Goal: Task Accomplishment & Management: Complete application form

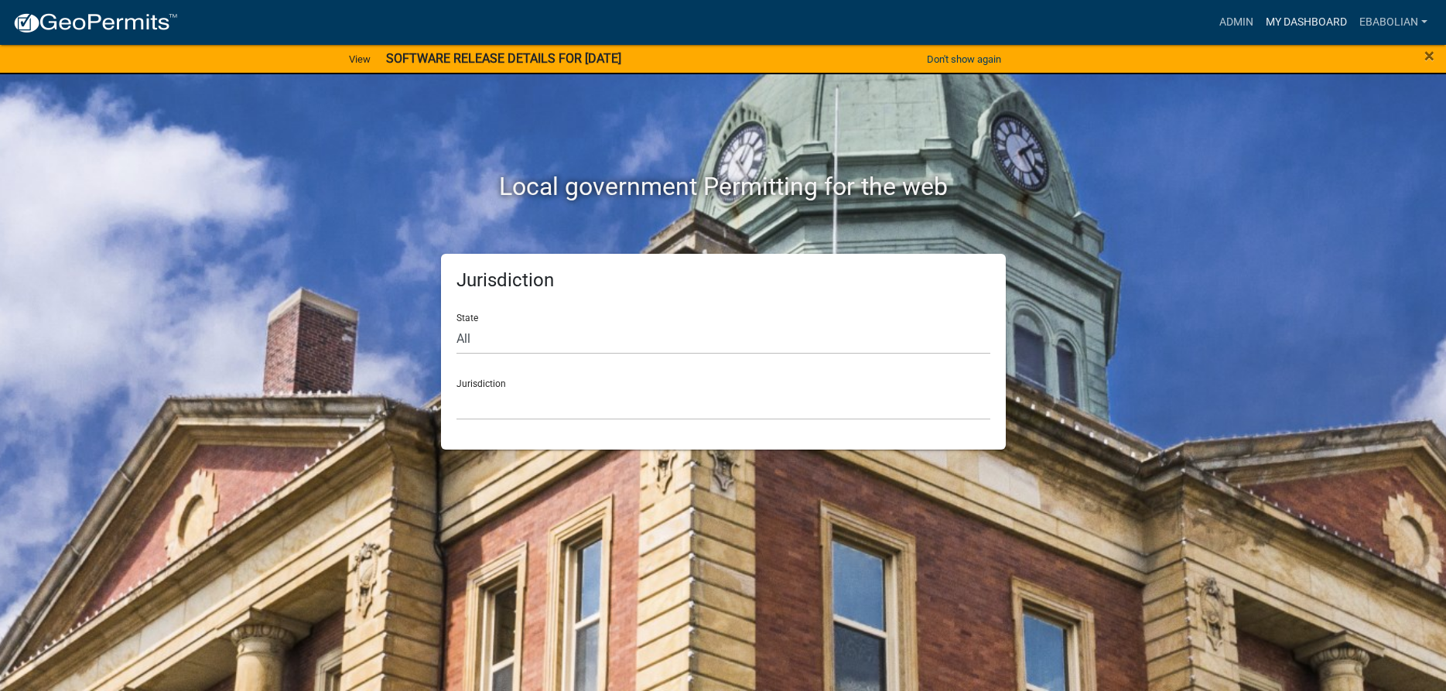
click at [1318, 18] on link "My Dashboard" at bounding box center [1306, 22] width 94 height 29
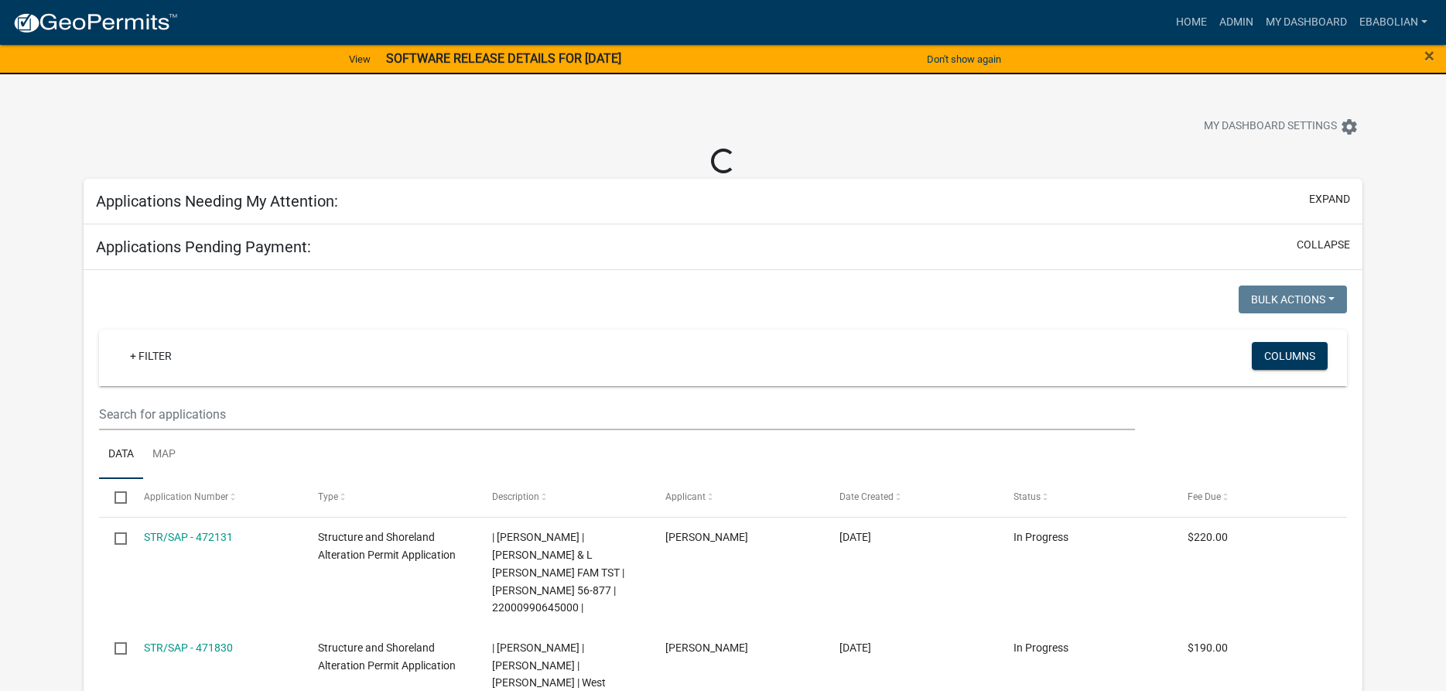
select select "3: 100"
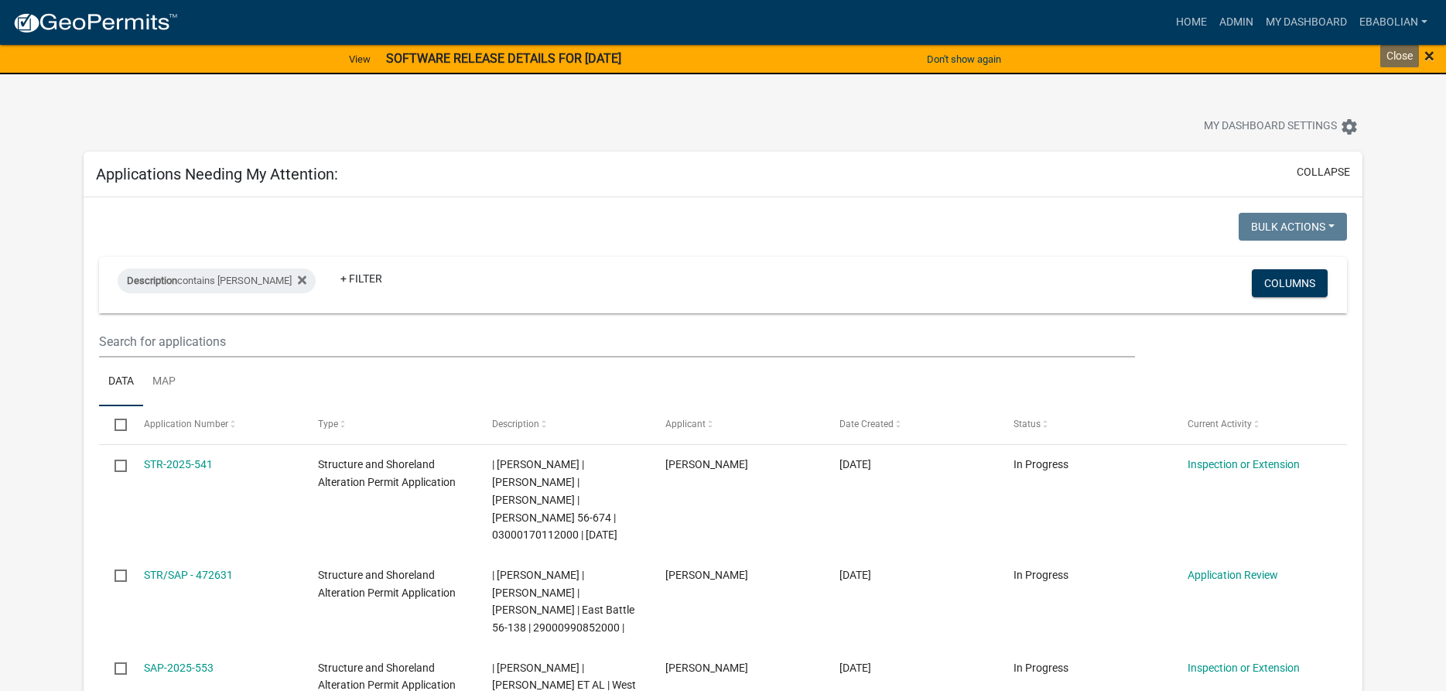
click at [1430, 56] on span "×" at bounding box center [1429, 56] width 10 height 22
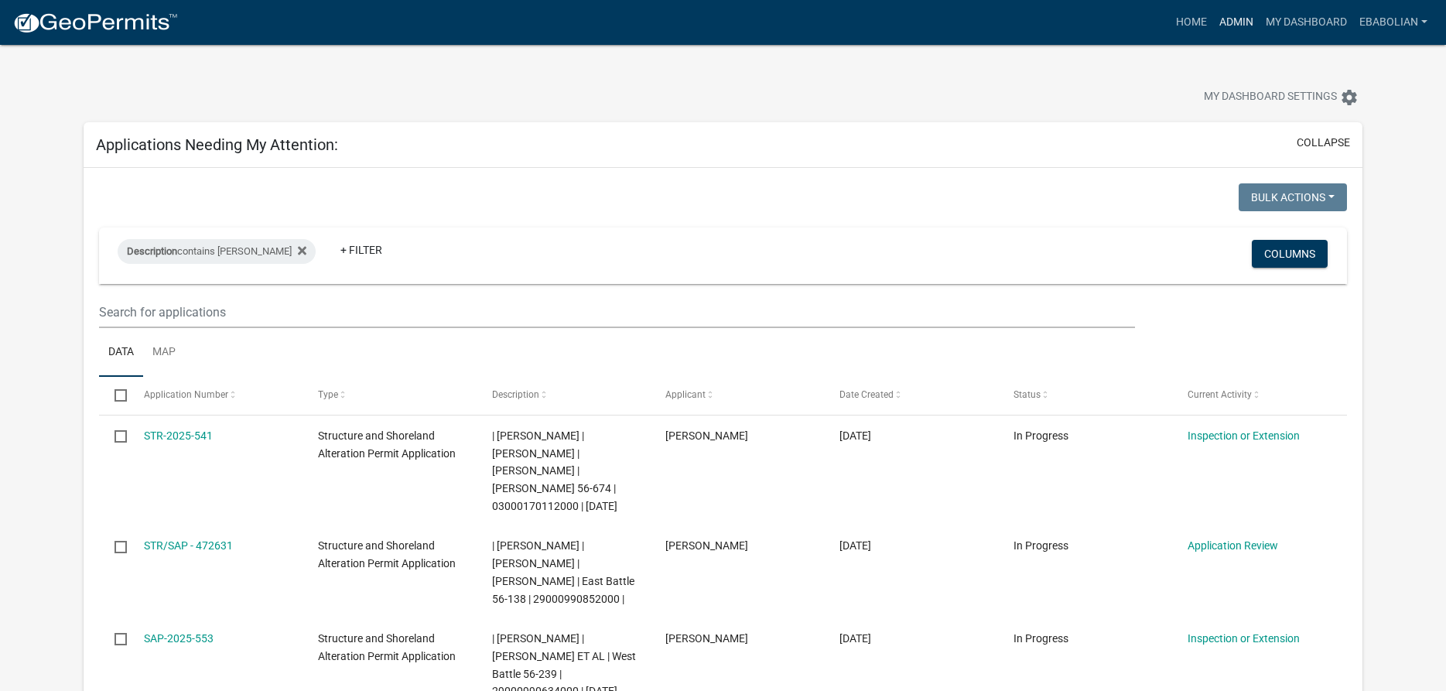
click at [1235, 16] on link "Admin" at bounding box center [1236, 22] width 46 height 29
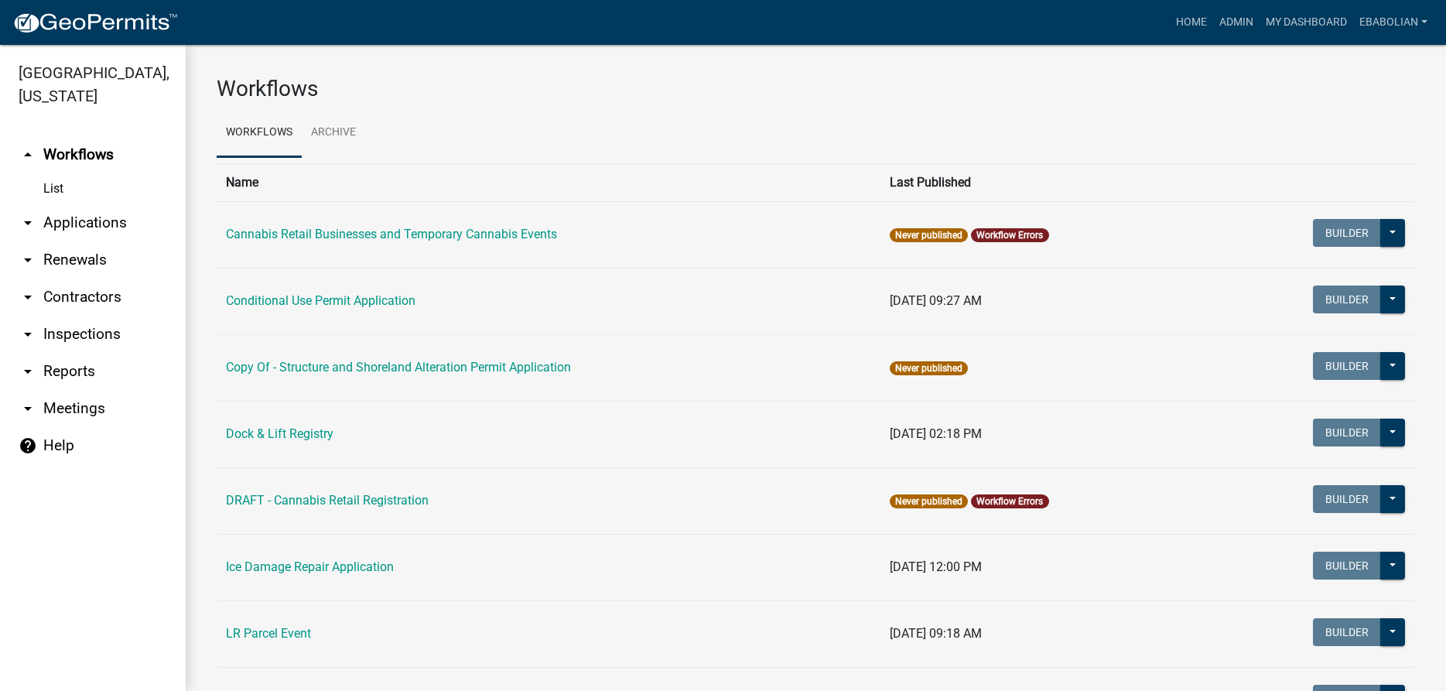
click at [115, 221] on link "arrow_drop_down Applications" at bounding box center [93, 222] width 186 height 37
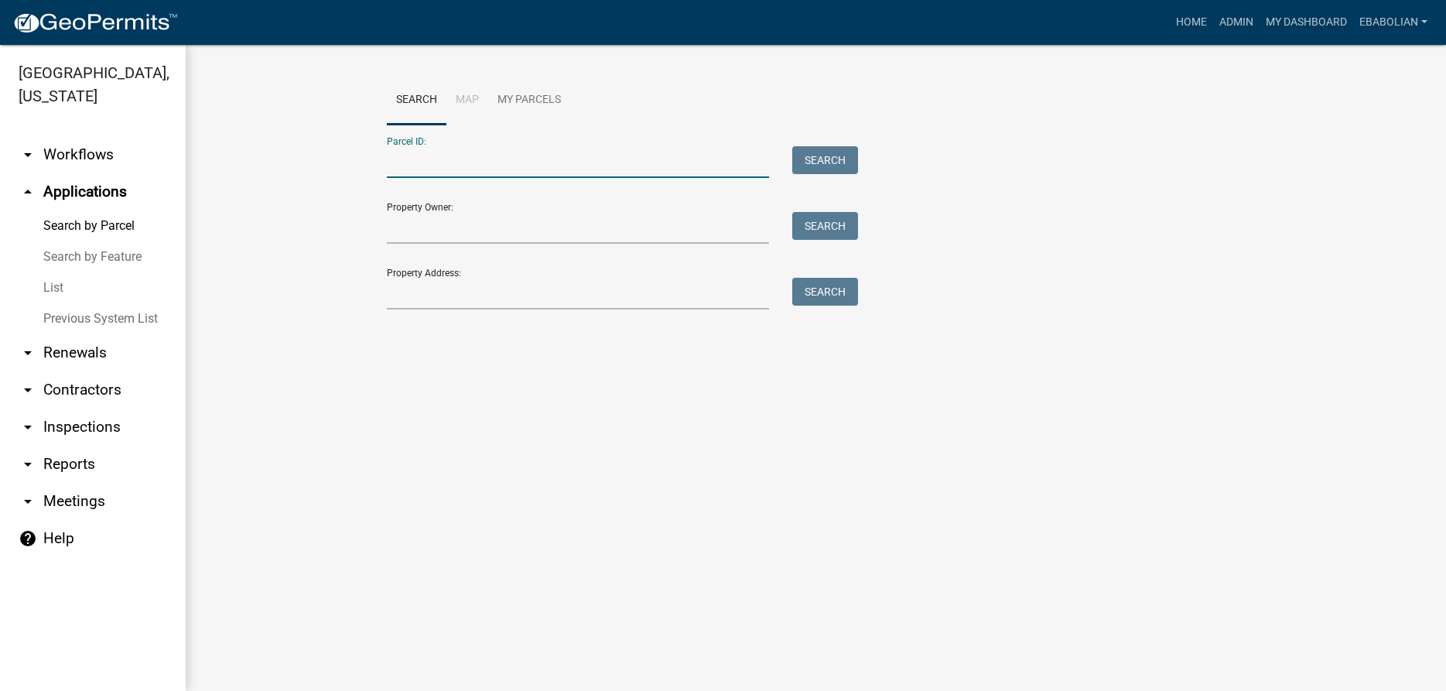
click at [419, 164] on input "Parcel ID:" at bounding box center [578, 162] width 383 height 32
paste input "16000270152006"
type input "16000270152006"
drag, startPoint x: 831, startPoint y: 157, endPoint x: 831, endPoint y: 167, distance: 10.1
click at [831, 156] on button "Search" at bounding box center [825, 160] width 66 height 28
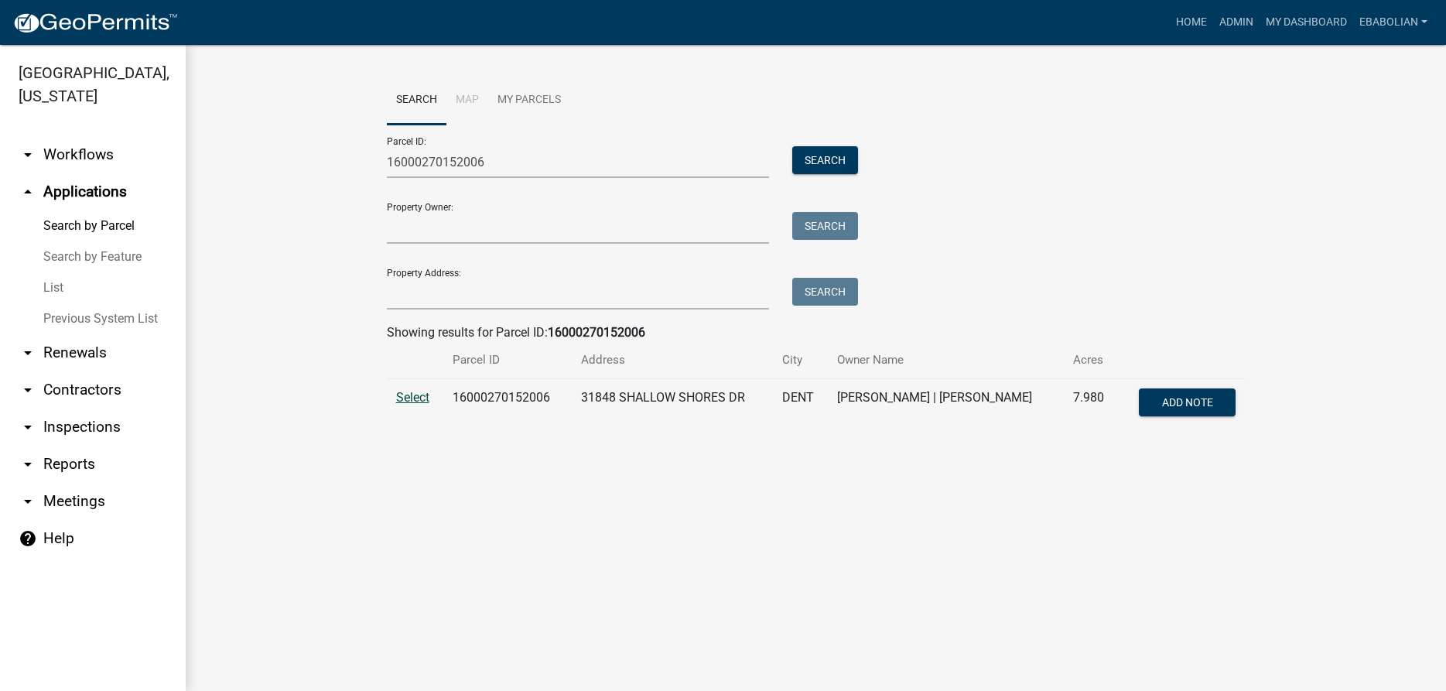
click at [415, 399] on span "Select" at bounding box center [412, 397] width 33 height 15
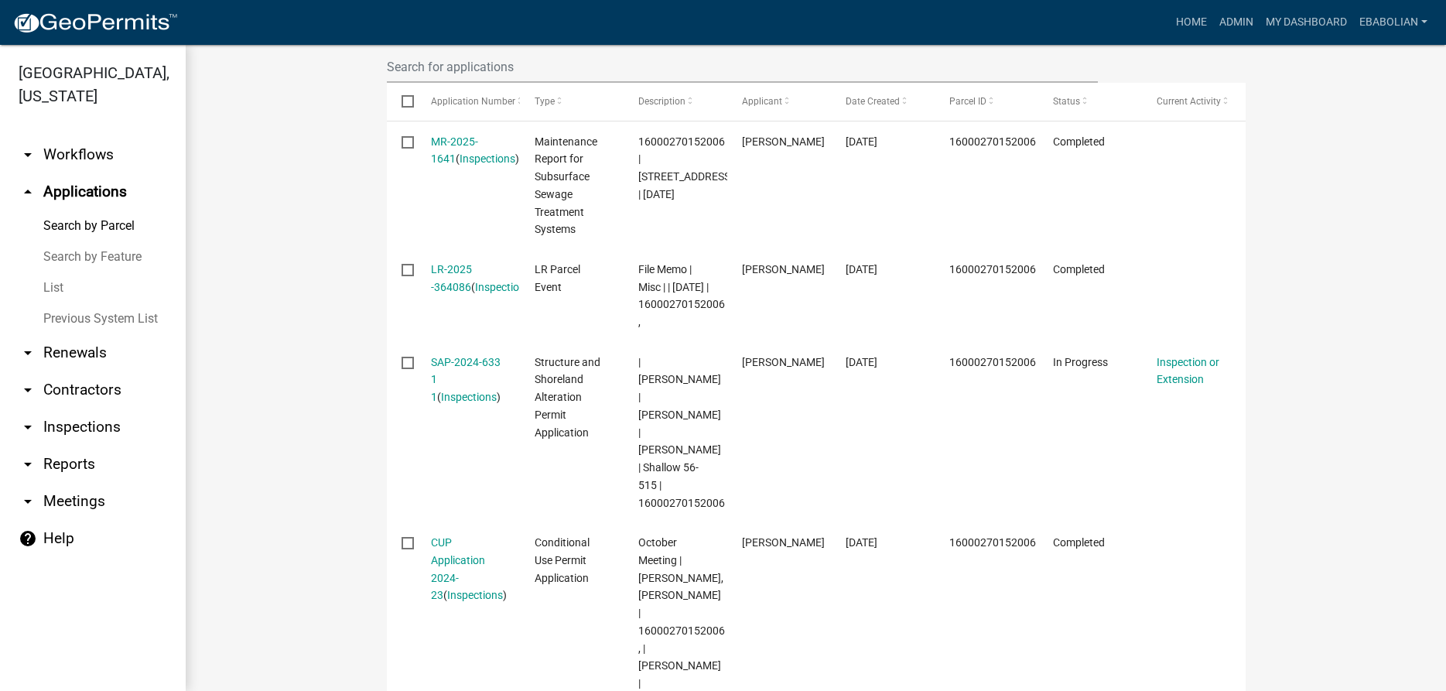
scroll to position [529, 0]
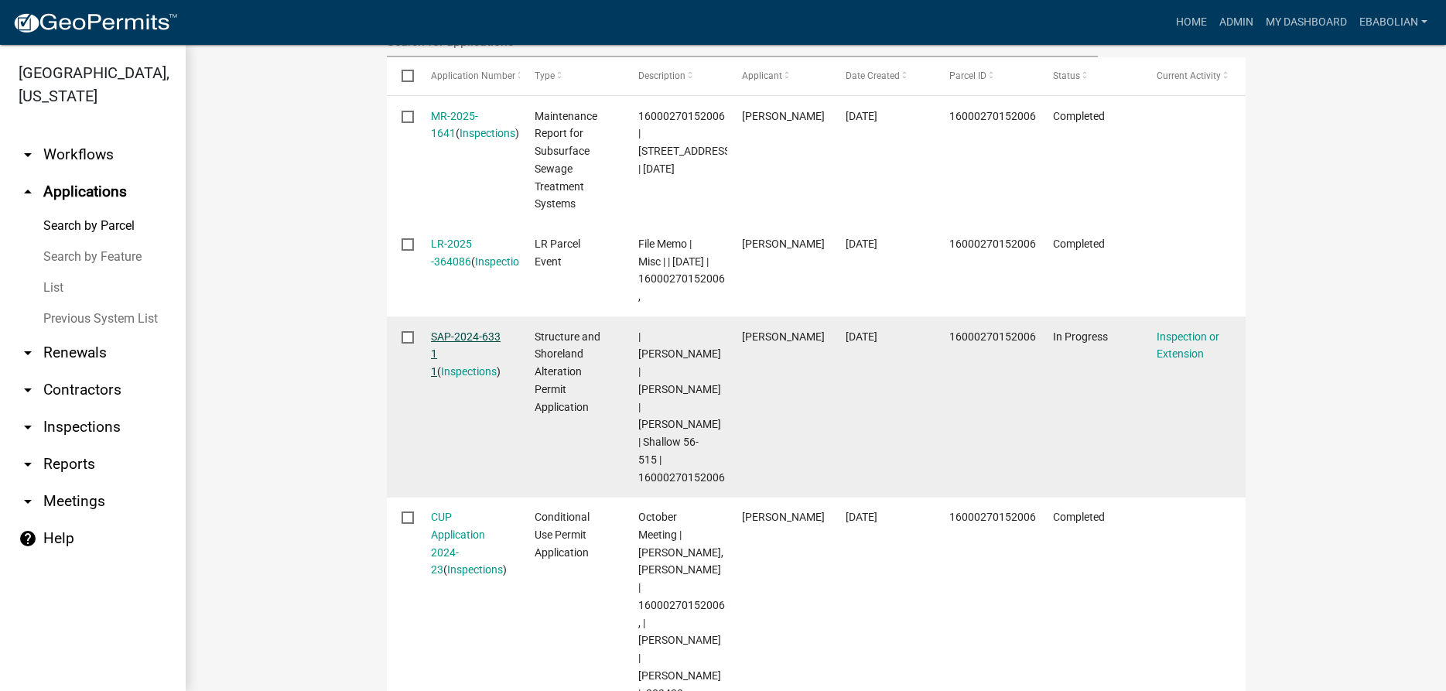
click at [481, 356] on link "SAP-2024-633 1 1" at bounding box center [466, 354] width 70 height 48
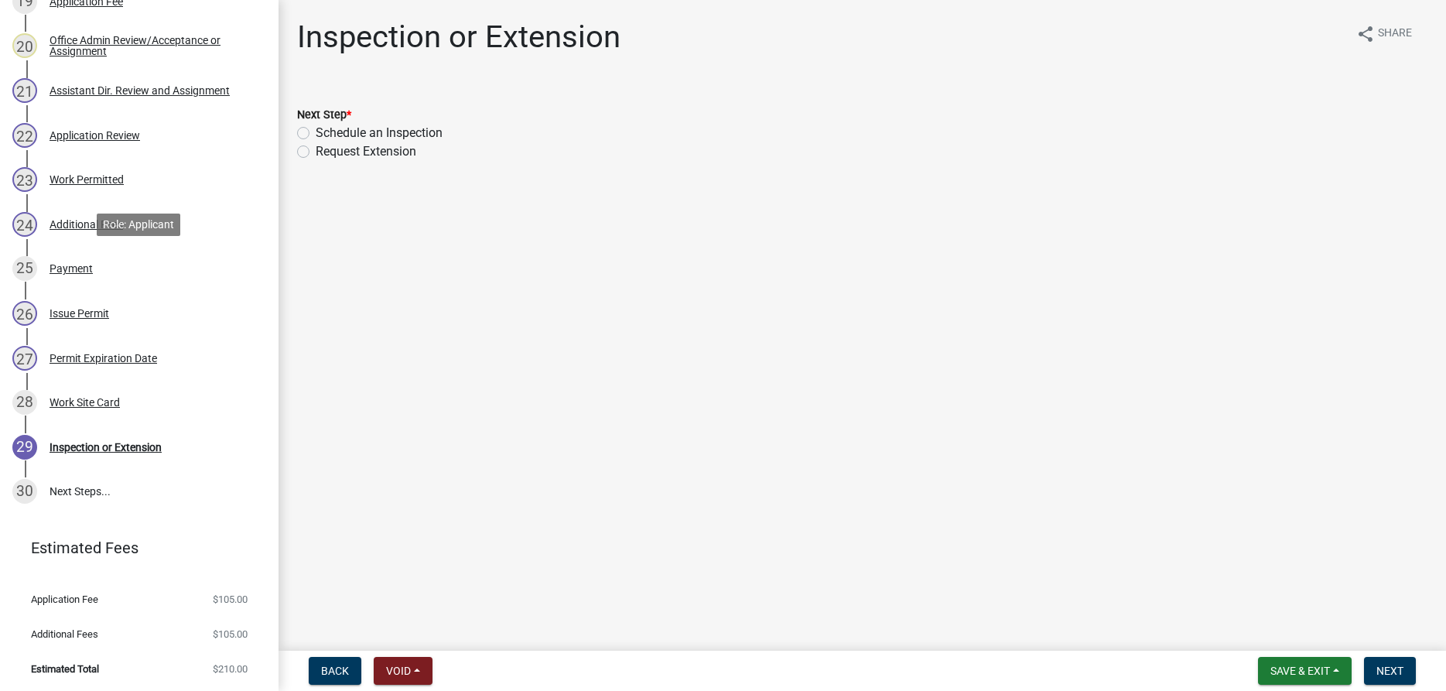
scroll to position [1146, 0]
click at [100, 395] on div "Work Site Card" at bounding box center [85, 400] width 70 height 11
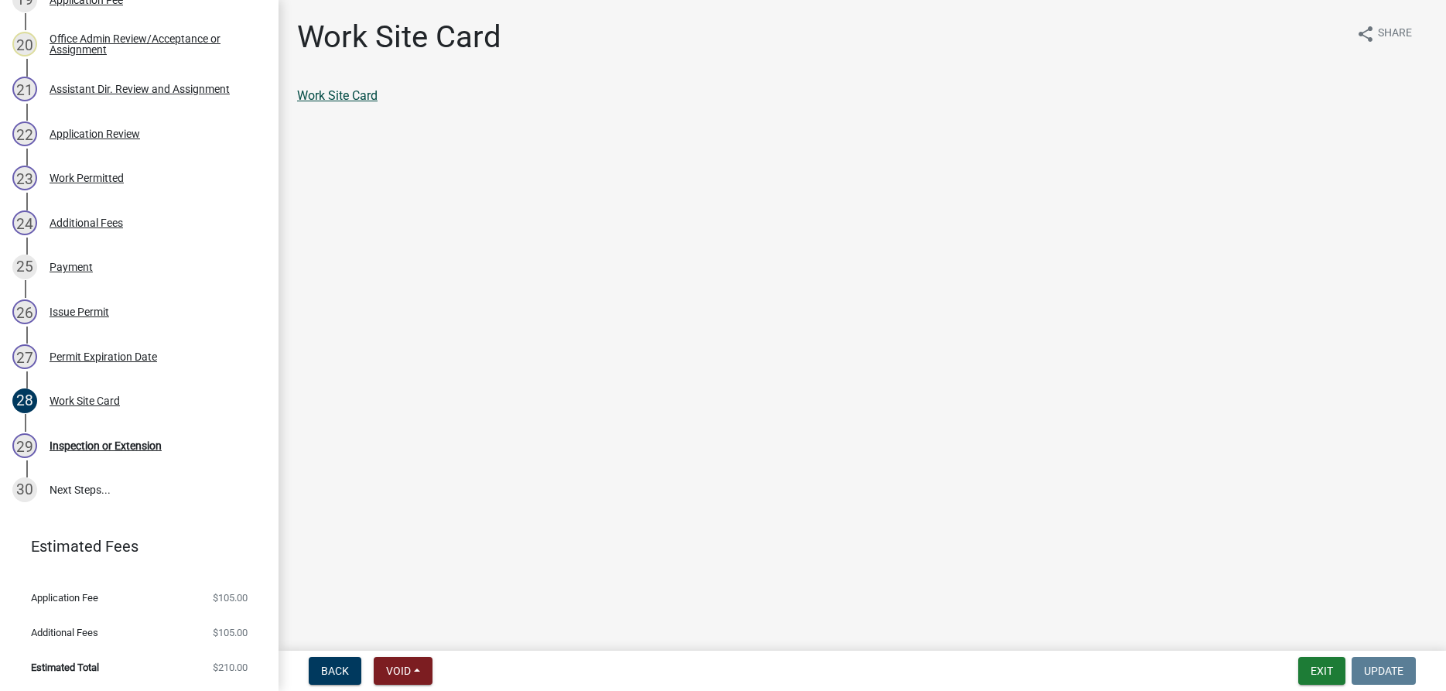
click at [351, 100] on link "Work Site Card" at bounding box center [337, 95] width 80 height 15
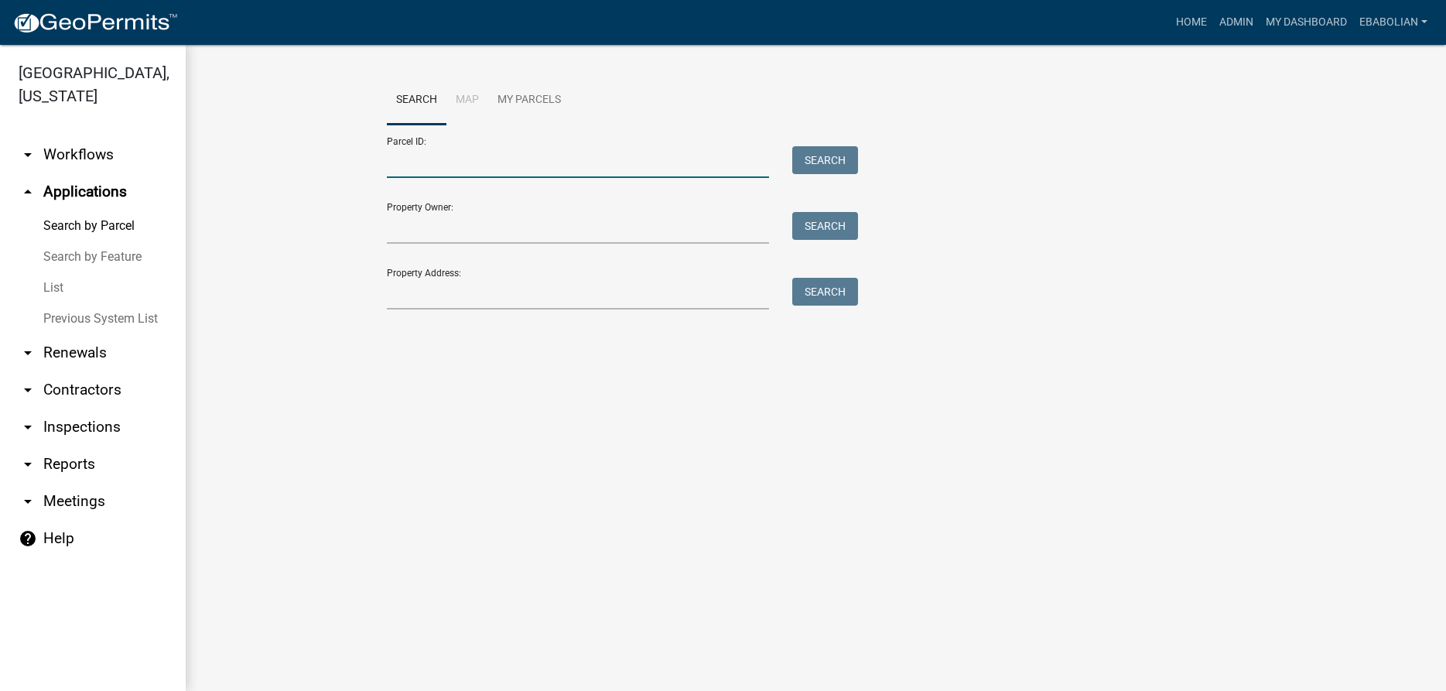
click at [456, 157] on input "Parcel ID:" at bounding box center [578, 162] width 383 height 32
paste input "16000270152006"
type input "16000270152006"
click at [810, 170] on button "Search" at bounding box center [825, 160] width 66 height 28
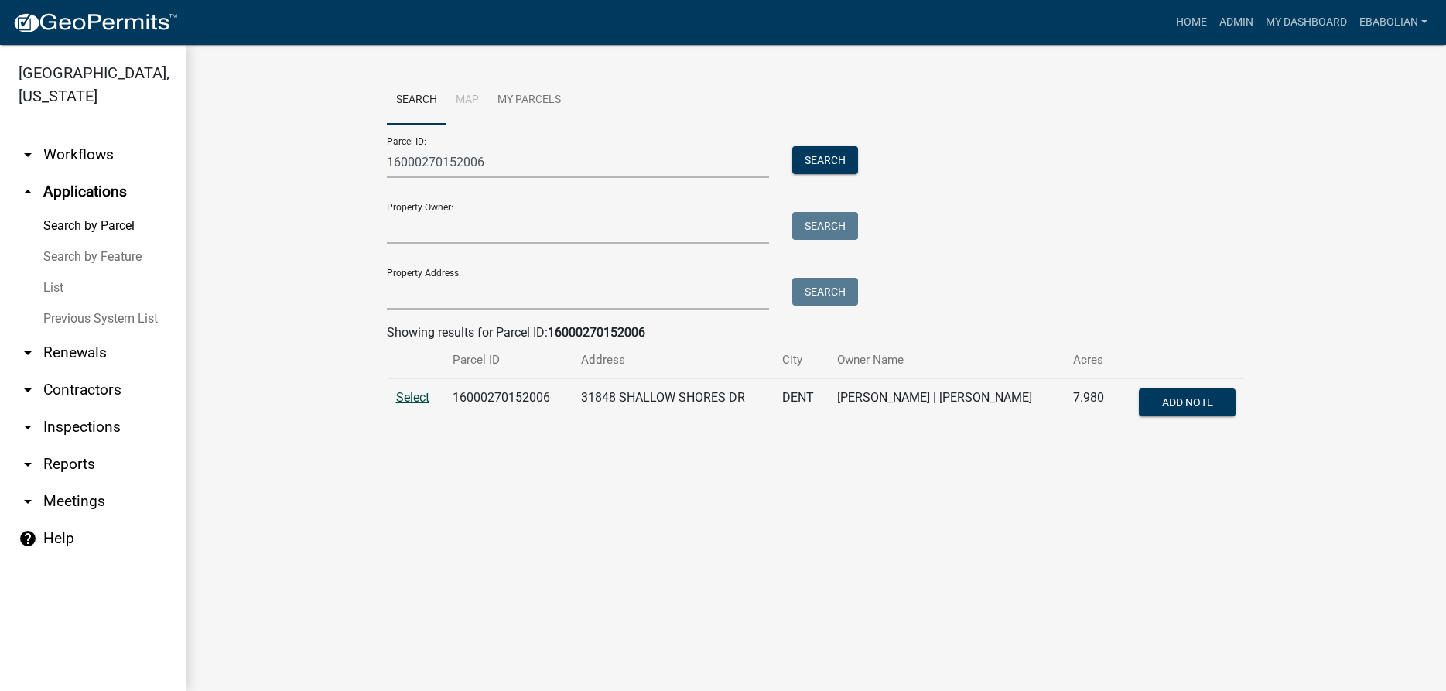
click at [415, 398] on span "Select" at bounding box center [412, 397] width 33 height 15
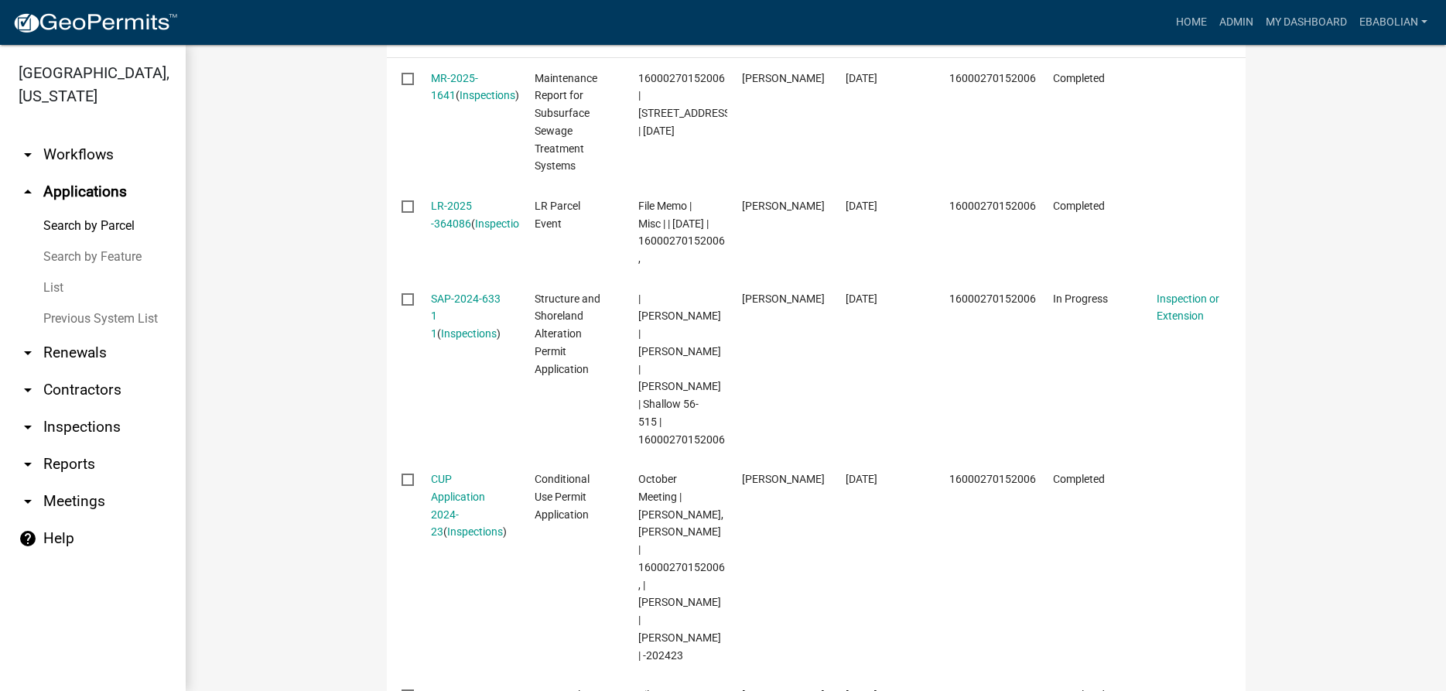
scroll to position [529, 0]
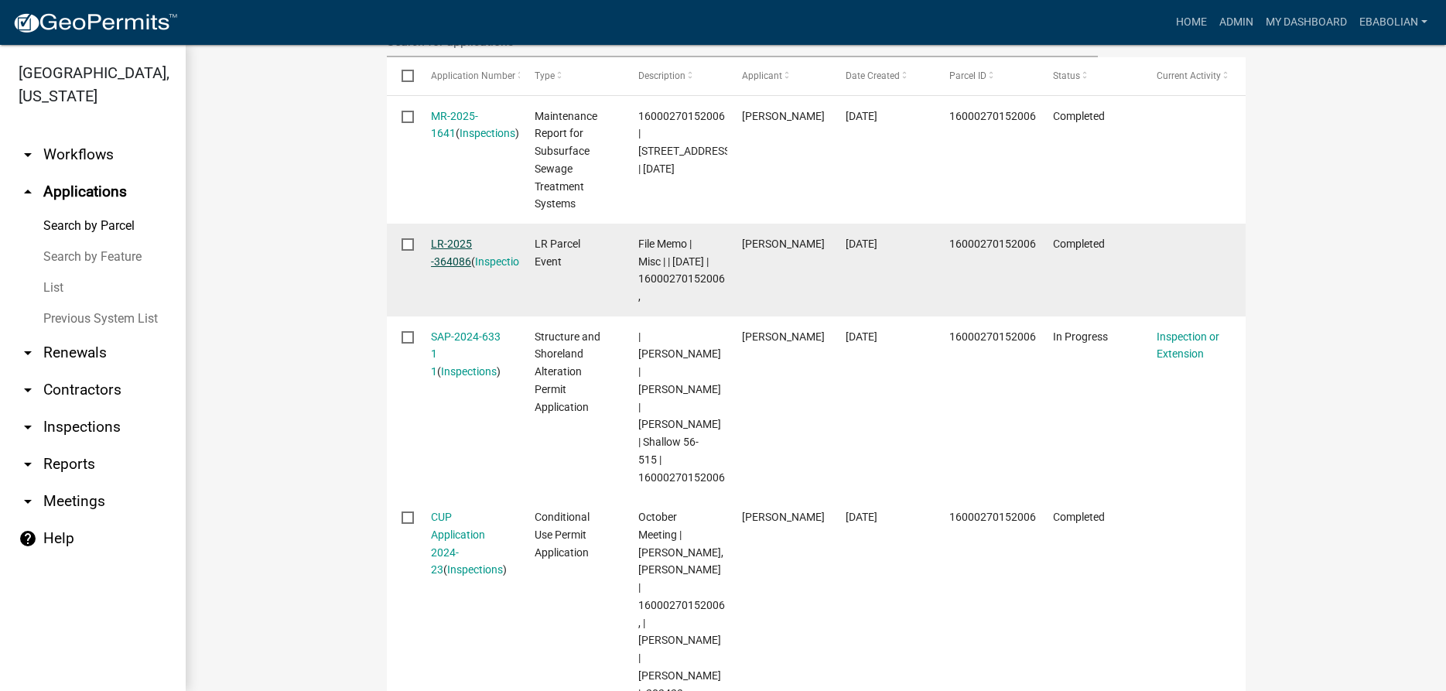
click at [439, 248] on link "LR-2025 -364086" at bounding box center [451, 252] width 41 height 30
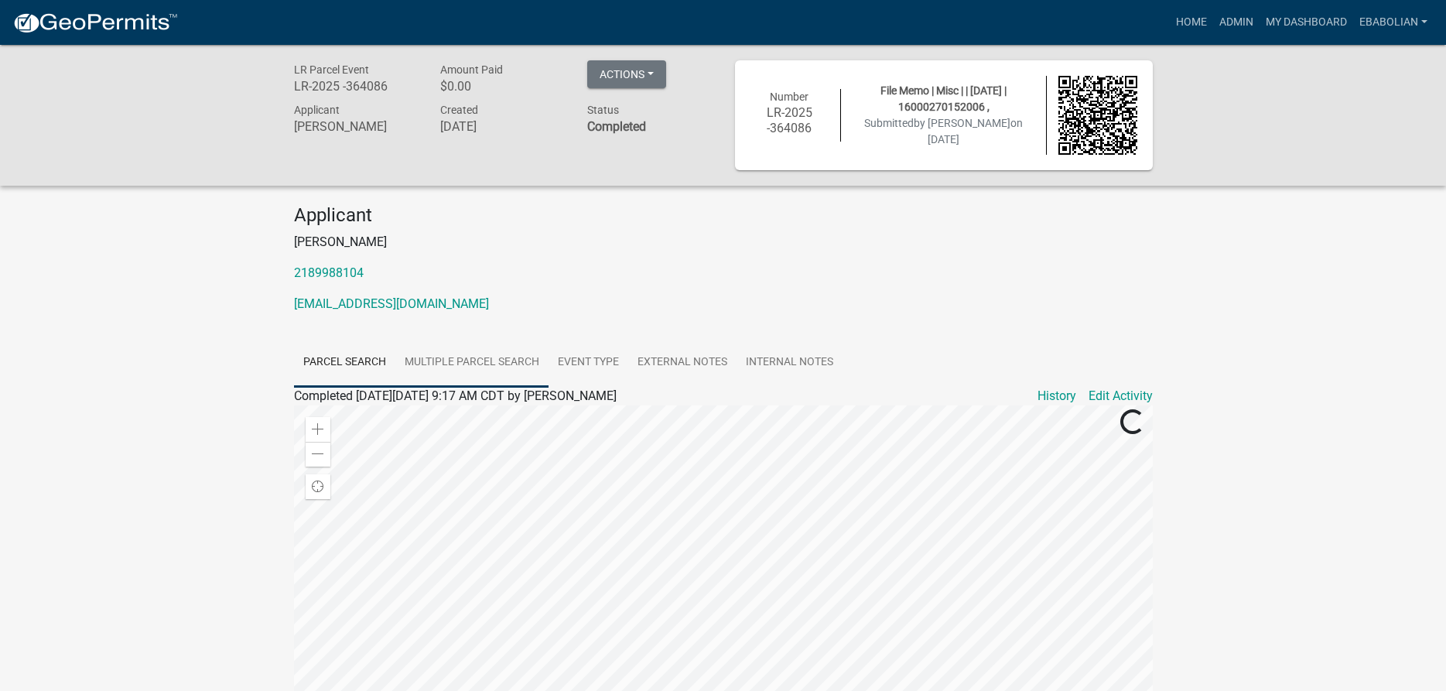
click at [478, 360] on link "Multiple Parcel Search" at bounding box center [471, 363] width 153 height 50
click at [571, 367] on link "Event Type" at bounding box center [588, 363] width 80 height 50
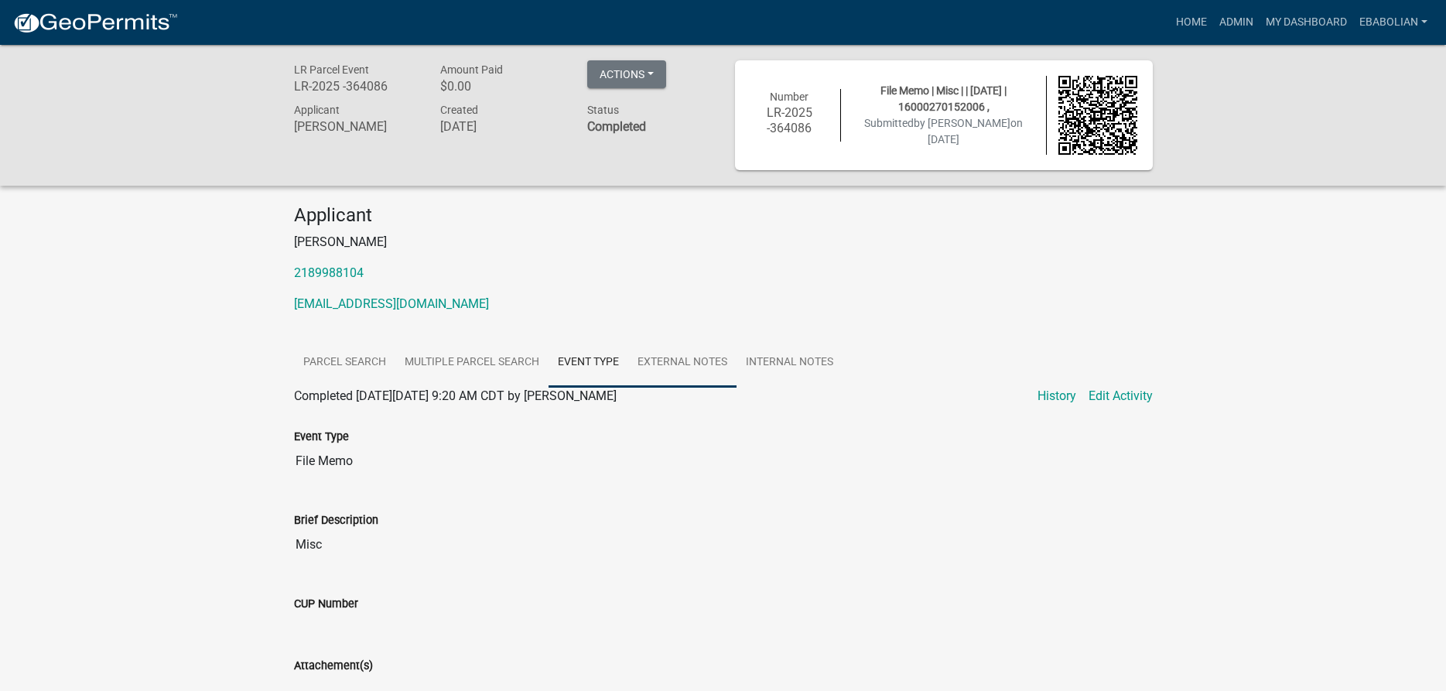
click at [674, 365] on link "External Notes" at bounding box center [682, 363] width 108 height 50
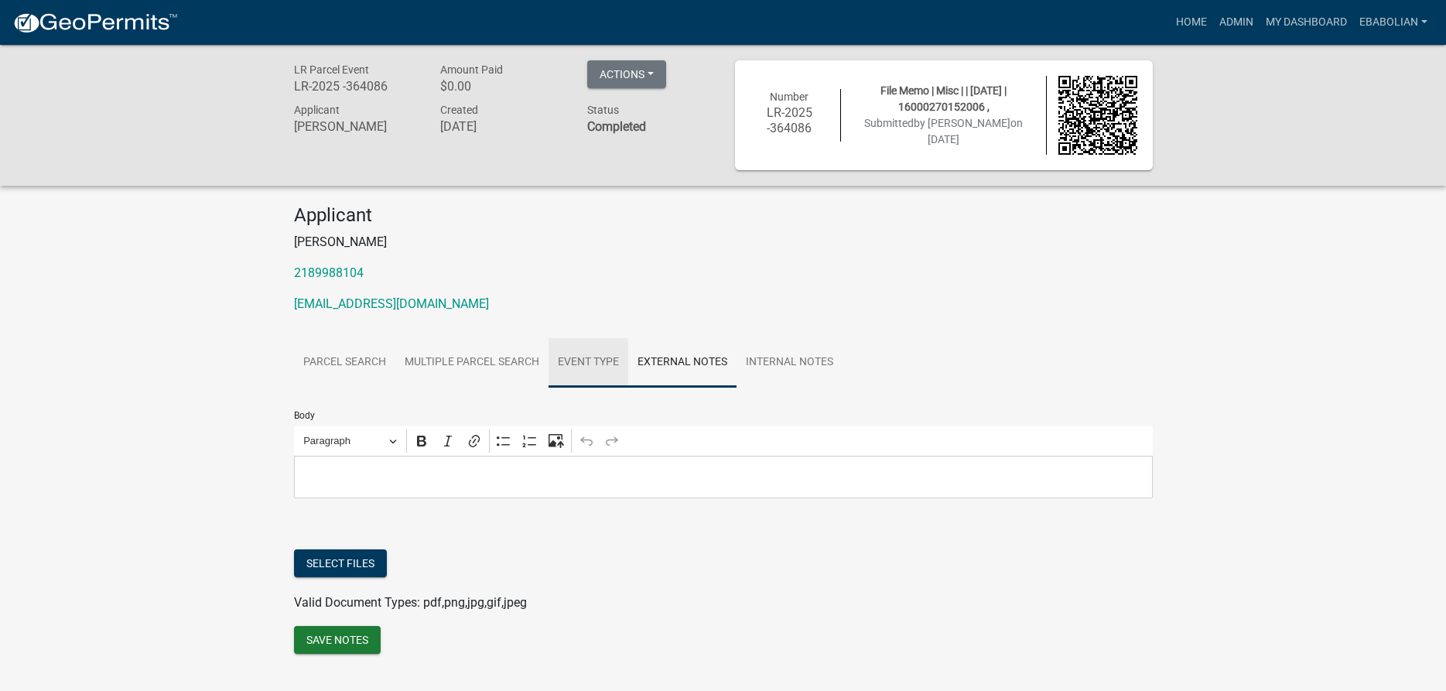
click at [591, 359] on link "Event Type" at bounding box center [588, 363] width 80 height 50
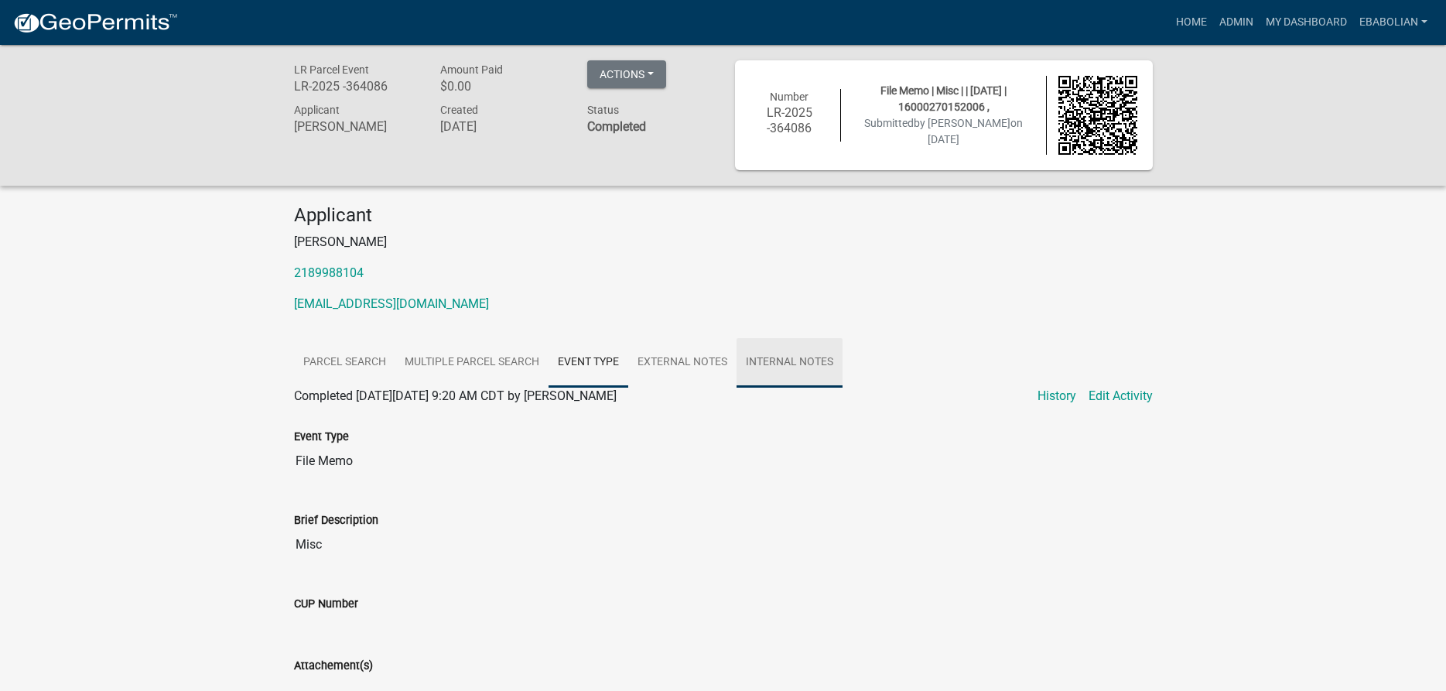
click at [772, 361] on link "Internal Notes" at bounding box center [789, 363] width 106 height 50
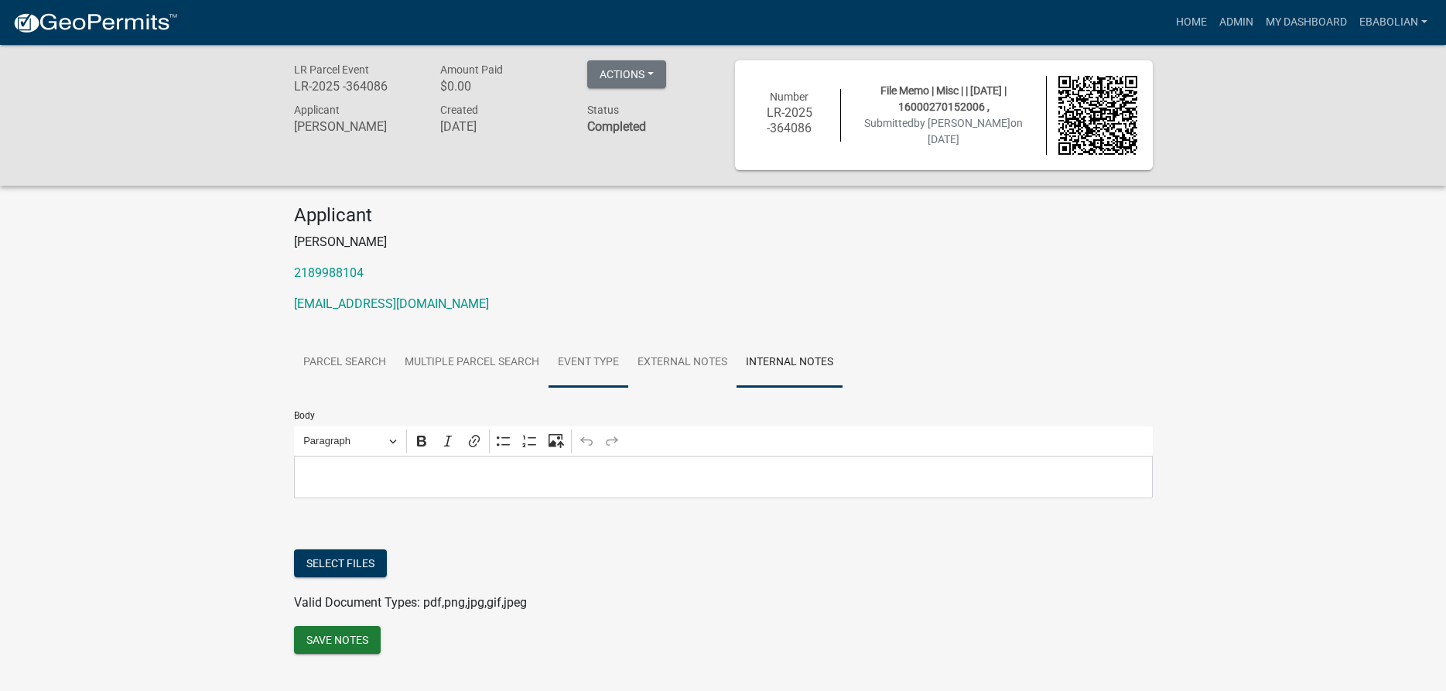
click at [586, 361] on link "Event Type" at bounding box center [588, 363] width 80 height 50
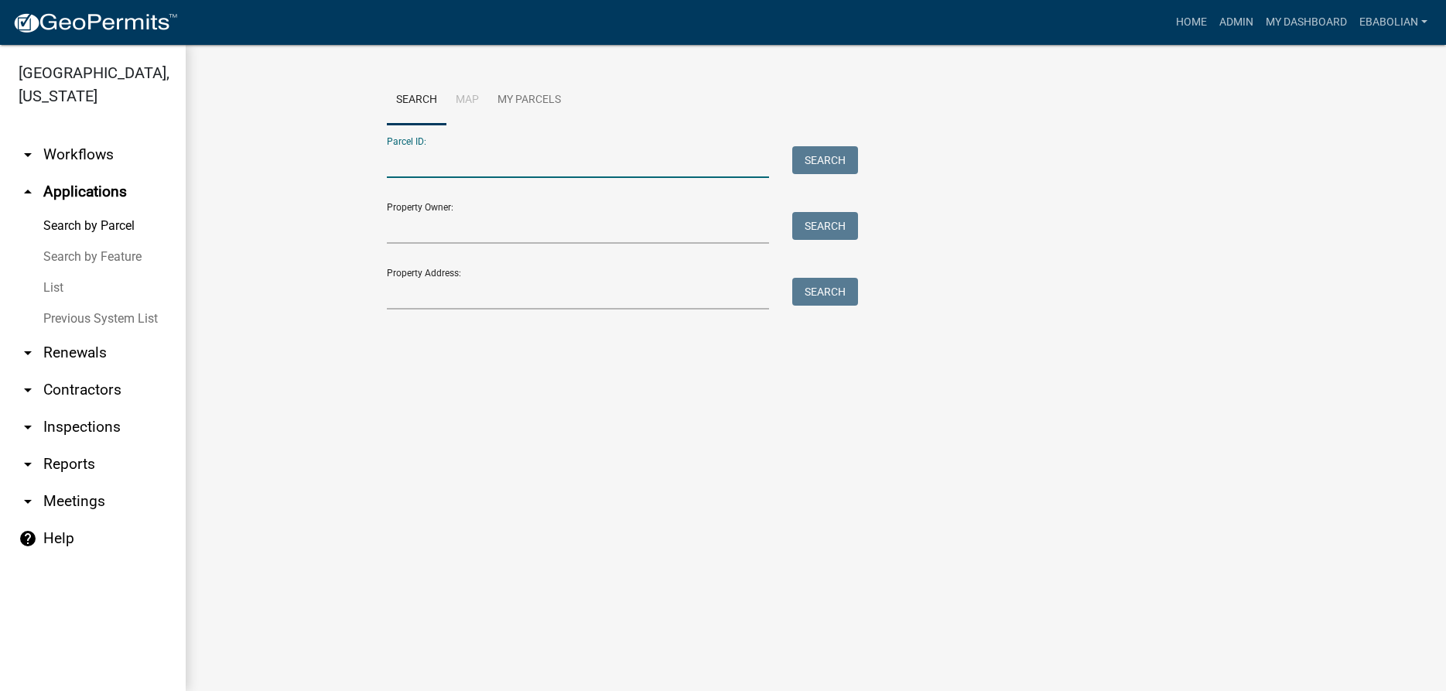
click at [440, 165] on input "Parcel ID:" at bounding box center [578, 162] width 383 height 32
paste input "16000270152006"
type input "16000270152006"
click at [832, 155] on button "Search" at bounding box center [825, 160] width 66 height 28
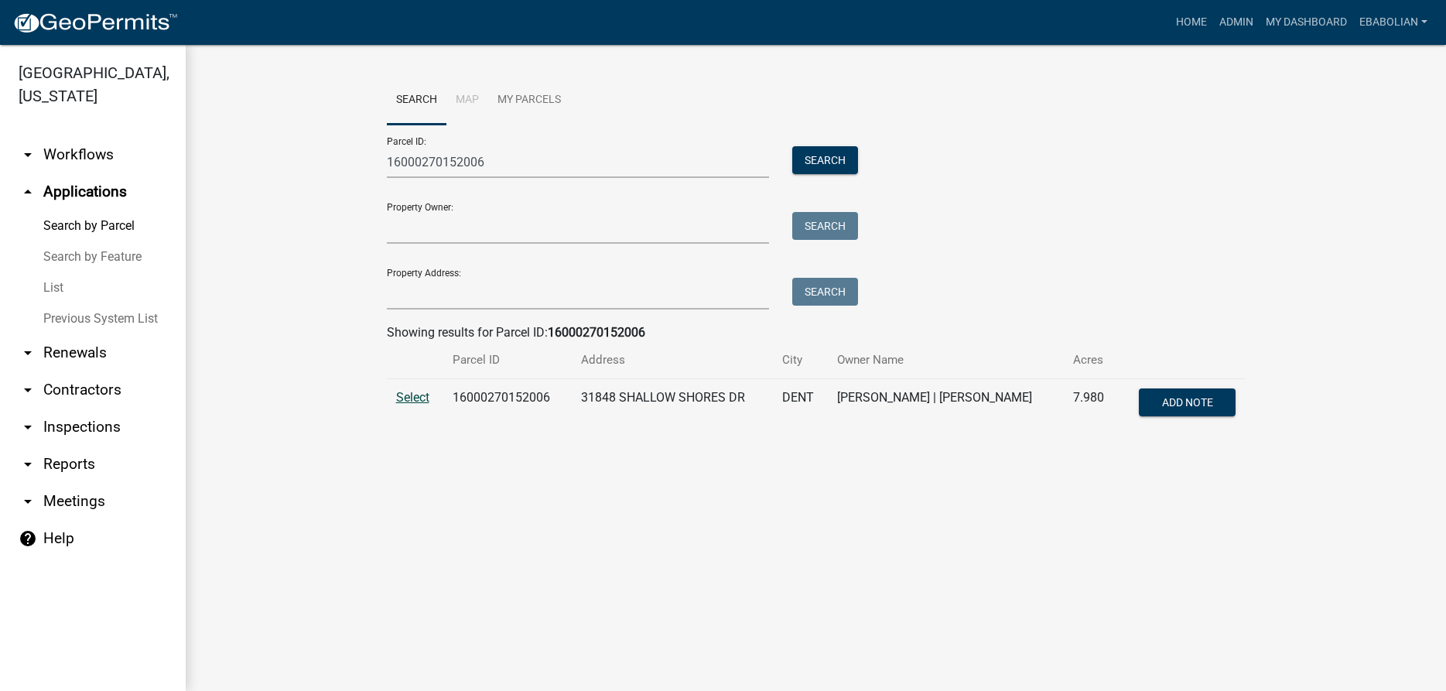
click at [412, 403] on span "Select" at bounding box center [412, 397] width 33 height 15
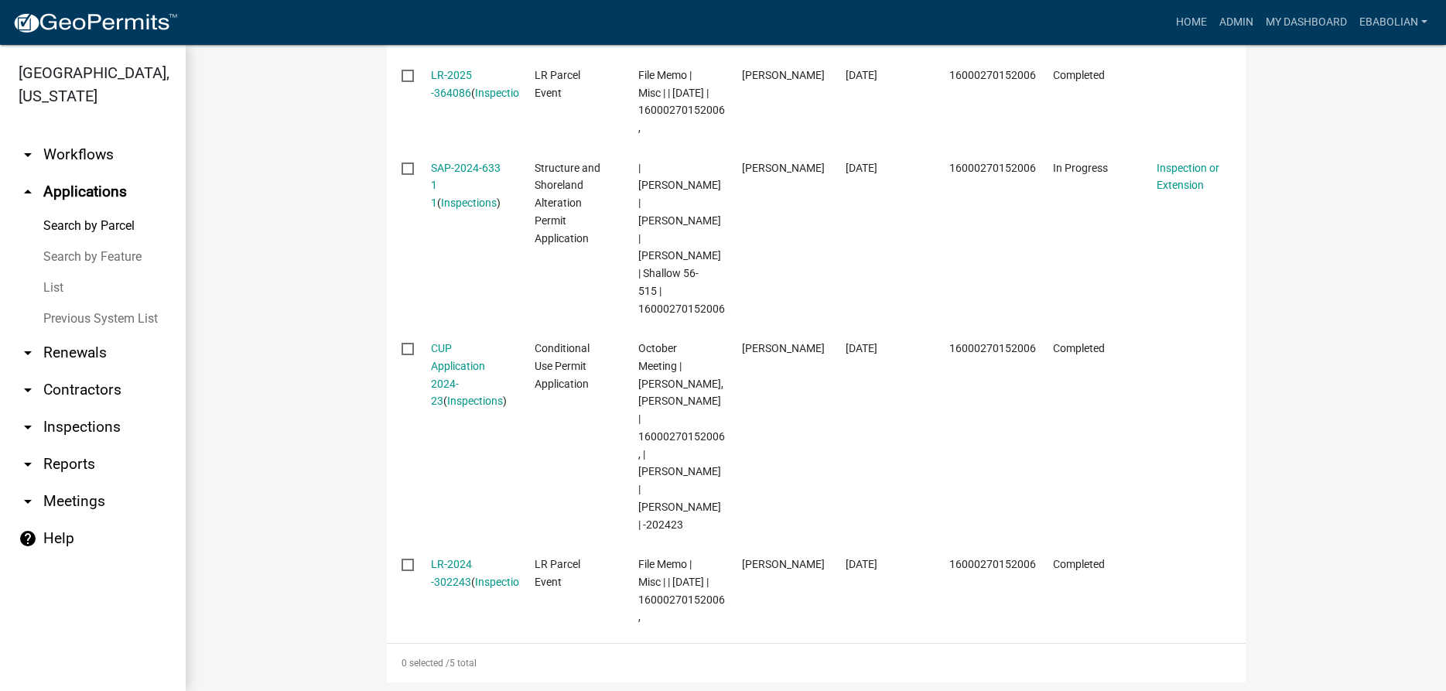
scroll to position [730, 0]
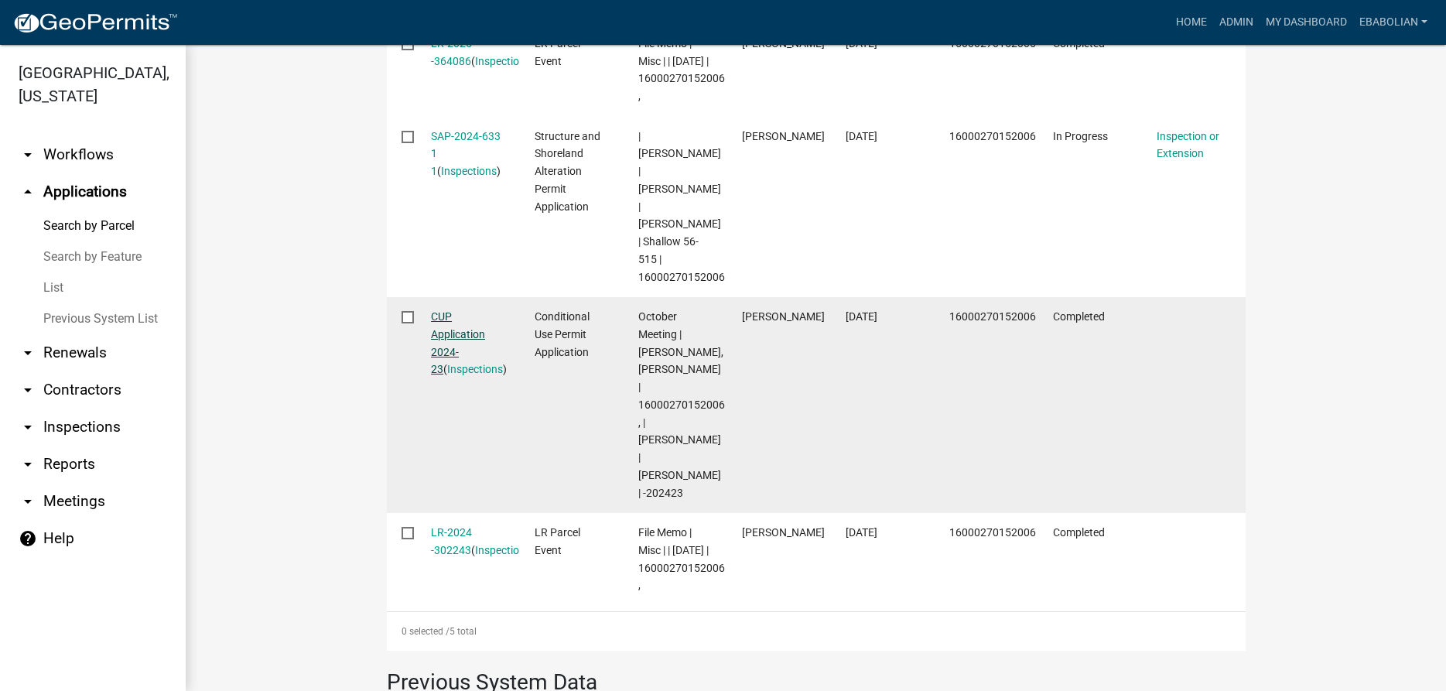
click at [446, 333] on link "CUP Application 2024-23" at bounding box center [458, 342] width 54 height 65
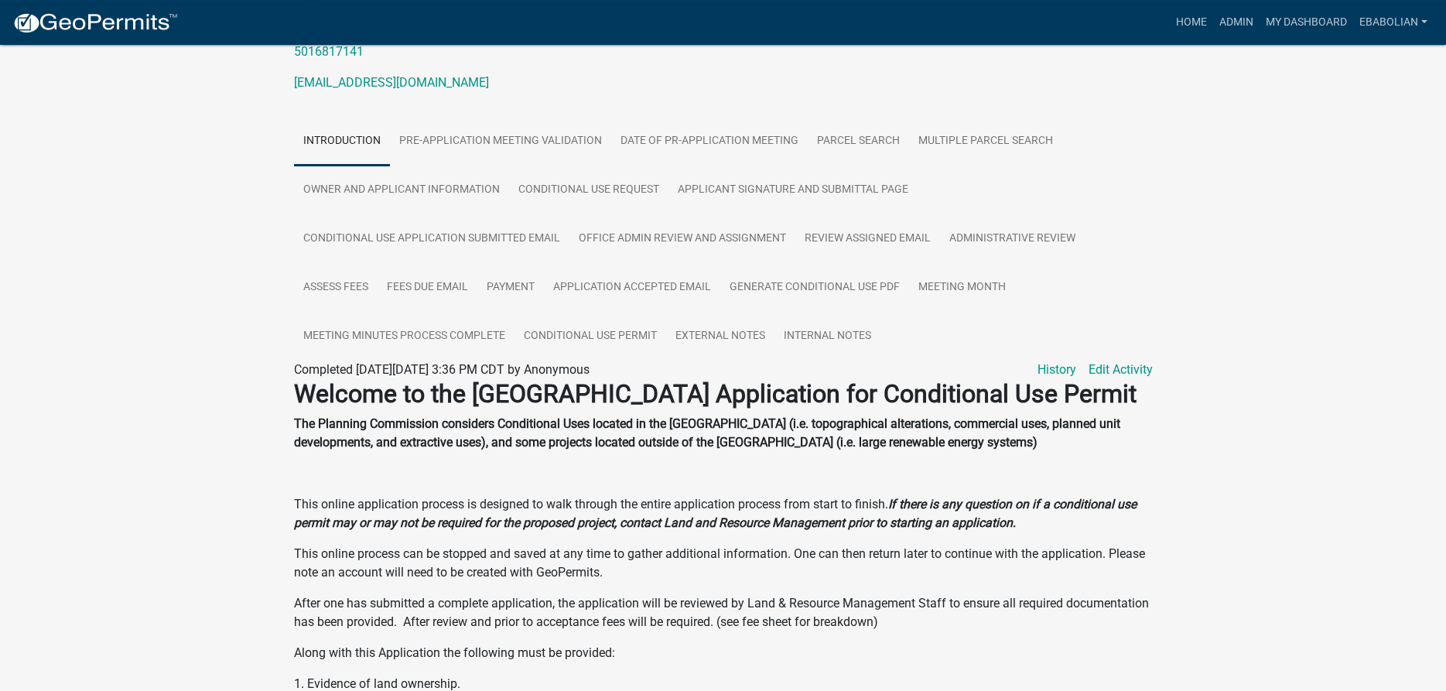
scroll to position [241, 0]
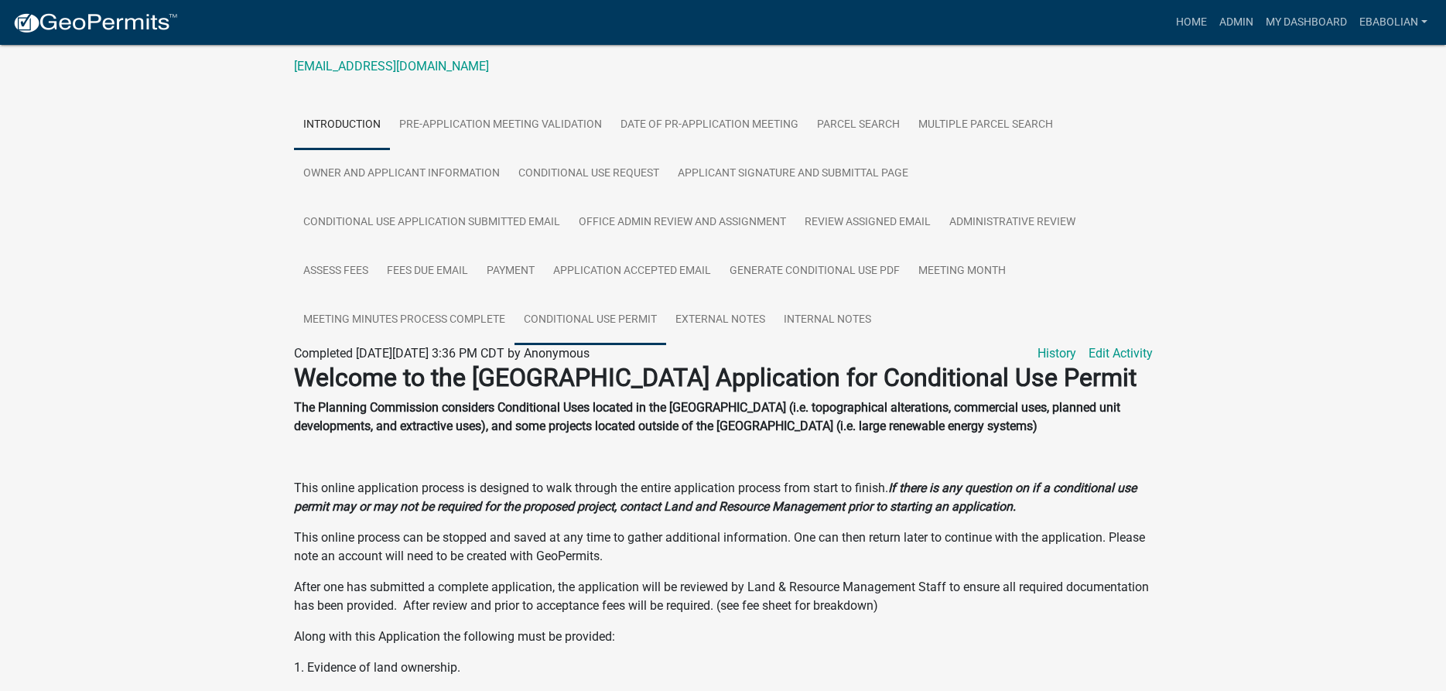
click at [602, 345] on link "Conditional Use Permit" at bounding box center [590, 321] width 152 height 50
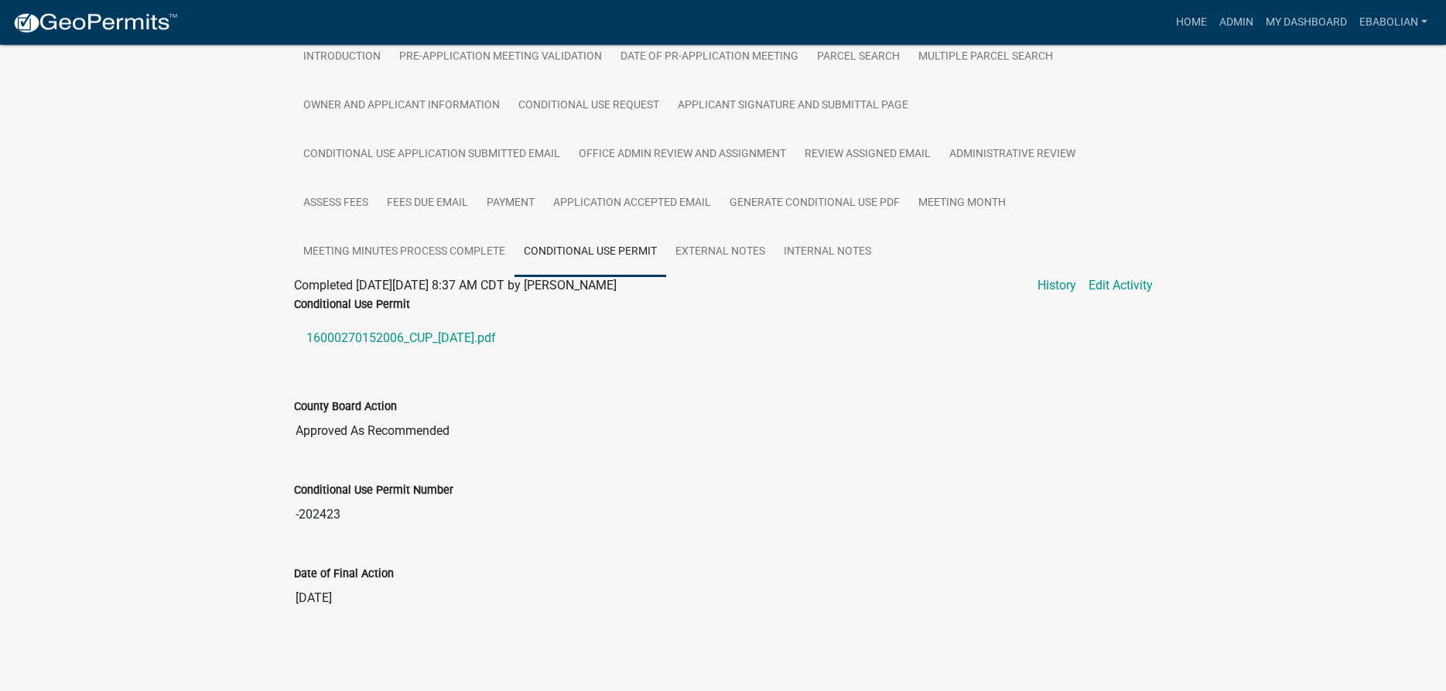
scroll to position [340, 0]
click at [373, 343] on link "16000270152006_CUP_2024-10-22.pdf" at bounding box center [723, 337] width 859 height 37
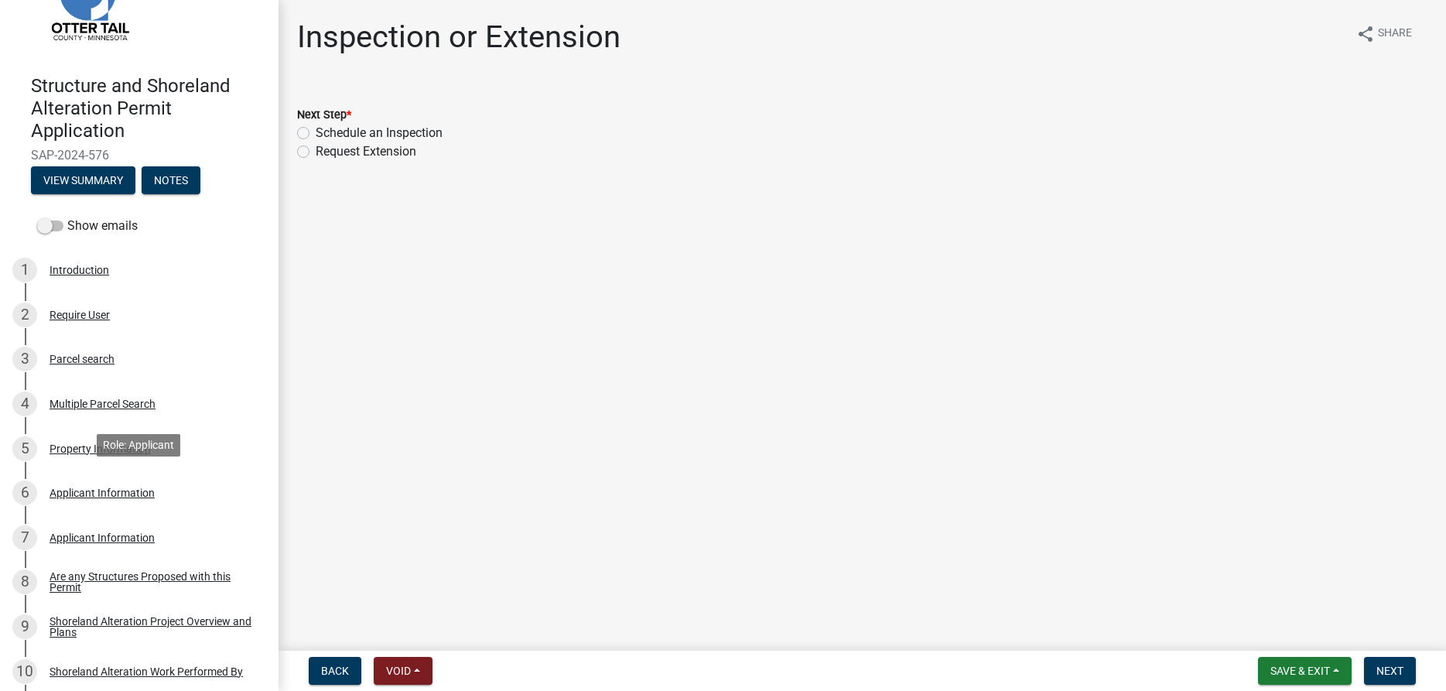
scroll to position [316, 0]
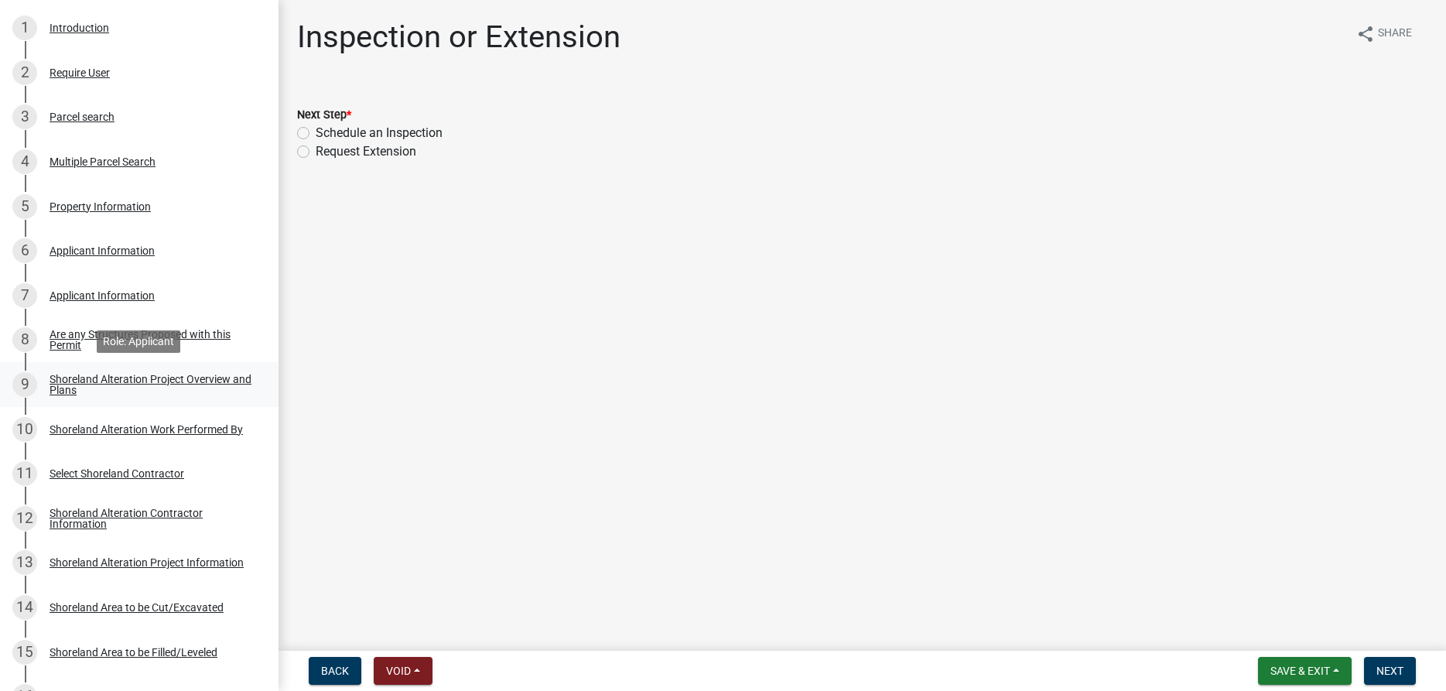
click at [61, 386] on div "Shoreland Alteration Project Overview and Plans" at bounding box center [152, 385] width 204 height 22
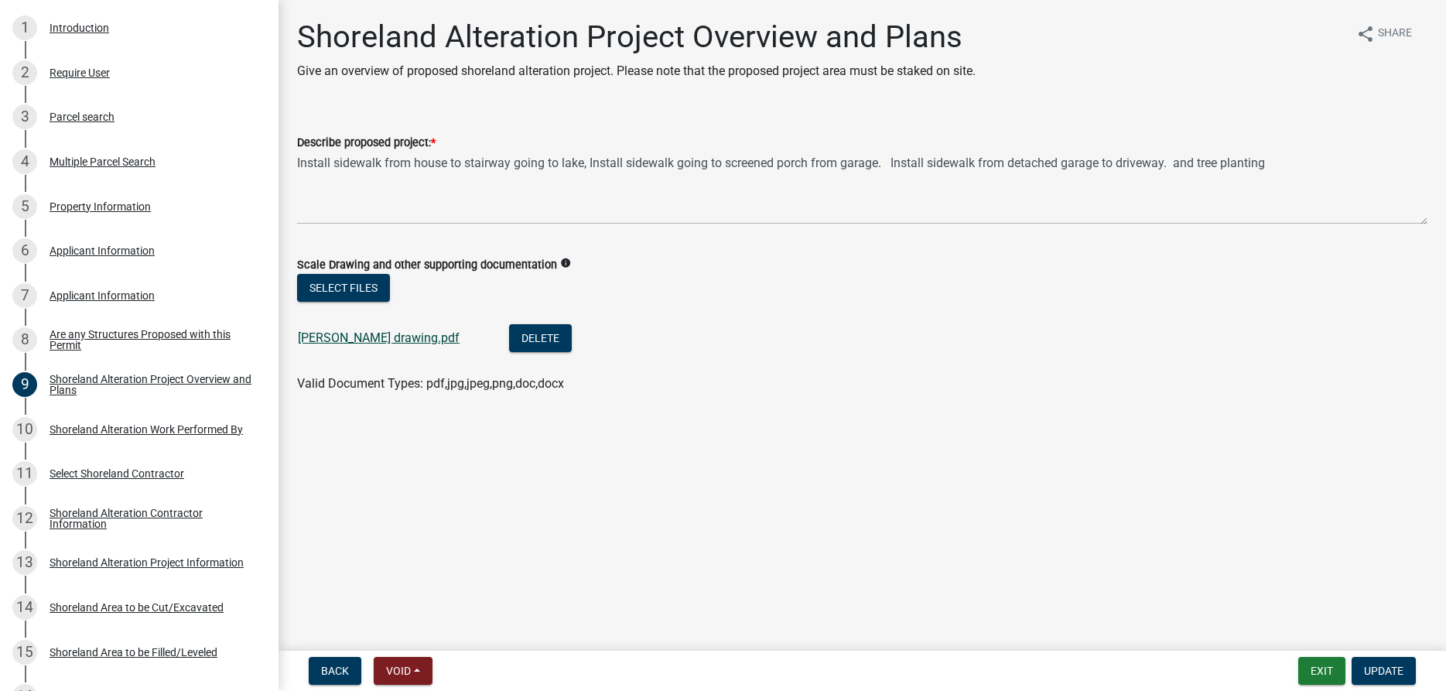
click at [362, 337] on link "Jane Miller drawing.pdf" at bounding box center [379, 337] width 162 height 15
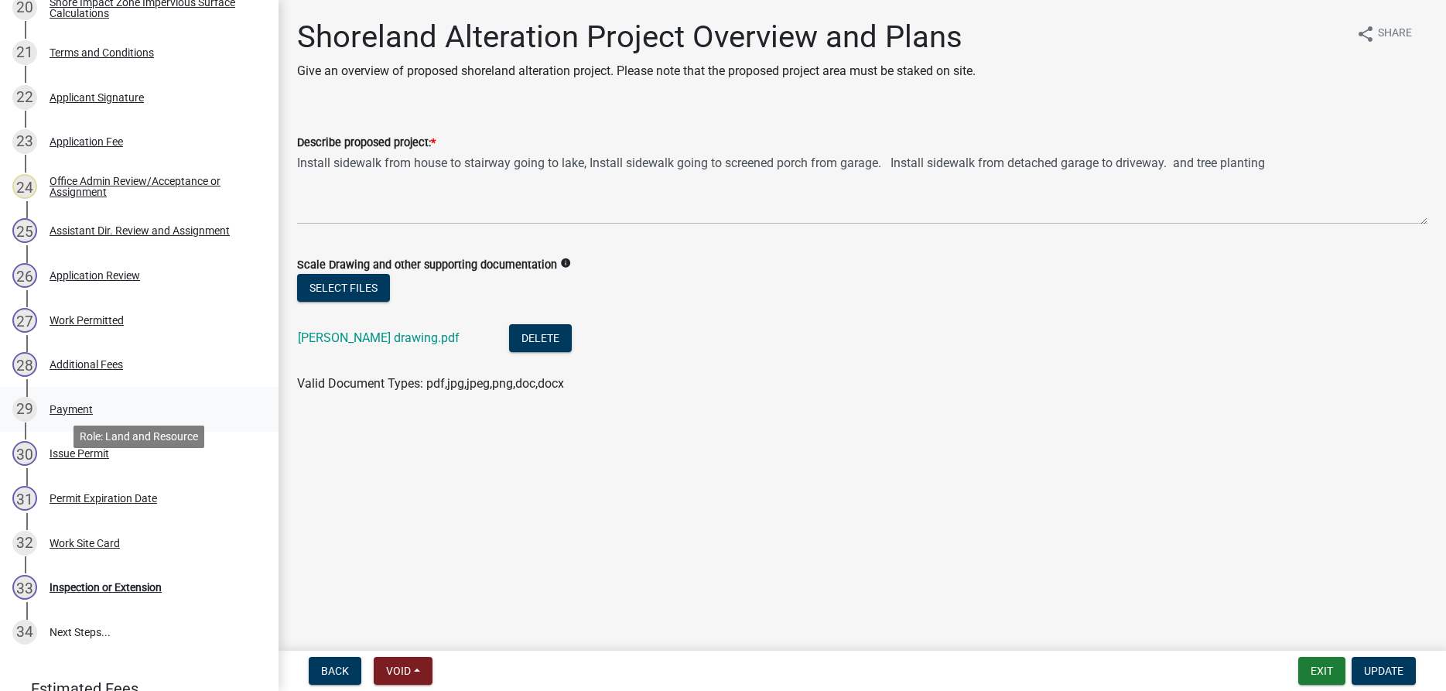
scroll to position [1184, 0]
click at [89, 547] on div "Work Site Card" at bounding box center [85, 541] width 70 height 11
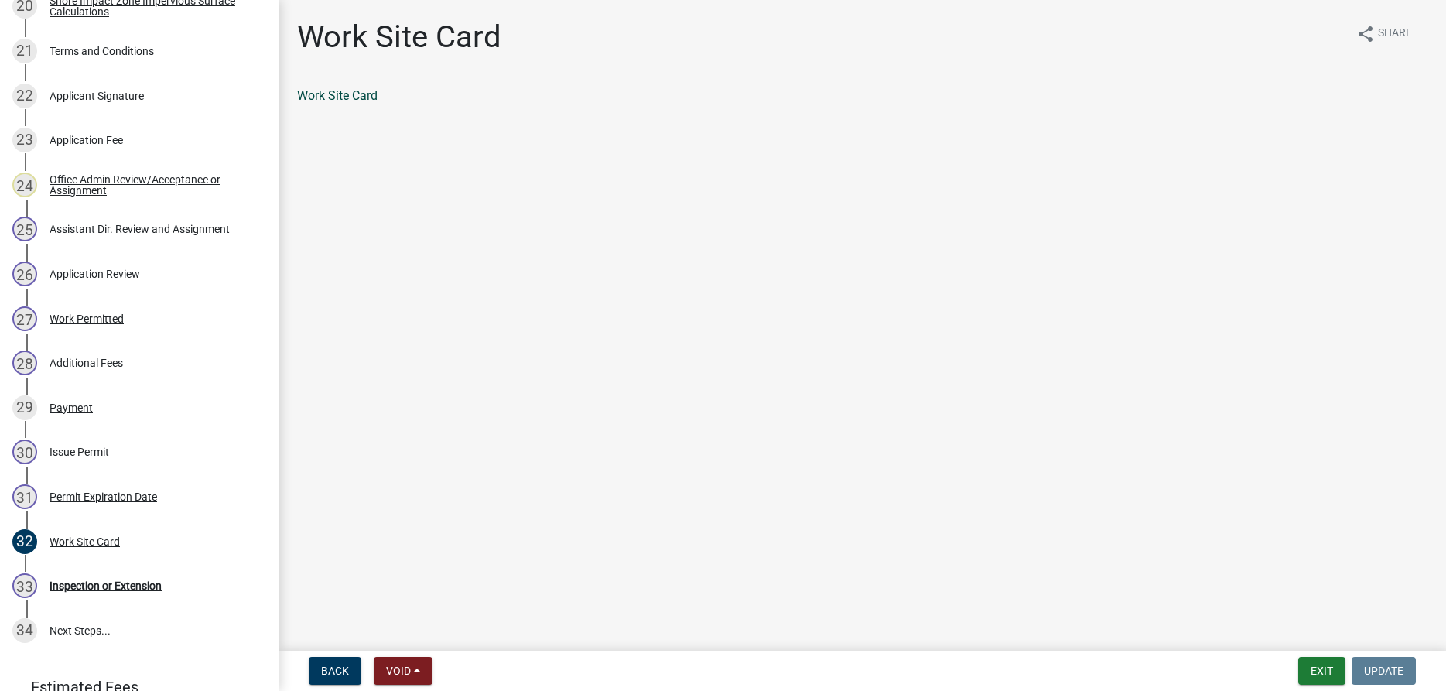
click at [344, 94] on link "Work Site Card" at bounding box center [337, 95] width 80 height 15
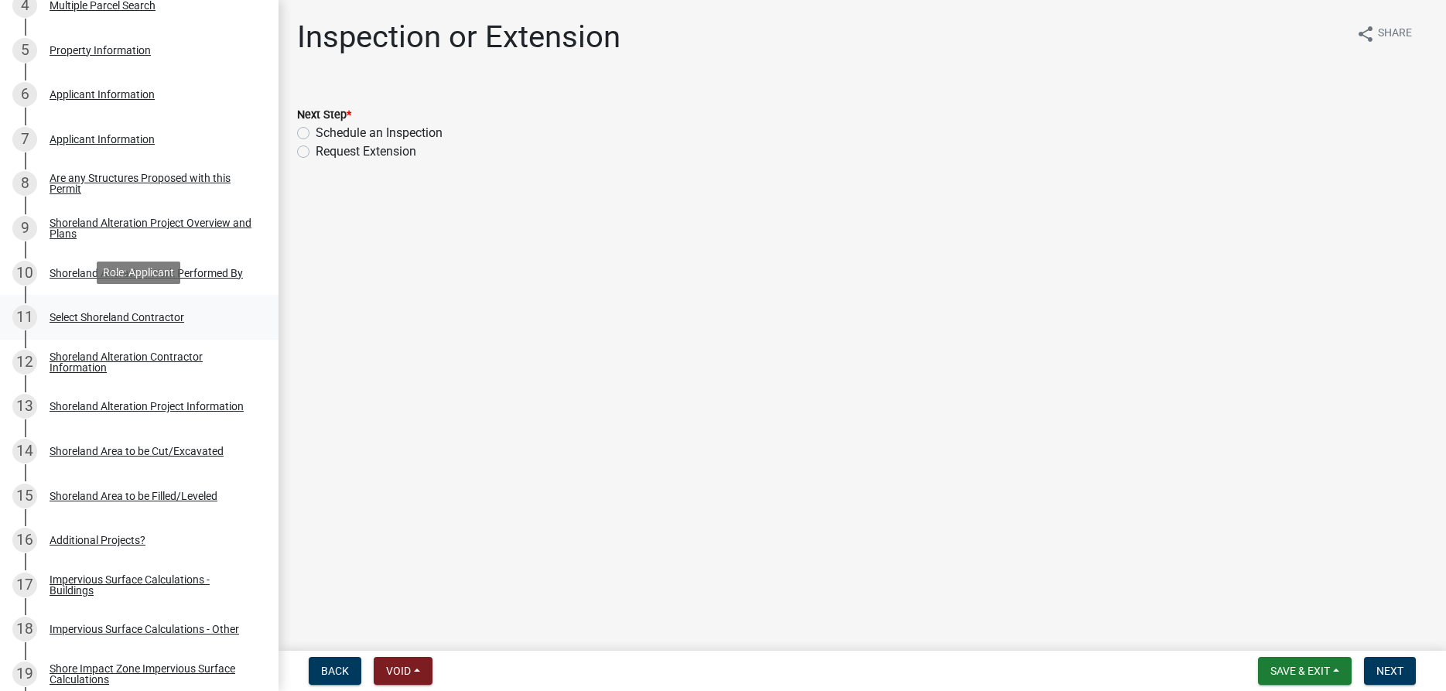
scroll to position [473, 0]
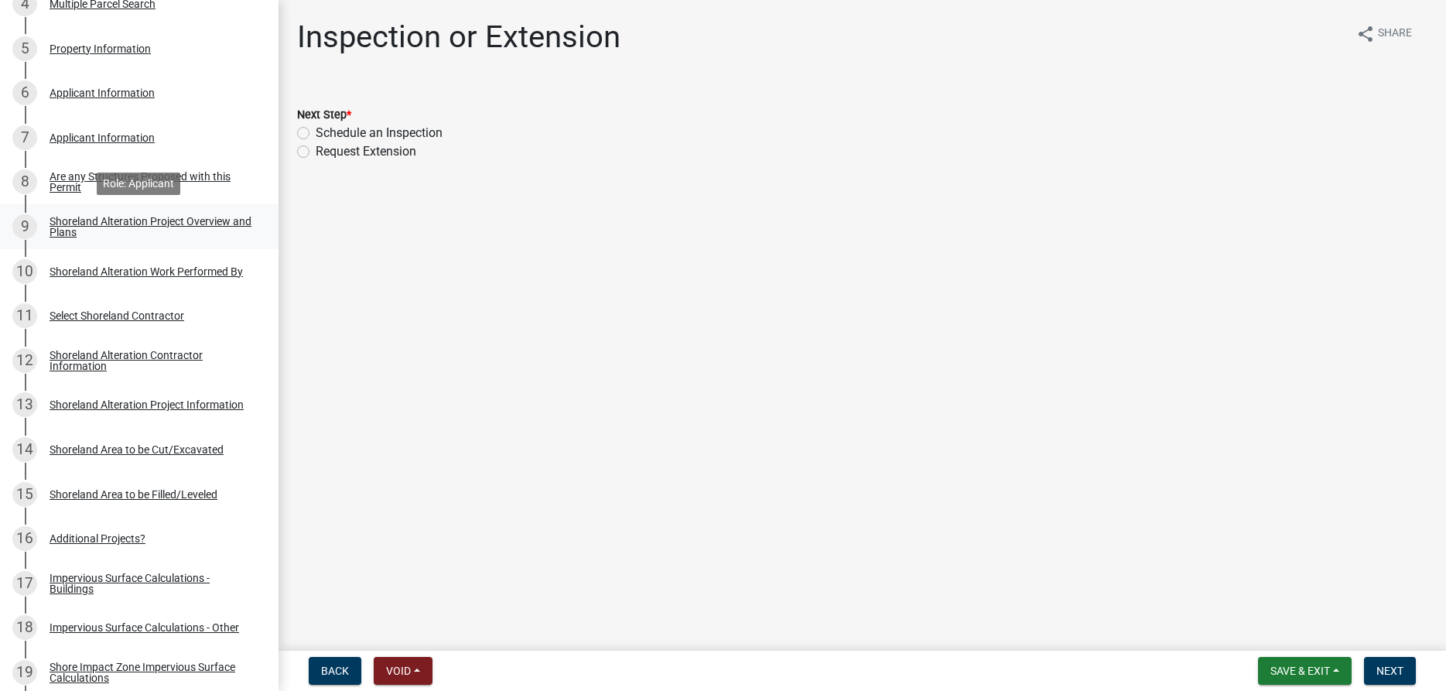
click at [67, 224] on div "Shoreland Alteration Project Overview and Plans" at bounding box center [152, 227] width 204 height 22
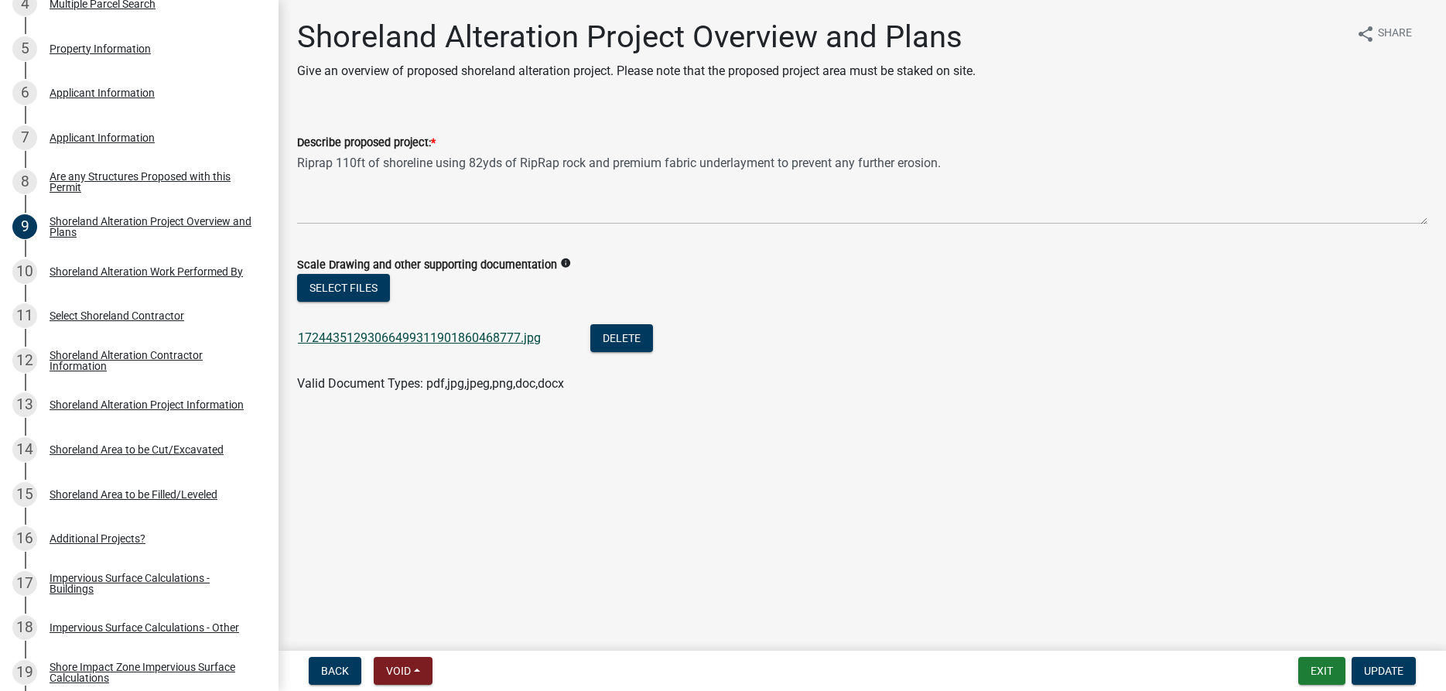
click at [389, 334] on link "17244351293066499311901860468777.jpg" at bounding box center [419, 337] width 243 height 15
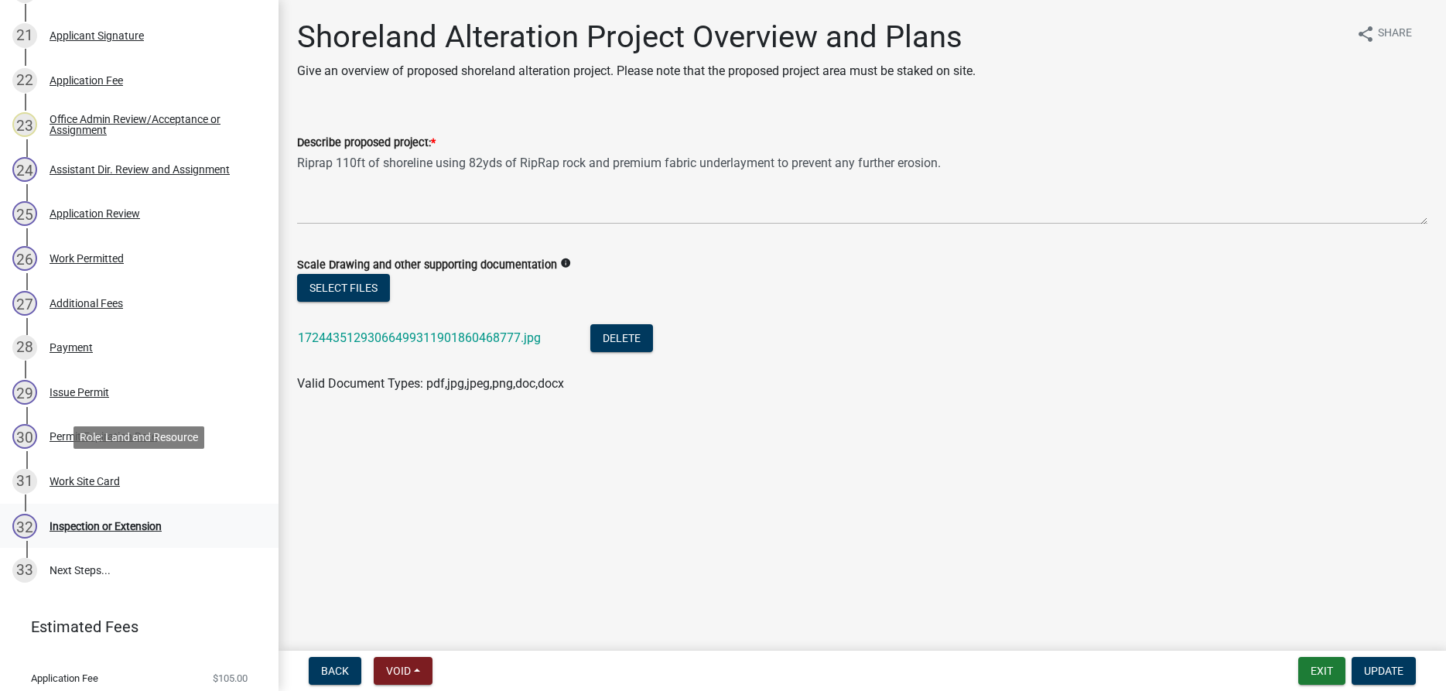
scroll to position [1245, 0]
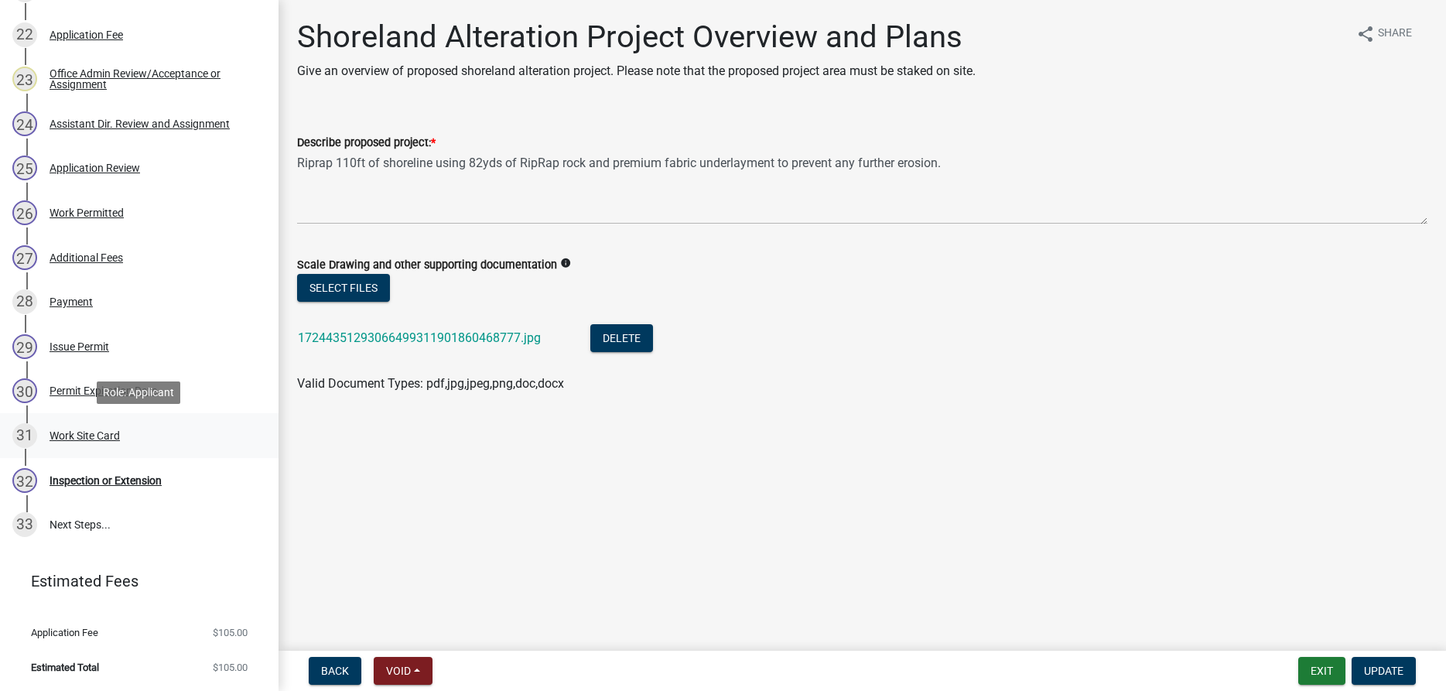
click at [81, 438] on div "Work Site Card" at bounding box center [85, 435] width 70 height 11
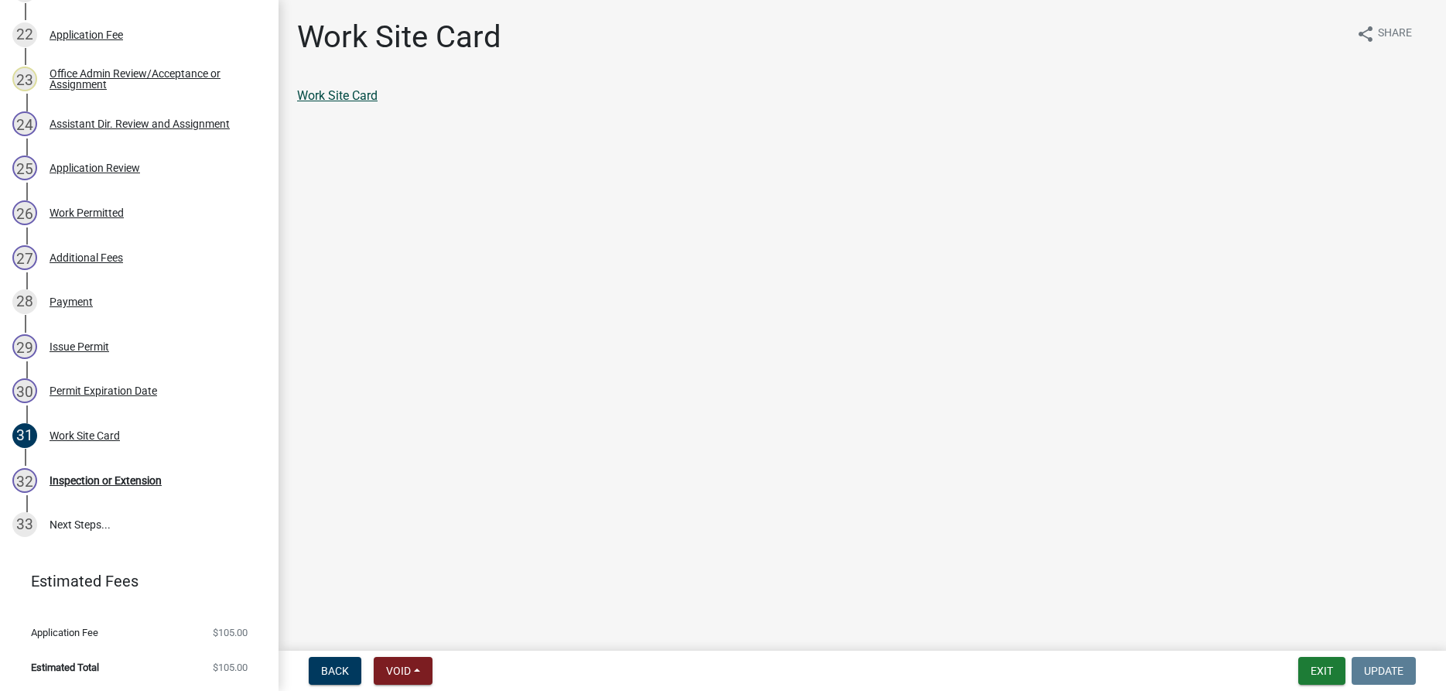
click at [320, 94] on link "Work Site Card" at bounding box center [337, 95] width 80 height 15
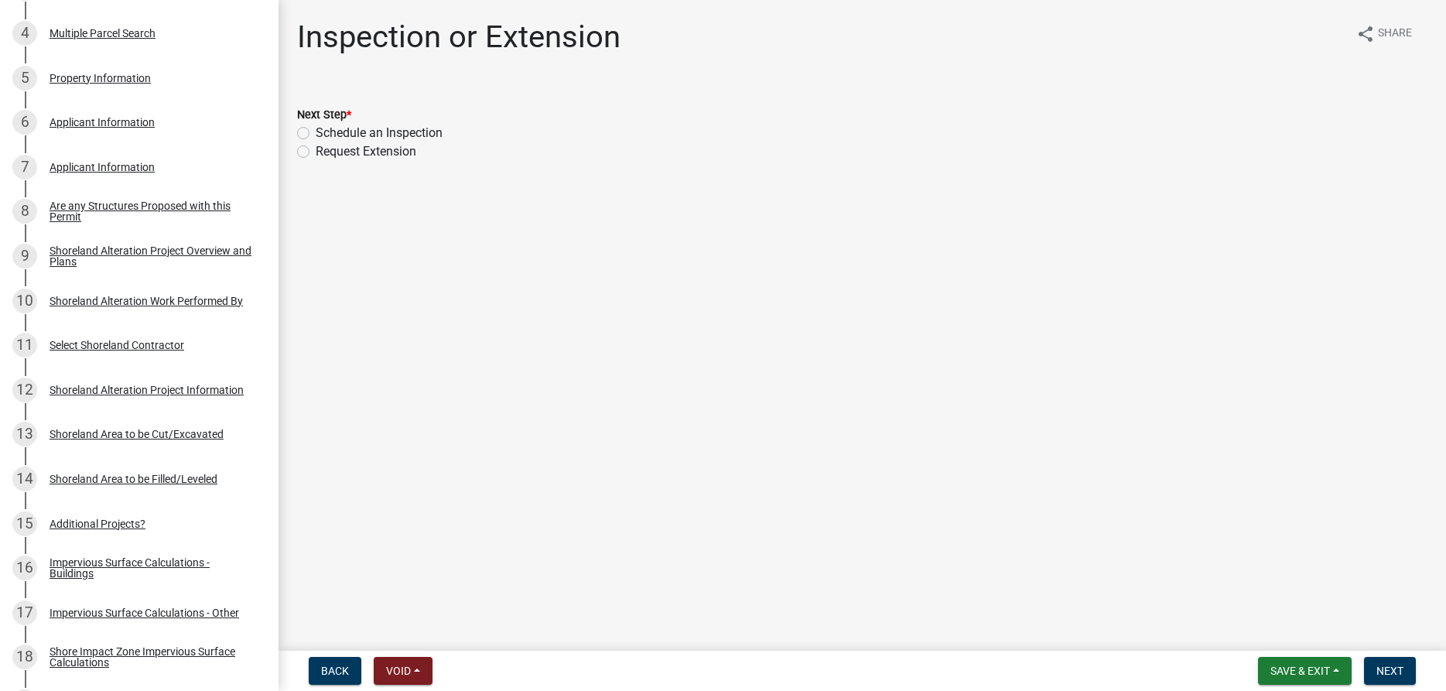
scroll to position [473, 0]
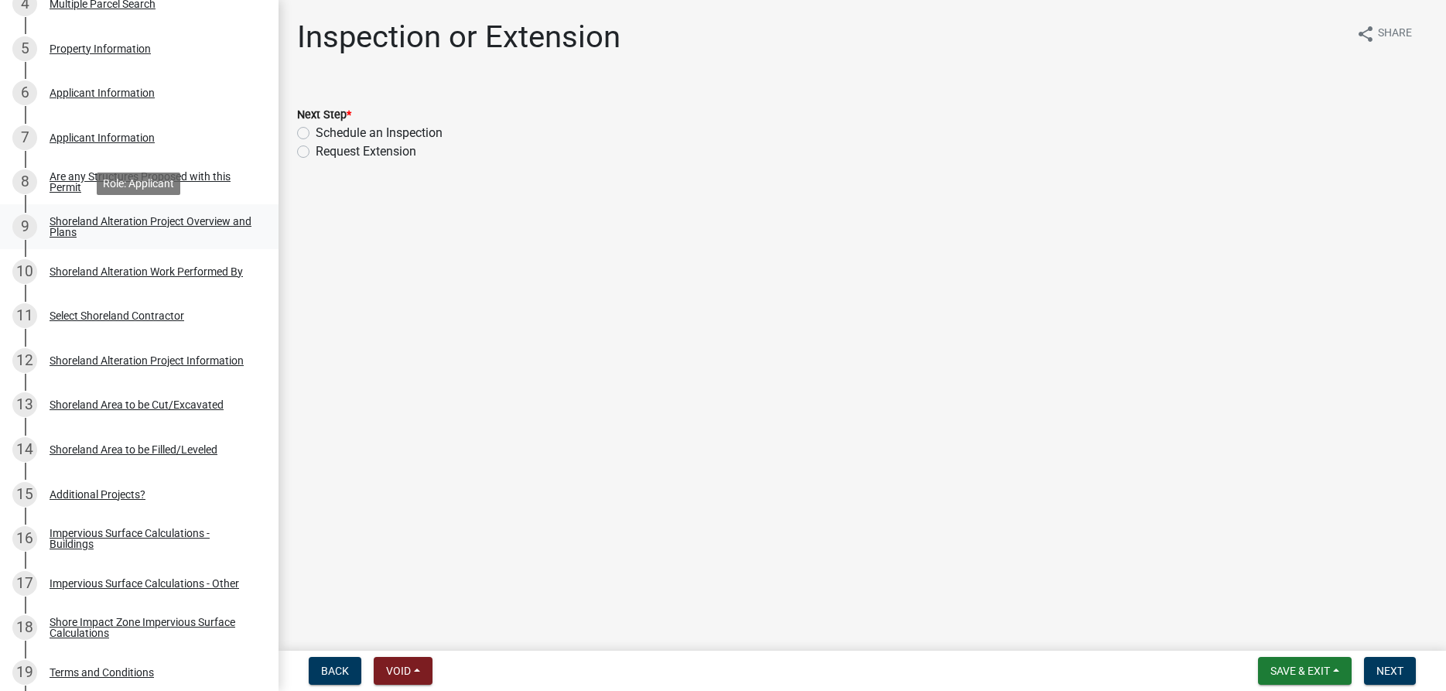
click at [58, 220] on div "Shoreland Alteration Project Overview and Plans" at bounding box center [152, 227] width 204 height 22
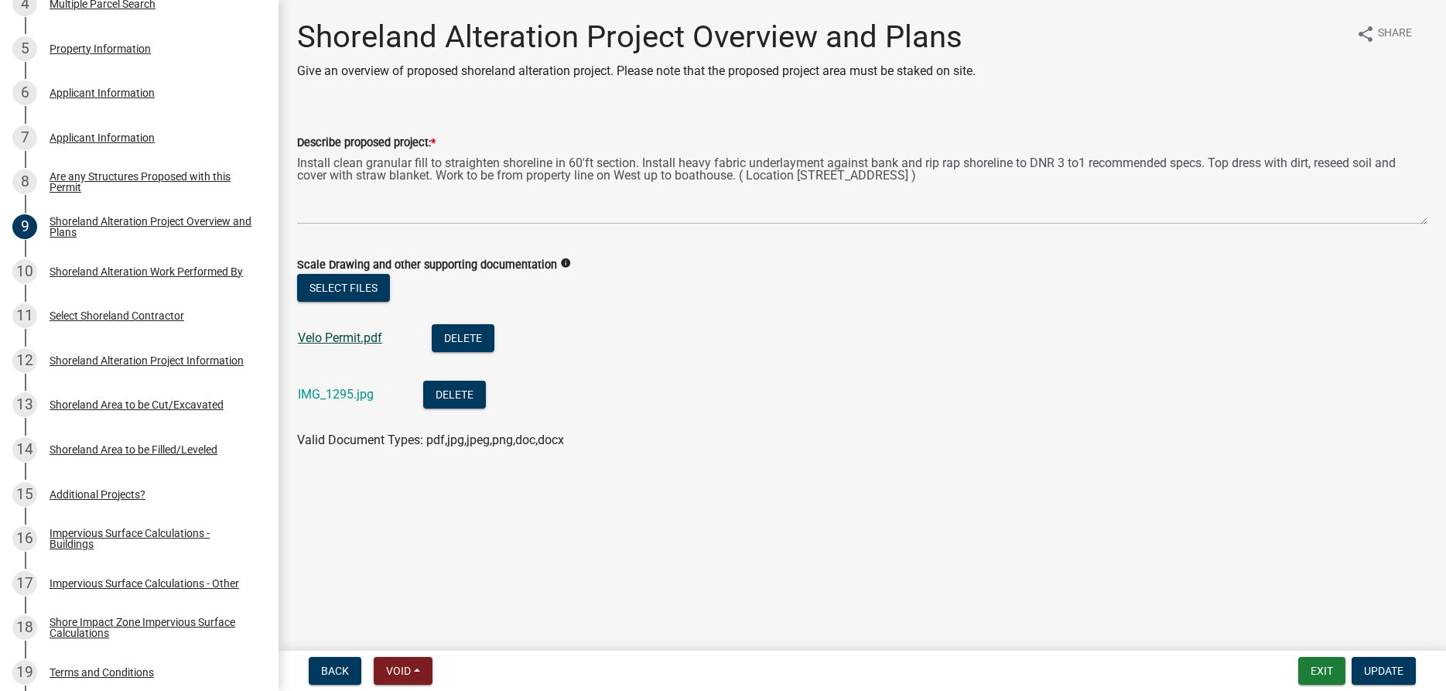
click at [345, 337] on link "Velo Permit.pdf" at bounding box center [340, 337] width 84 height 15
click at [350, 395] on link "IMG_1295.jpg" at bounding box center [336, 394] width 76 height 15
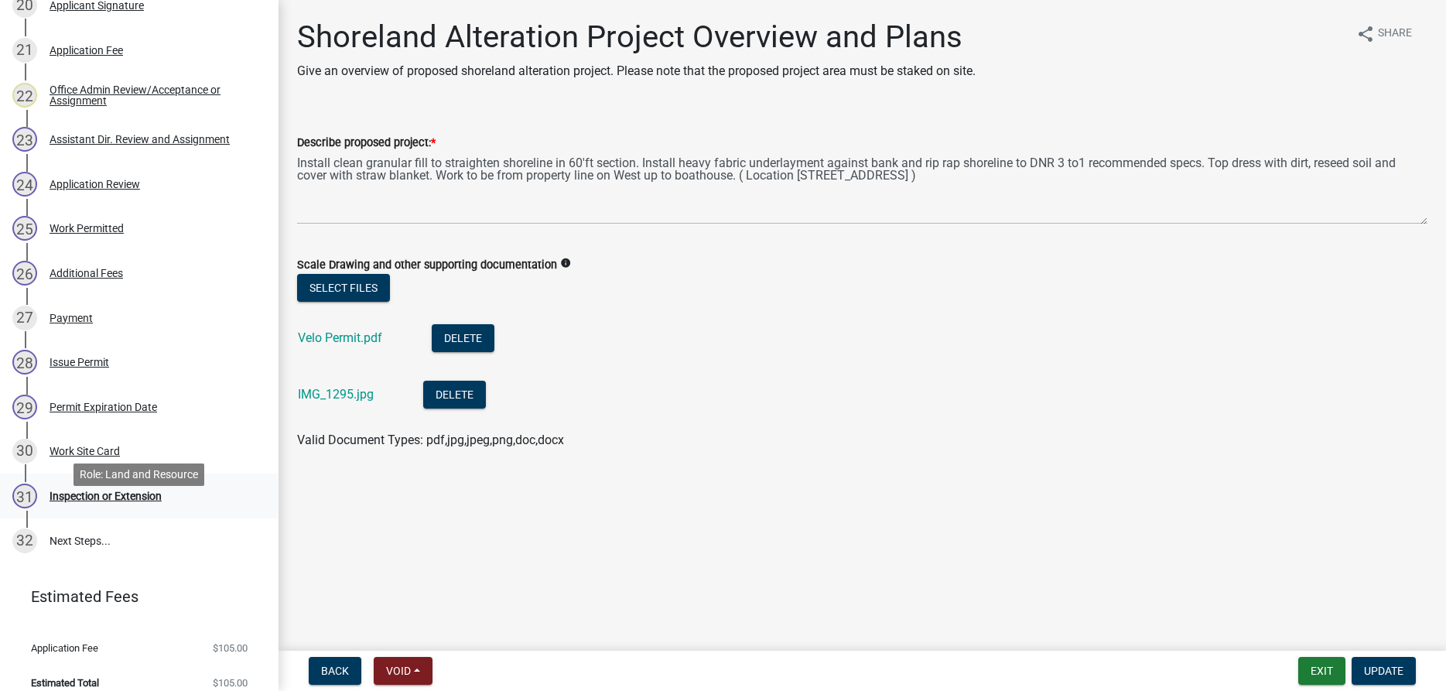
scroll to position [1201, 0]
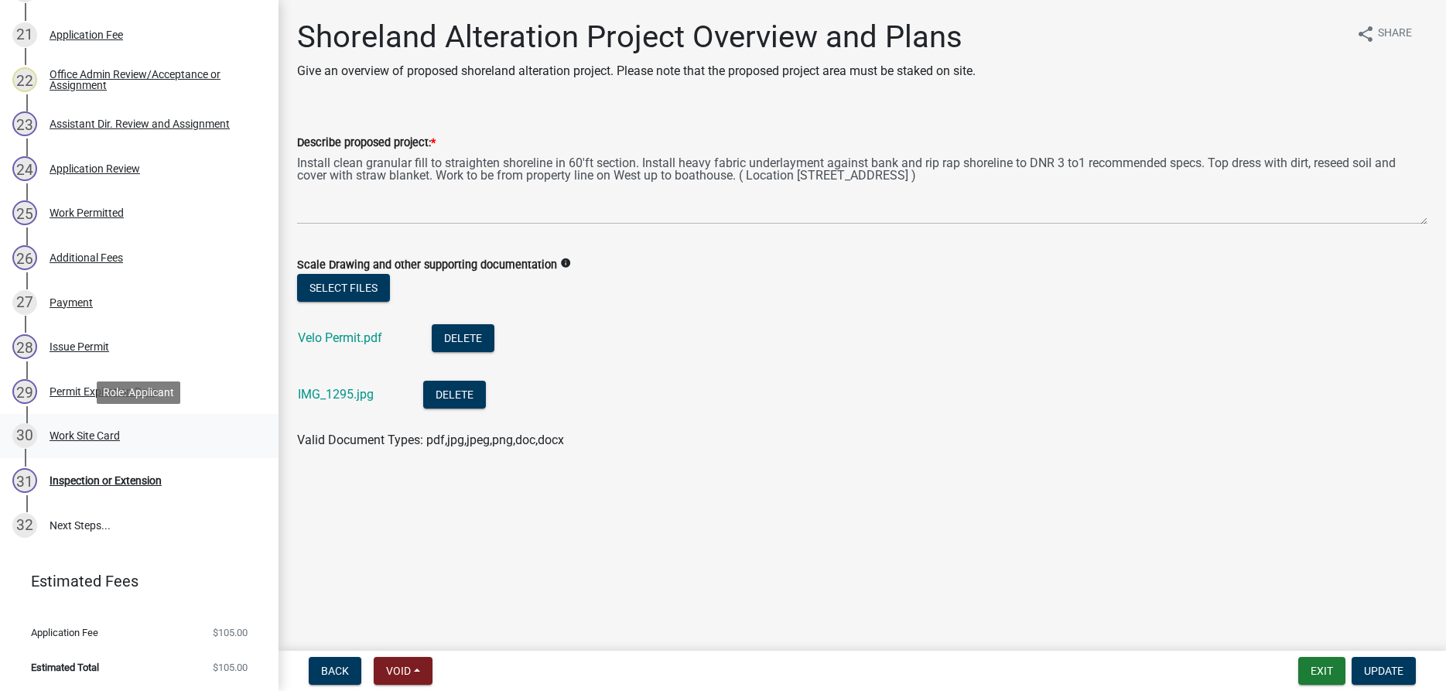
click at [93, 435] on div "Work Site Card" at bounding box center [85, 435] width 70 height 11
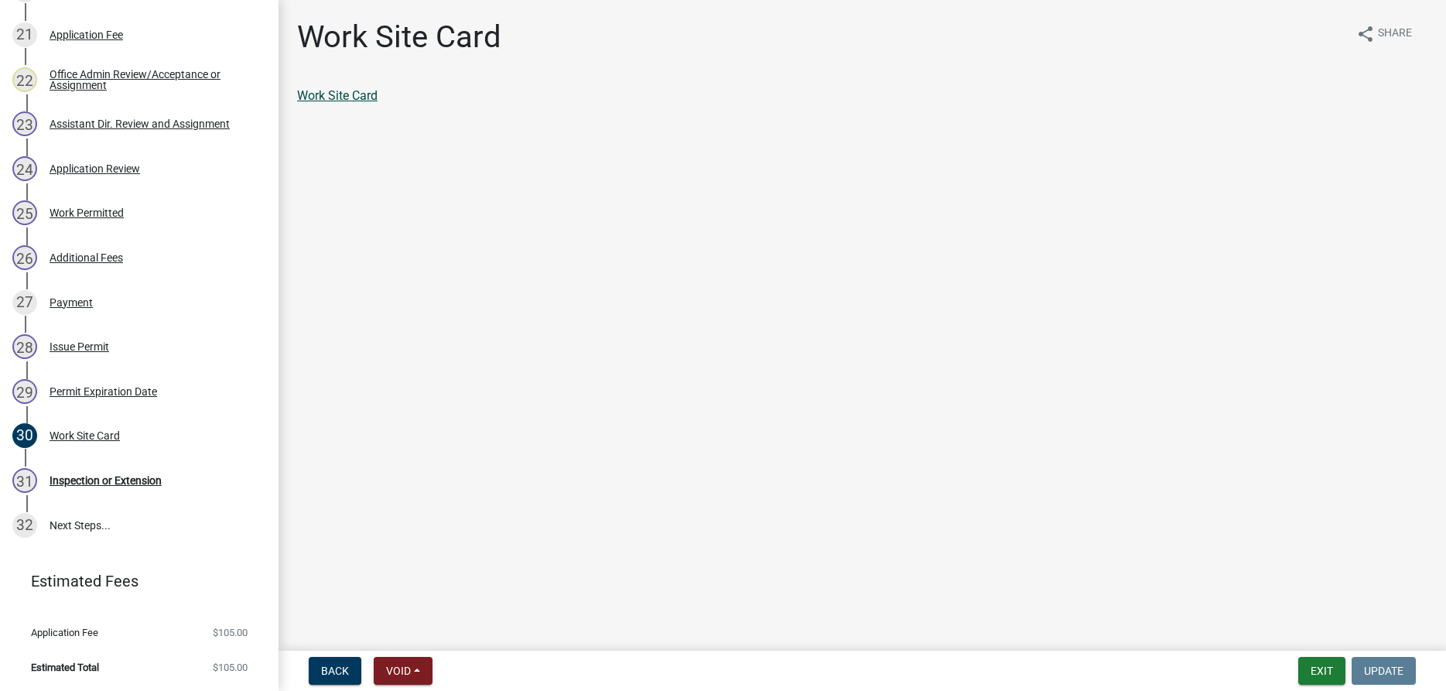
click at [340, 90] on link "Work Site Card" at bounding box center [337, 95] width 80 height 15
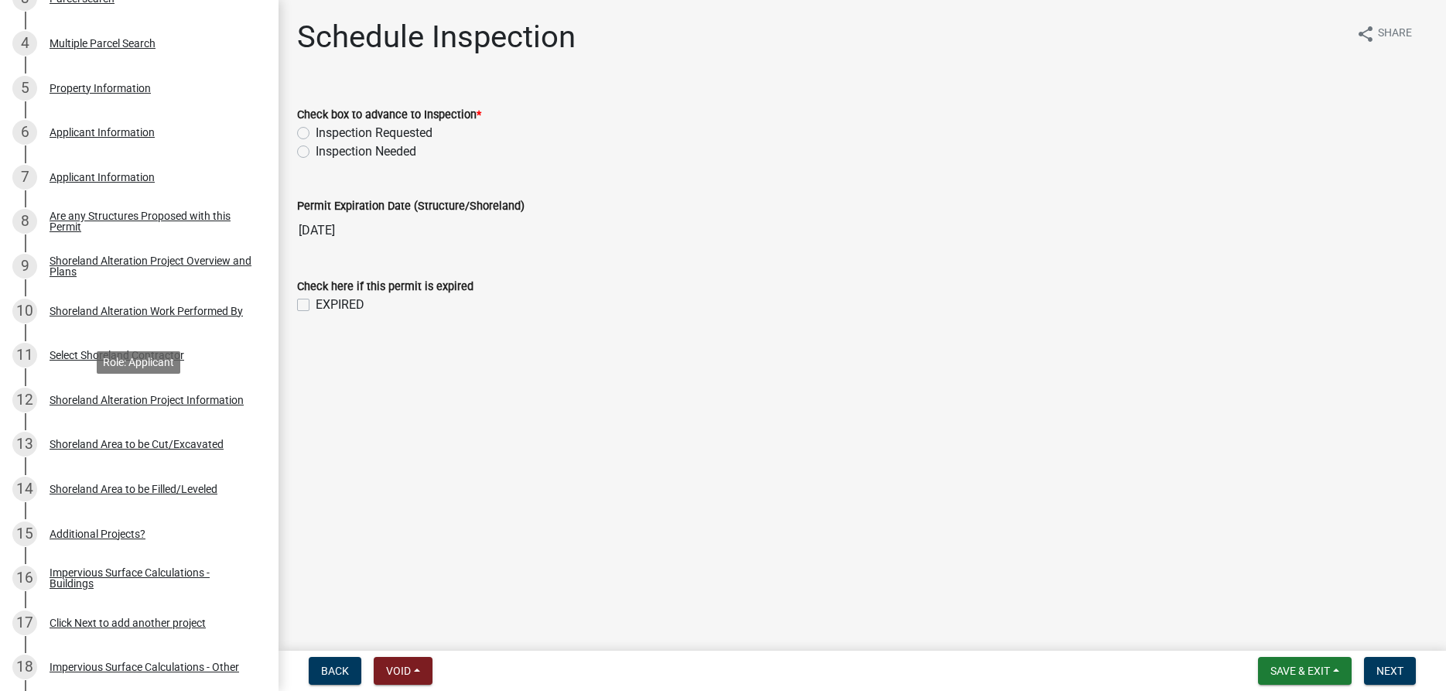
scroll to position [473, 0]
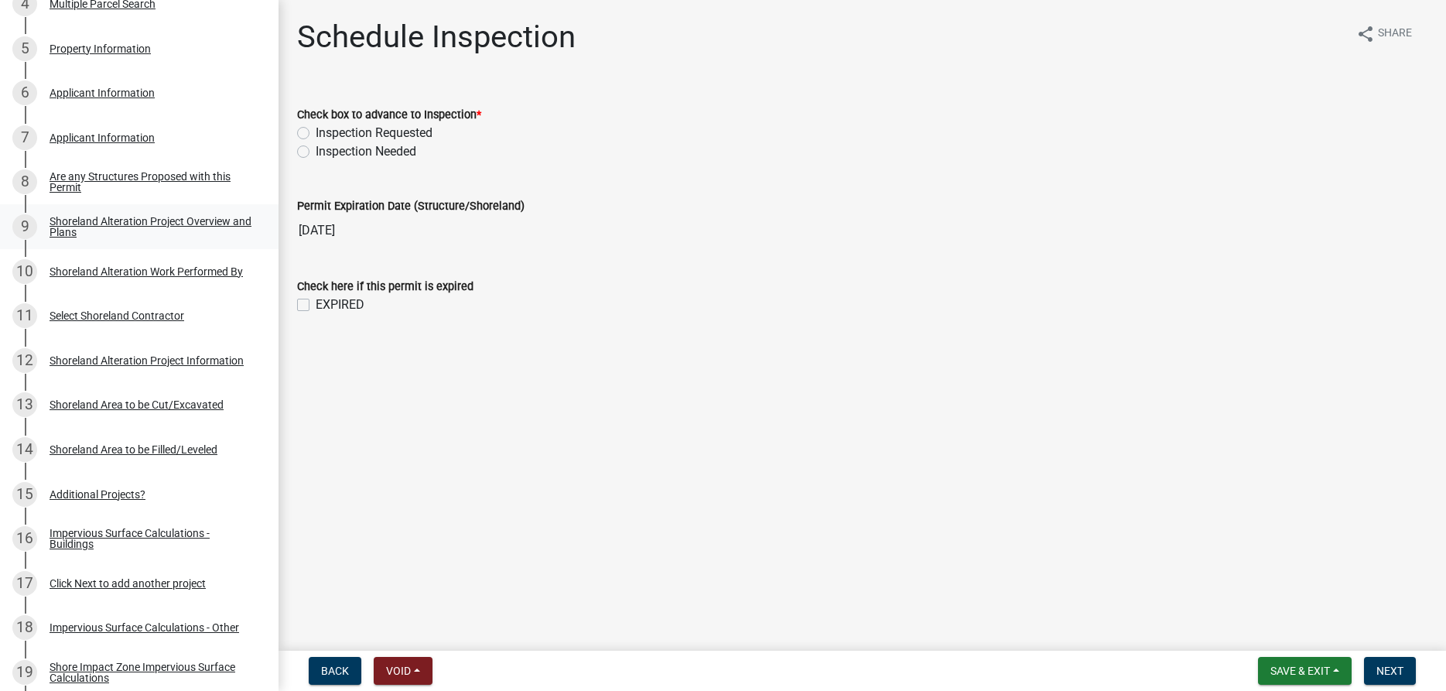
click at [67, 224] on div "Shoreland Alteration Project Overview and Plans" at bounding box center [152, 227] width 204 height 22
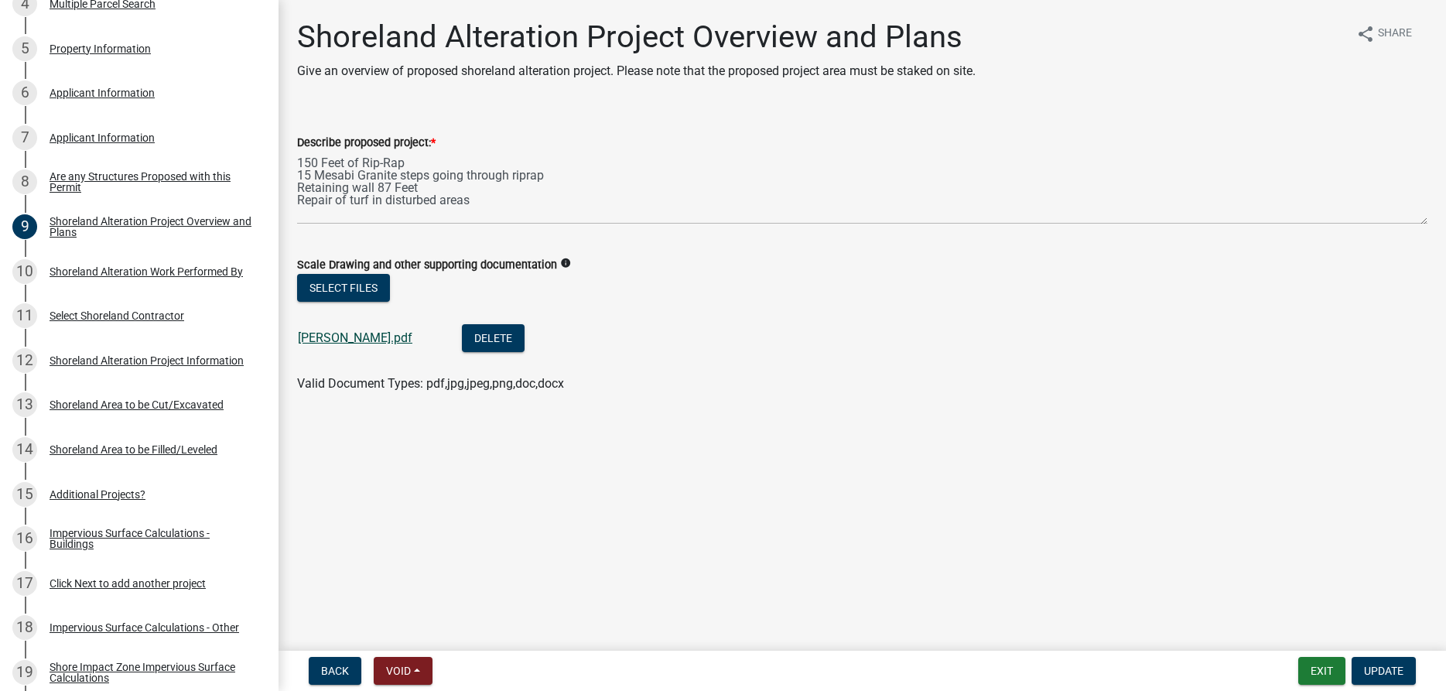
click at [351, 343] on link "[PERSON_NAME].pdf" at bounding box center [355, 337] width 114 height 15
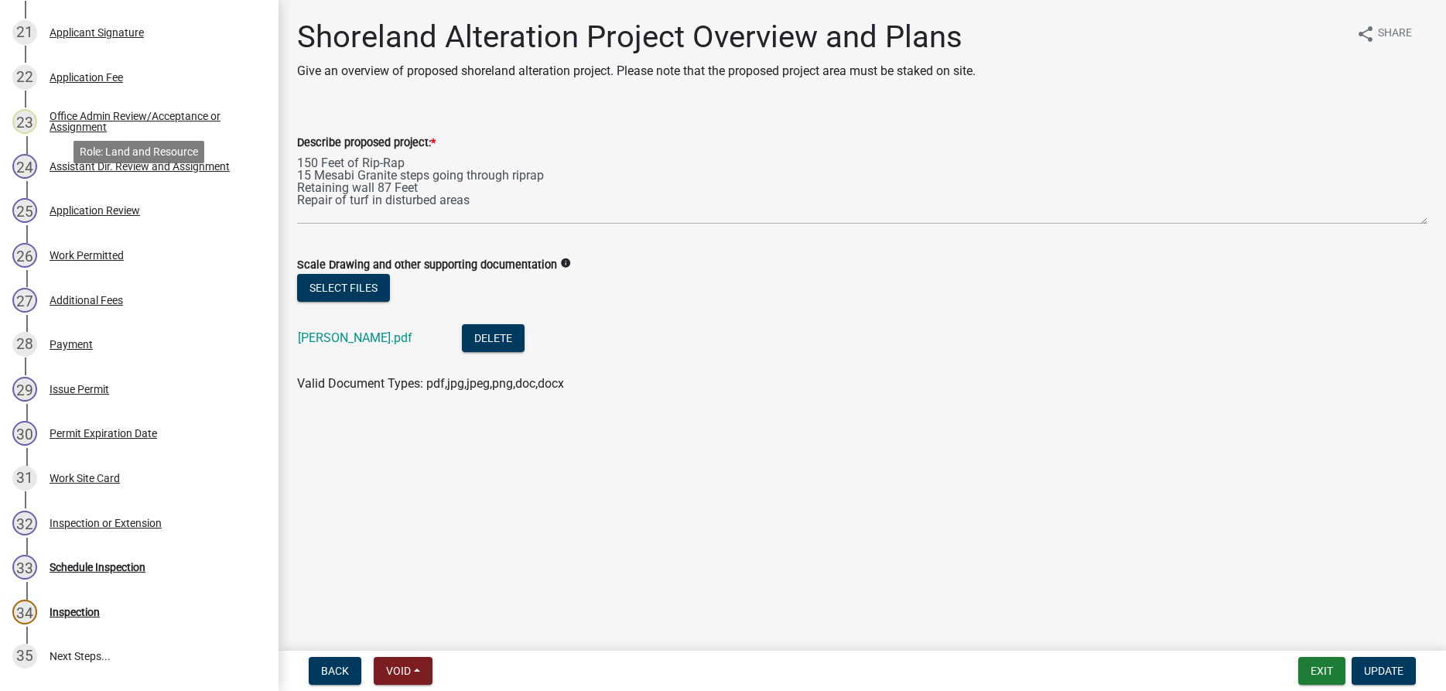
scroll to position [1263, 0]
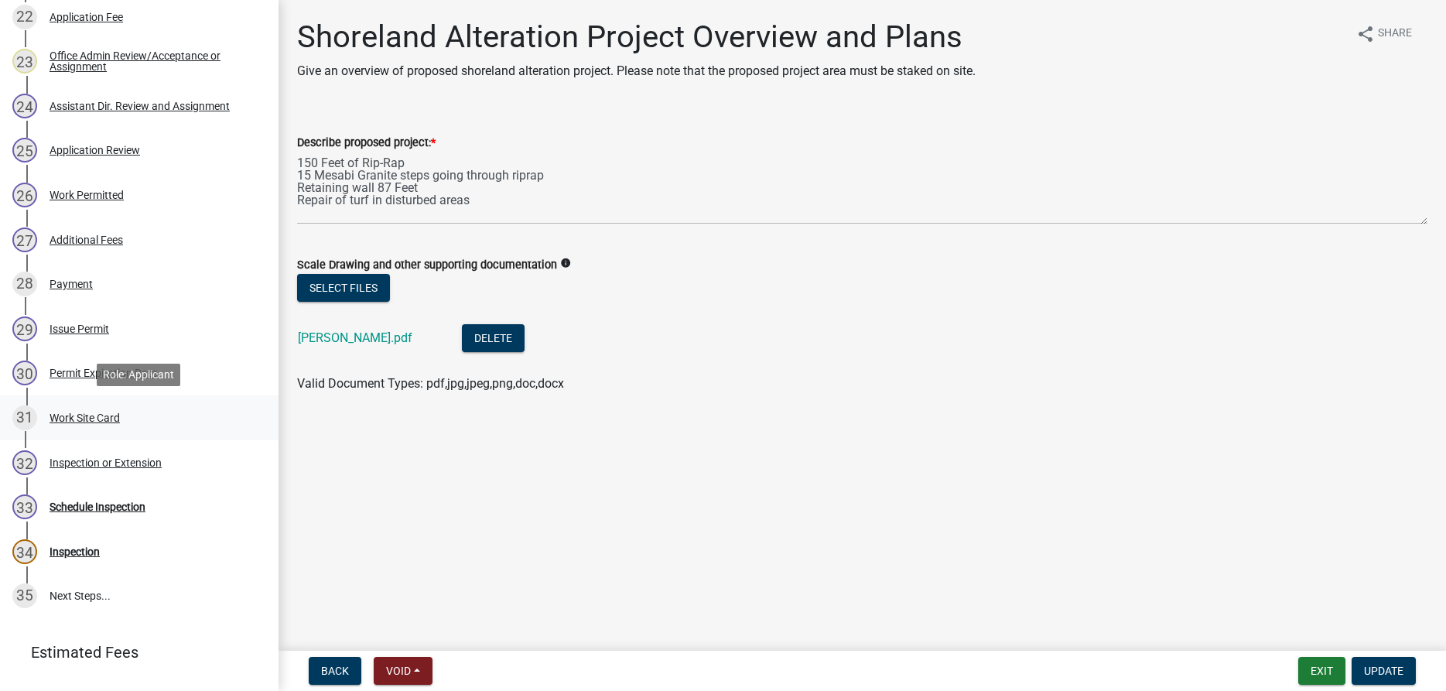
click at [81, 416] on div "Work Site Card" at bounding box center [85, 417] width 70 height 11
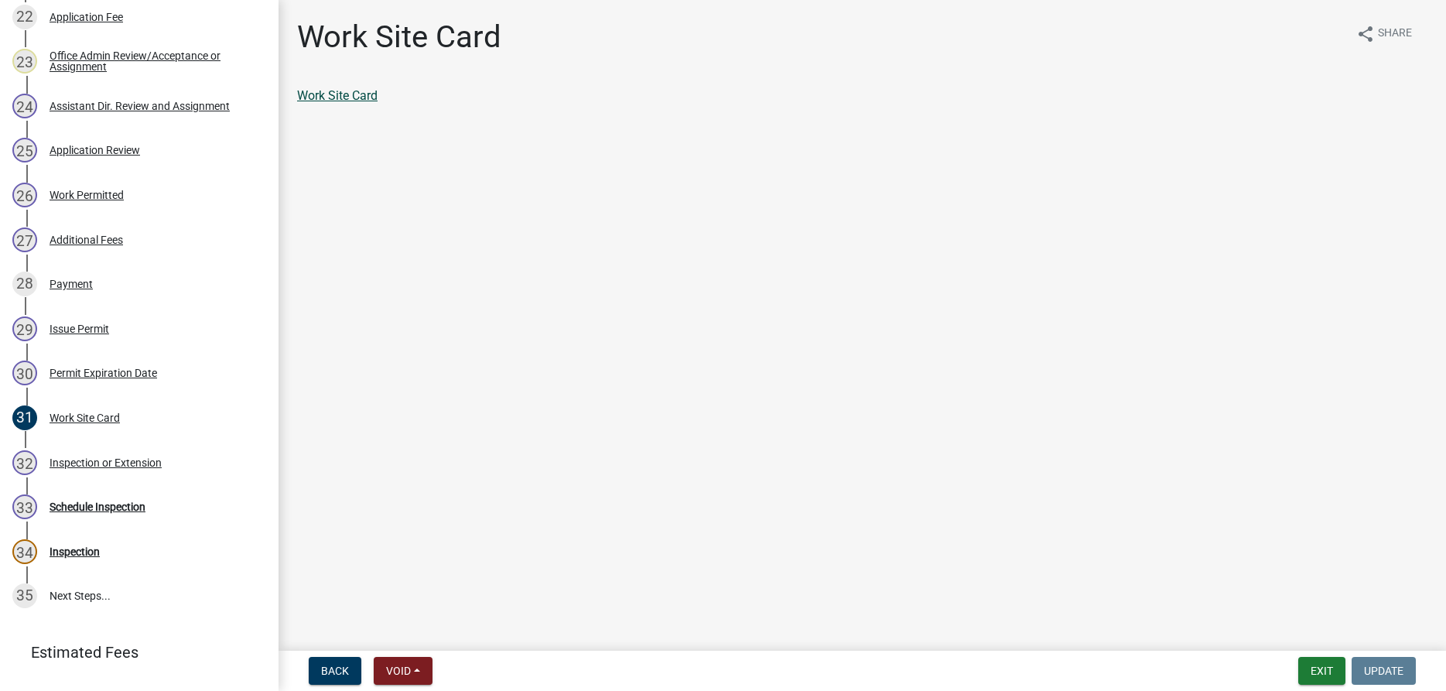
click at [353, 98] on link "Work Site Card" at bounding box center [337, 95] width 80 height 15
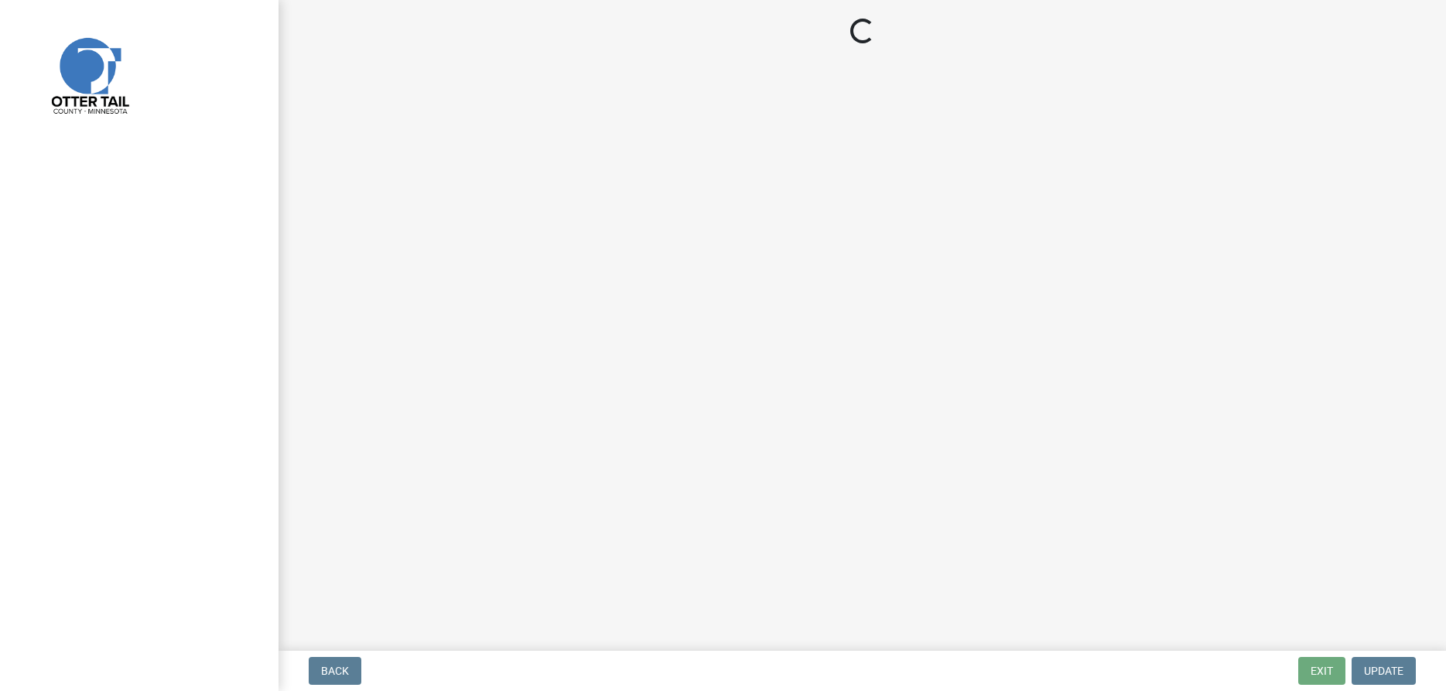
select select "f66be788-4dd6-459d-a9ec-6d83f4dfb709"
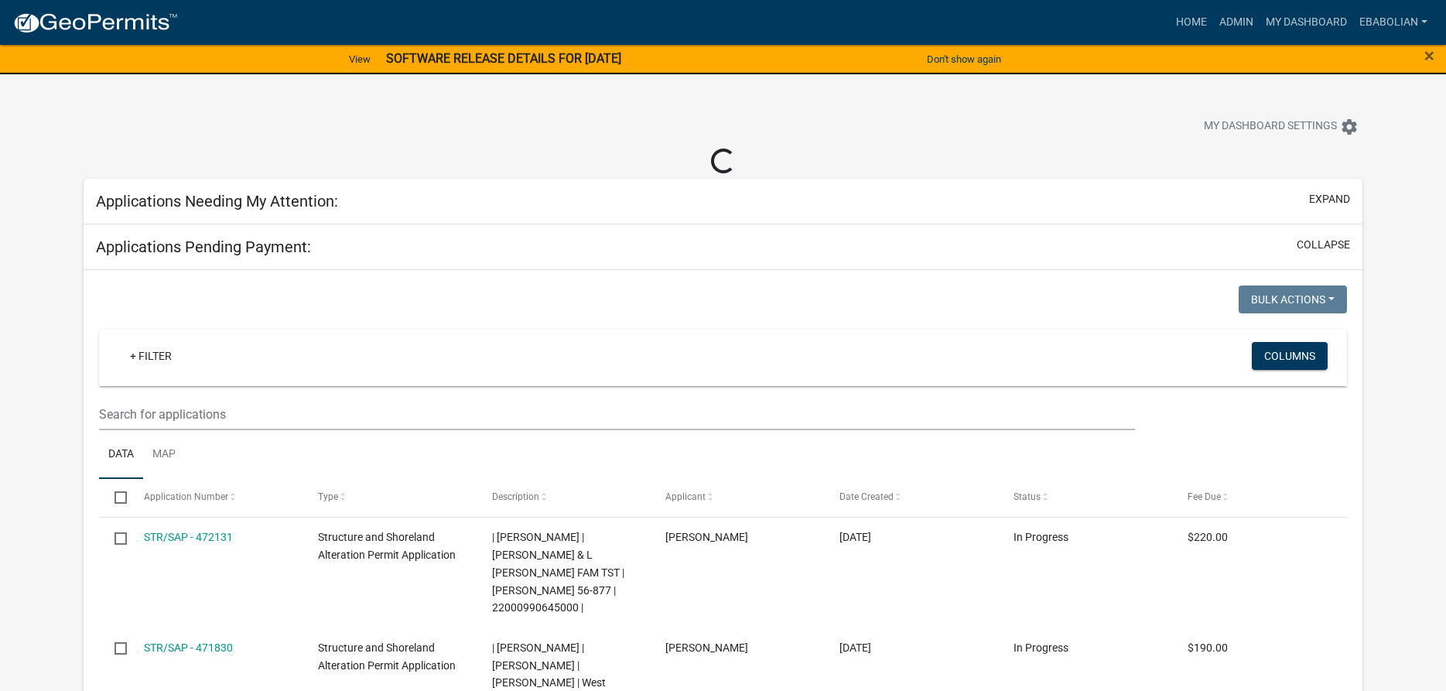
select select "3: 100"
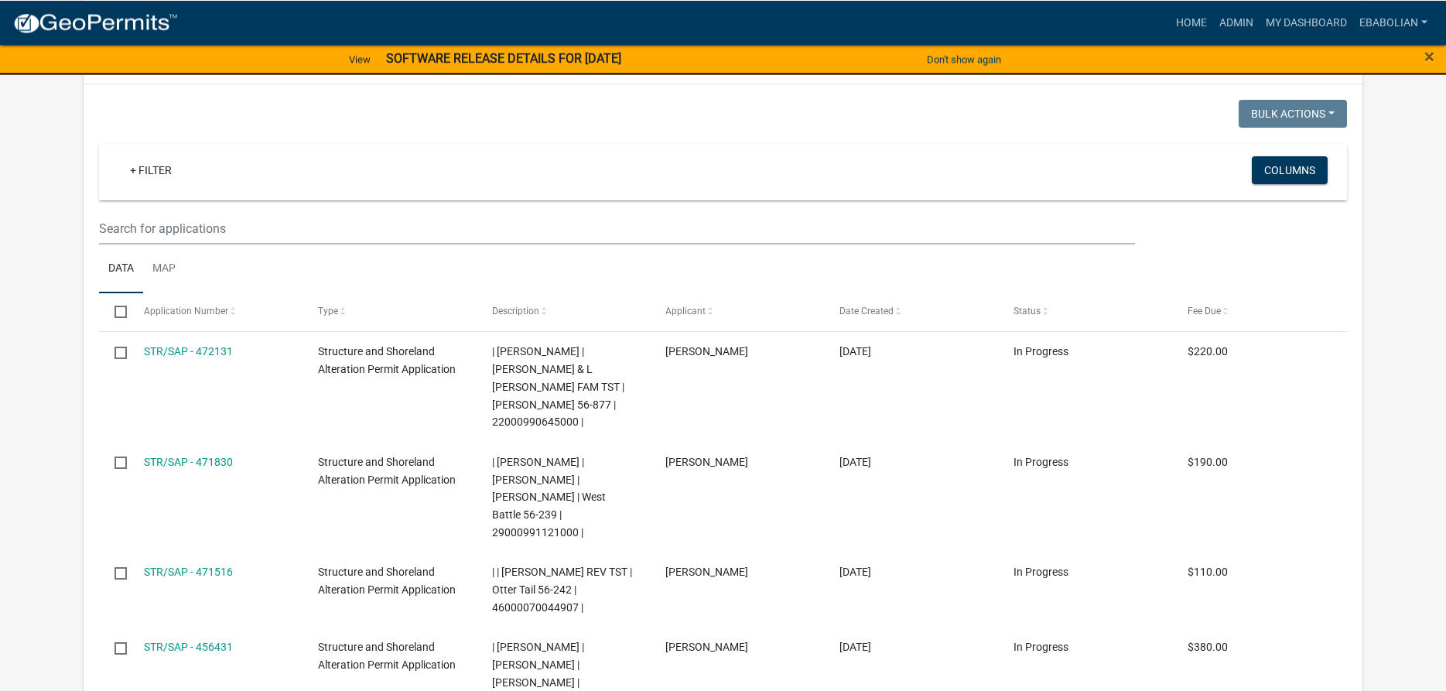
scroll to position [237, 0]
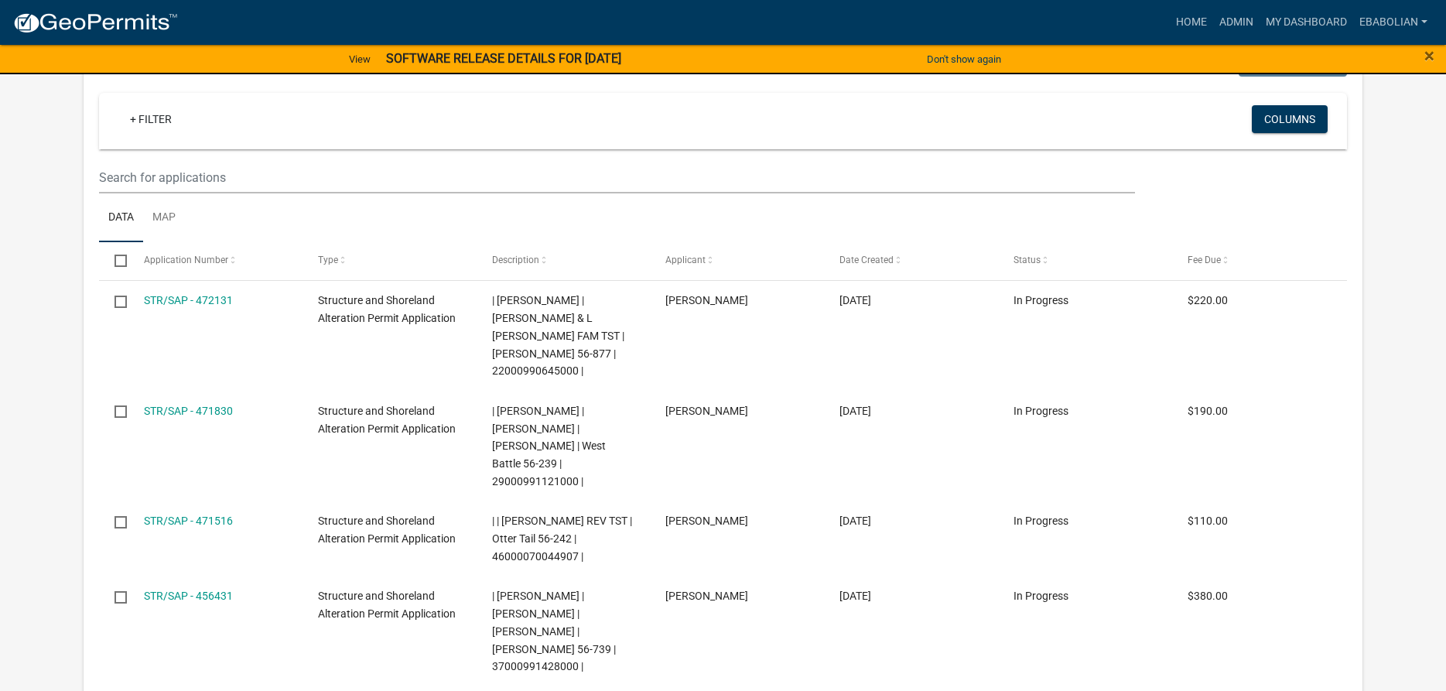
select select "3: 100"
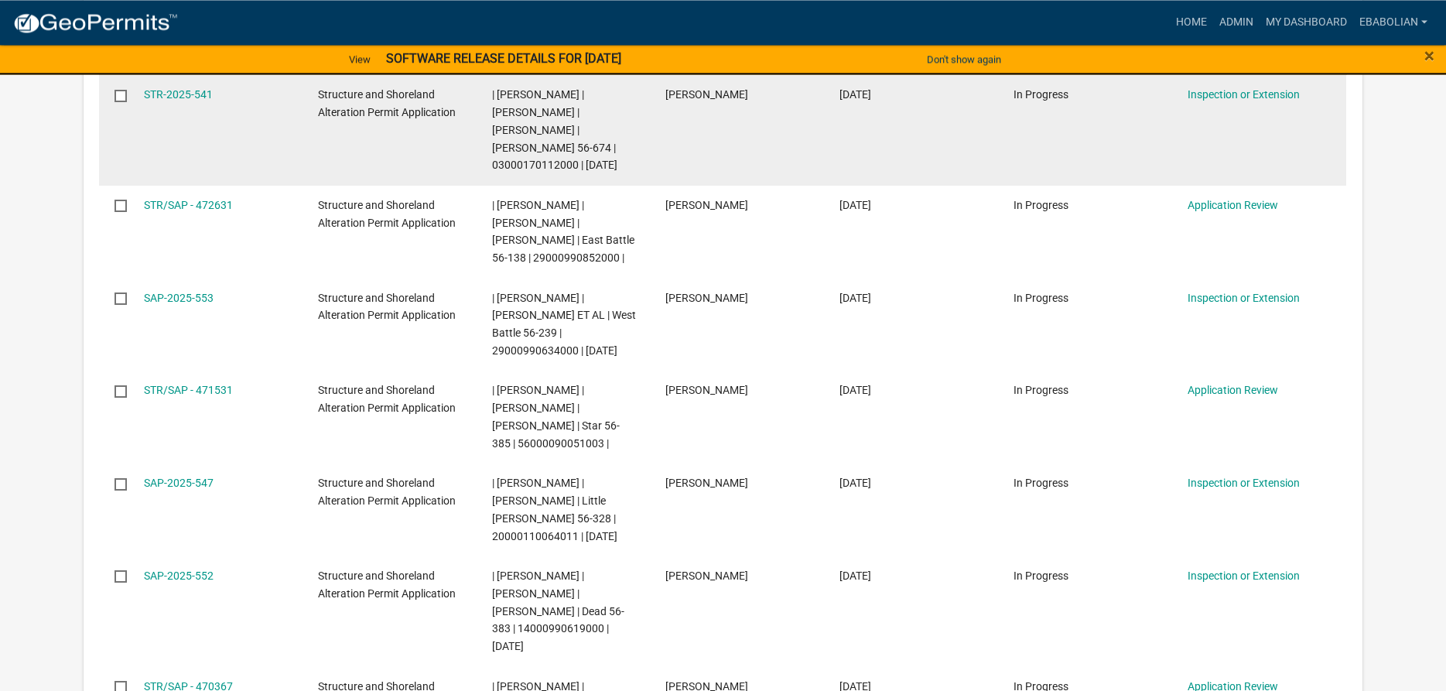
scroll to position [395, 0]
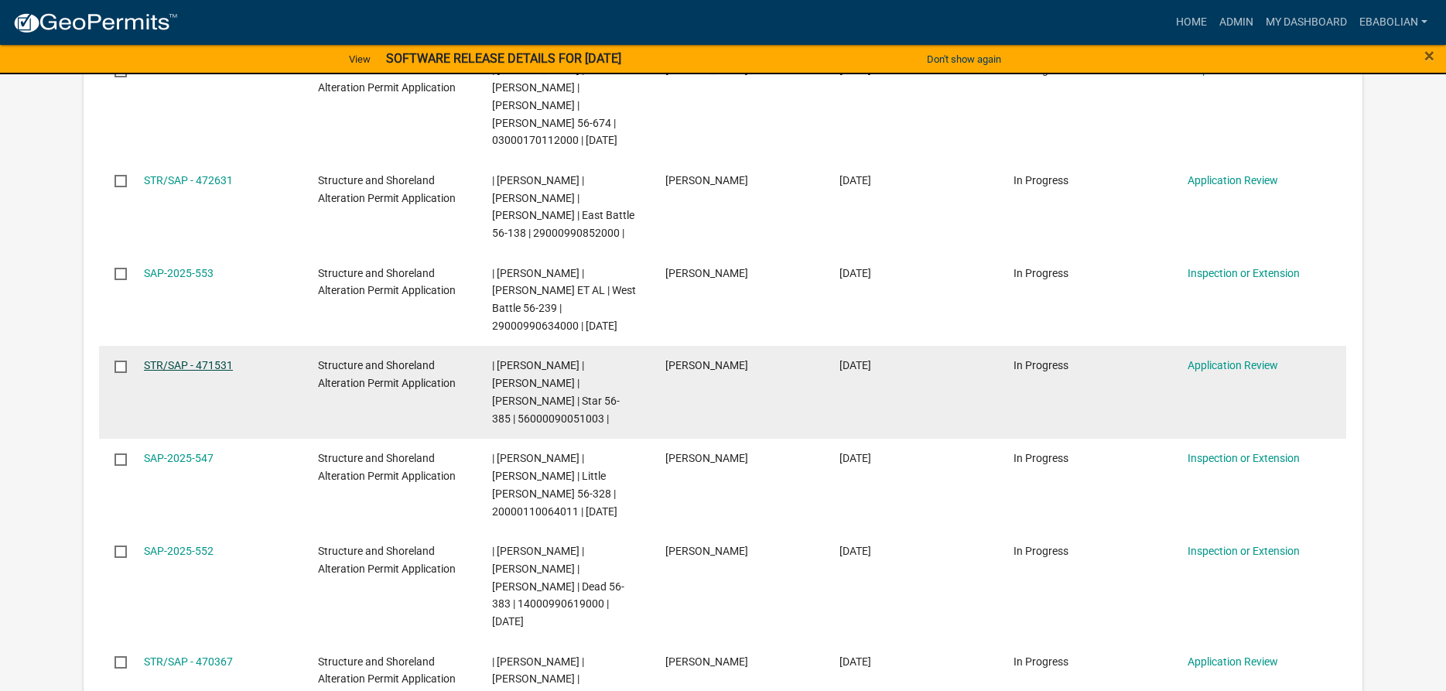
click at [218, 362] on link "STR/SAP - 471531" at bounding box center [188, 365] width 89 height 12
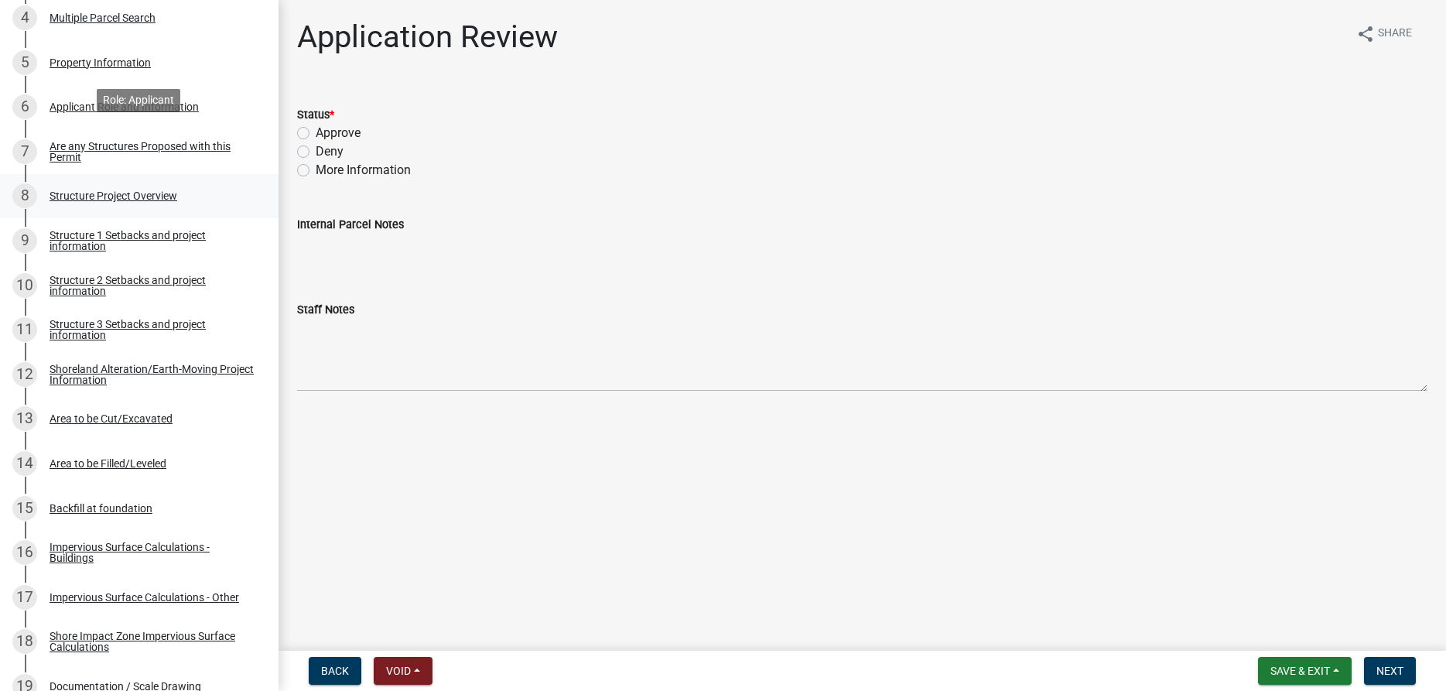
scroll to position [552, 0]
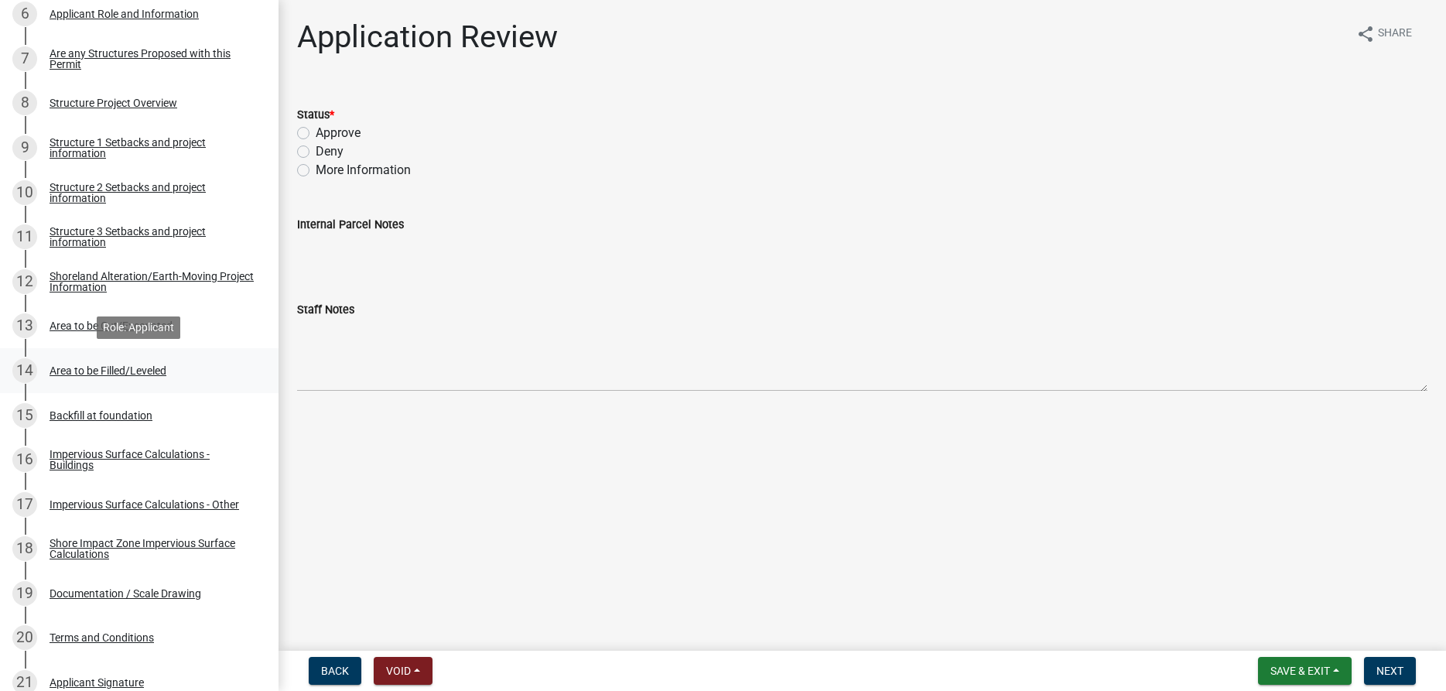
click at [114, 365] on div "Area to be Filled/Leveled" at bounding box center [108, 370] width 117 height 11
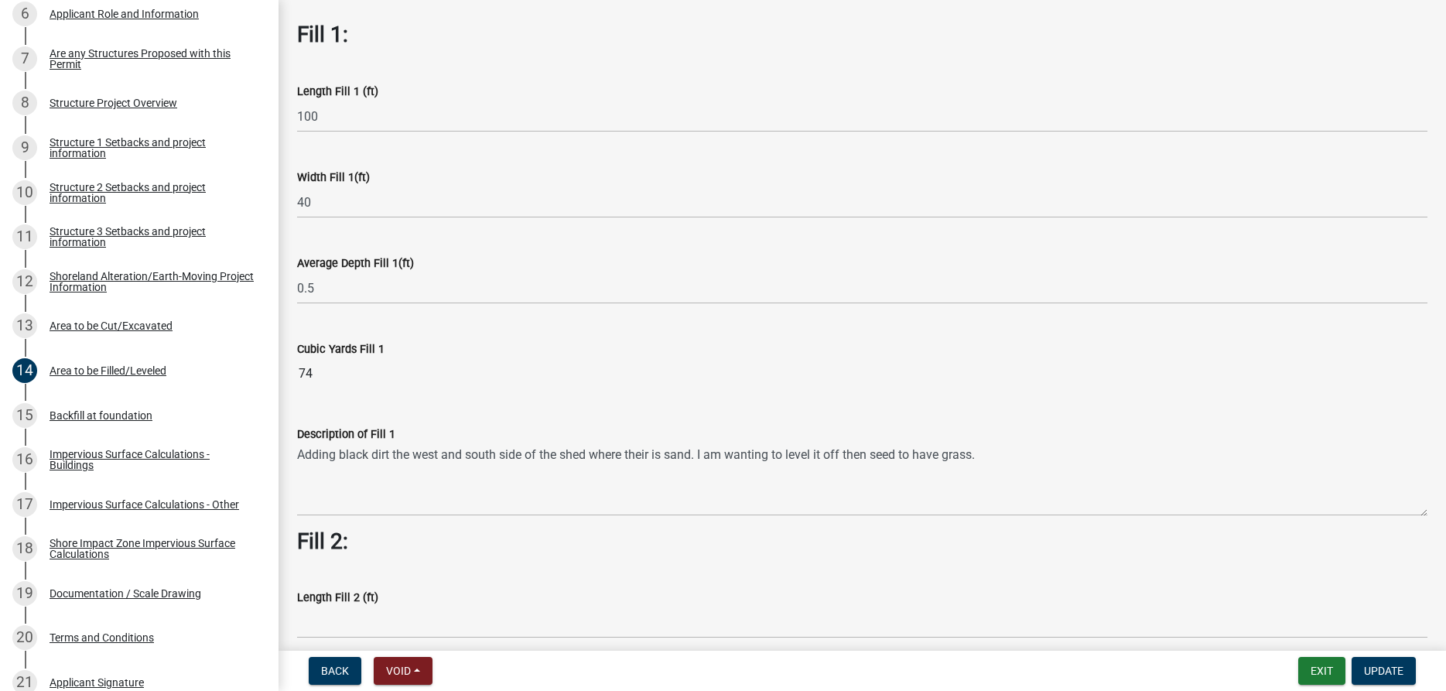
scroll to position [88, 0]
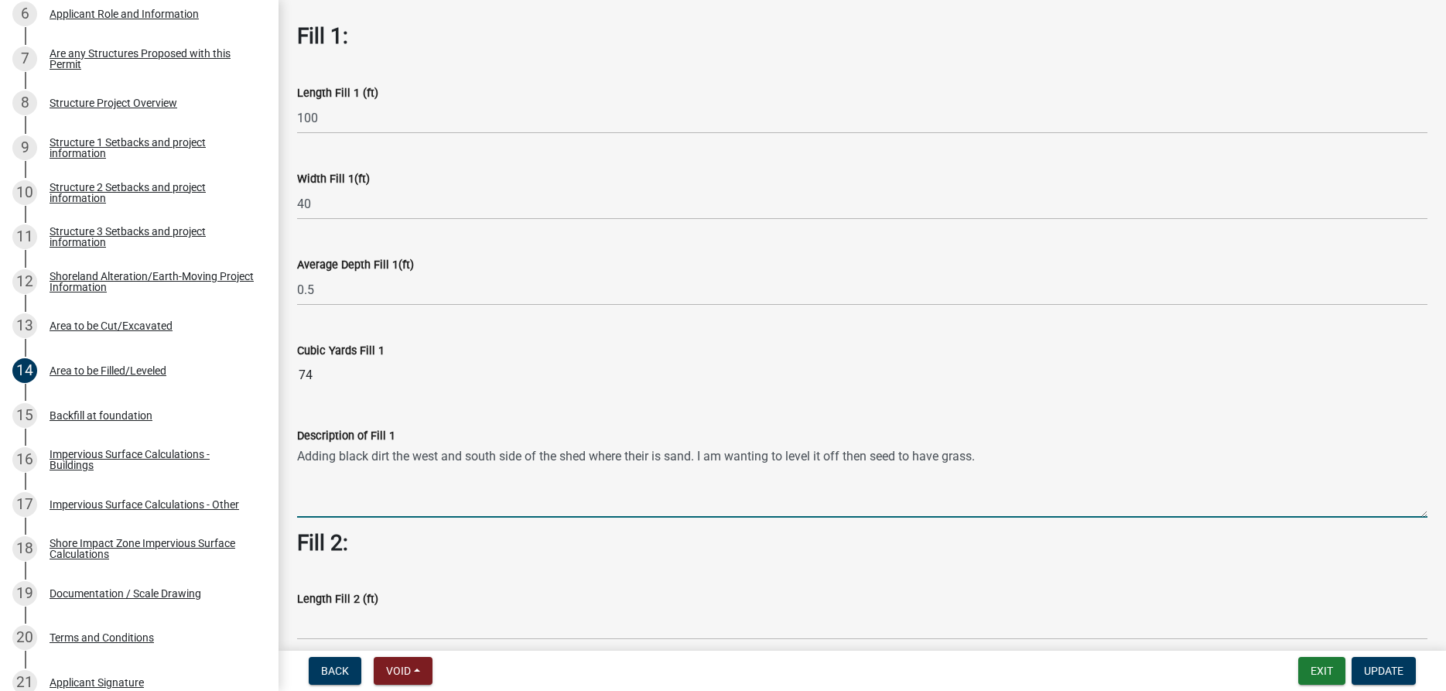
drag, startPoint x: 965, startPoint y: 456, endPoint x: 299, endPoint y: 453, distance: 666.9
click at [299, 453] on textarea "Adding black dirt the west and south side of the shed where their is sand. I am…" at bounding box center [862, 481] width 1130 height 73
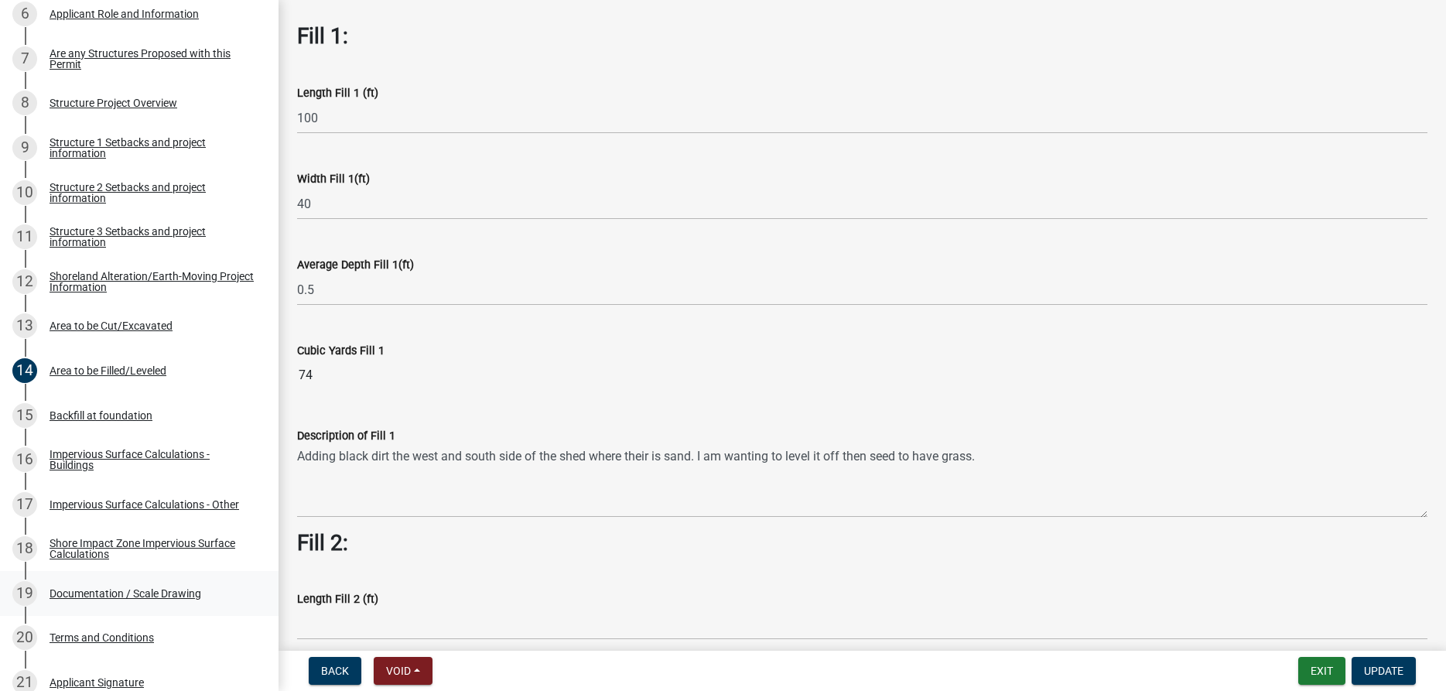
click at [181, 589] on div "Documentation / Scale Drawing" at bounding box center [126, 593] width 152 height 11
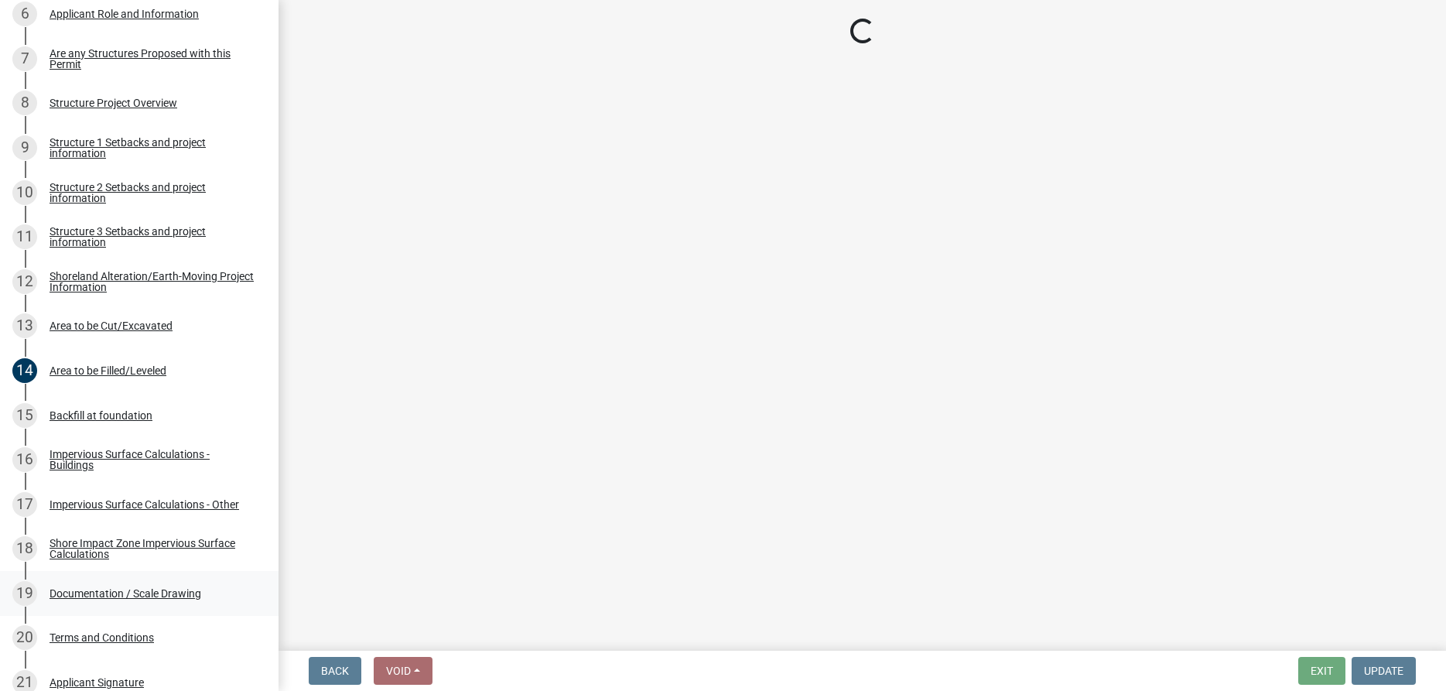
scroll to position [0, 0]
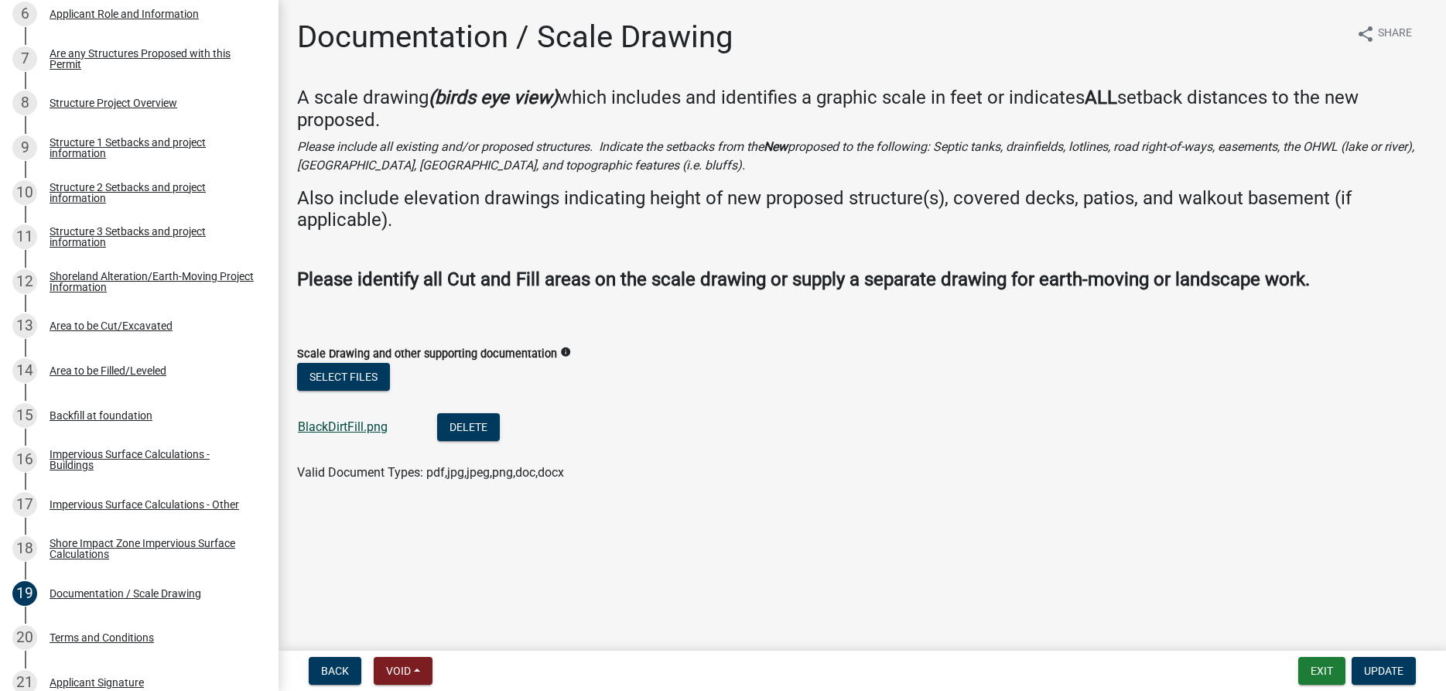
click at [357, 424] on link "BlackDirtFill.png" at bounding box center [343, 426] width 90 height 15
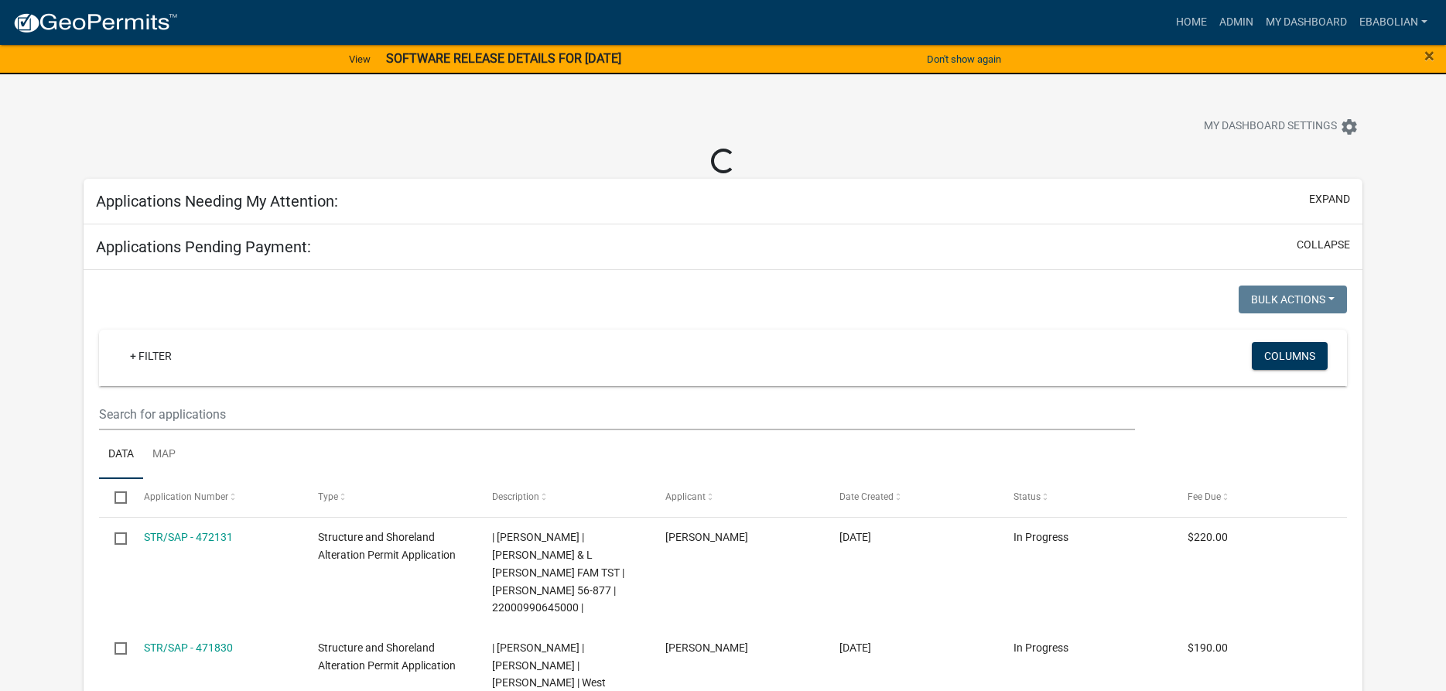
select select "3: 100"
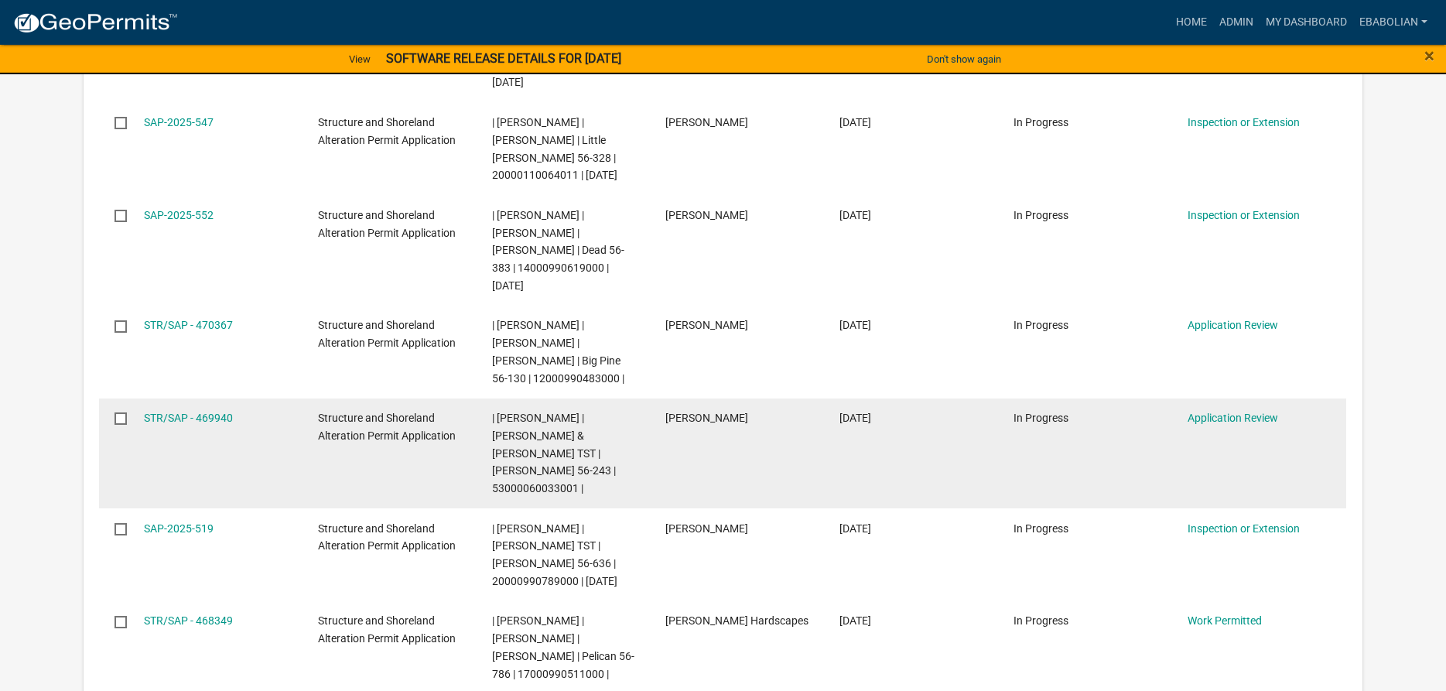
scroll to position [789, 0]
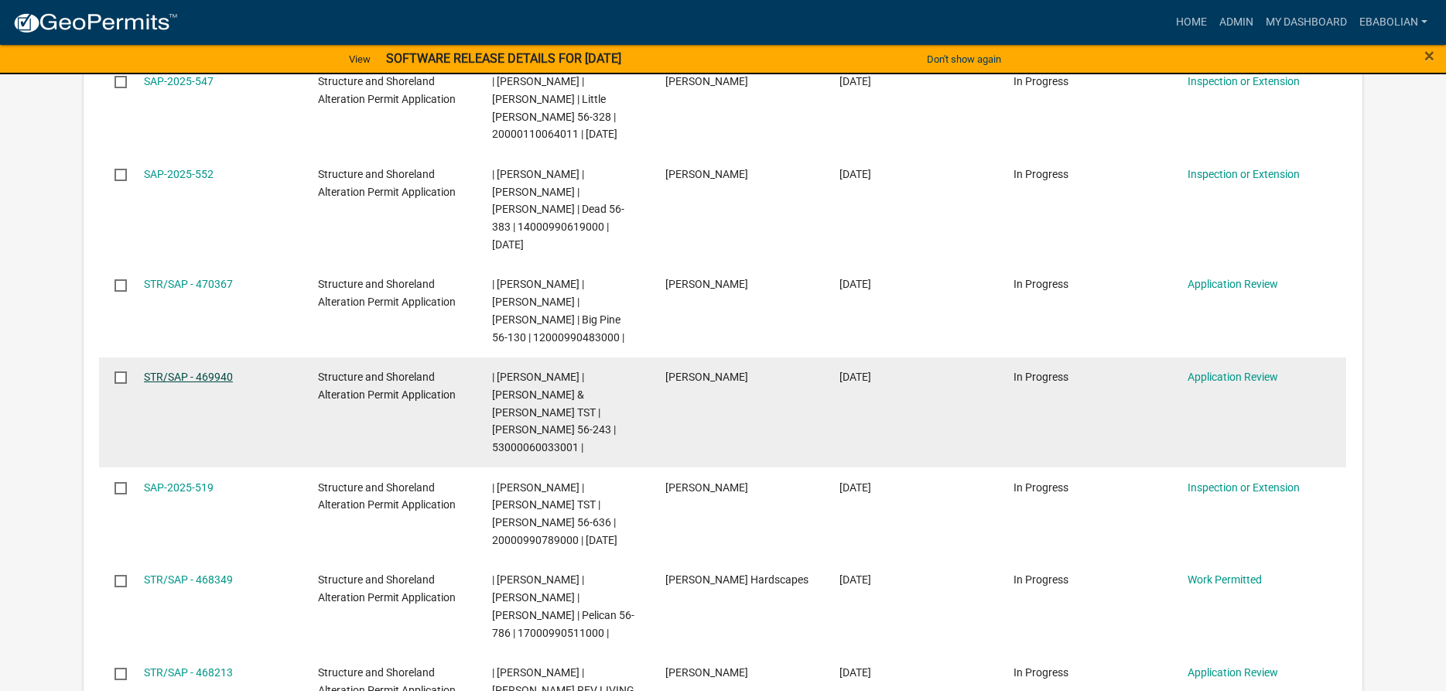
click at [213, 383] on link "STR/SAP - 469940" at bounding box center [188, 377] width 89 height 12
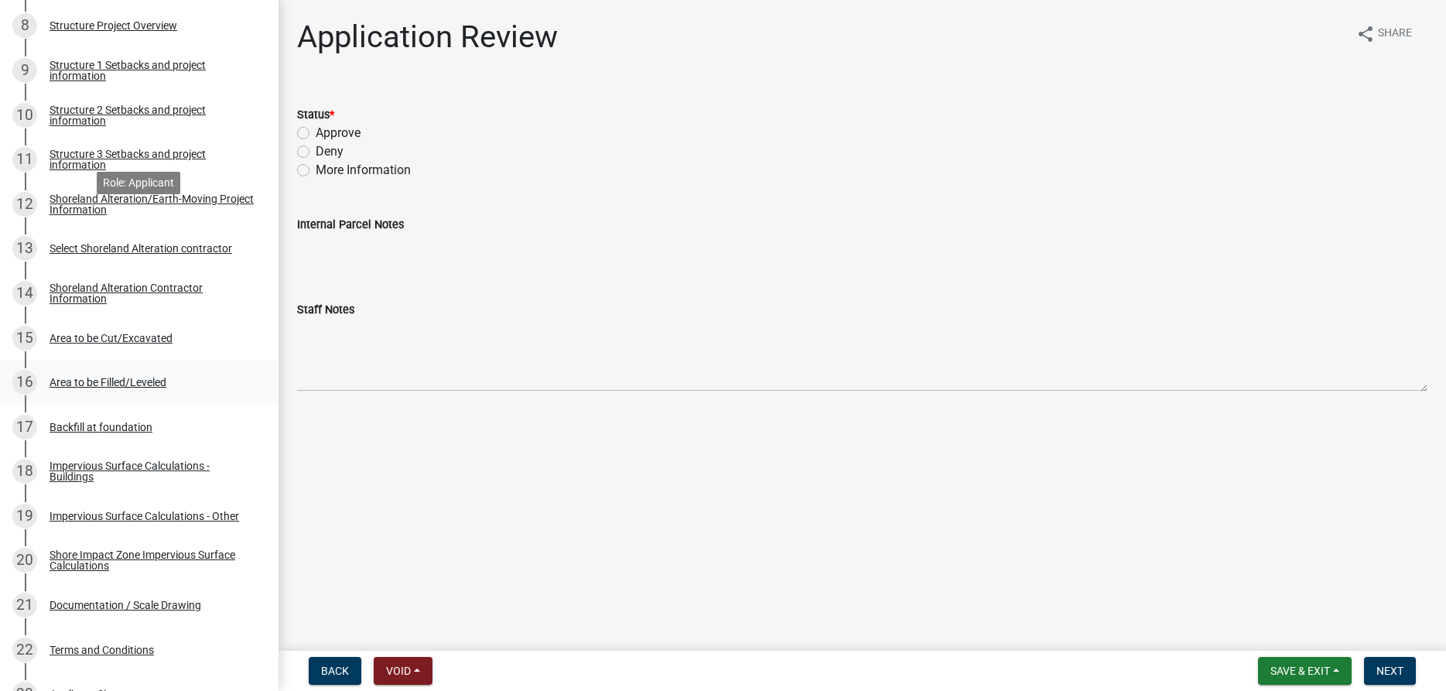
scroll to position [631, 0]
drag, startPoint x: 153, startPoint y: 332, endPoint x: 178, endPoint y: 339, distance: 25.7
click at [152, 333] on div "Area to be Cut/Excavated" at bounding box center [111, 336] width 123 height 11
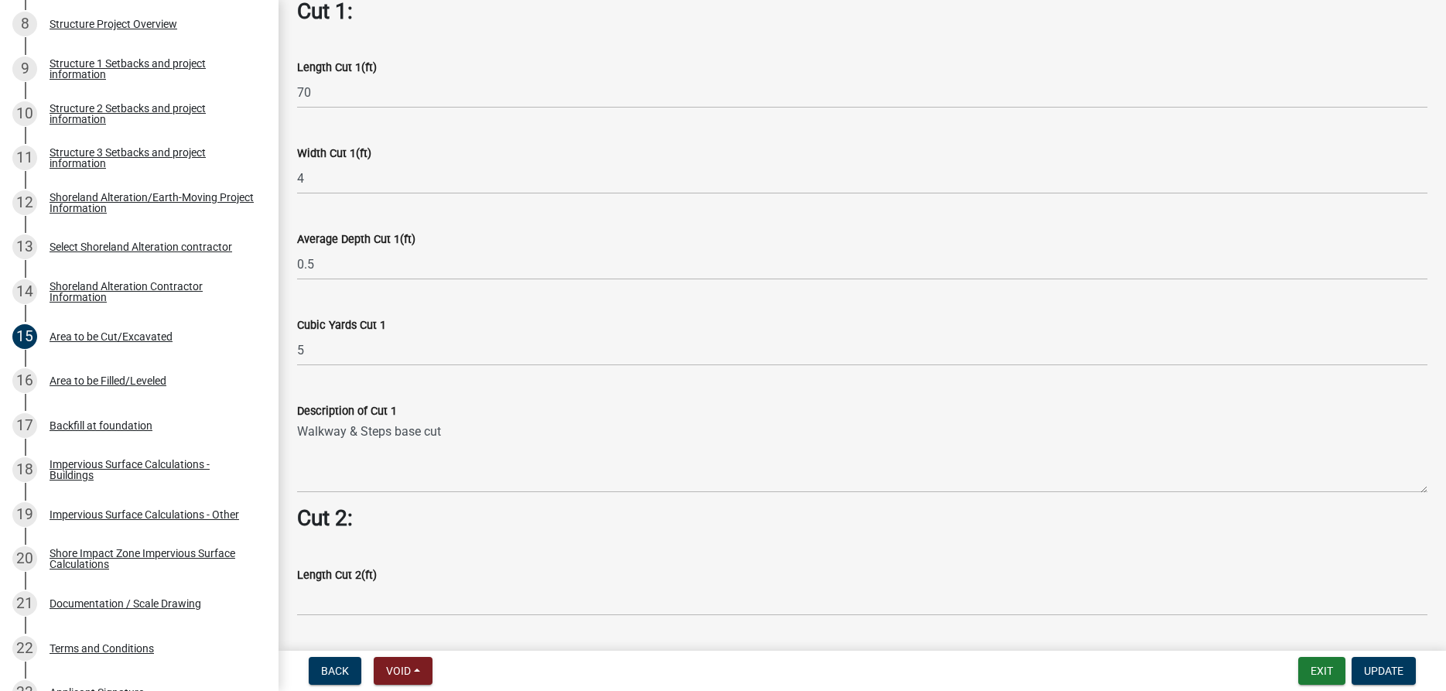
scroll to position [882, 0]
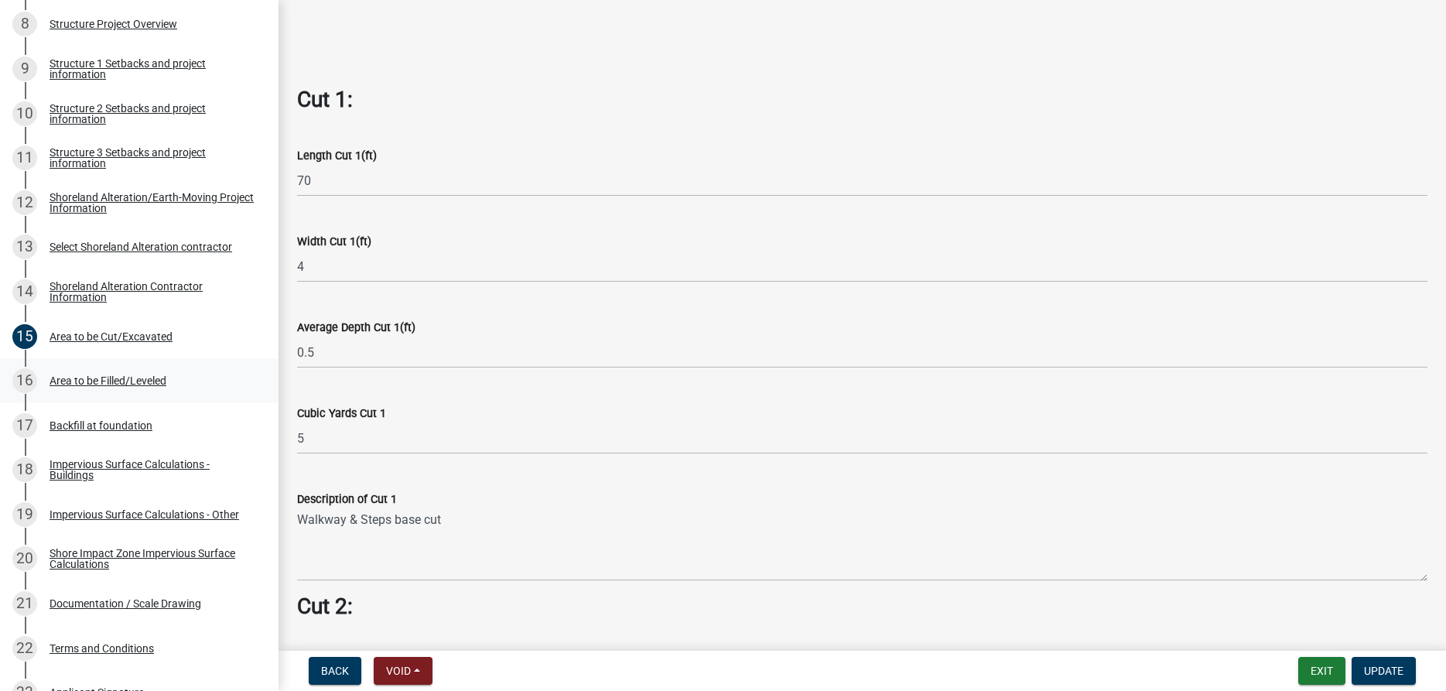
click at [122, 390] on div "16 Area to be Filled/Leveled" at bounding box center [132, 380] width 241 height 25
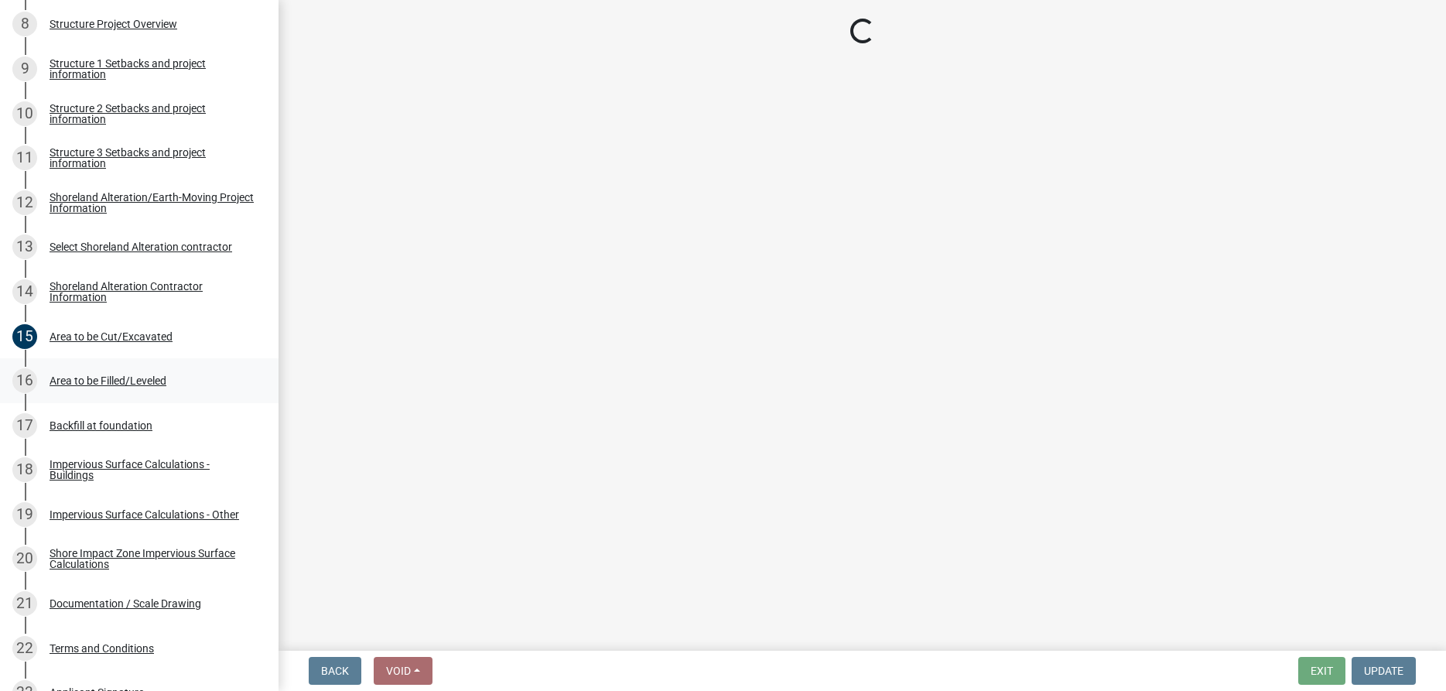
scroll to position [0, 0]
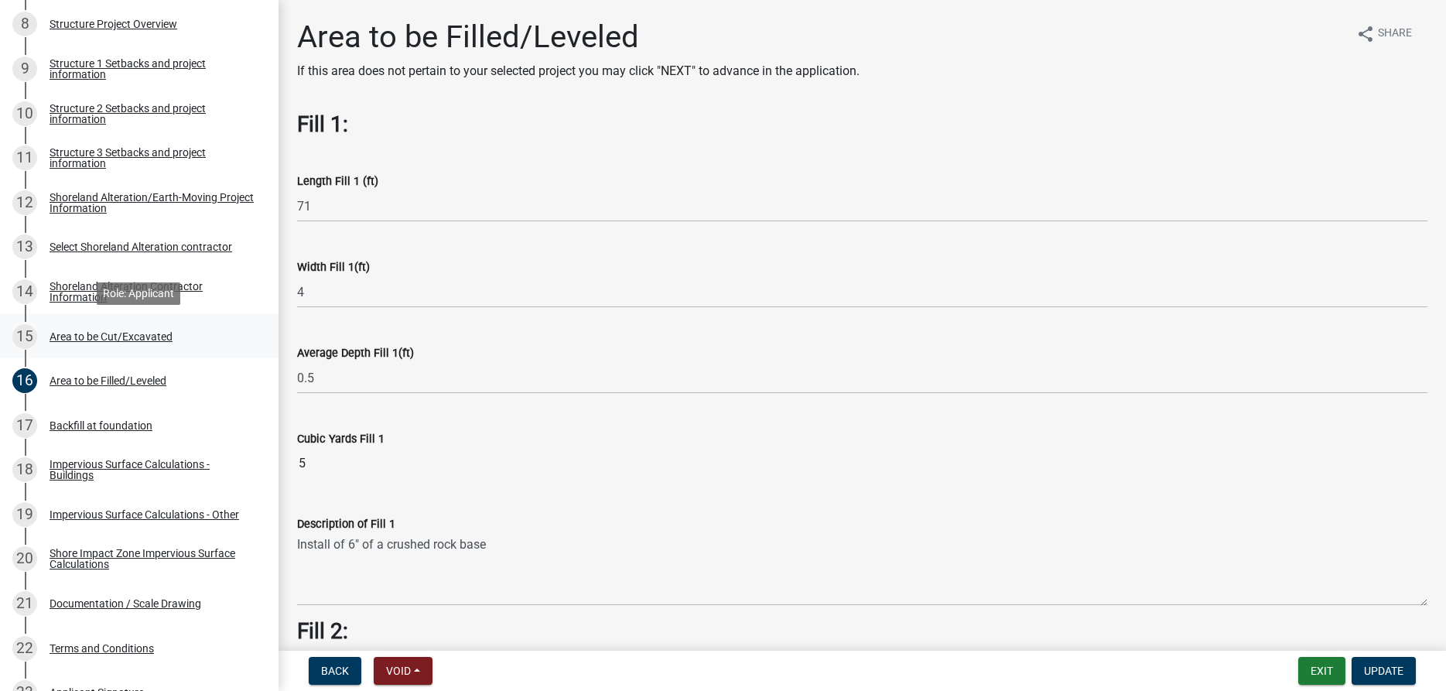
click at [145, 334] on div "Area to be Cut/Excavated" at bounding box center [111, 336] width 123 height 11
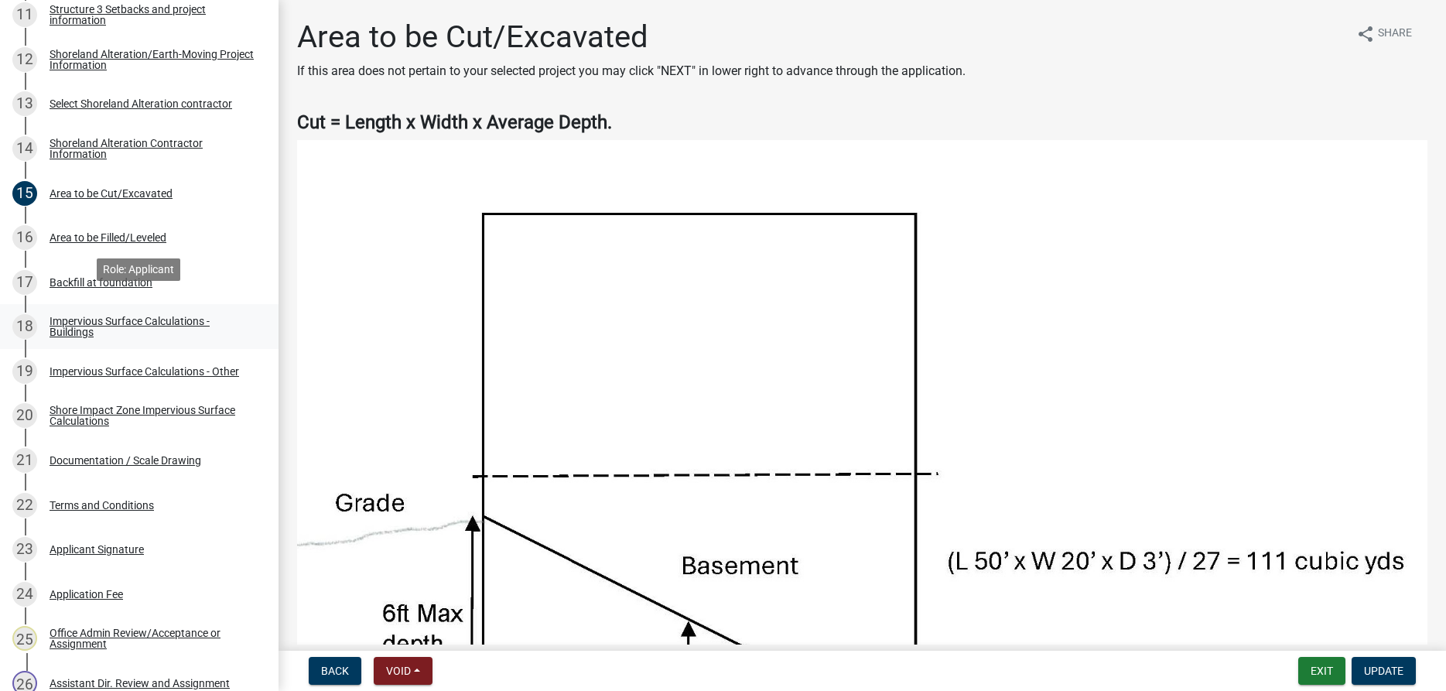
scroll to position [789, 0]
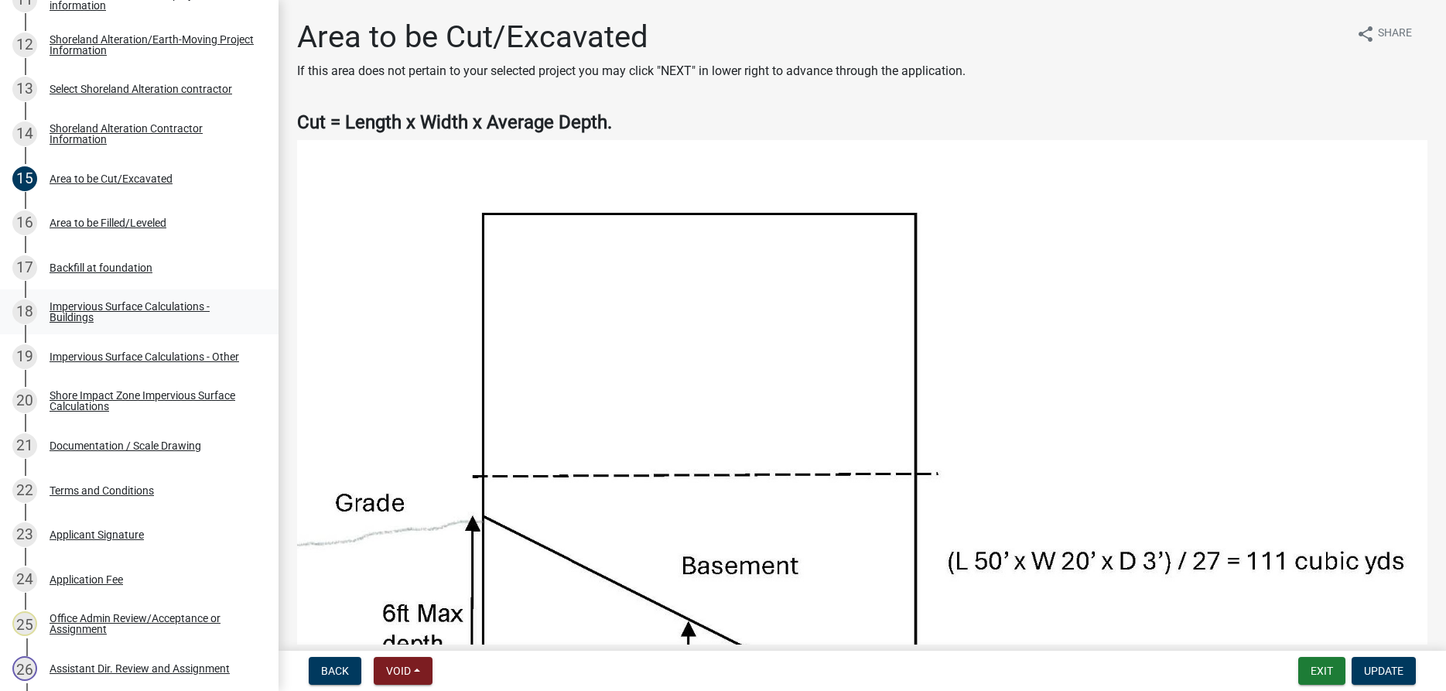
click at [69, 314] on div "Impervious Surface Calculations - Buildings" at bounding box center [152, 312] width 204 height 22
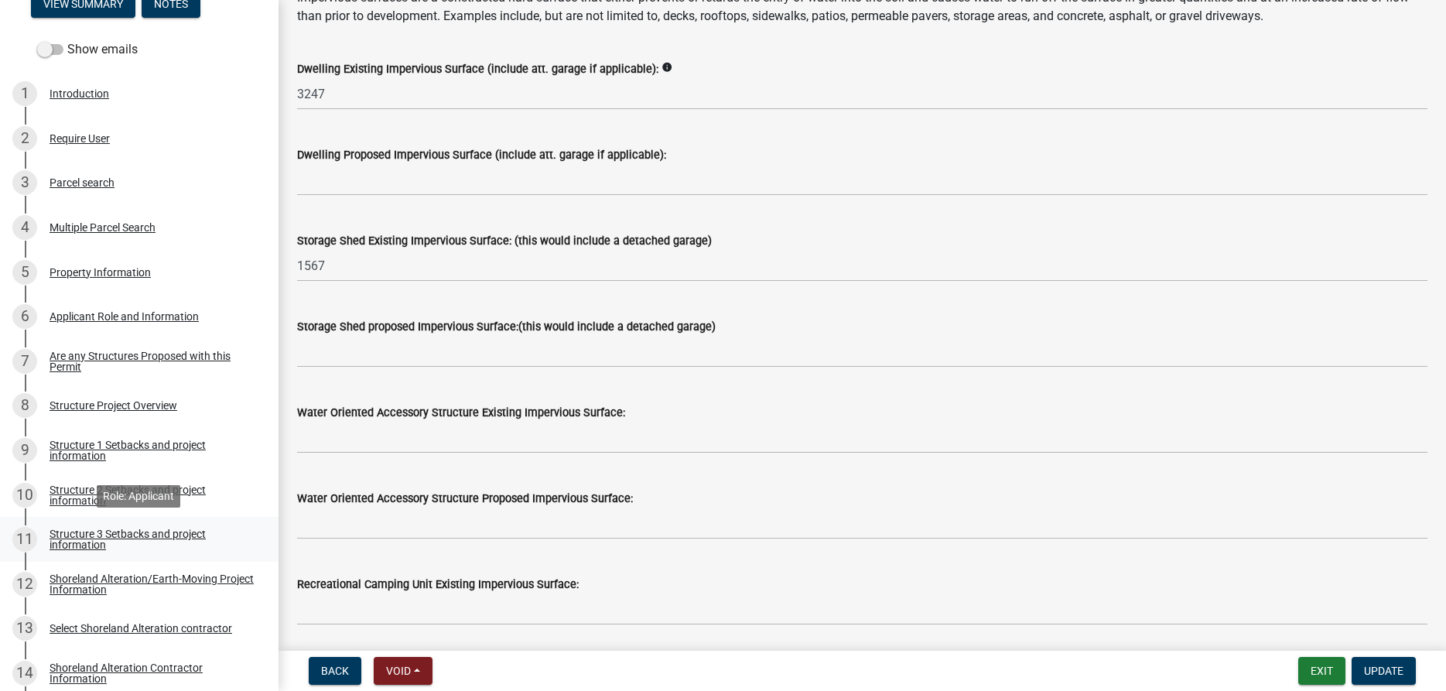
scroll to position [237, 0]
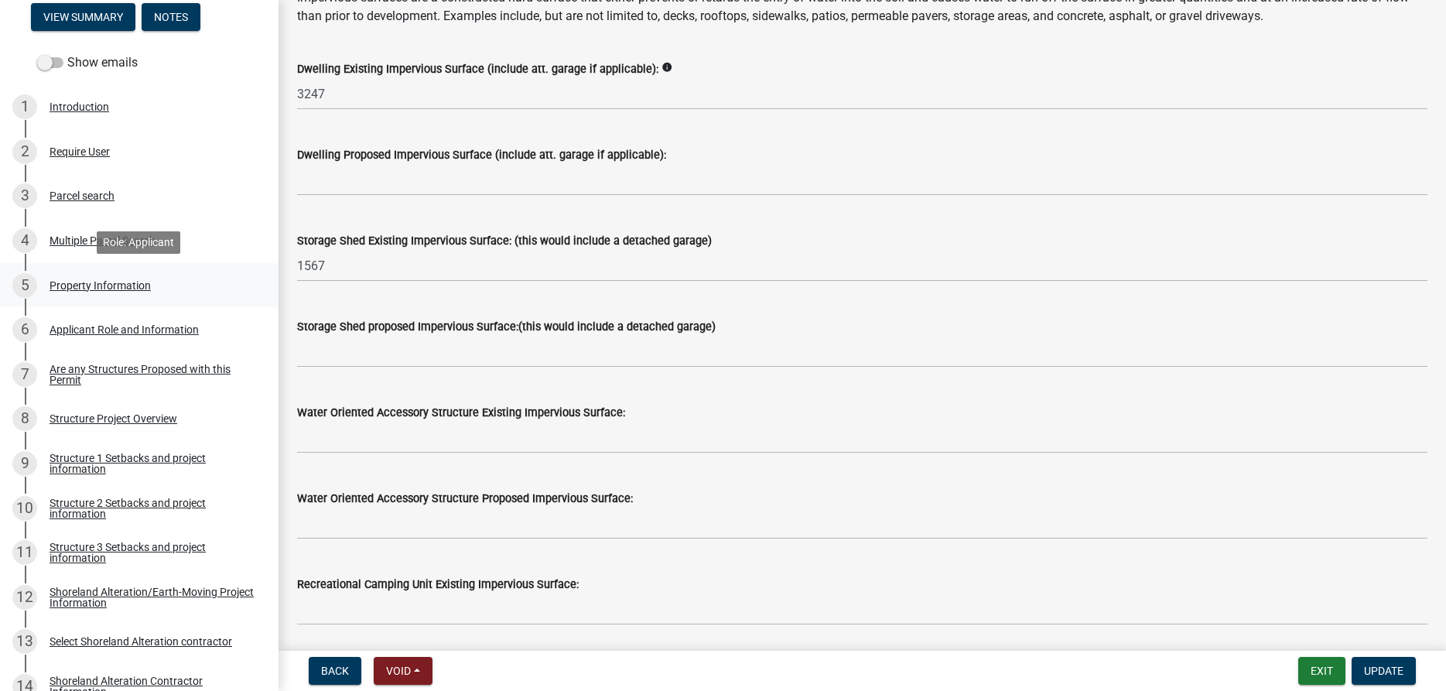
click at [94, 289] on div "Property Information" at bounding box center [100, 285] width 101 height 11
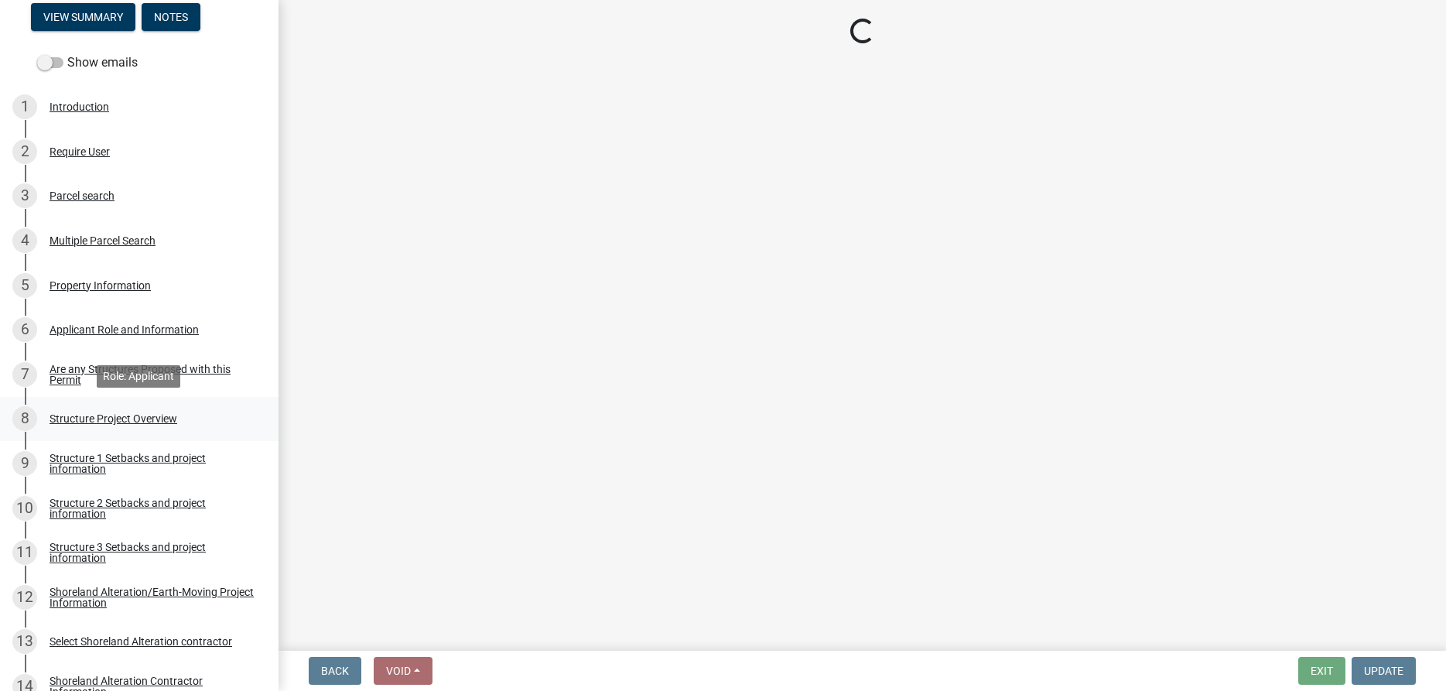
select select "f9d90a2a-c4f5-488f-96c4-739e752238e8"
select select "bc95ce3f-9706-43bd-97a5-80c1e912429f"
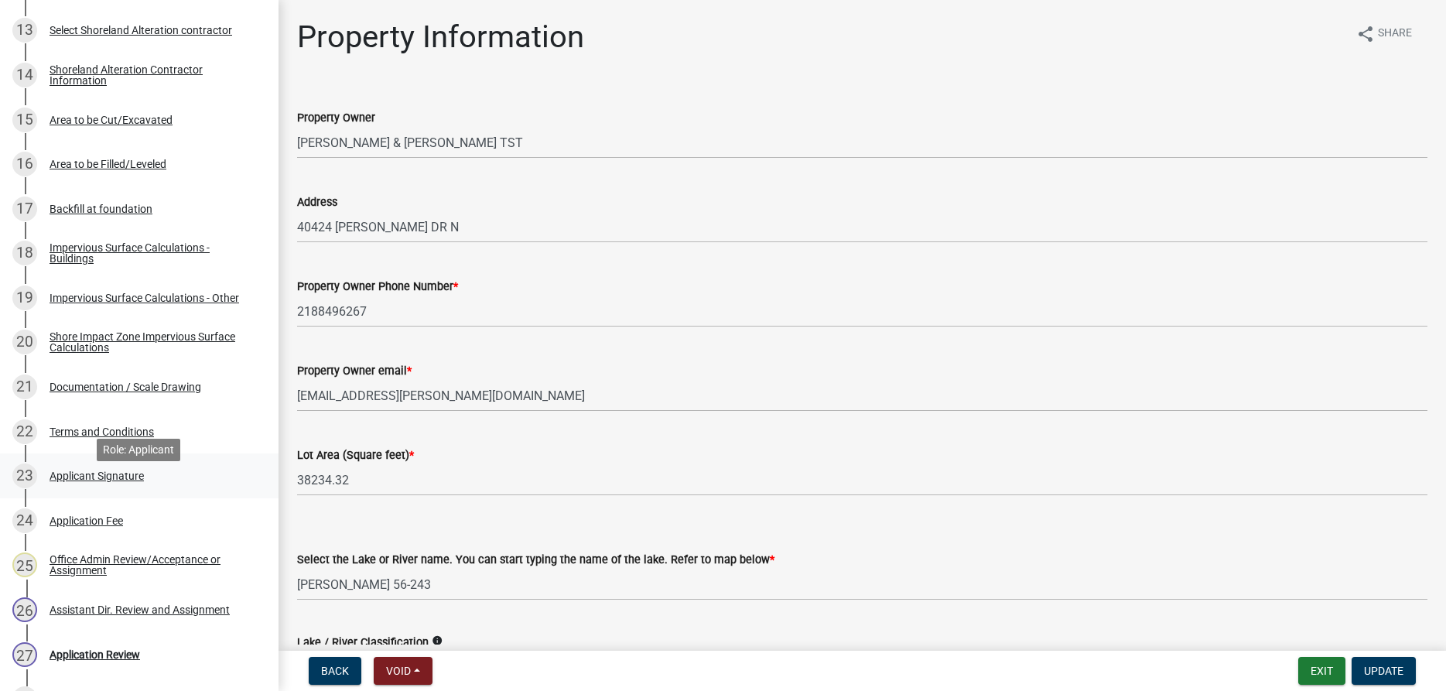
scroll to position [868, 0]
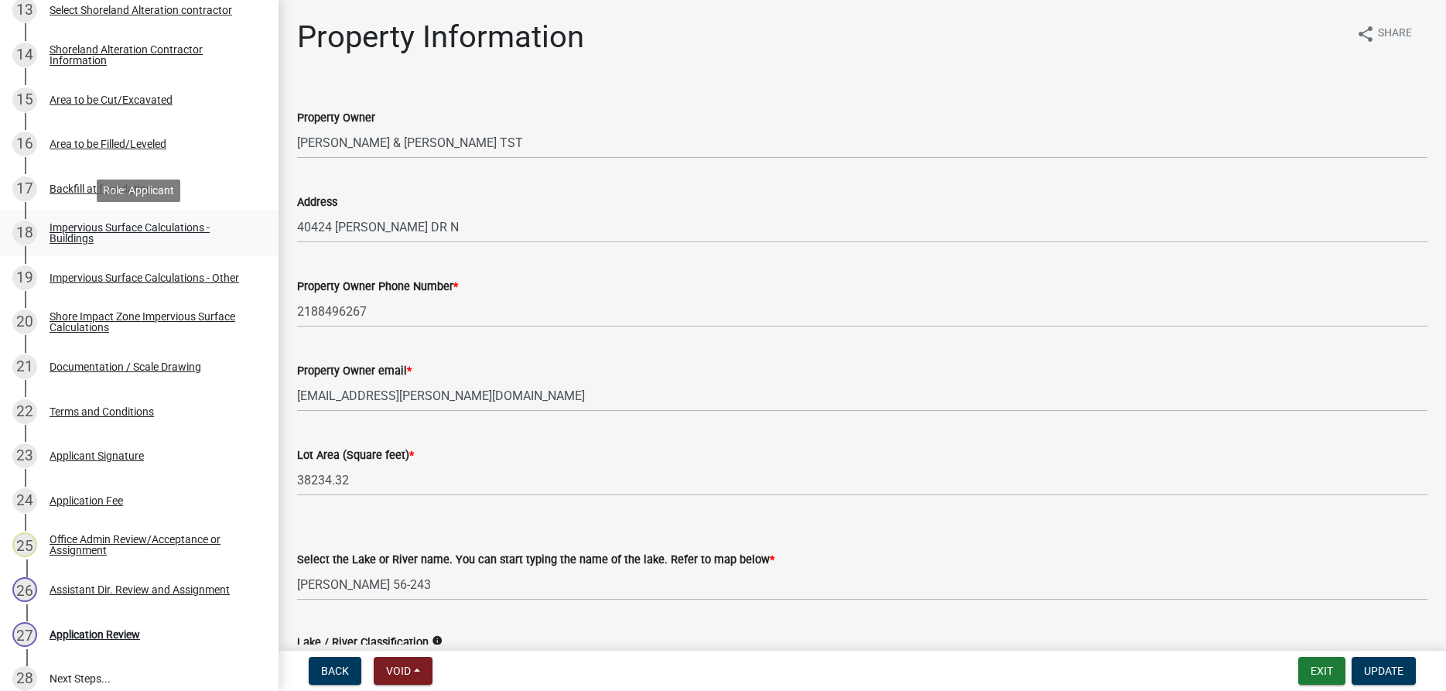
click at [67, 233] on div "Impervious Surface Calculations - Buildings" at bounding box center [152, 233] width 204 height 22
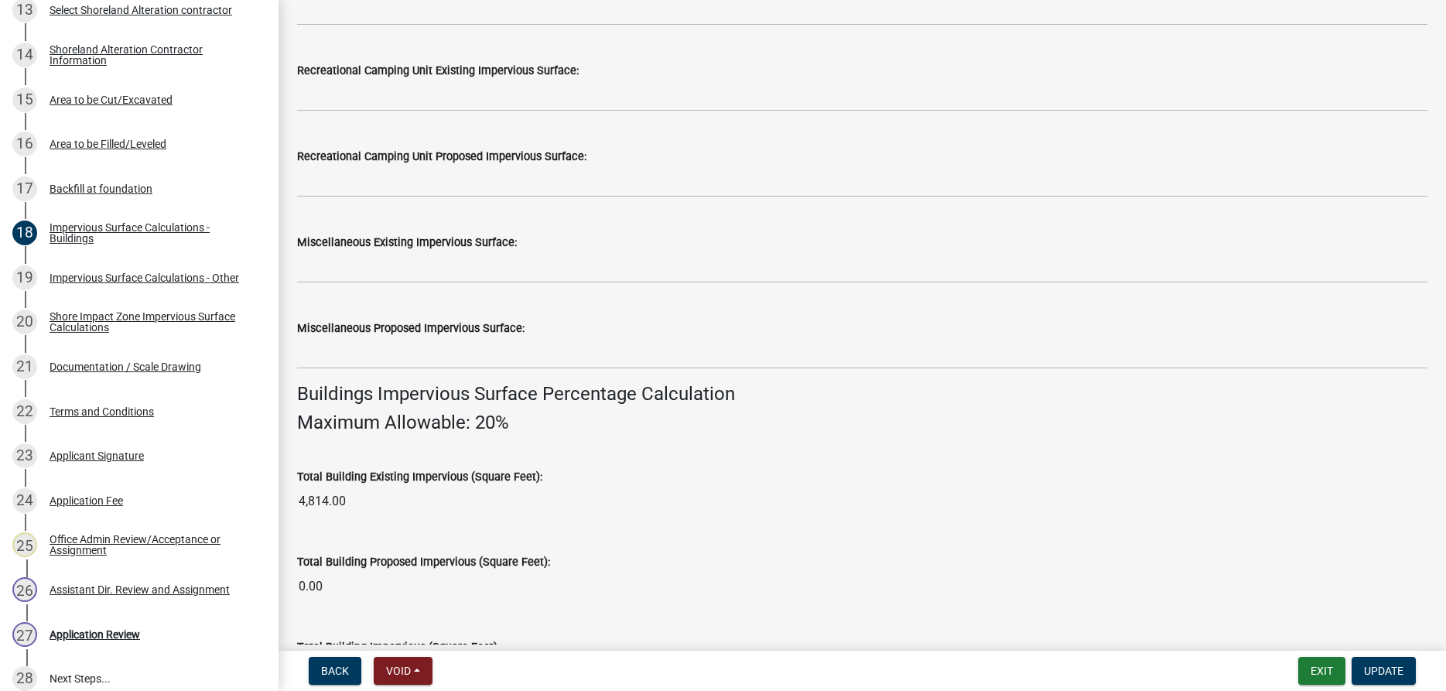
scroll to position [706, 0]
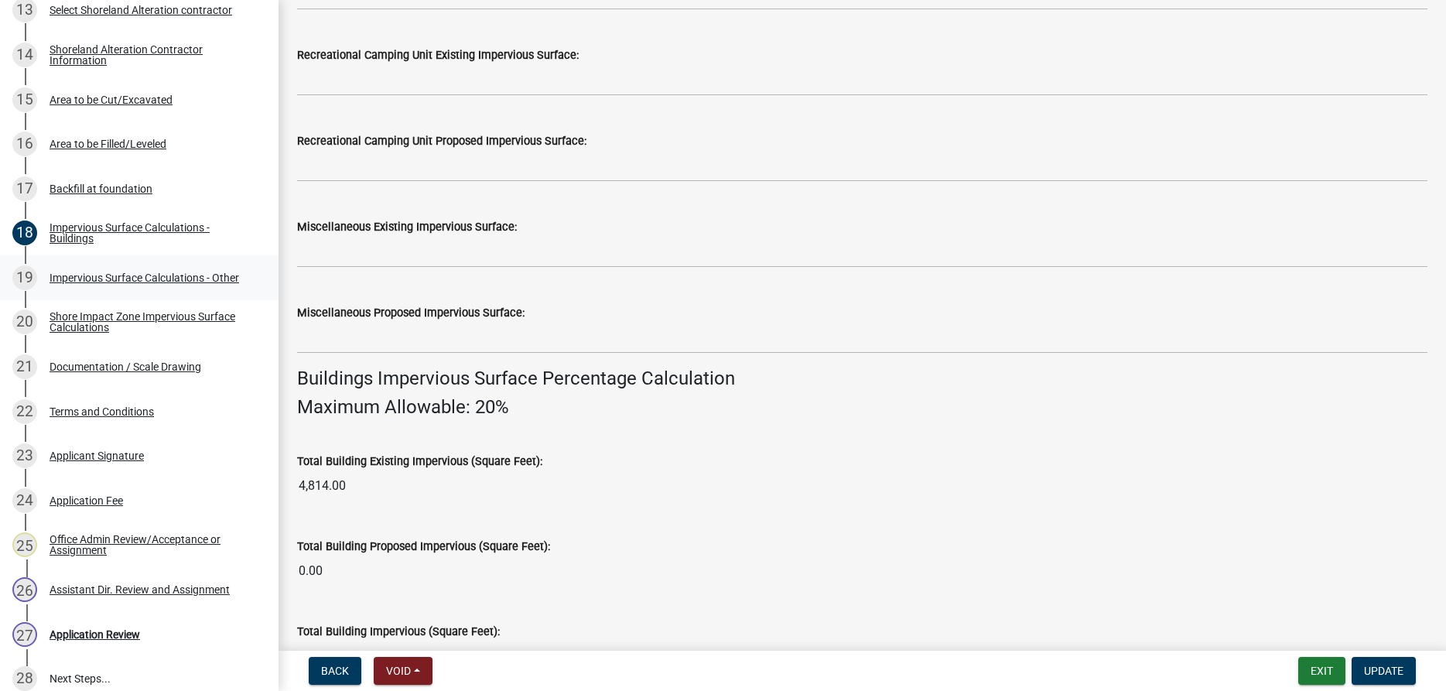
click at [110, 285] on div "19 Impervious Surface Calculations - Other" at bounding box center [132, 277] width 241 height 25
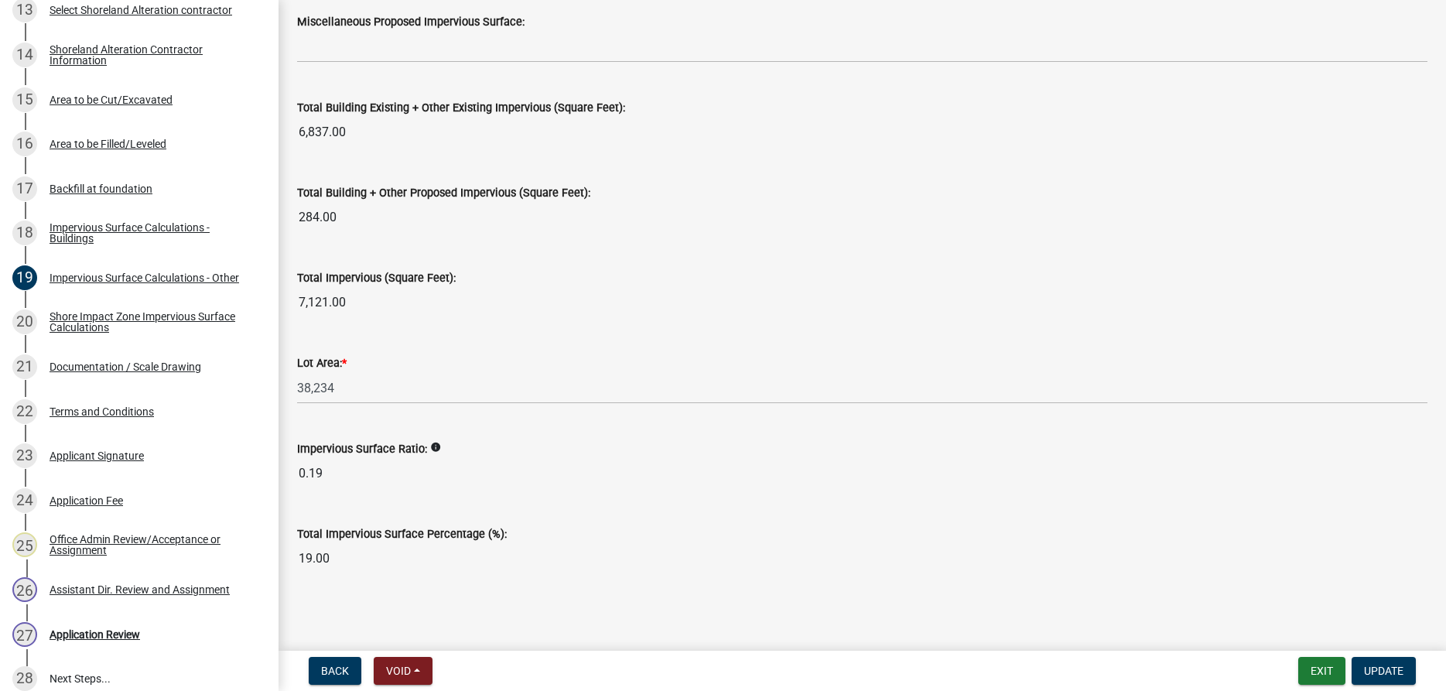
scroll to position [1687, 0]
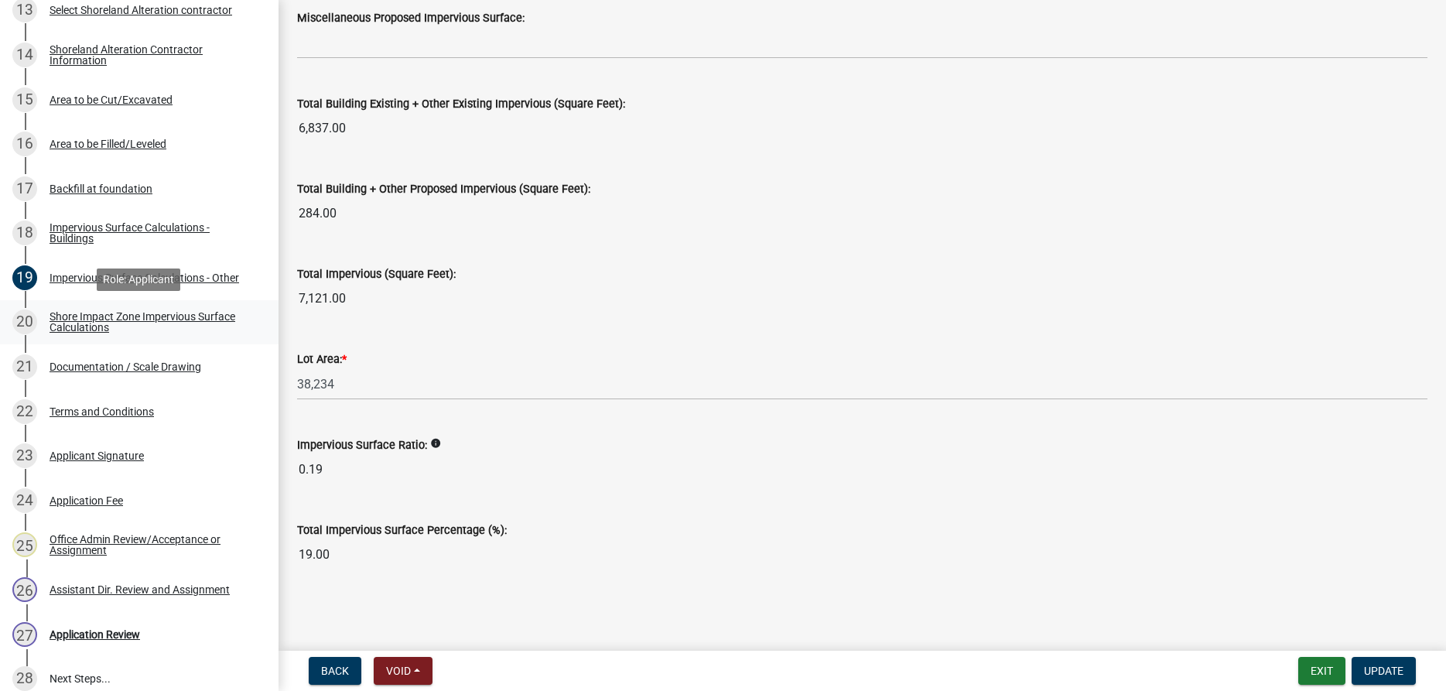
click at [87, 326] on div "Shore Impact Zone Impervious Surface Calculations" at bounding box center [152, 322] width 204 height 22
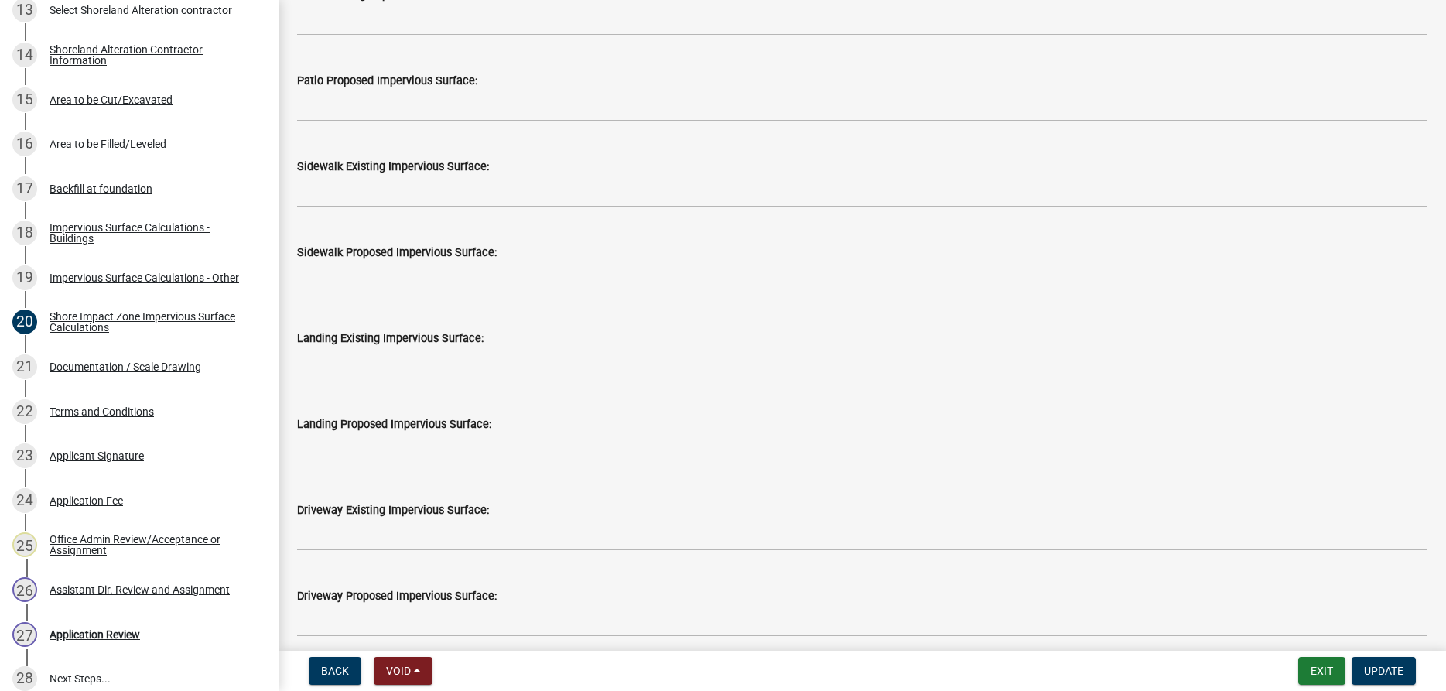
scroll to position [706, 0]
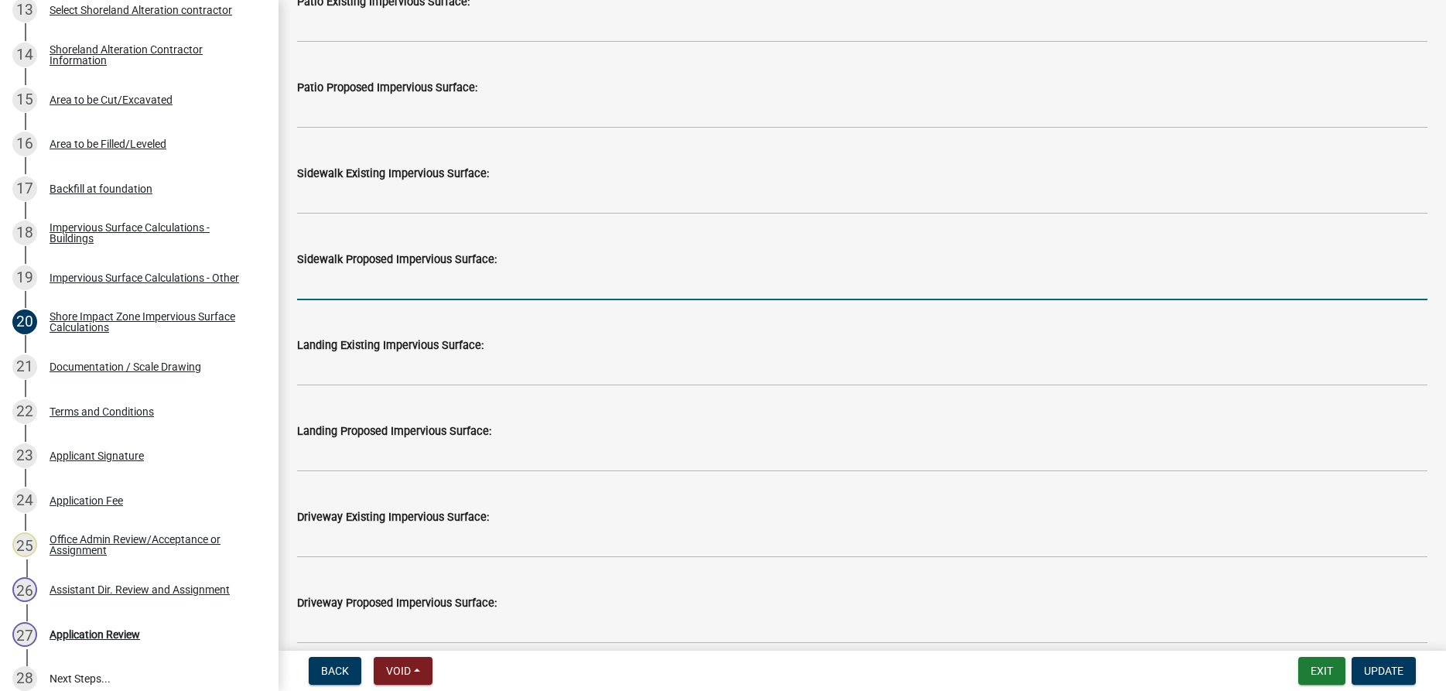
click at [327, 276] on input "text" at bounding box center [862, 284] width 1130 height 32
type input "284"
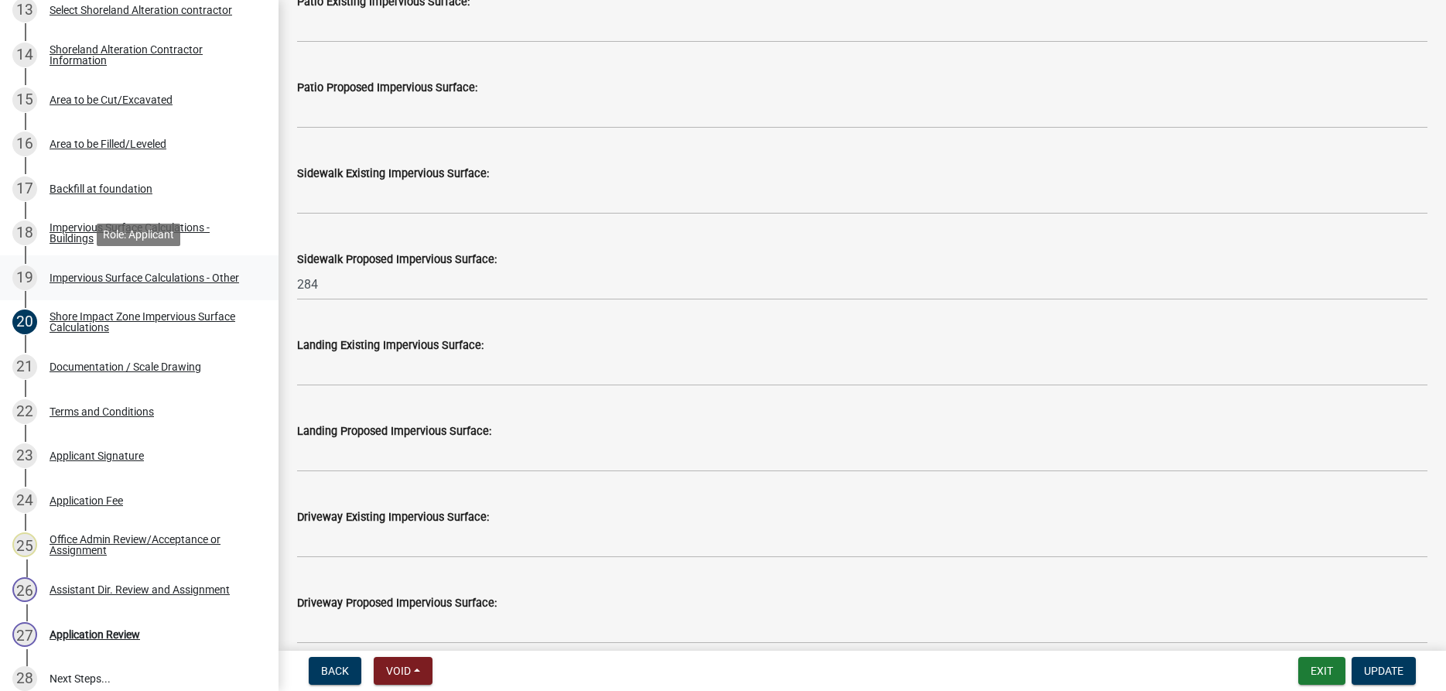
click at [140, 278] on div "Impervious Surface Calculations - Other" at bounding box center [145, 277] width 190 height 11
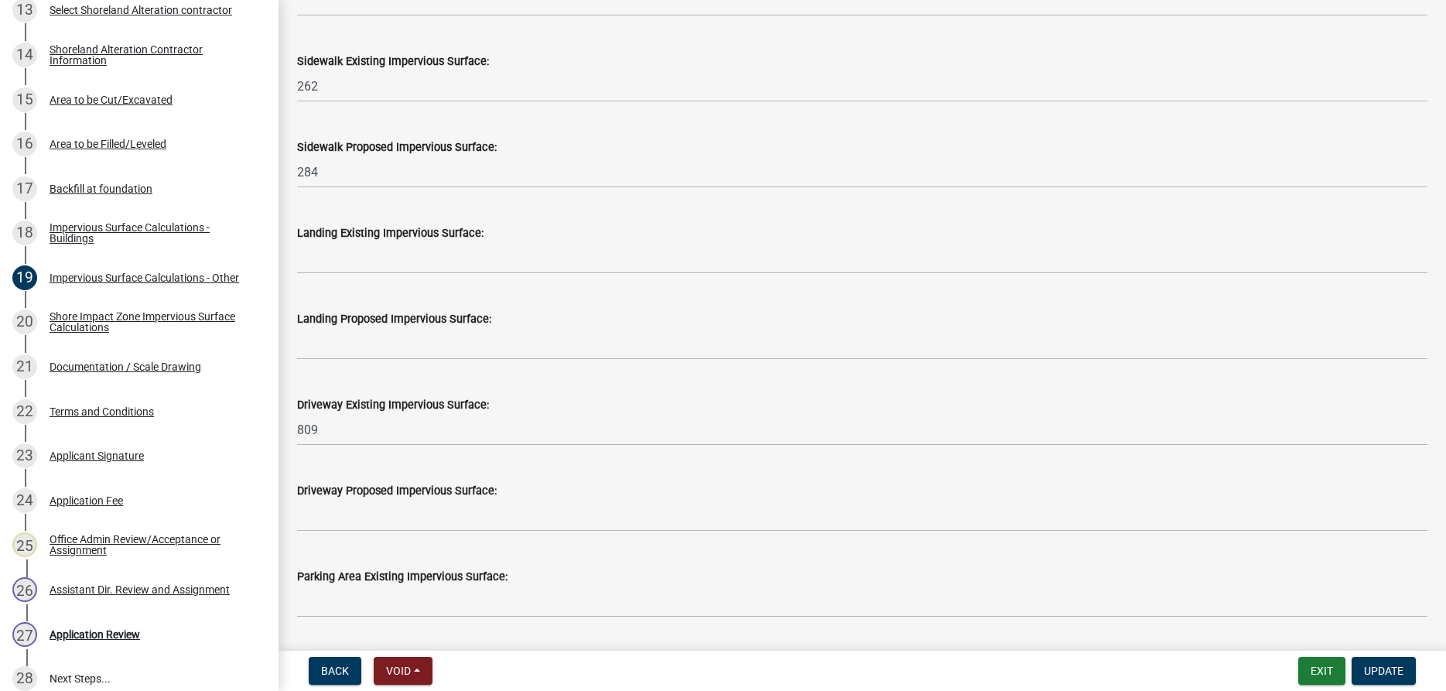
scroll to position [529, 0]
click at [61, 313] on div "Shore Impact Zone Impervious Surface Calculations" at bounding box center [152, 322] width 204 height 22
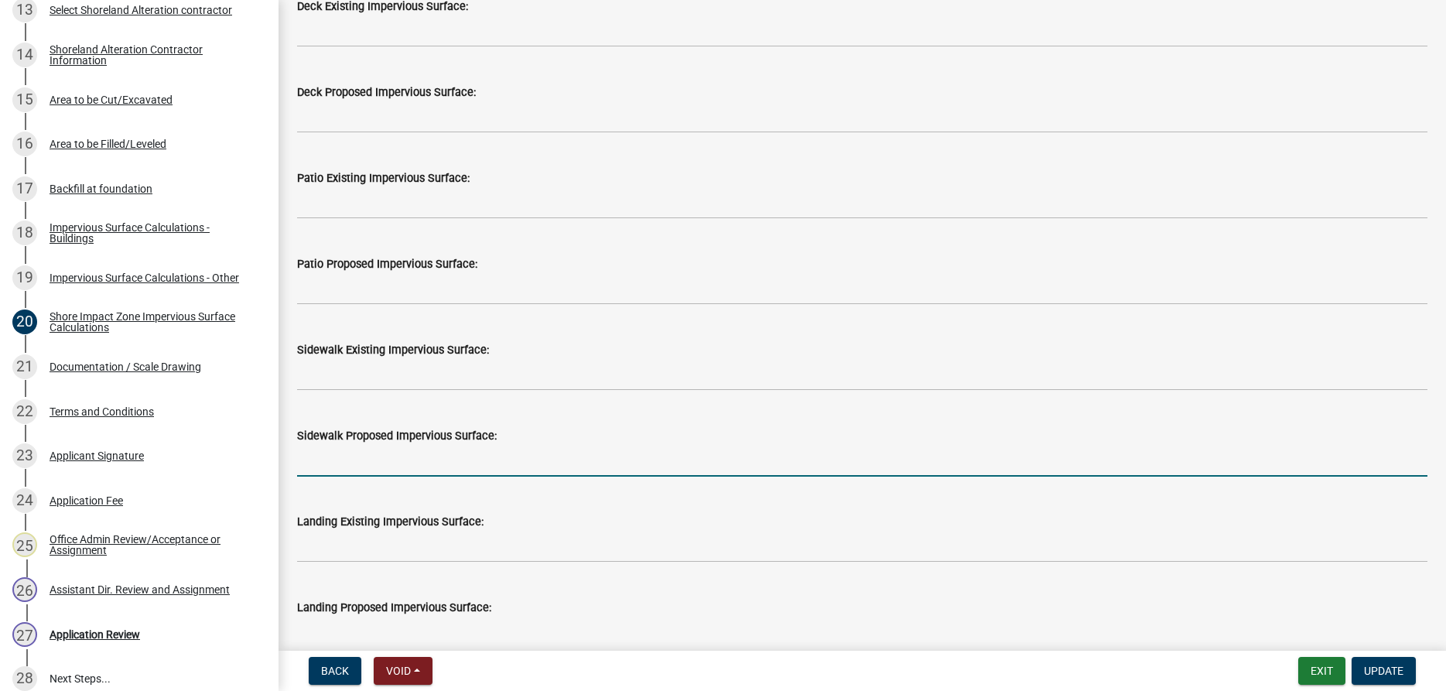
click at [381, 463] on input "text" at bounding box center [862, 461] width 1130 height 32
type input "284"
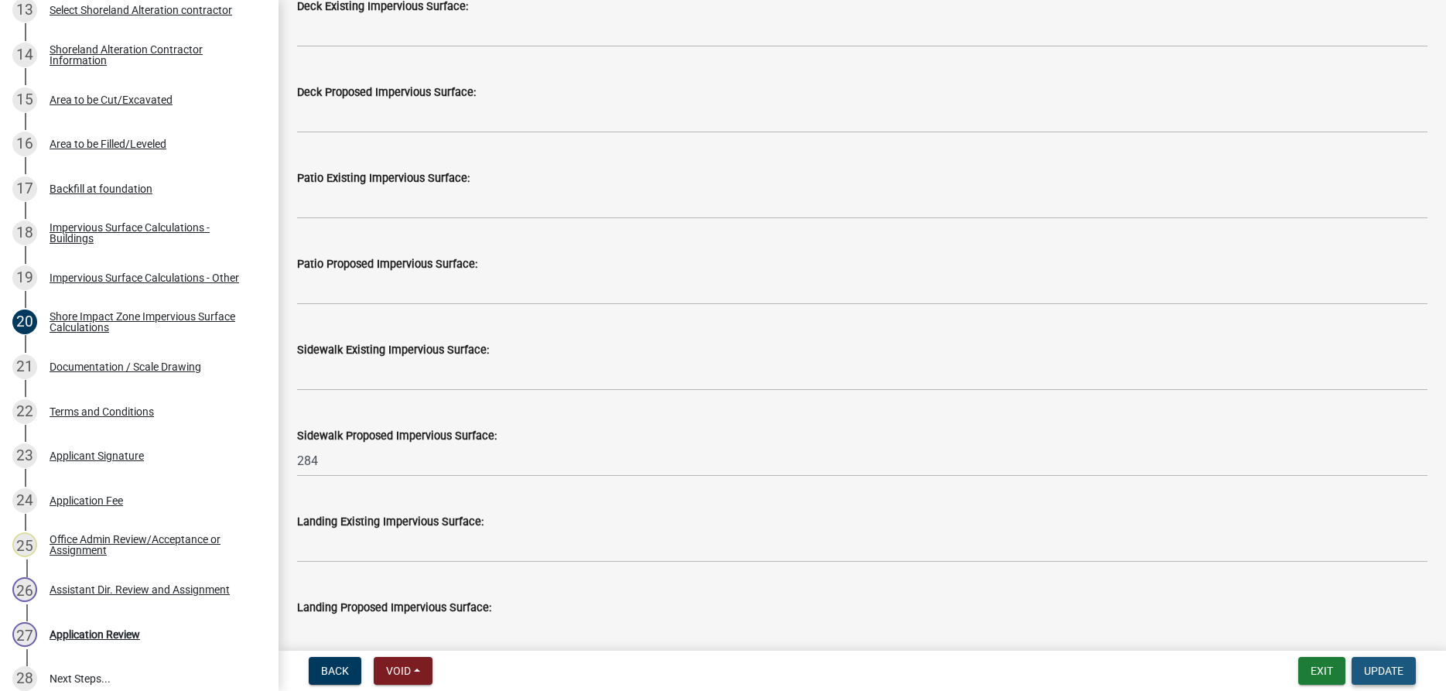
click at [1363, 664] on button "Update" at bounding box center [1383, 671] width 64 height 28
click at [1377, 667] on span "Update" at bounding box center [1383, 671] width 39 height 12
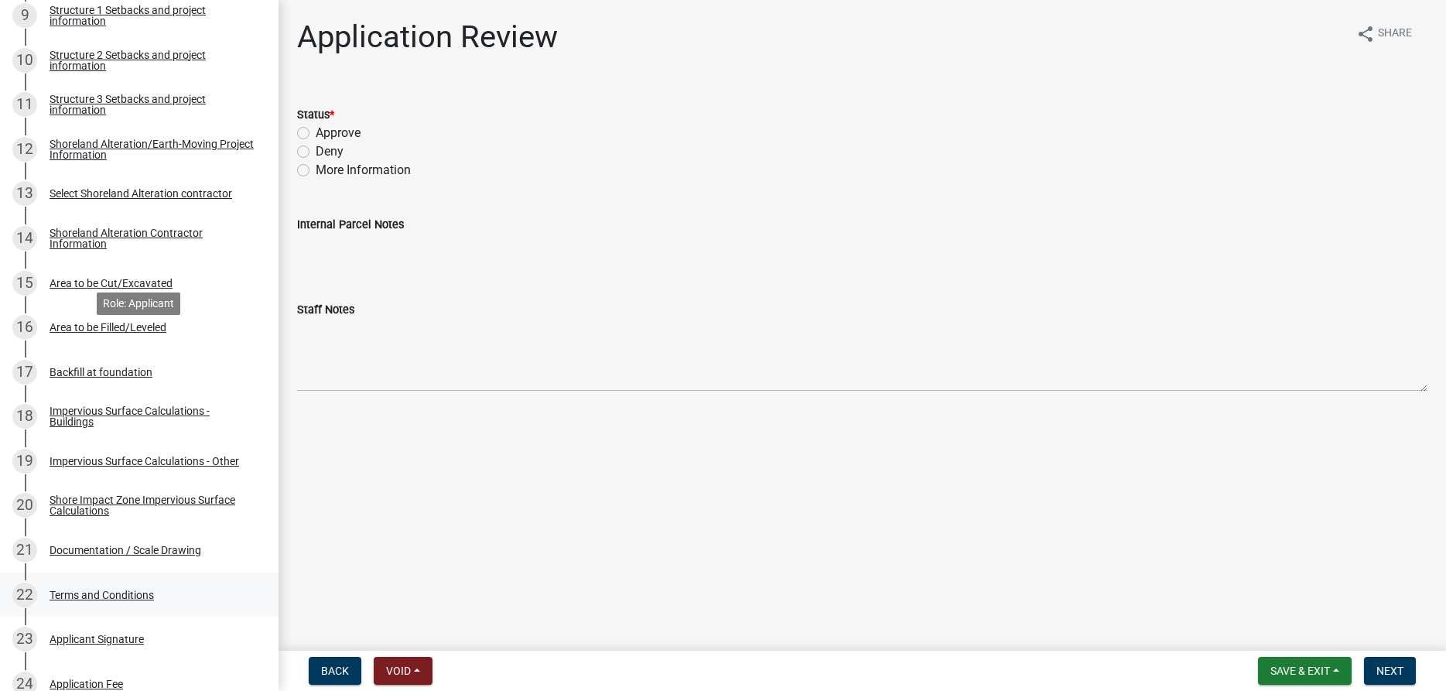
scroll to position [710, 0]
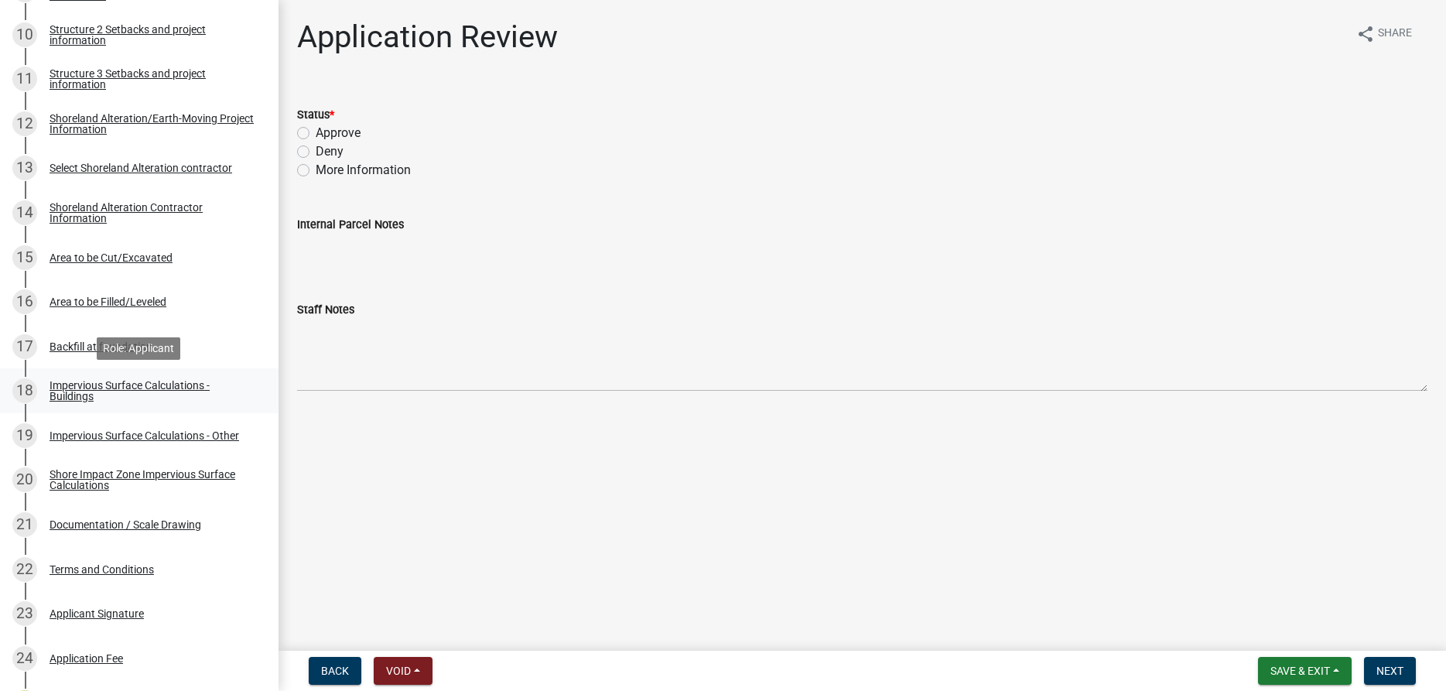
click at [87, 390] on div "Impervious Surface Calculations - Buildings" at bounding box center [152, 391] width 204 height 22
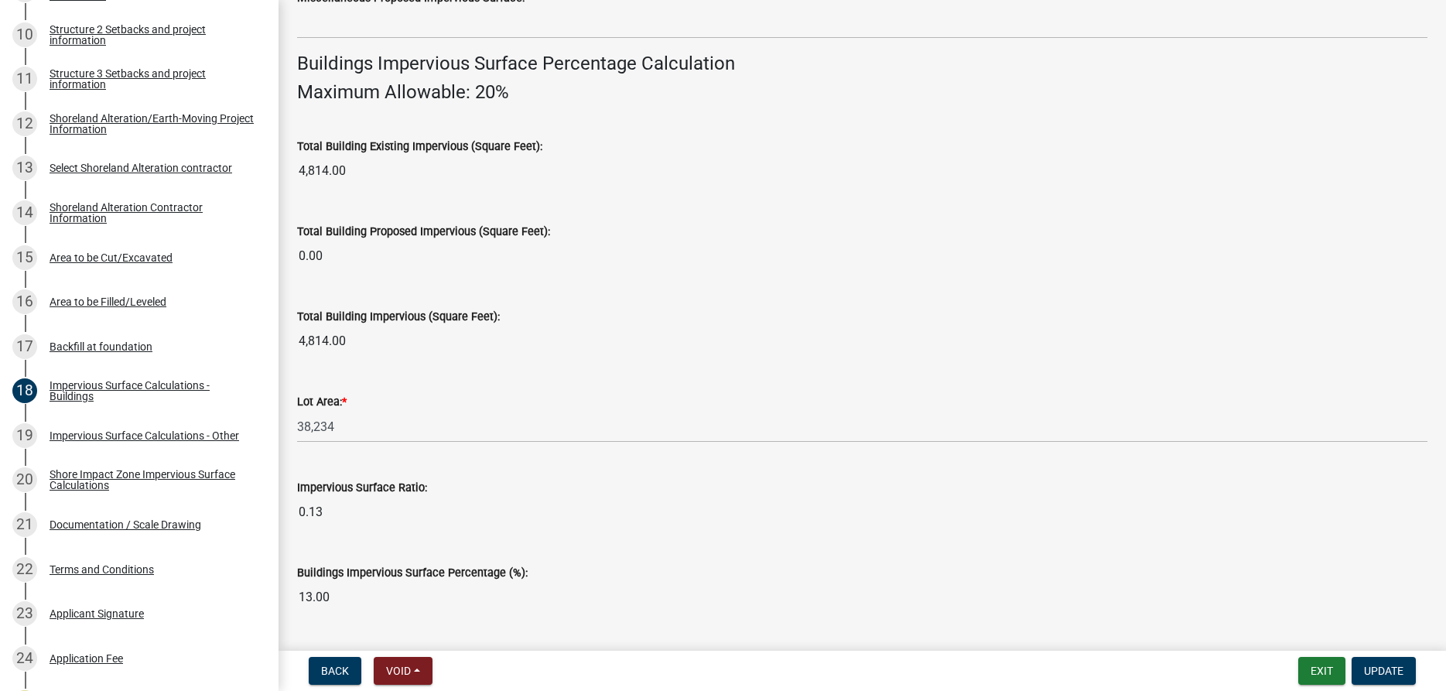
scroll to position [1058, 0]
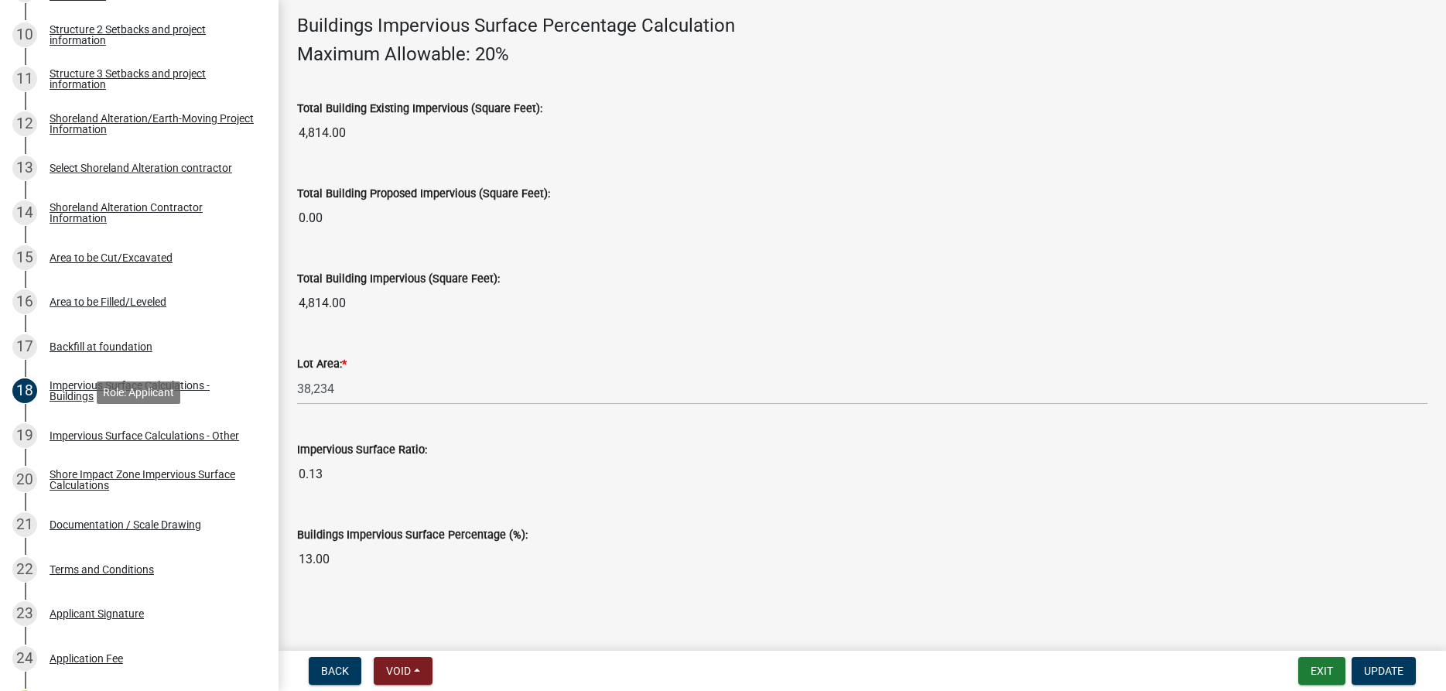
click at [159, 433] on div "Impervious Surface Calculations - Other" at bounding box center [145, 435] width 190 height 11
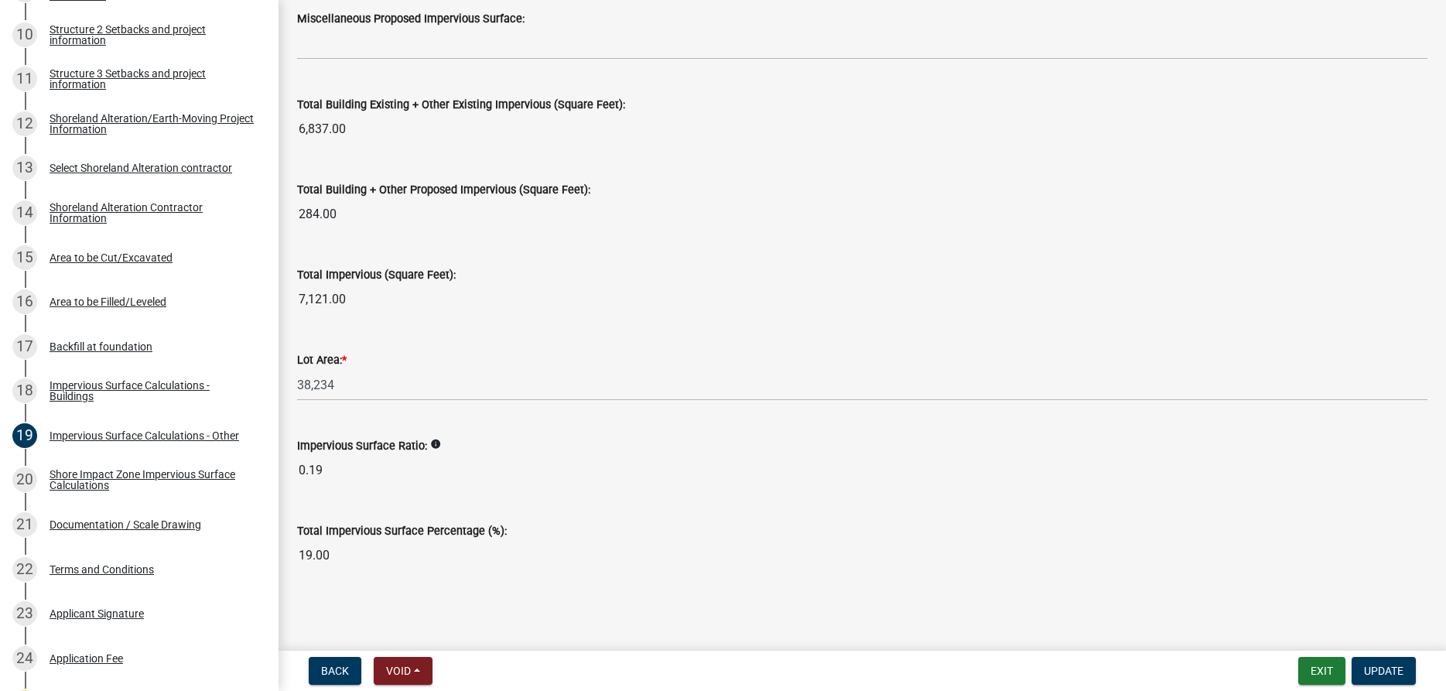
scroll to position [1687, 0]
click at [86, 475] on div "Shore Impact Zone Impervious Surface Calculations" at bounding box center [152, 480] width 204 height 22
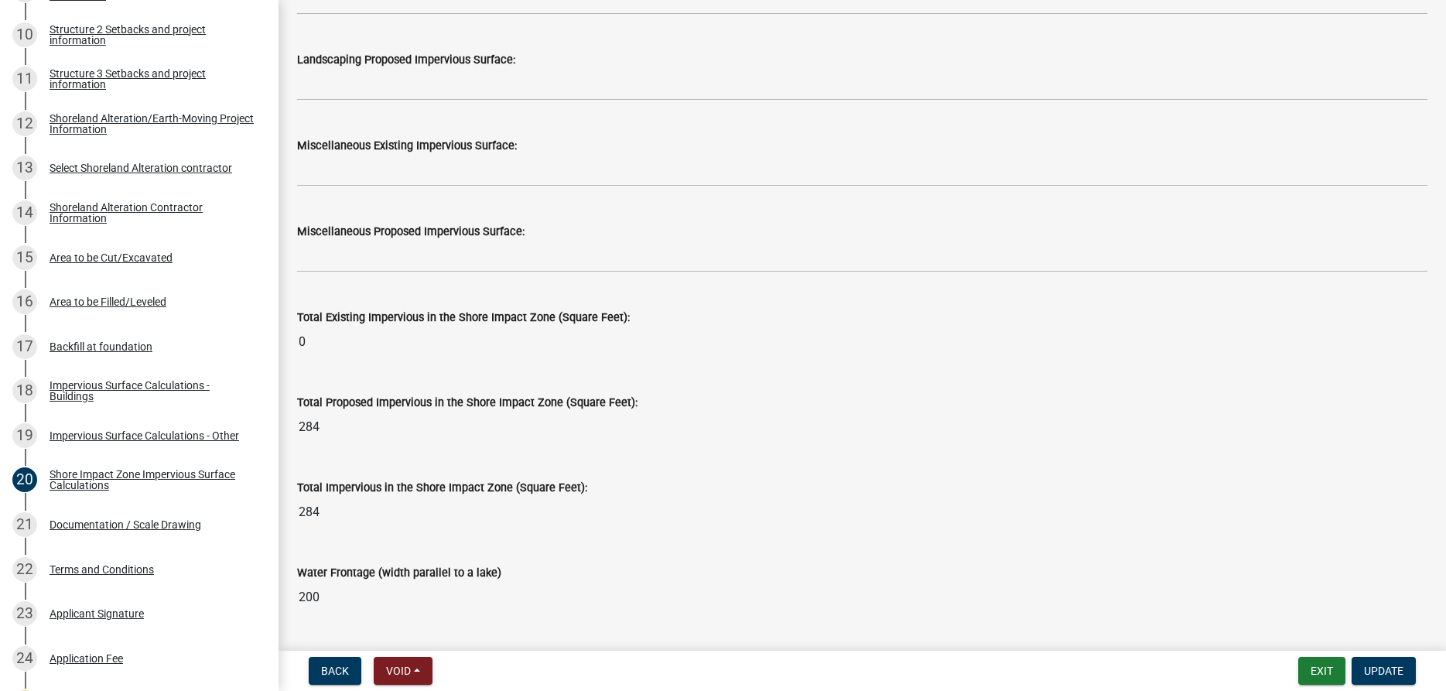
scroll to position [1891, 0]
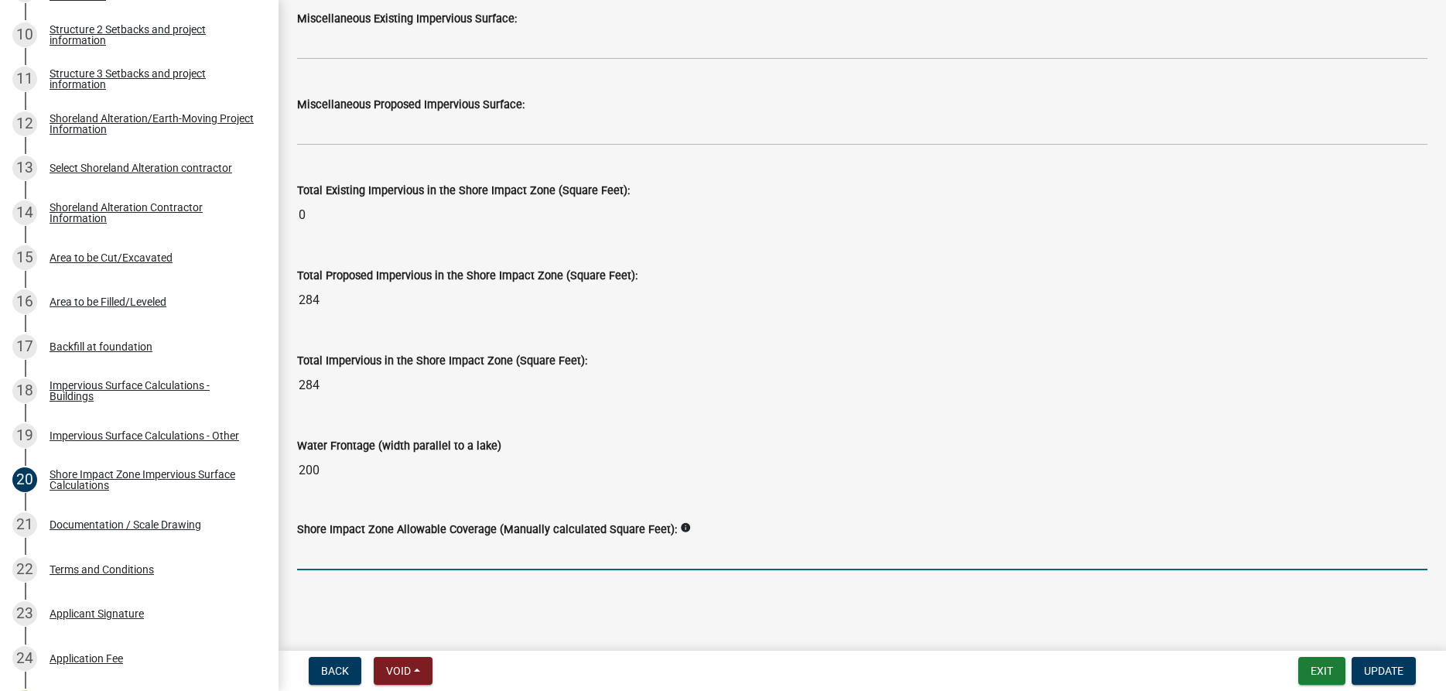
click at [409, 545] on input "text" at bounding box center [862, 554] width 1130 height 32
type input "1125"
click at [1384, 671] on span "Update" at bounding box center [1383, 671] width 39 height 12
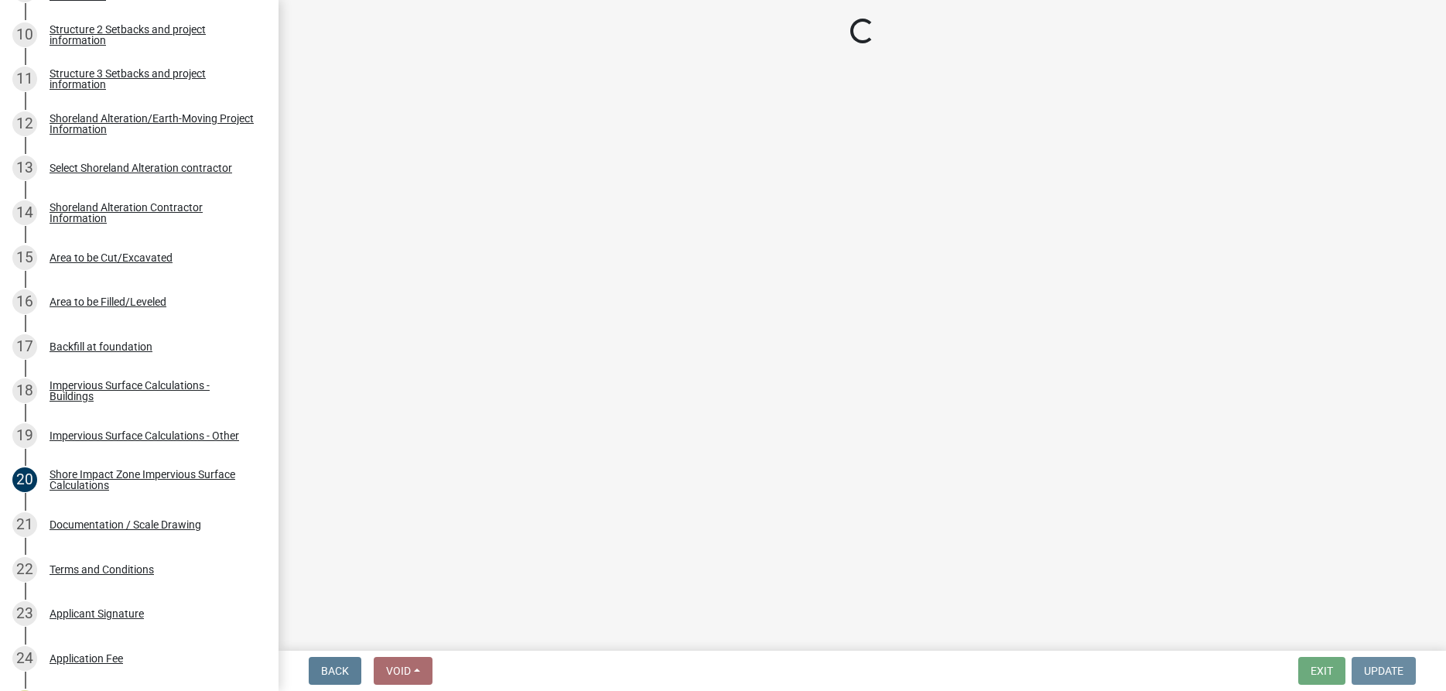
scroll to position [0, 0]
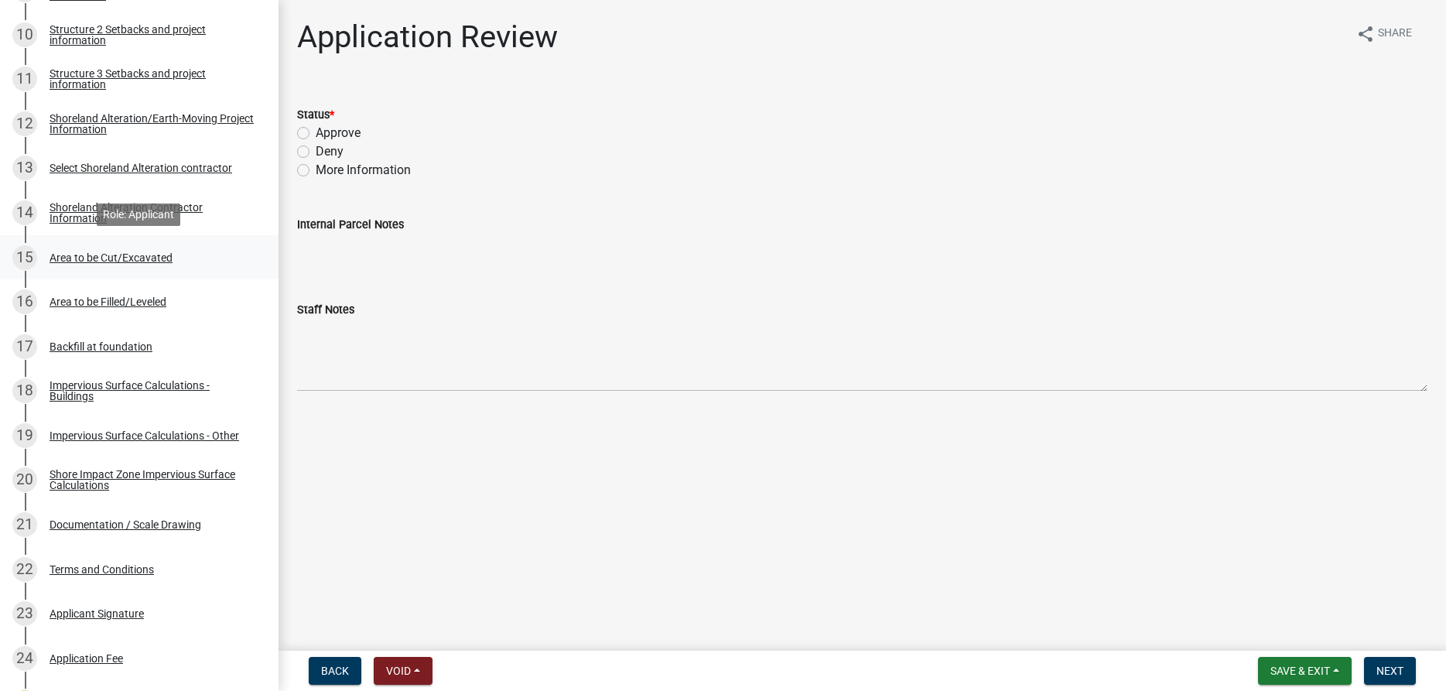
click at [112, 261] on div "Area to be Cut/Excavated" at bounding box center [111, 257] width 123 height 11
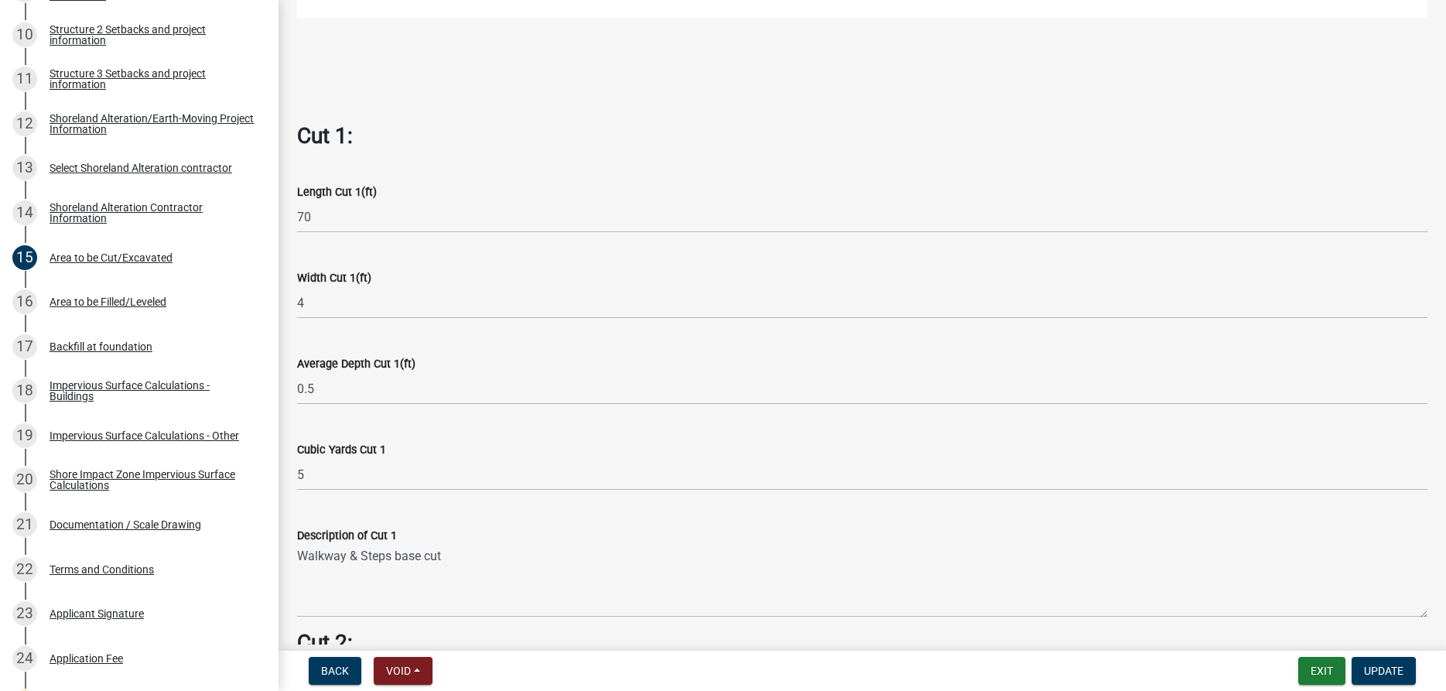
scroll to position [882, 0]
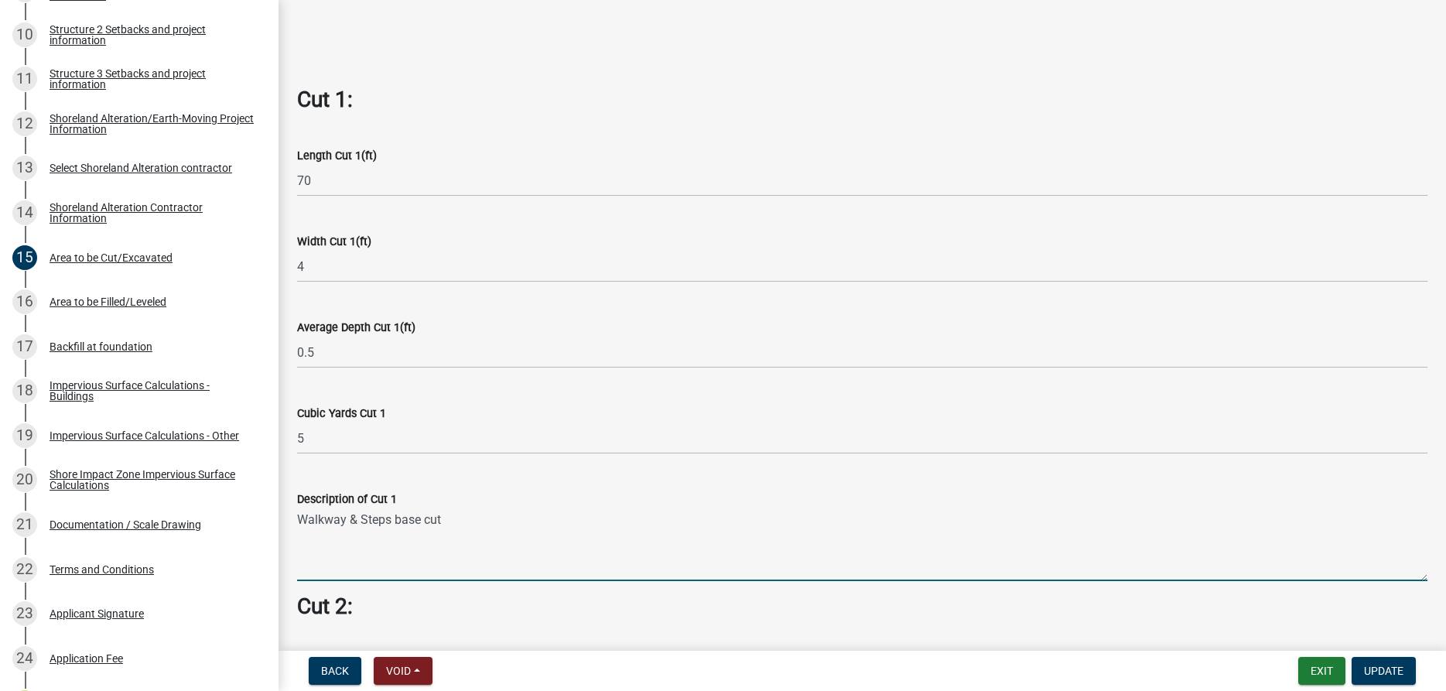
drag, startPoint x: 445, startPoint y: 523, endPoint x: 299, endPoint y: 528, distance: 146.3
click at [299, 528] on textarea "Walkway & Steps base cut" at bounding box center [862, 544] width 1130 height 73
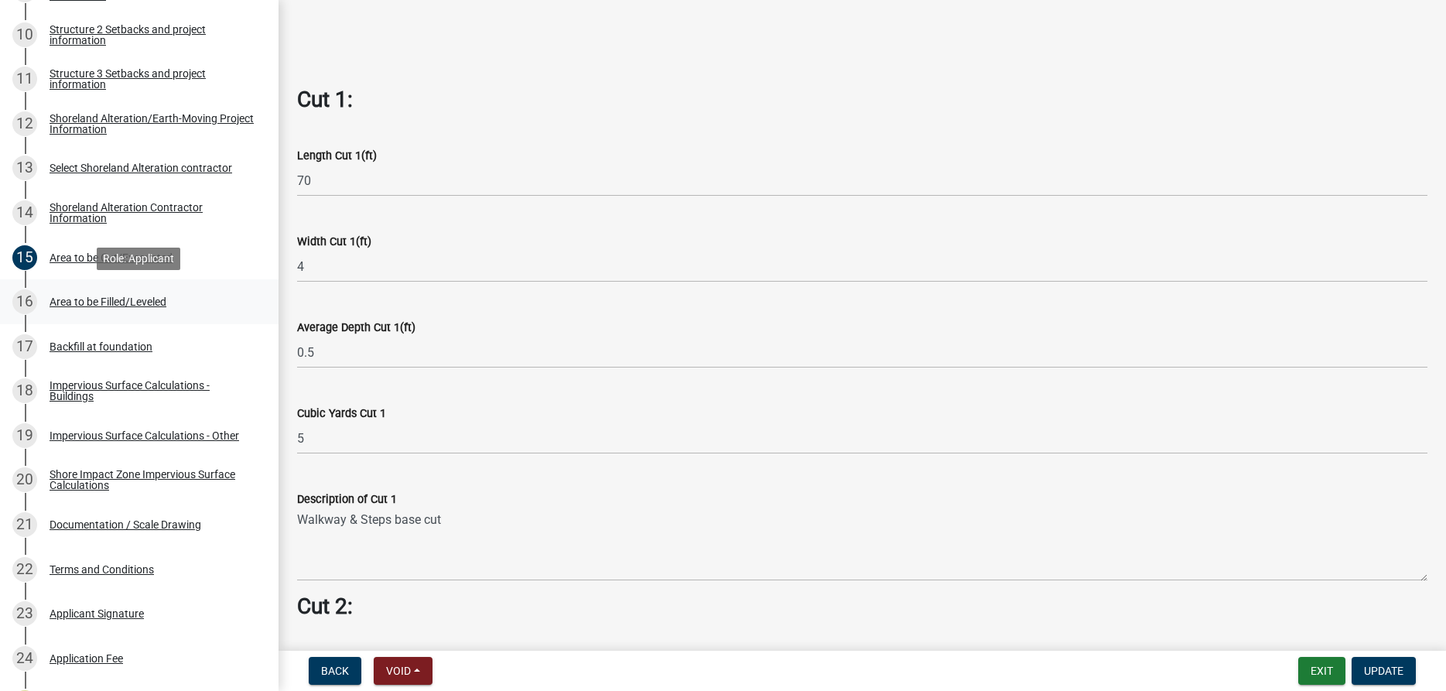
click at [104, 298] on div "Area to be Filled/Leveled" at bounding box center [108, 301] width 117 height 11
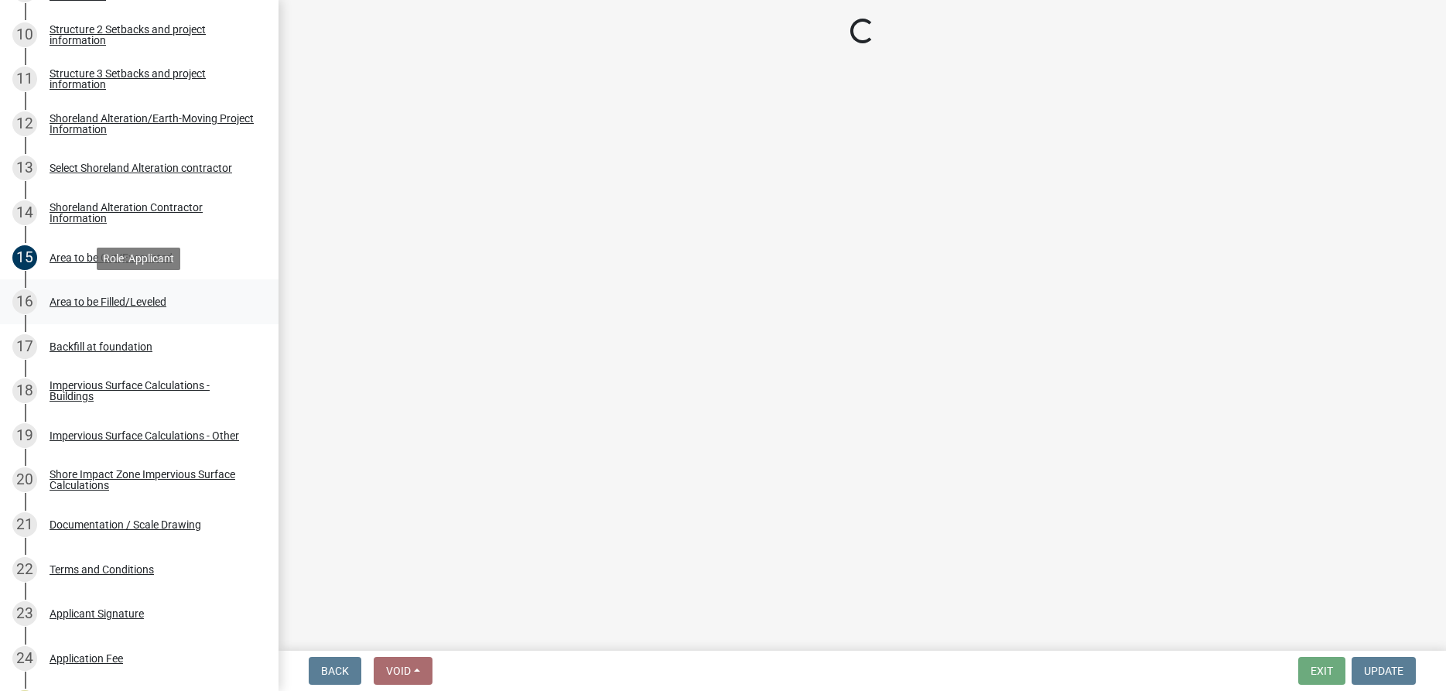
scroll to position [0, 0]
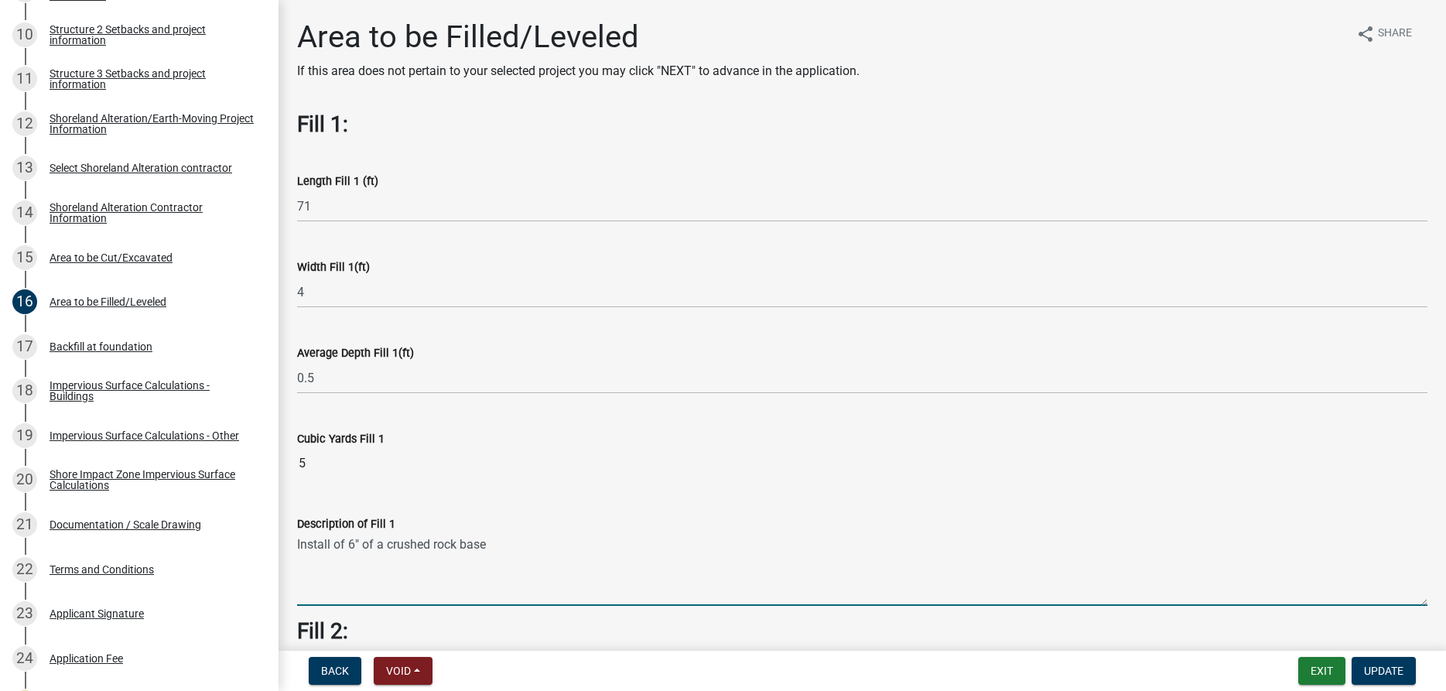
drag, startPoint x: 492, startPoint y: 544, endPoint x: 295, endPoint y: 548, distance: 197.3
click at [297, 548] on textarea "Install of 6" of a crushed rock base" at bounding box center [862, 569] width 1130 height 73
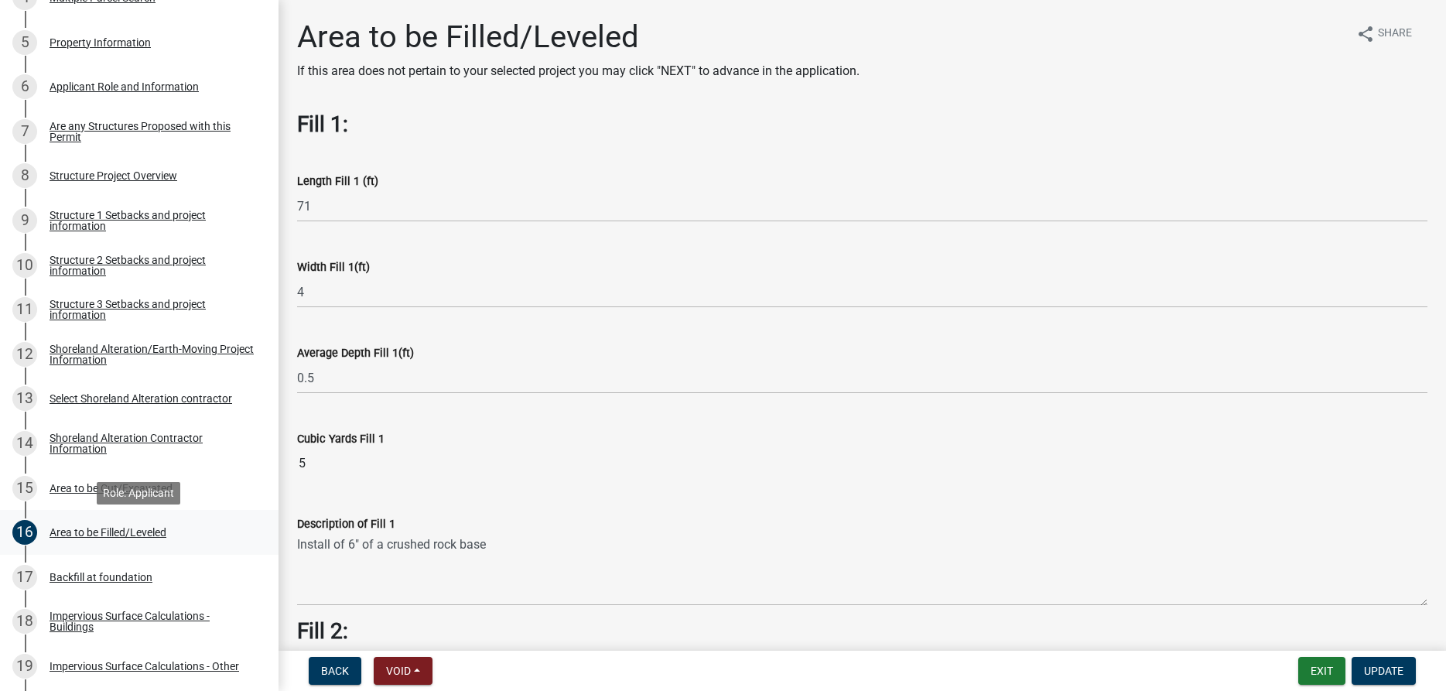
scroll to position [473, 0]
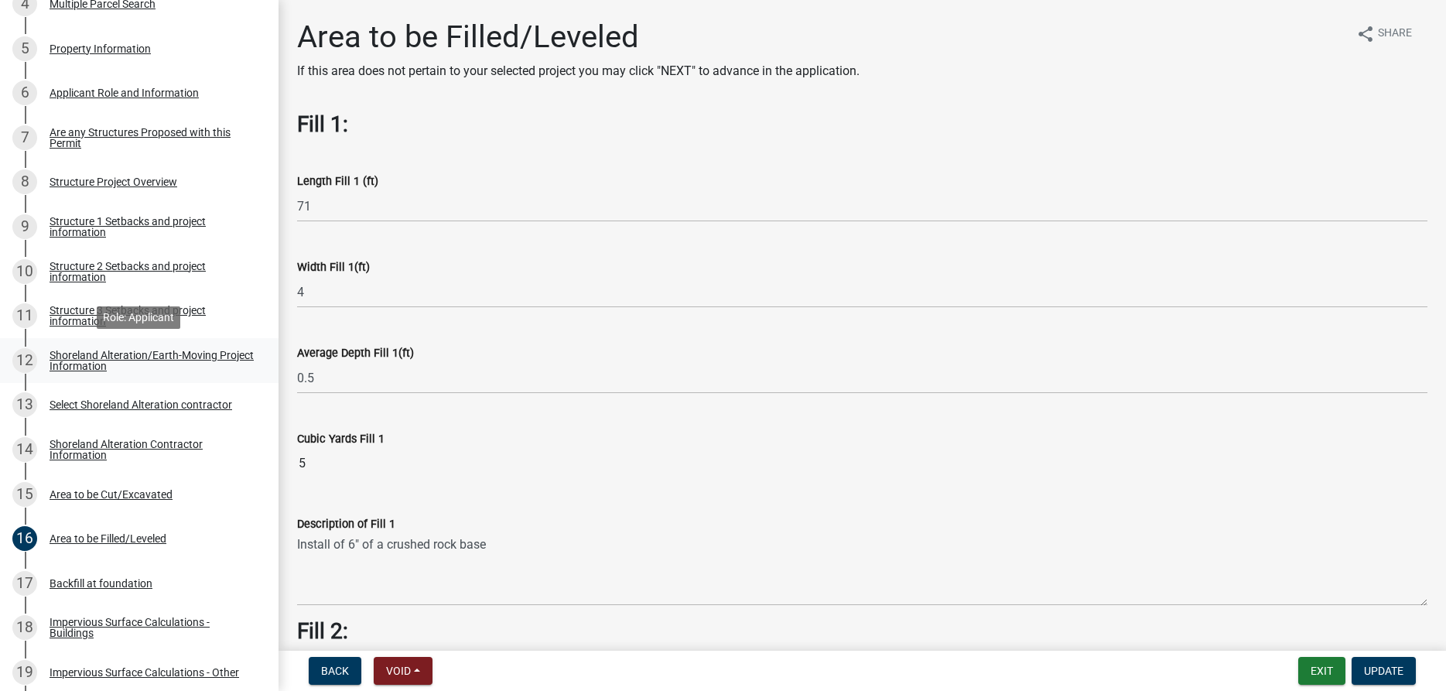
click at [94, 355] on div "Shoreland Alteration/Earth-Moving Project Information" at bounding box center [152, 361] width 204 height 22
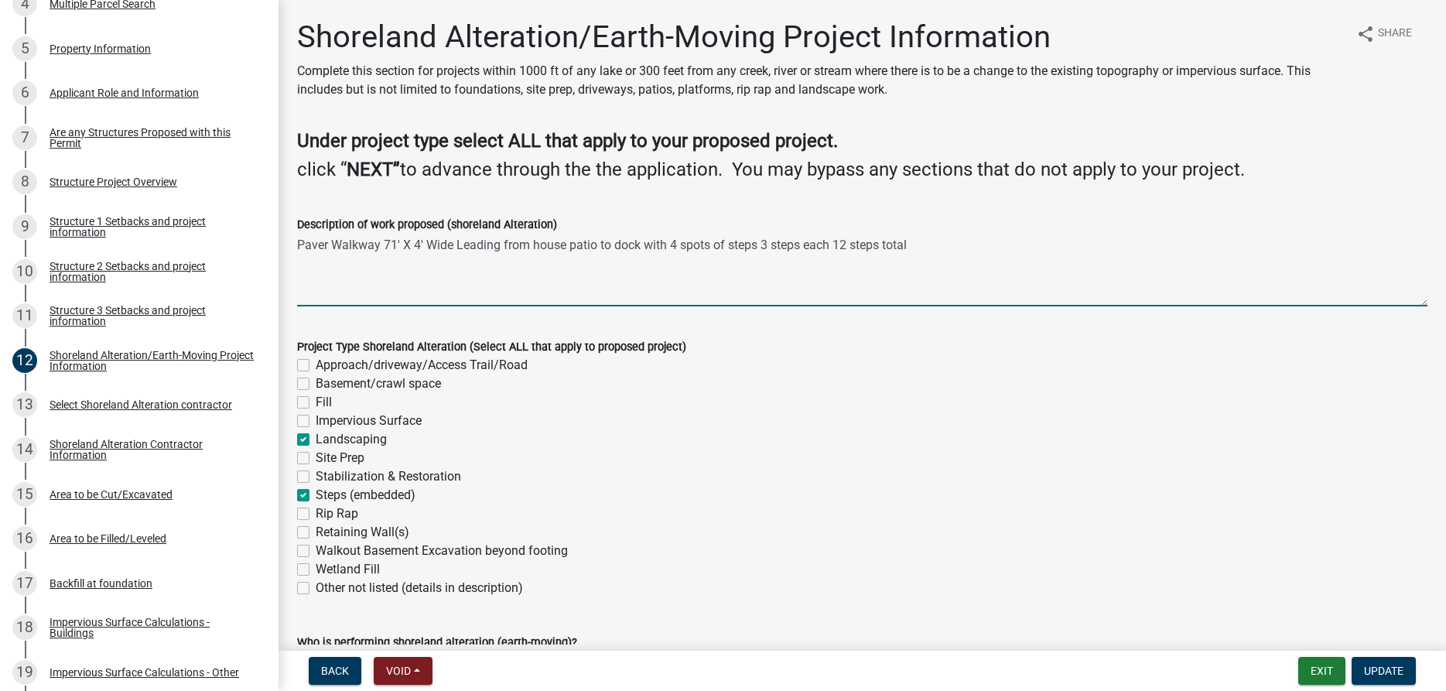
drag, startPoint x: 918, startPoint y: 240, endPoint x: 299, endPoint y: 254, distance: 619.8
click at [299, 254] on textarea "Paver Walkway 71' X 4' Wide Leading from house patio to dock with 4 spots of st…" at bounding box center [862, 270] width 1130 height 73
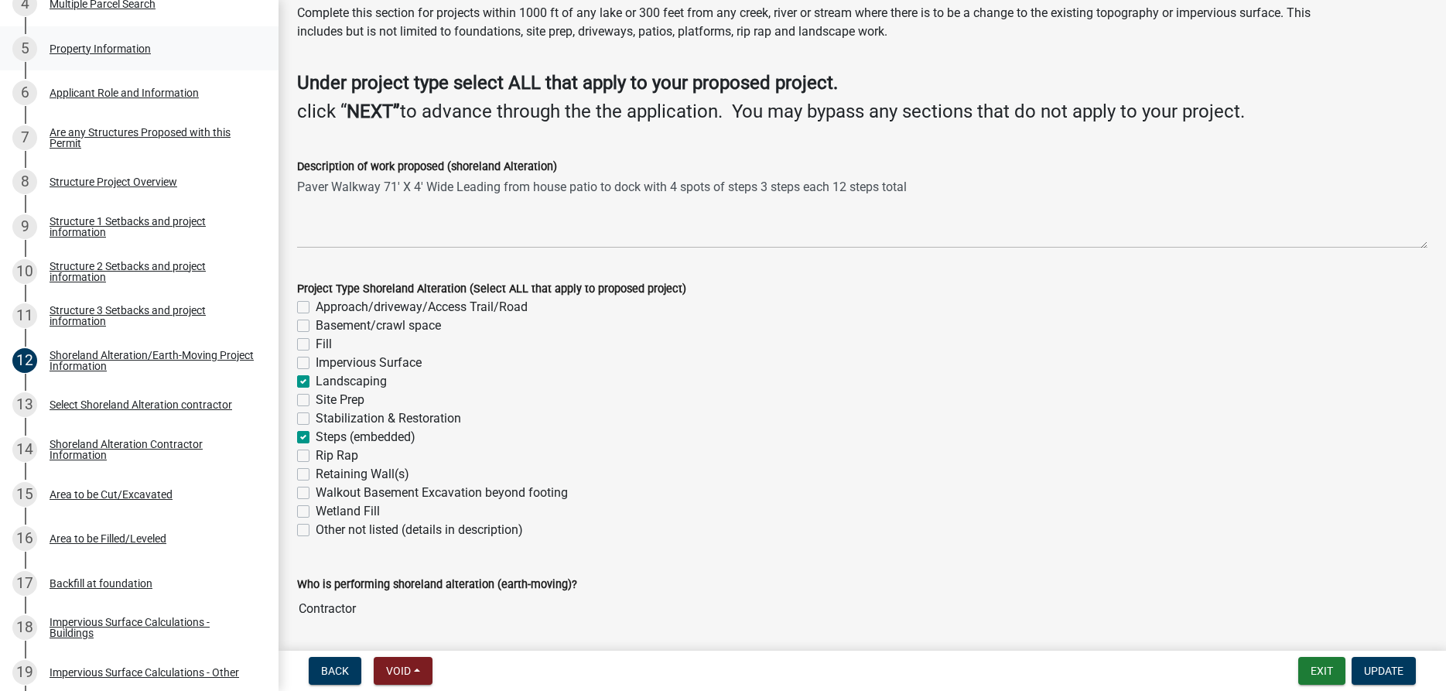
scroll to position [88, 0]
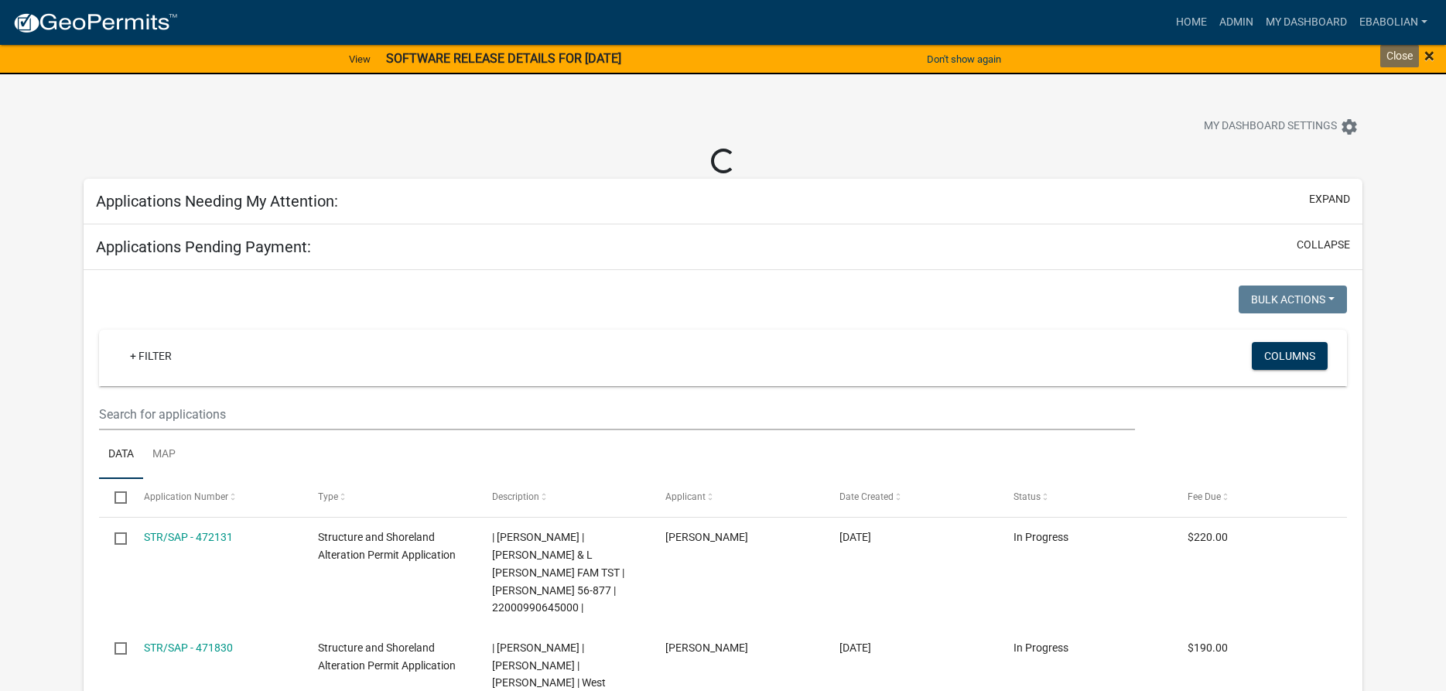
click at [1430, 59] on span "×" at bounding box center [1429, 56] width 10 height 22
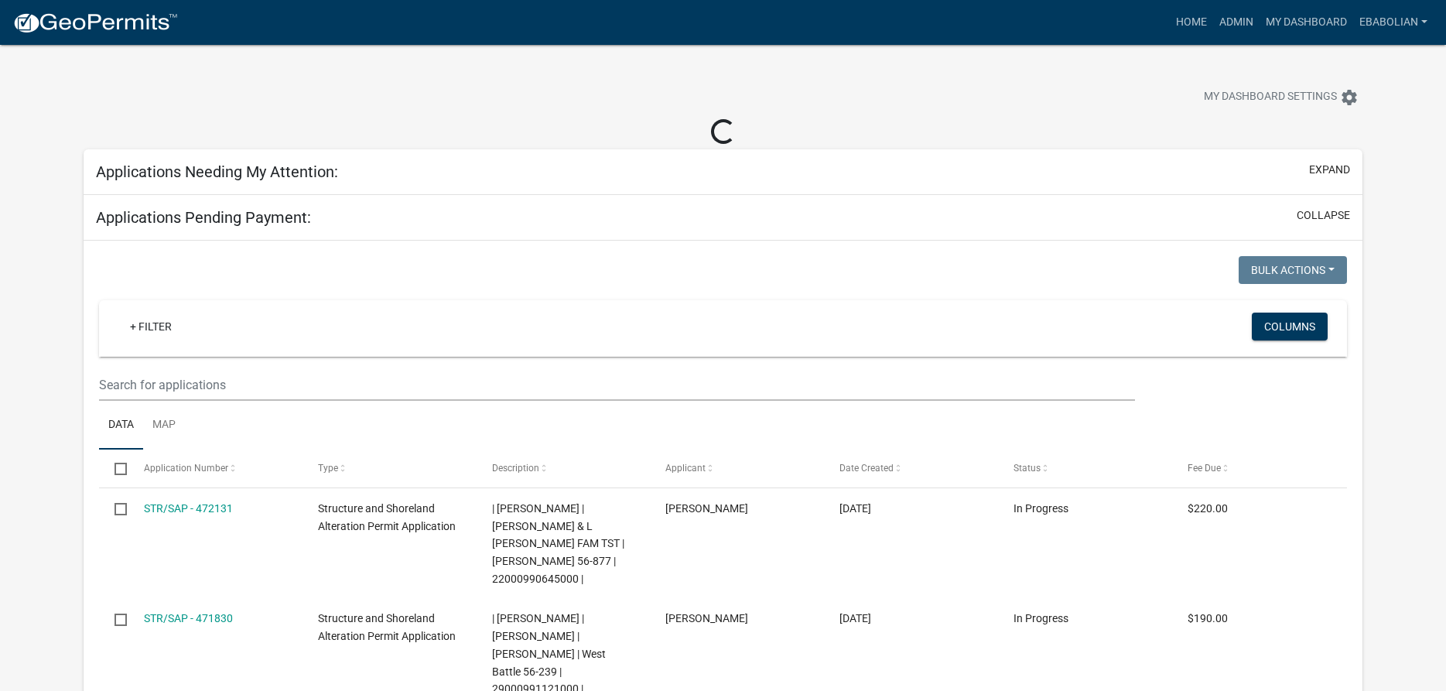
select select "3: 100"
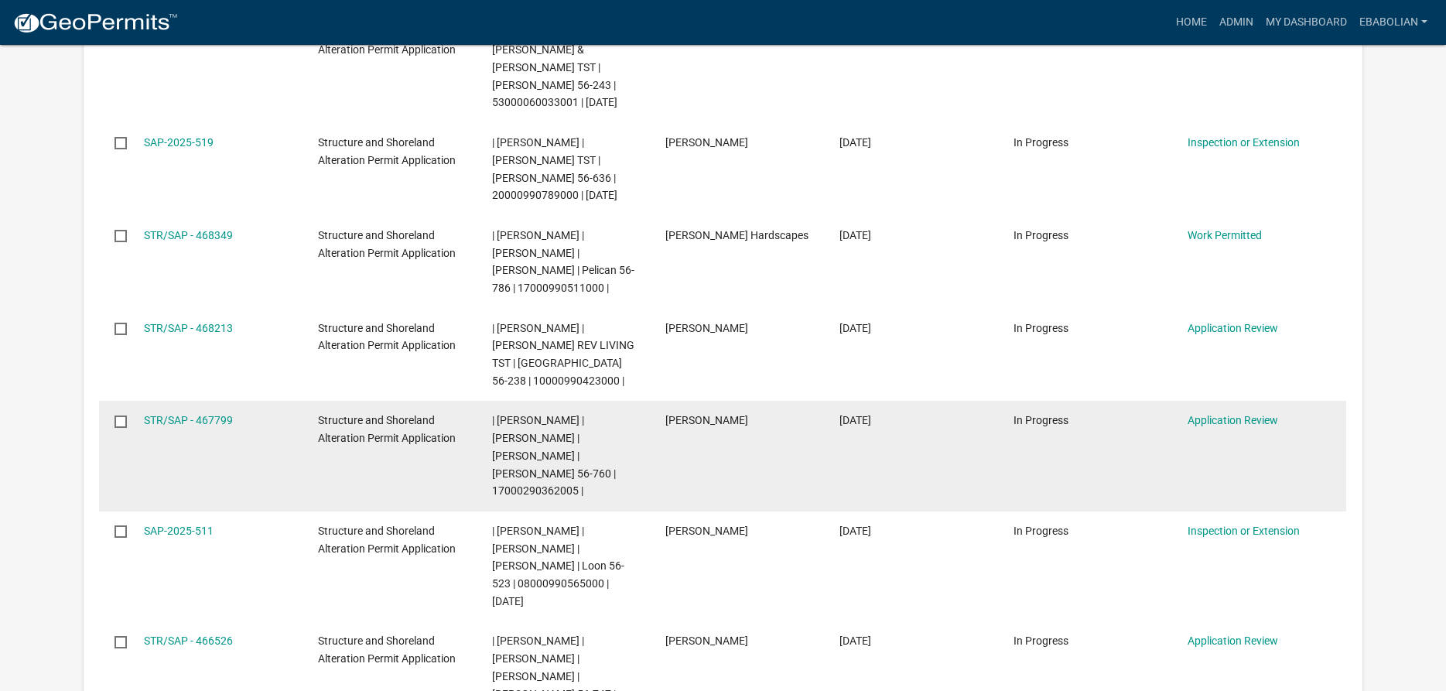
scroll to position [1026, 0]
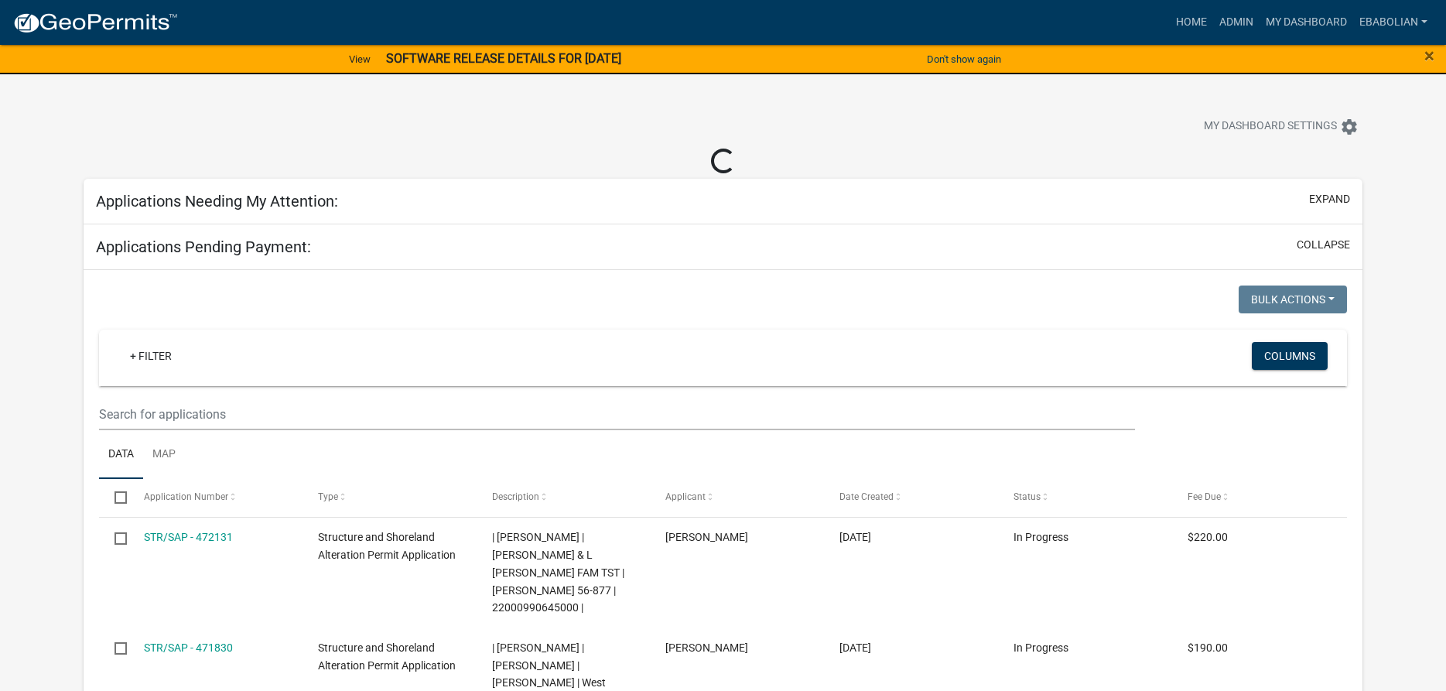
select select "3: 100"
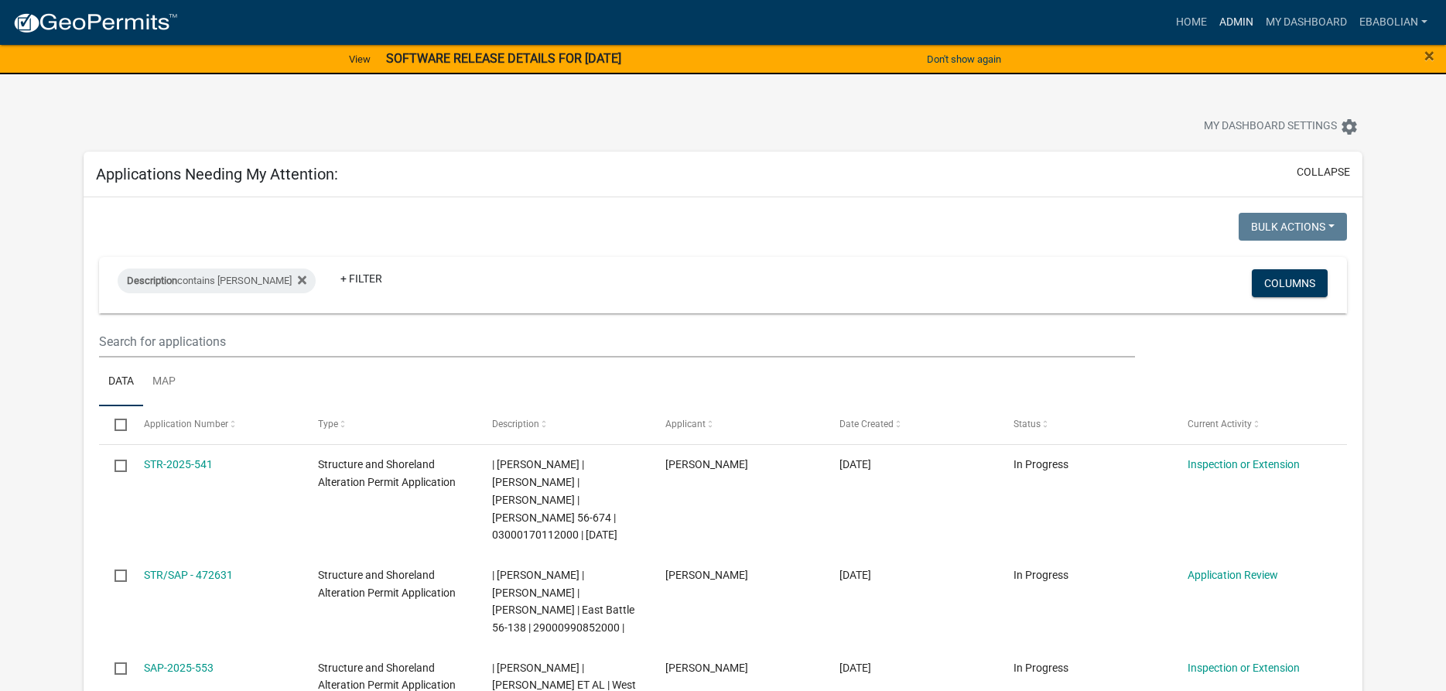
click at [1236, 24] on link "Admin" at bounding box center [1236, 22] width 46 height 29
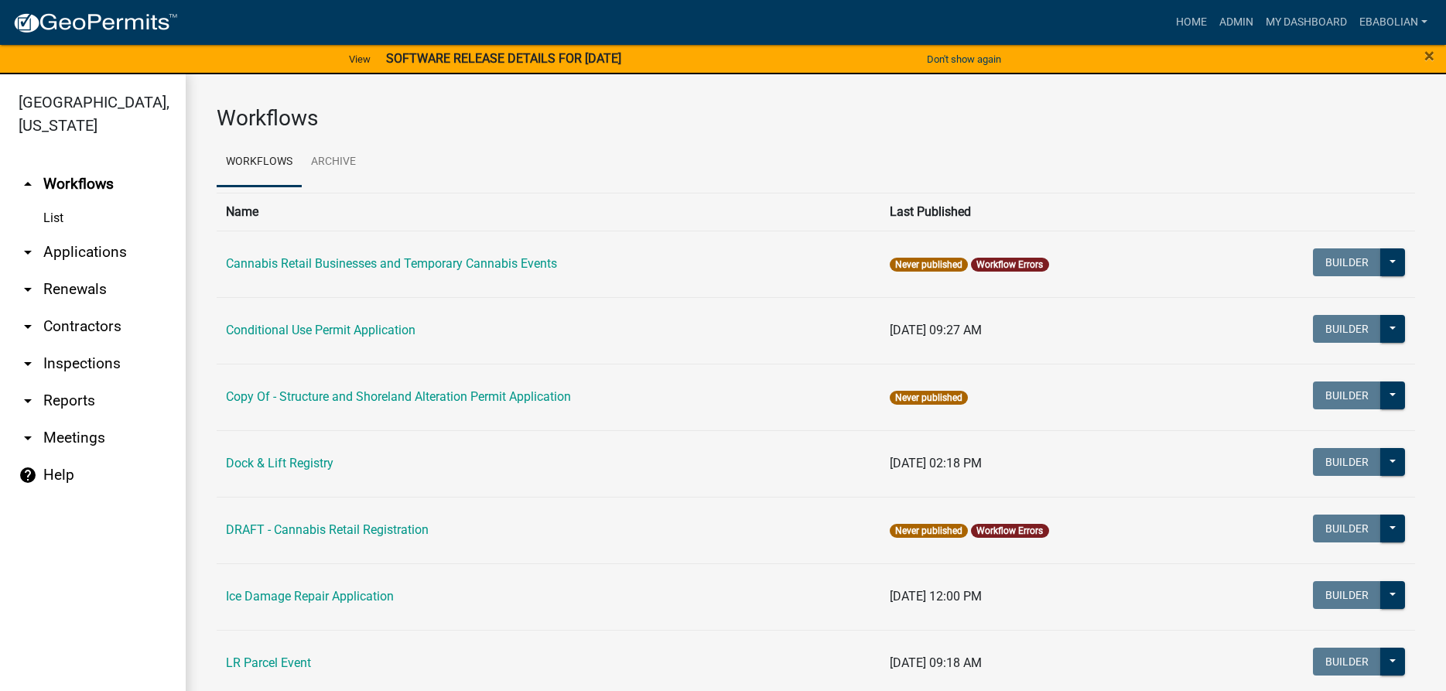
click at [108, 254] on link "arrow_drop_down Applications" at bounding box center [93, 252] width 186 height 37
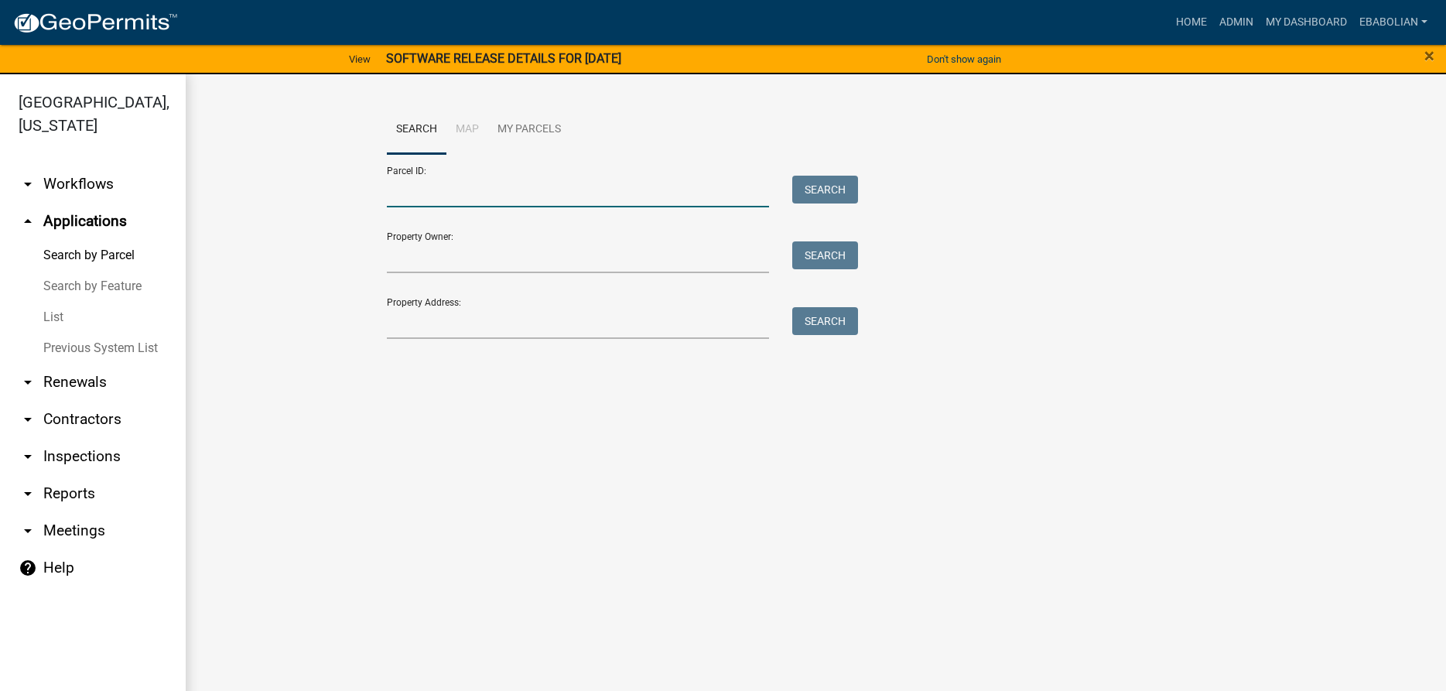
click at [436, 186] on input "Parcel ID:" at bounding box center [578, 192] width 383 height 32
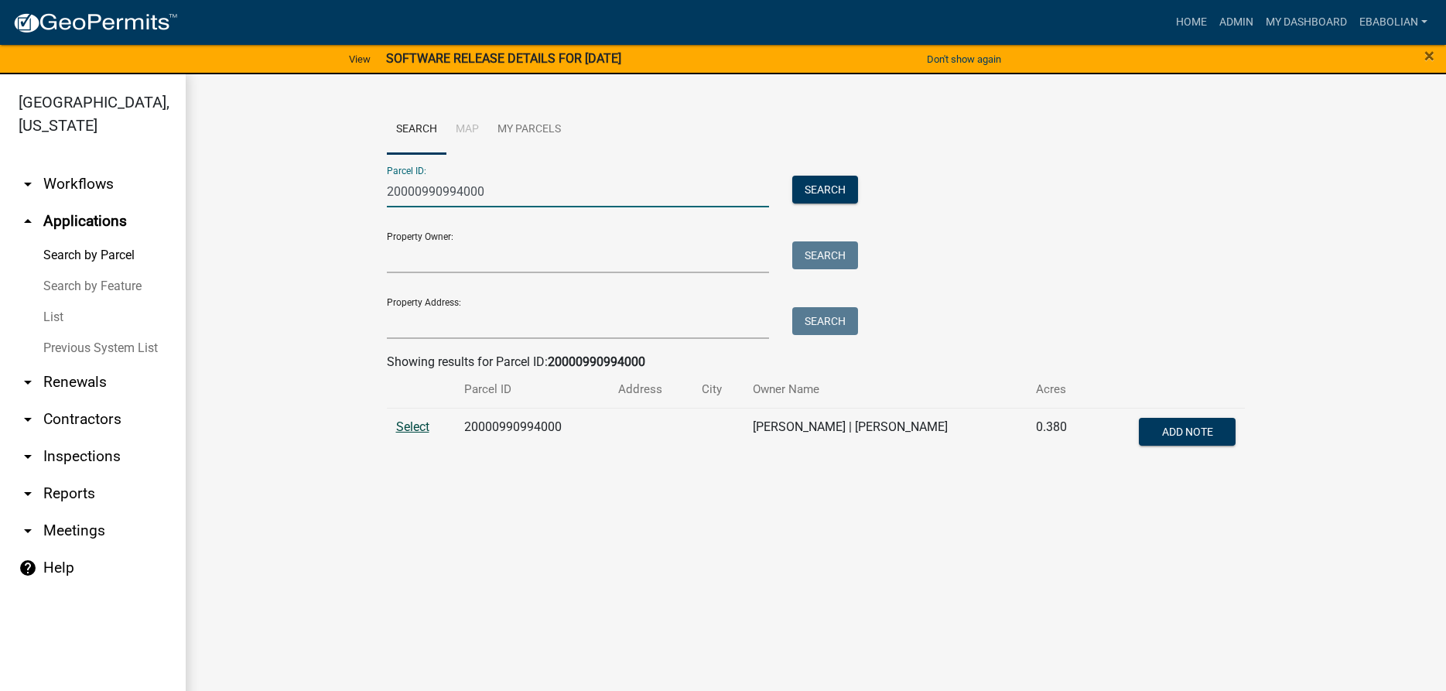
type input "20000990994000"
click at [406, 427] on span "Select" at bounding box center [412, 426] width 33 height 15
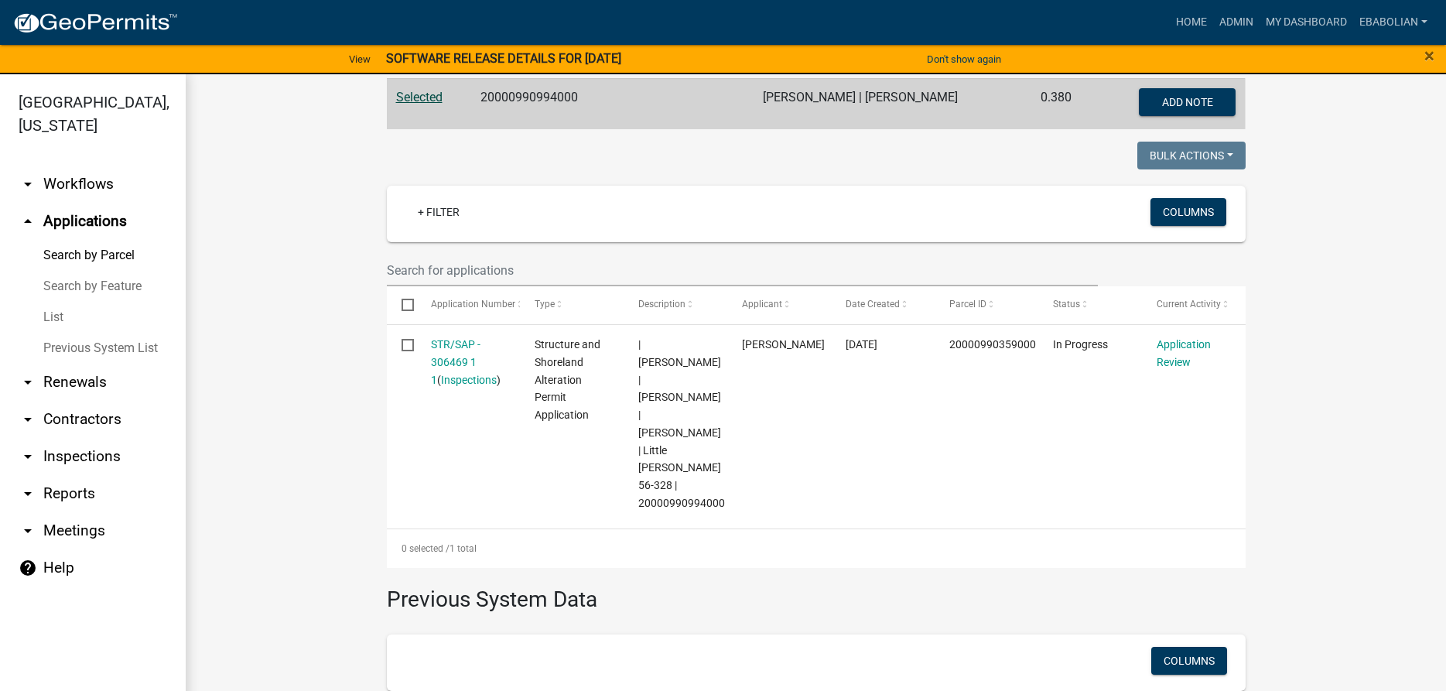
scroll to position [353, 0]
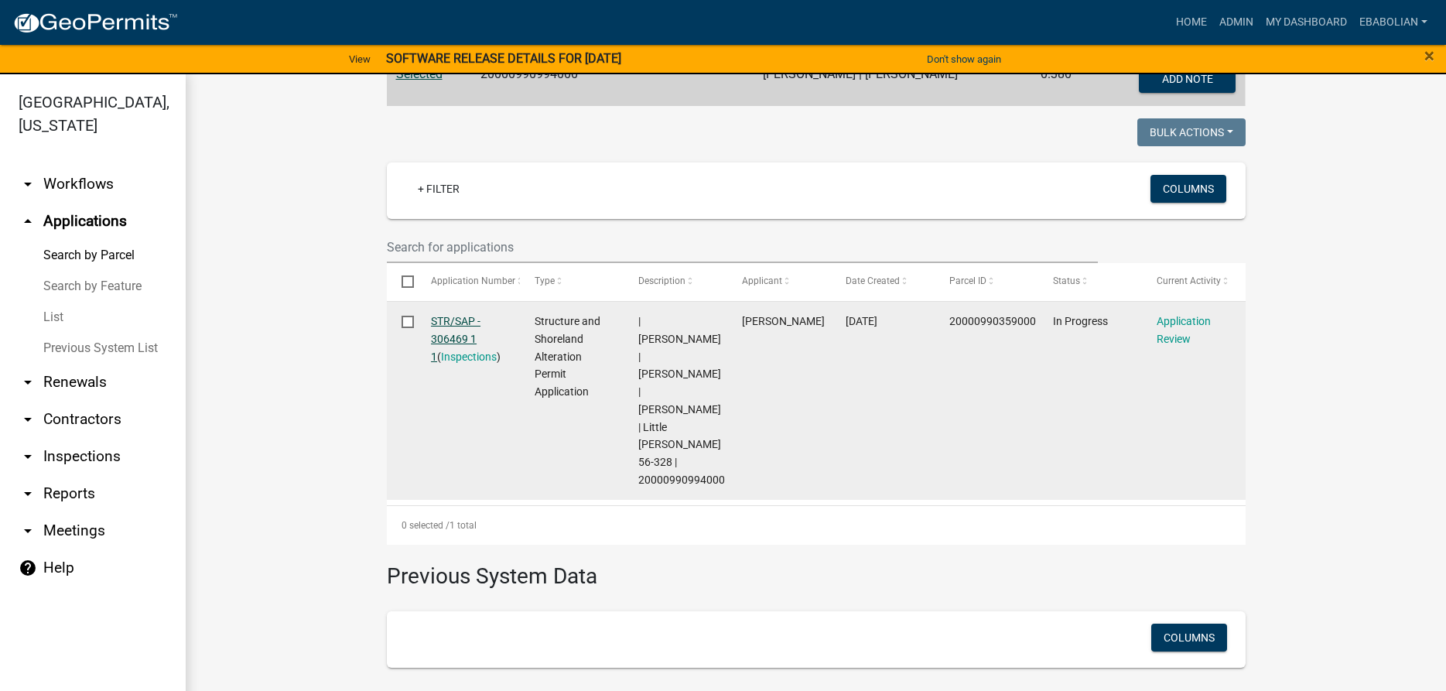
click at [449, 322] on link "STR/SAP - 306469 1 1" at bounding box center [456, 339] width 50 height 48
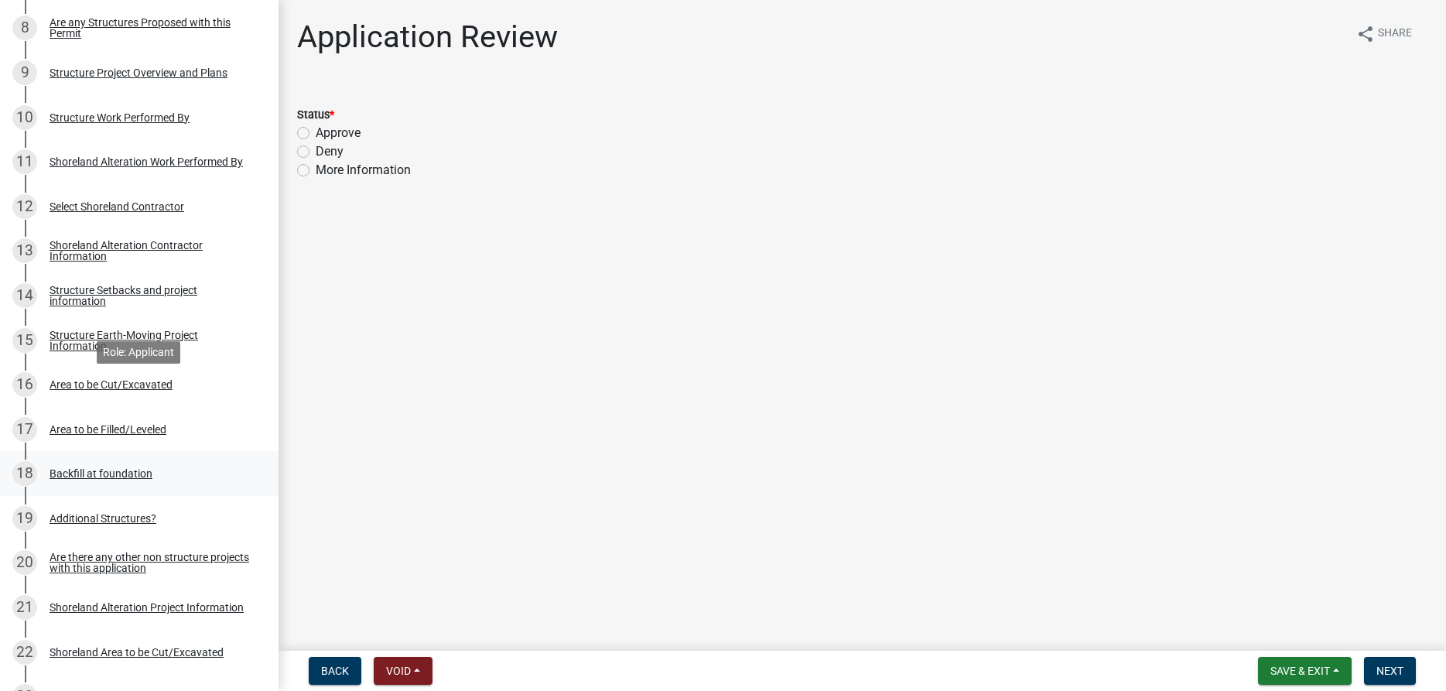
scroll to position [710, 0]
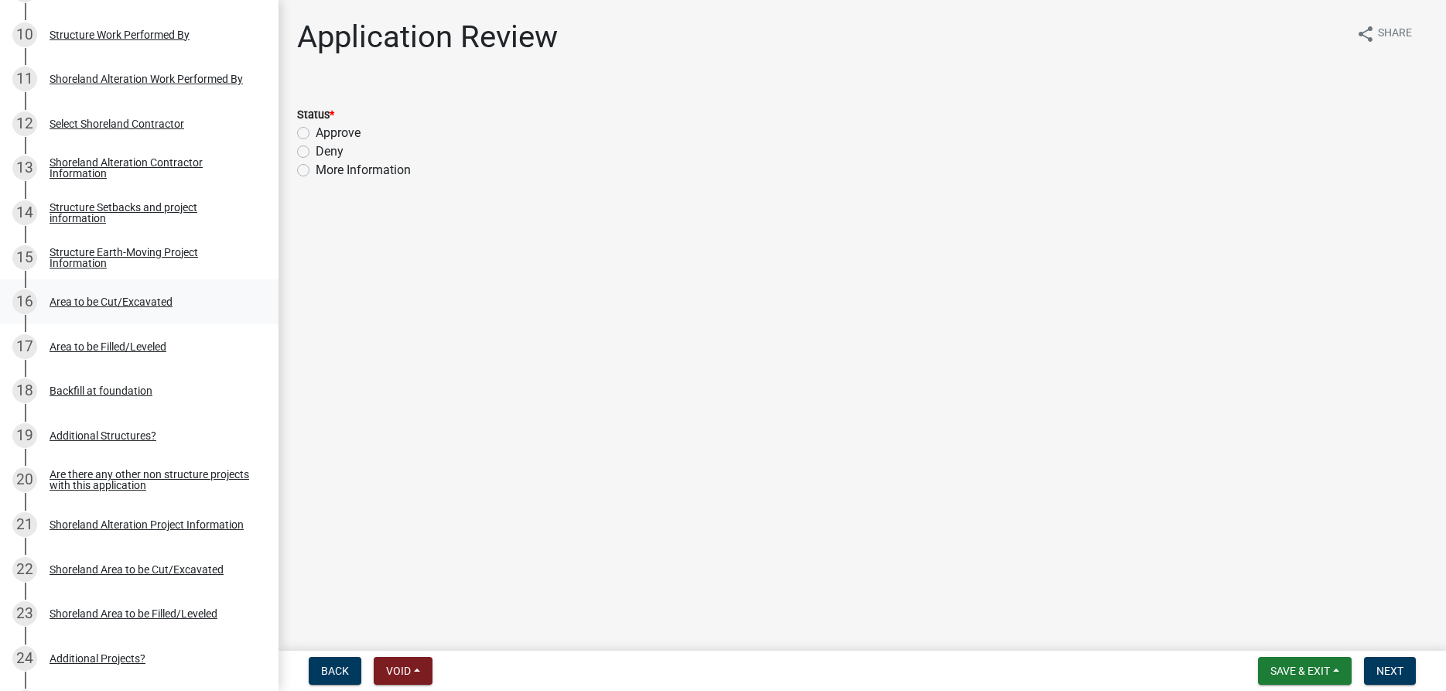
click at [107, 302] on div "Area to be Cut/Excavated" at bounding box center [111, 301] width 123 height 11
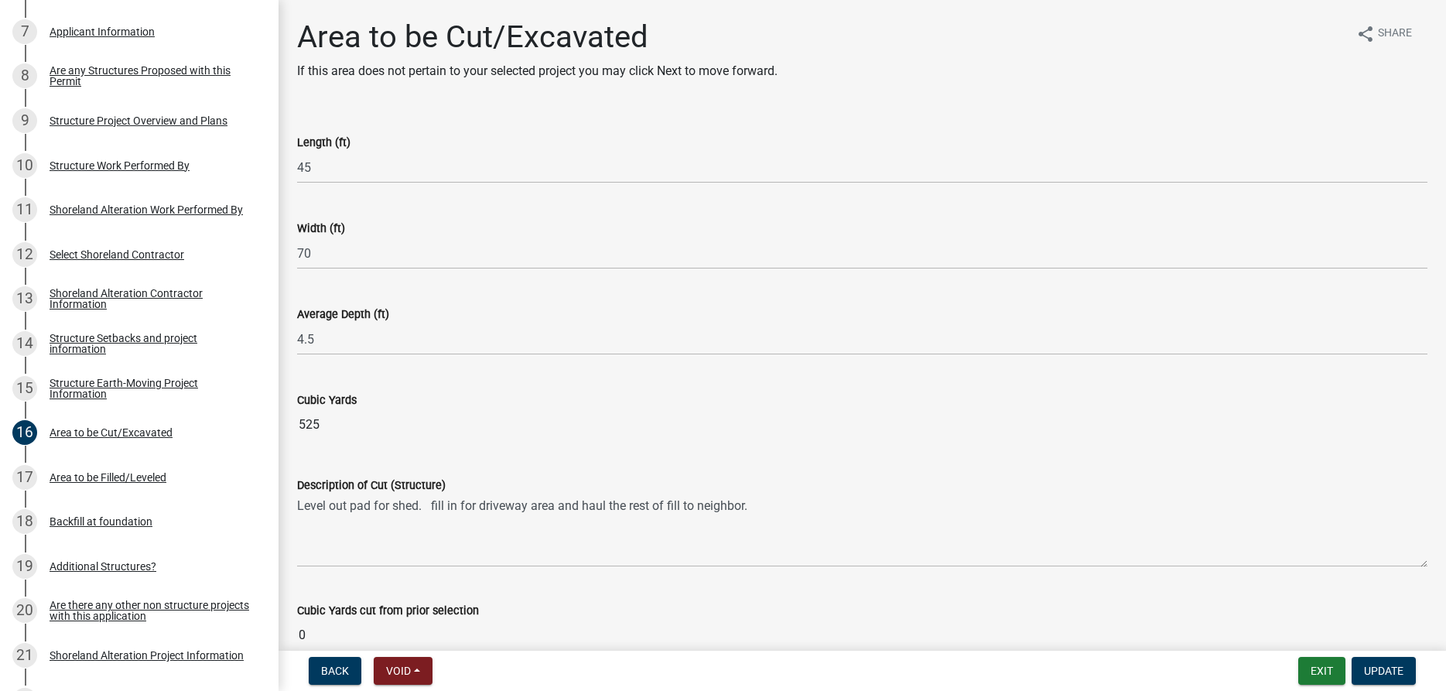
scroll to position [80, 0]
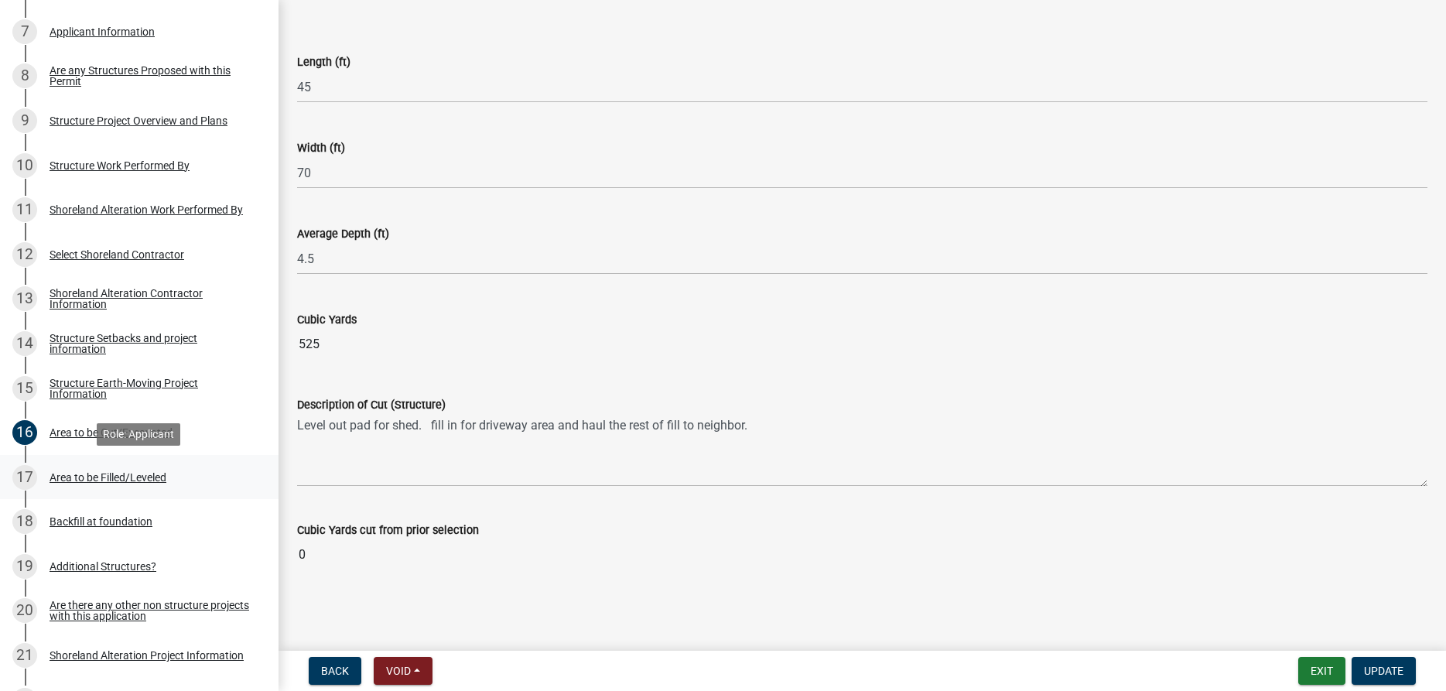
click at [144, 483] on div "Area to be Filled/Leveled" at bounding box center [108, 477] width 117 height 11
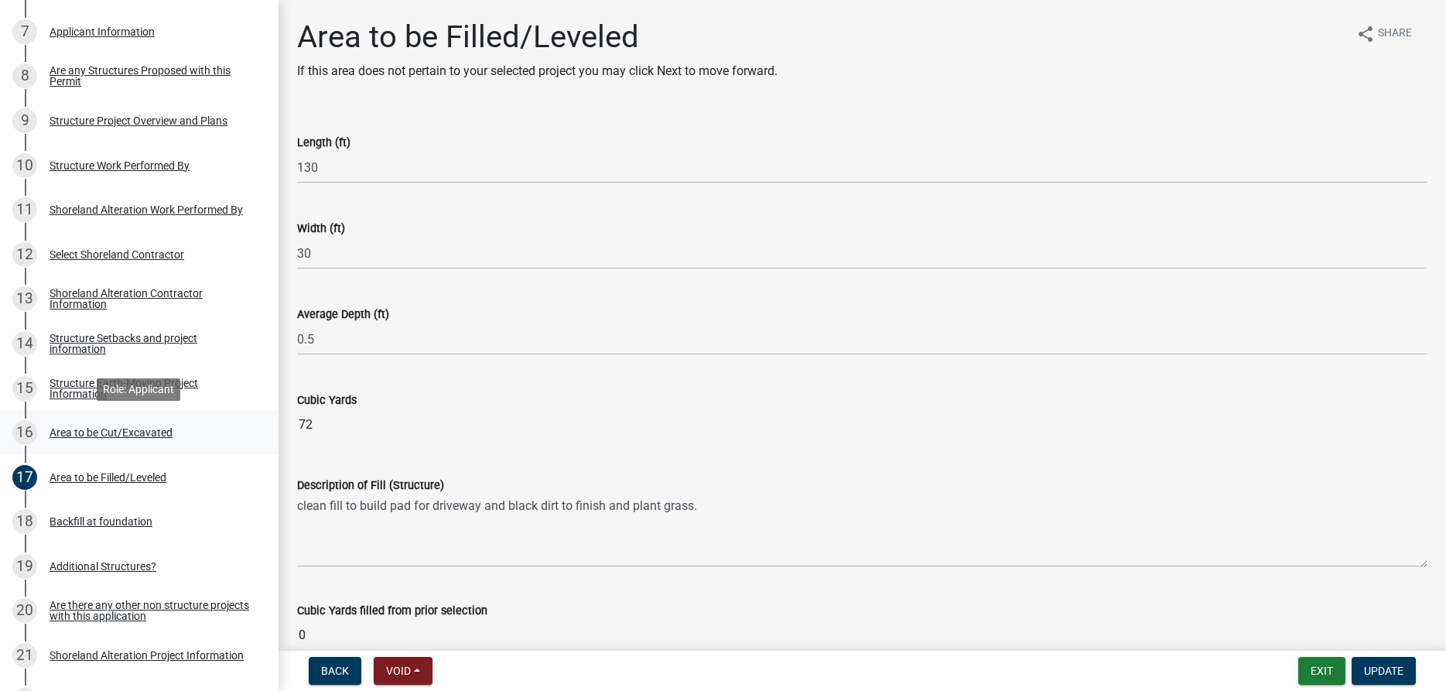
click at [73, 436] on div "Area to be Cut/Excavated" at bounding box center [111, 432] width 123 height 11
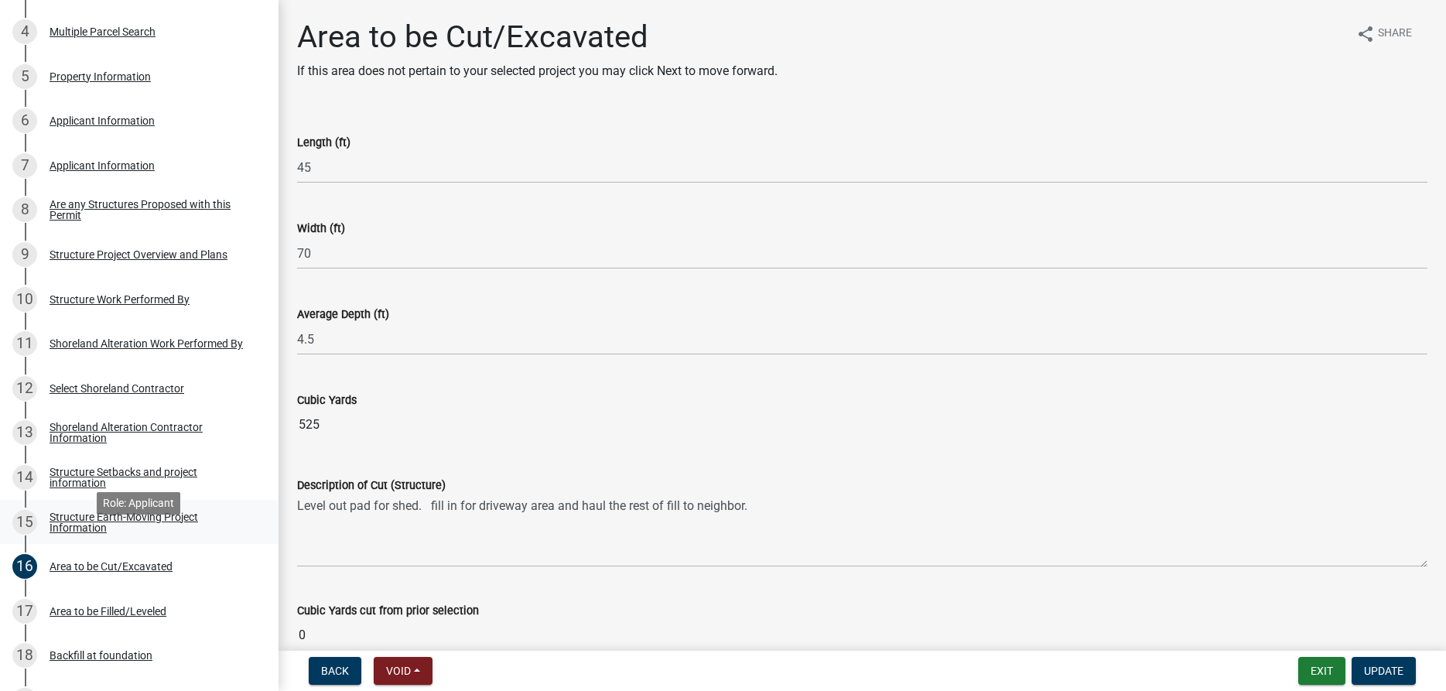
scroll to position [422, 0]
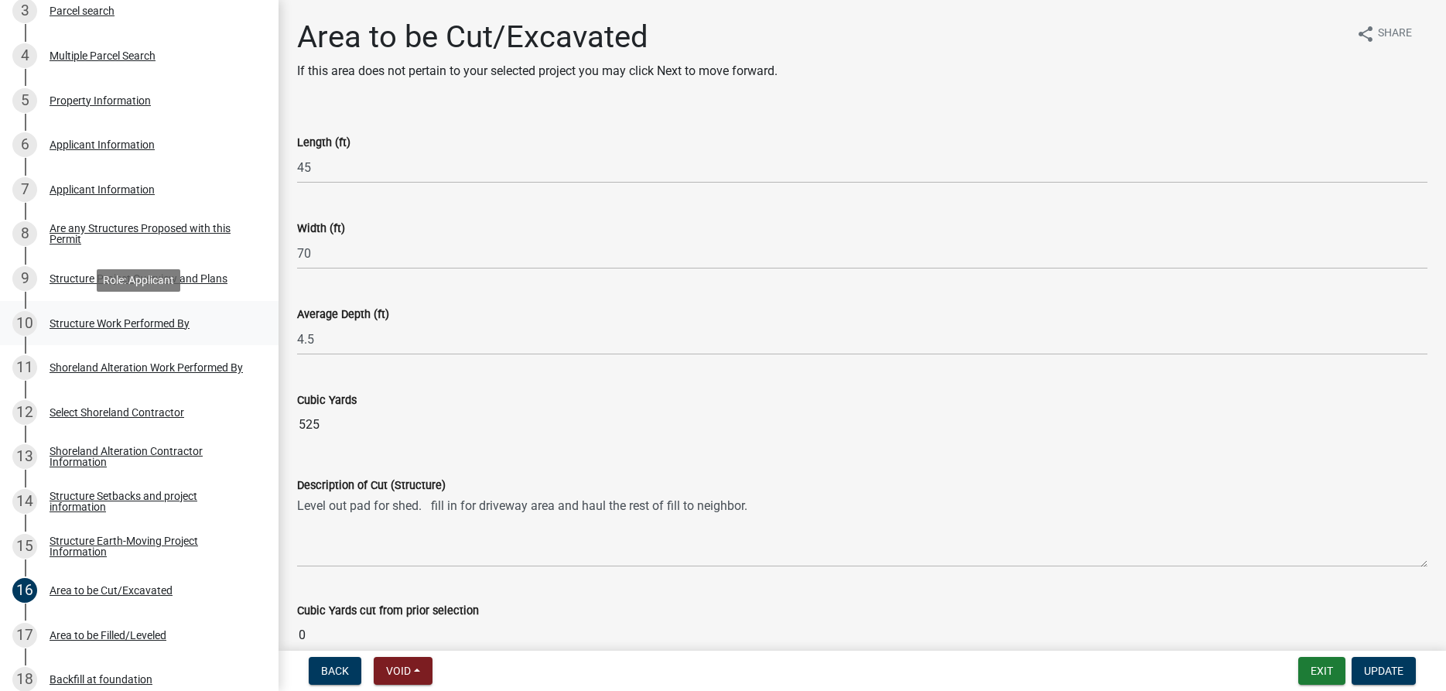
click at [70, 324] on div "Structure Work Performed By" at bounding box center [120, 323] width 140 height 11
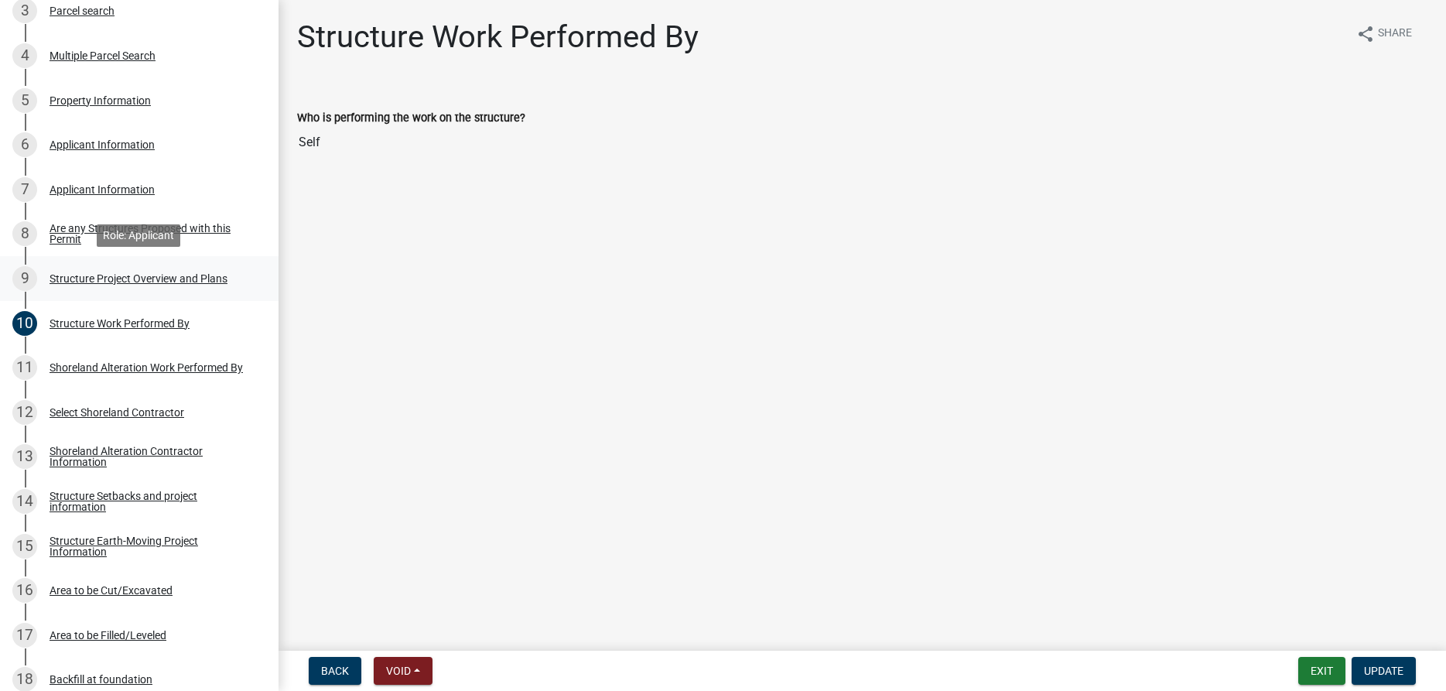
click at [78, 271] on div "9 Structure Project Overview and Plans" at bounding box center [132, 278] width 241 height 25
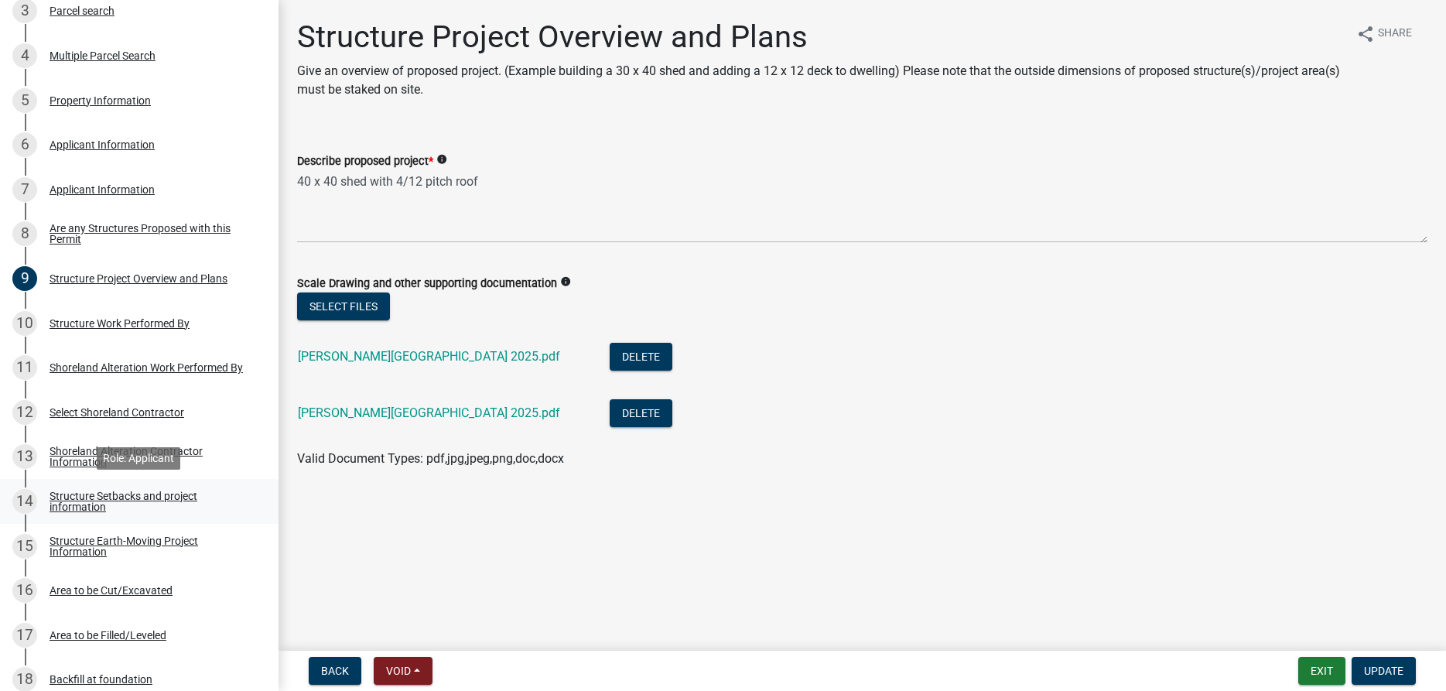
click at [64, 497] on div "Structure Setbacks and project information" at bounding box center [152, 501] width 204 height 22
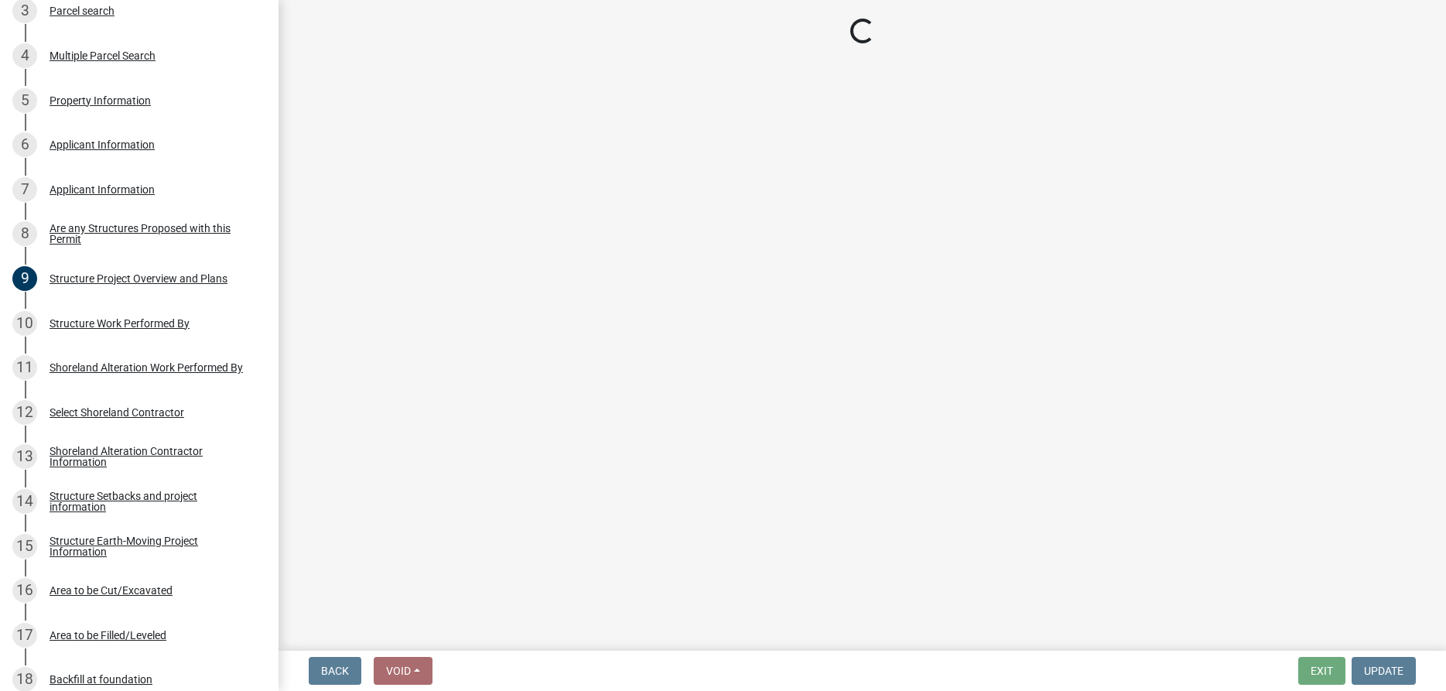
select select "25a02ecf-16f8-4dec-ac47-822d39ad9576"
select select "c185e313-3403-4239-bd61-bb563c58a77a"
select select "e560a688-e561-477d-b756-2b3ad714d8bd"
select select "b13ed3f6-1f73-490c-b6b9-92dfa0212ca3"
select select "e80e3e2c-e9d0-4b64-95b5-c0b12854bba2"
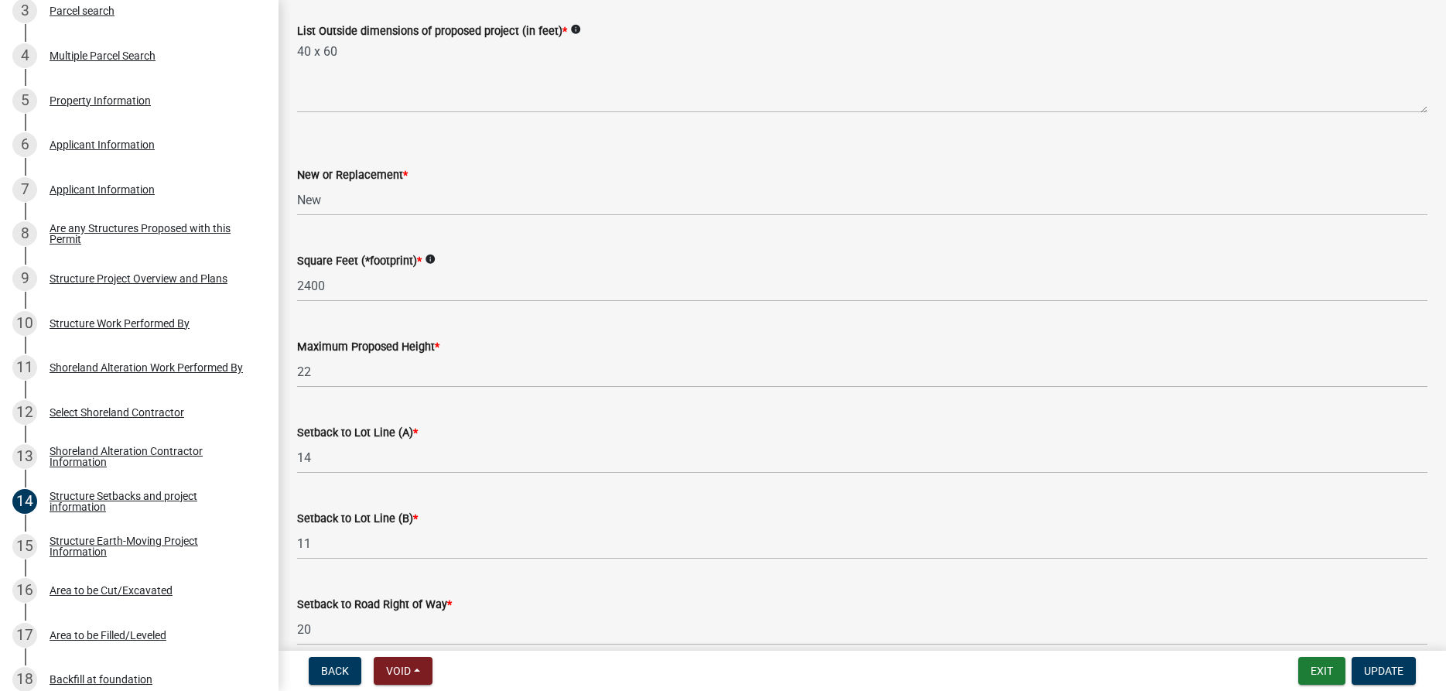
scroll to position [353, 0]
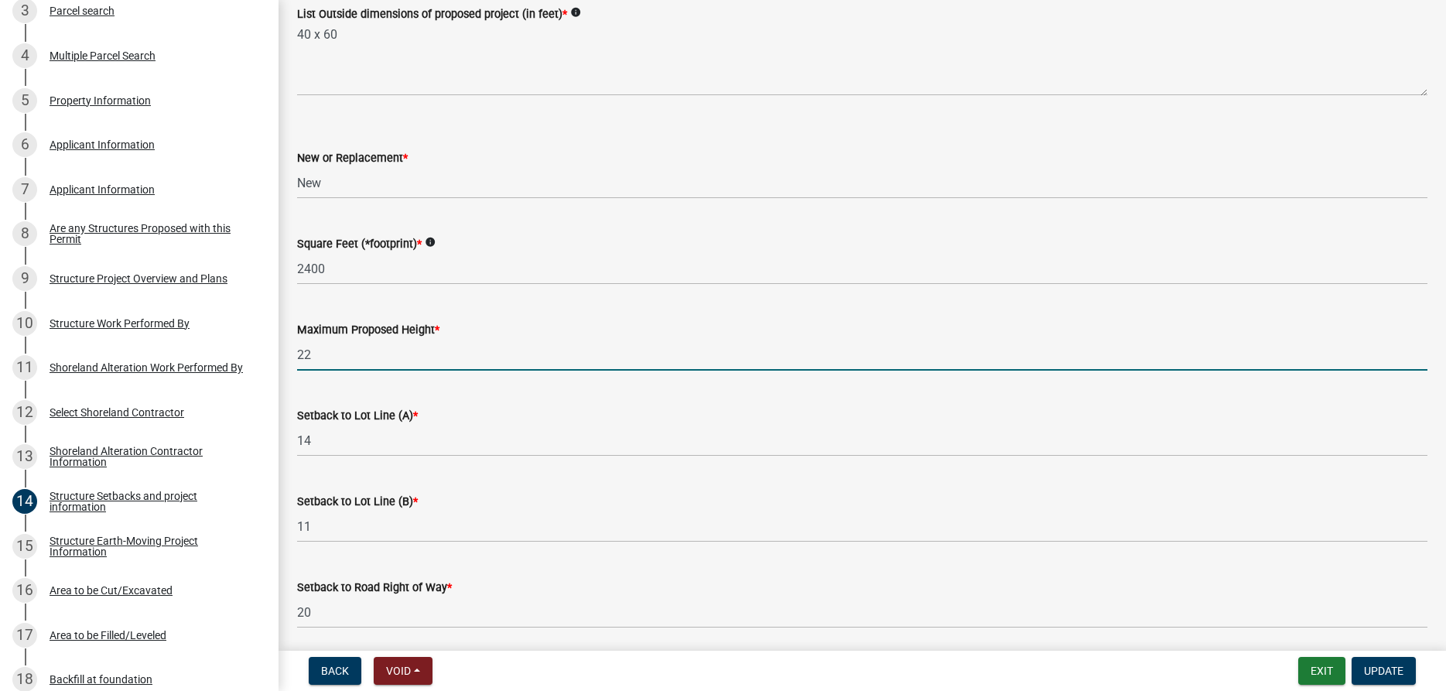
click at [364, 347] on input "22" at bounding box center [862, 355] width 1130 height 32
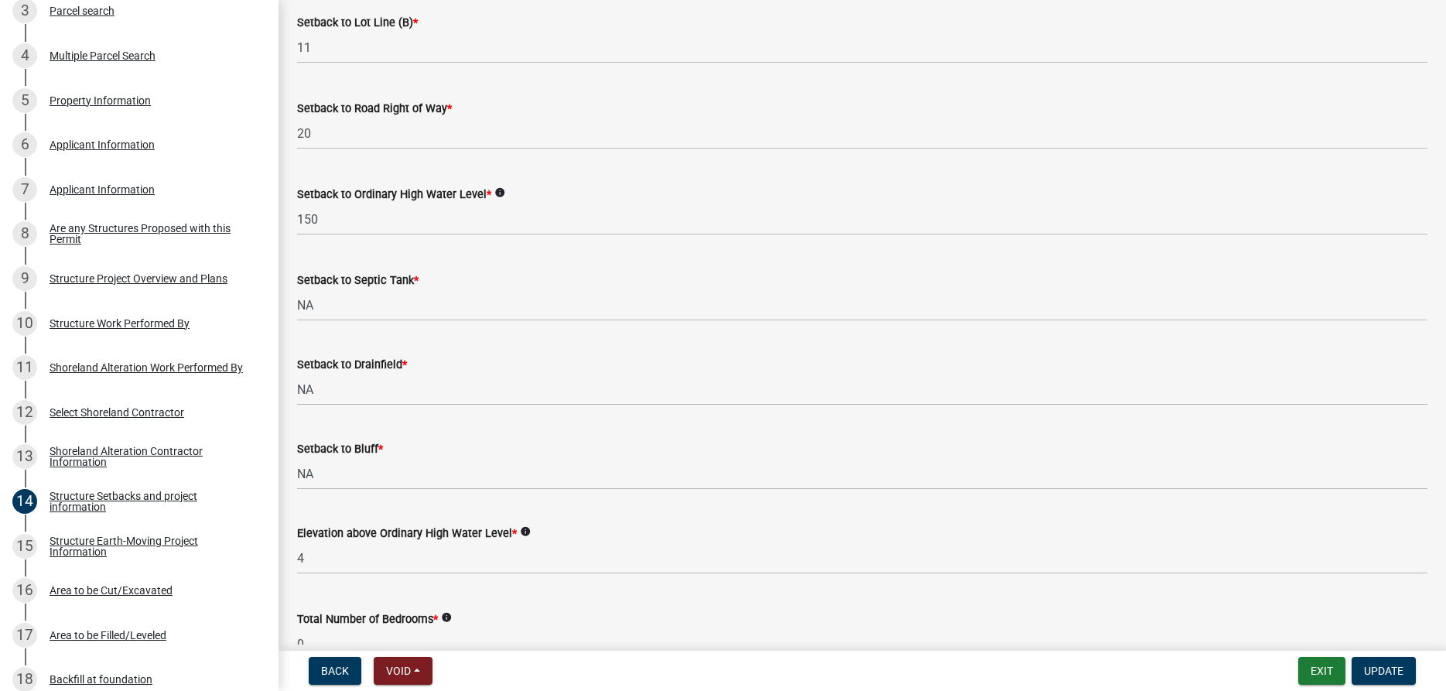
scroll to position [882, 0]
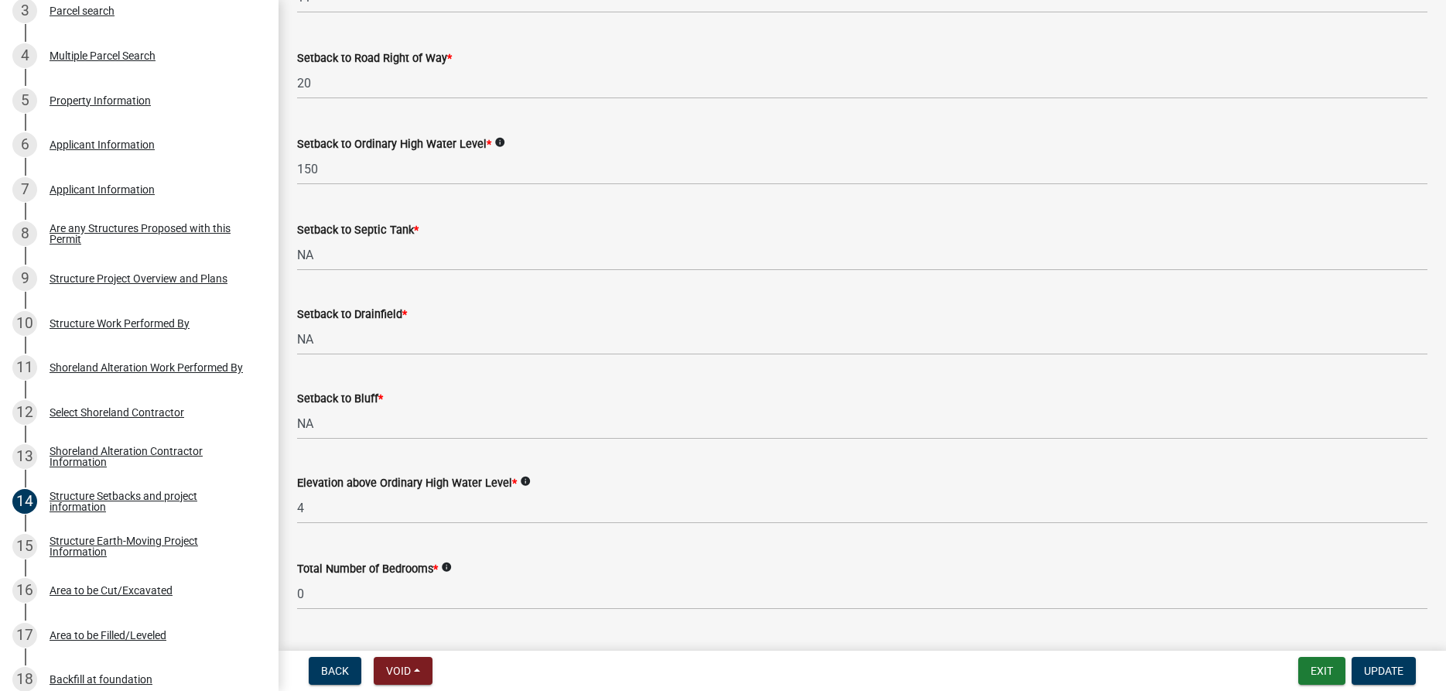
type input "20"
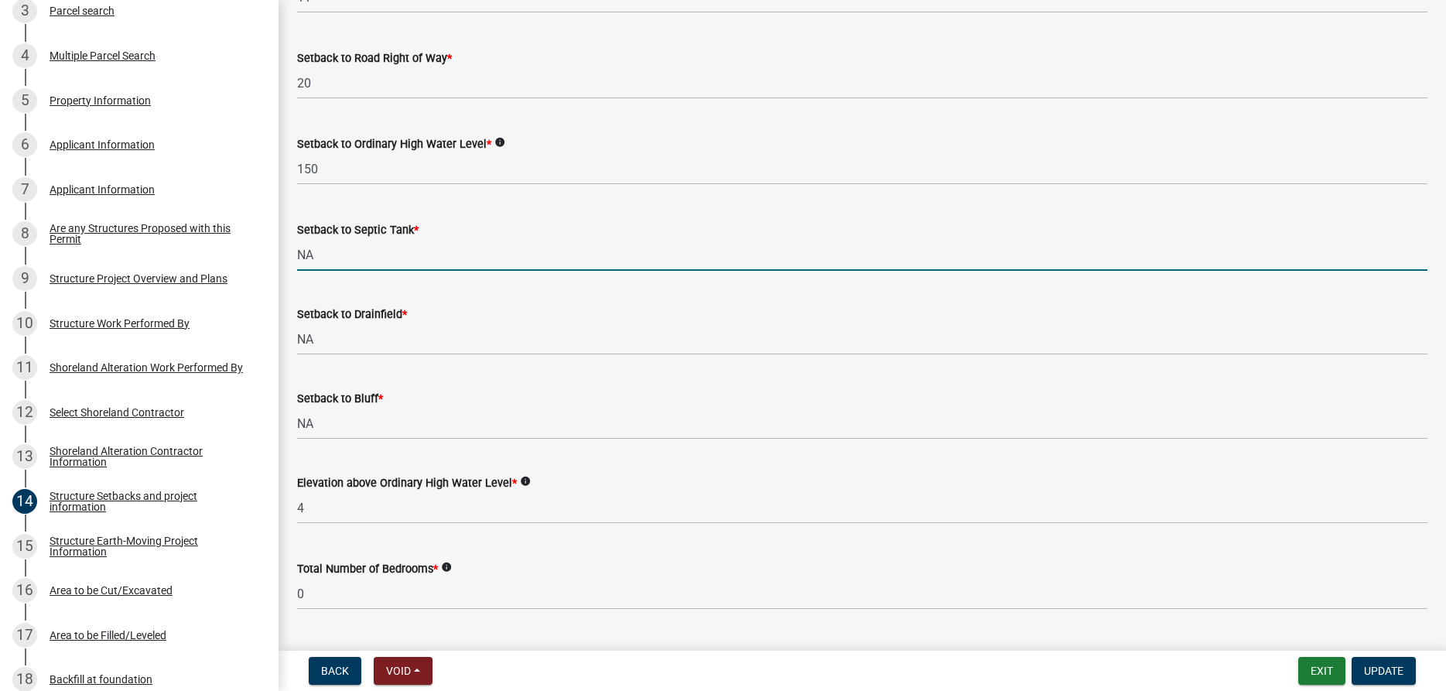
click at [340, 250] on input "NA" at bounding box center [862, 255] width 1130 height 32
type input "N"
type input "10"
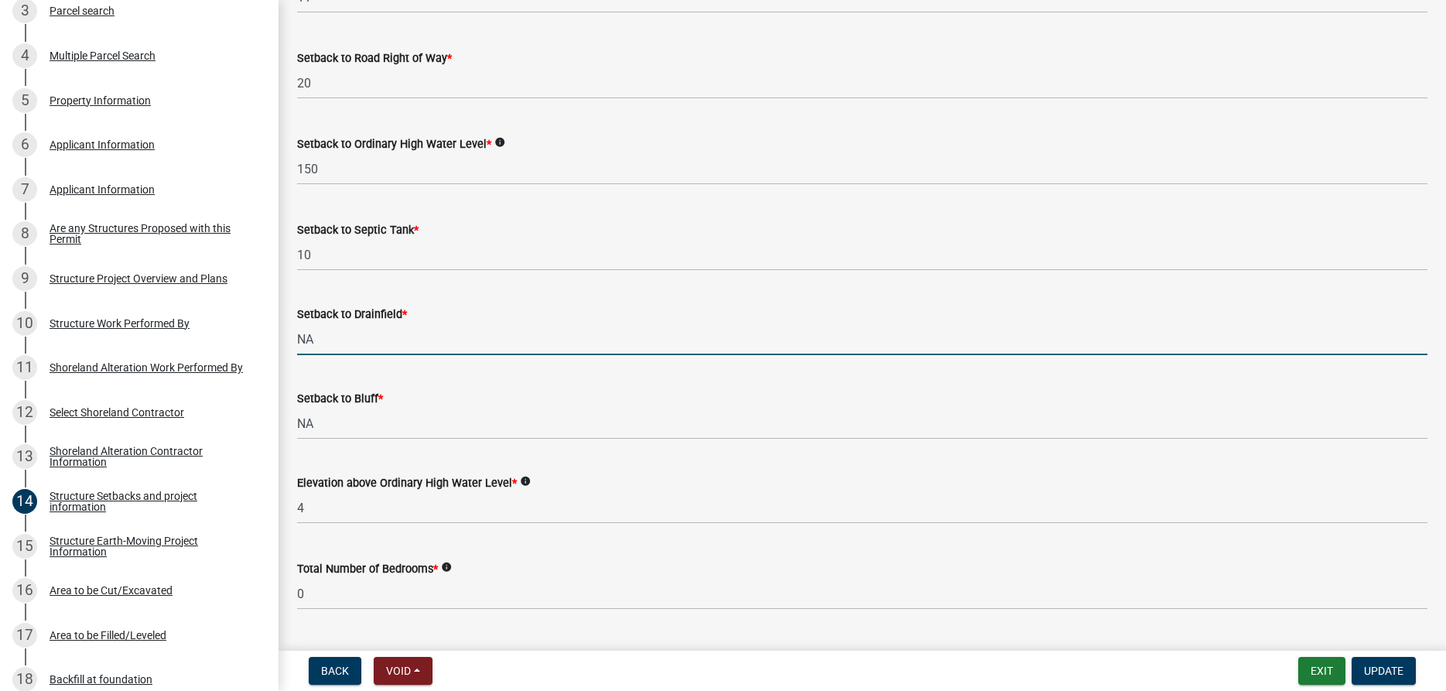
click at [314, 340] on input "NA" at bounding box center [862, 339] width 1130 height 32
type input "N"
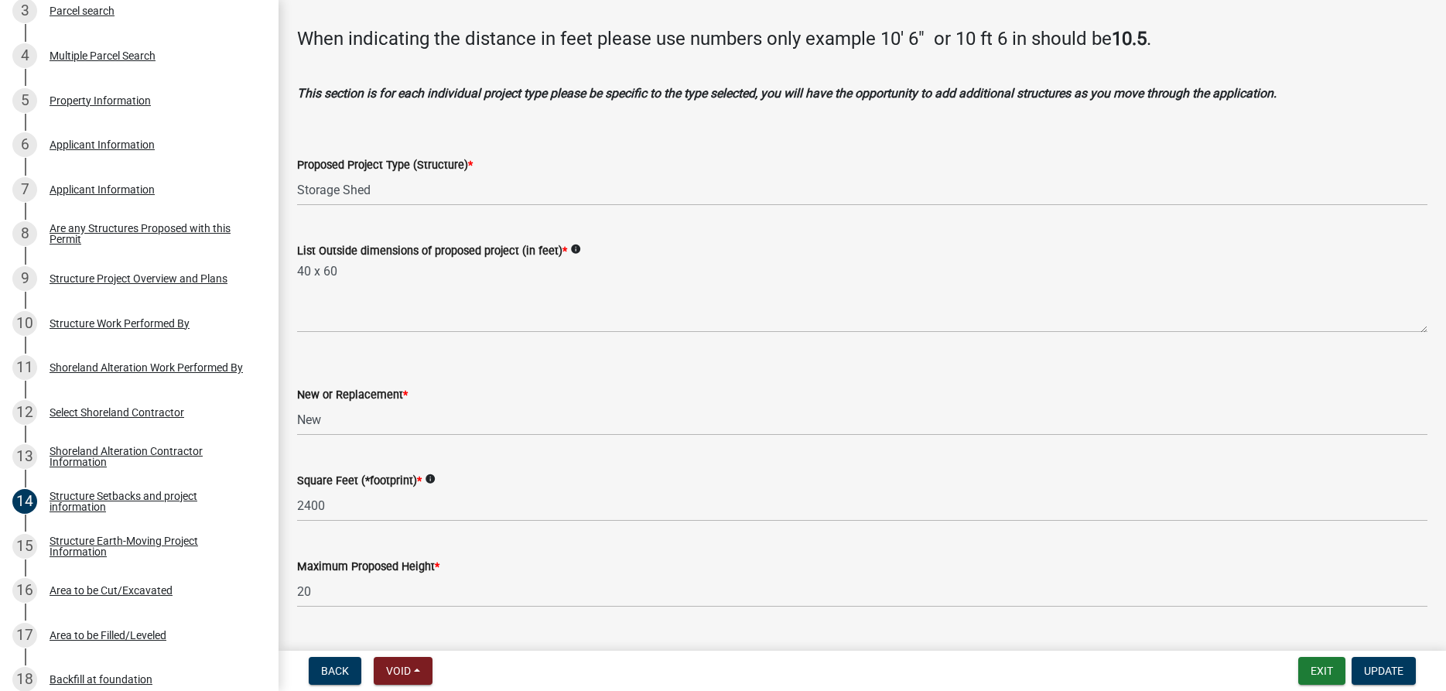
scroll to position [0, 0]
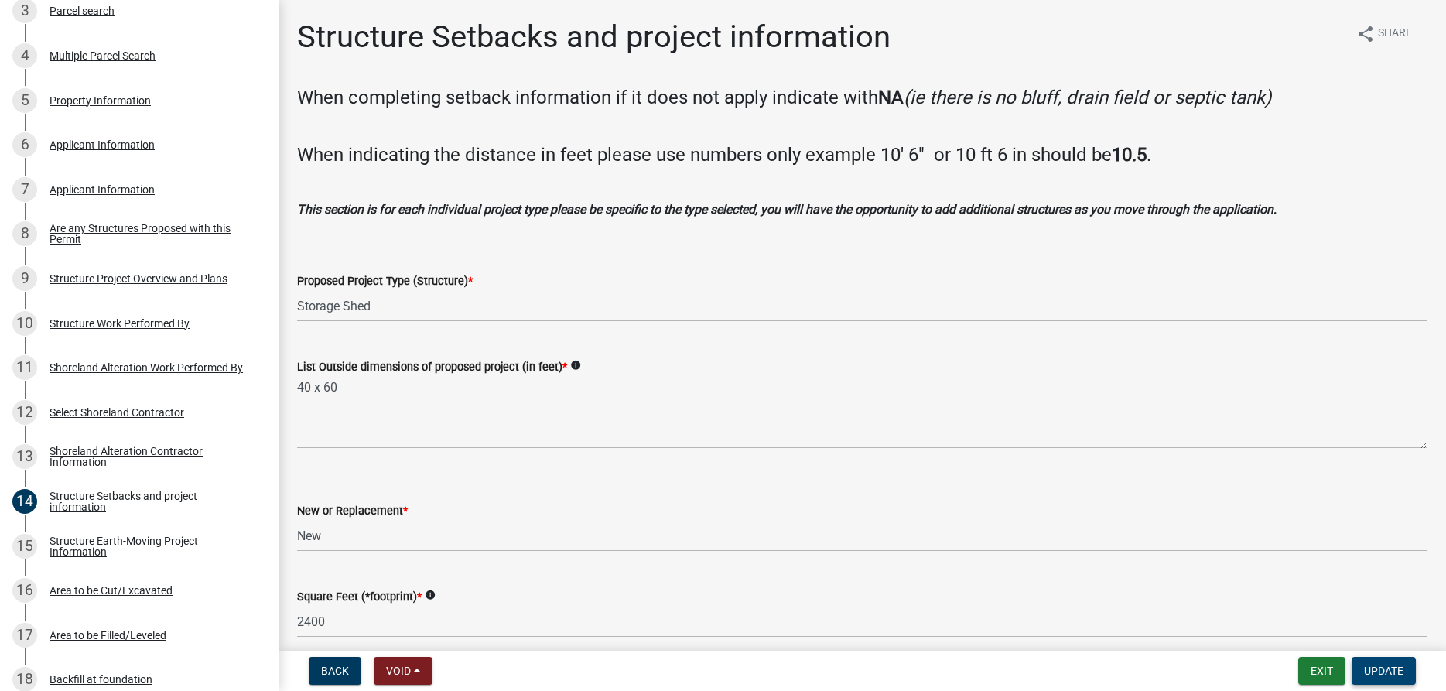
type input "15"
click at [1381, 664] on button "Update" at bounding box center [1383, 671] width 64 height 28
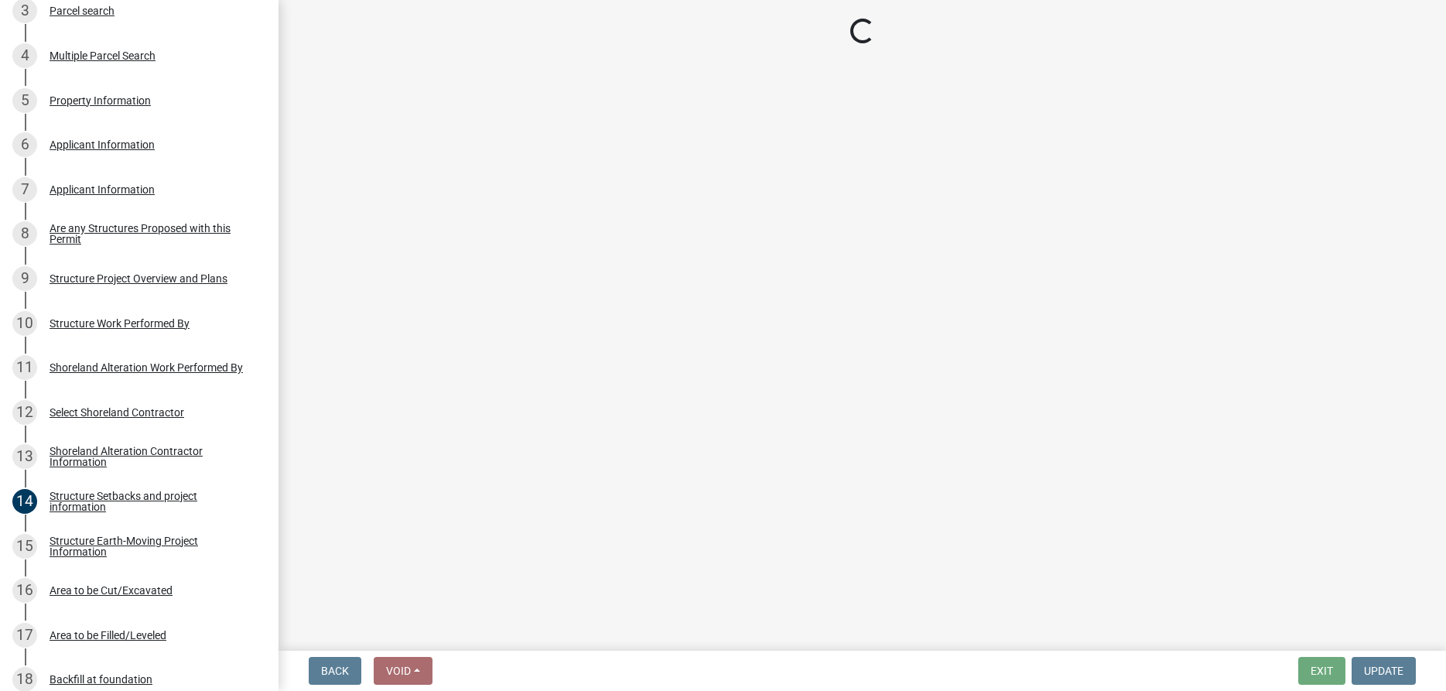
select select "f66be788-4dd6-459d-a9ec-6d83f4dfb709"
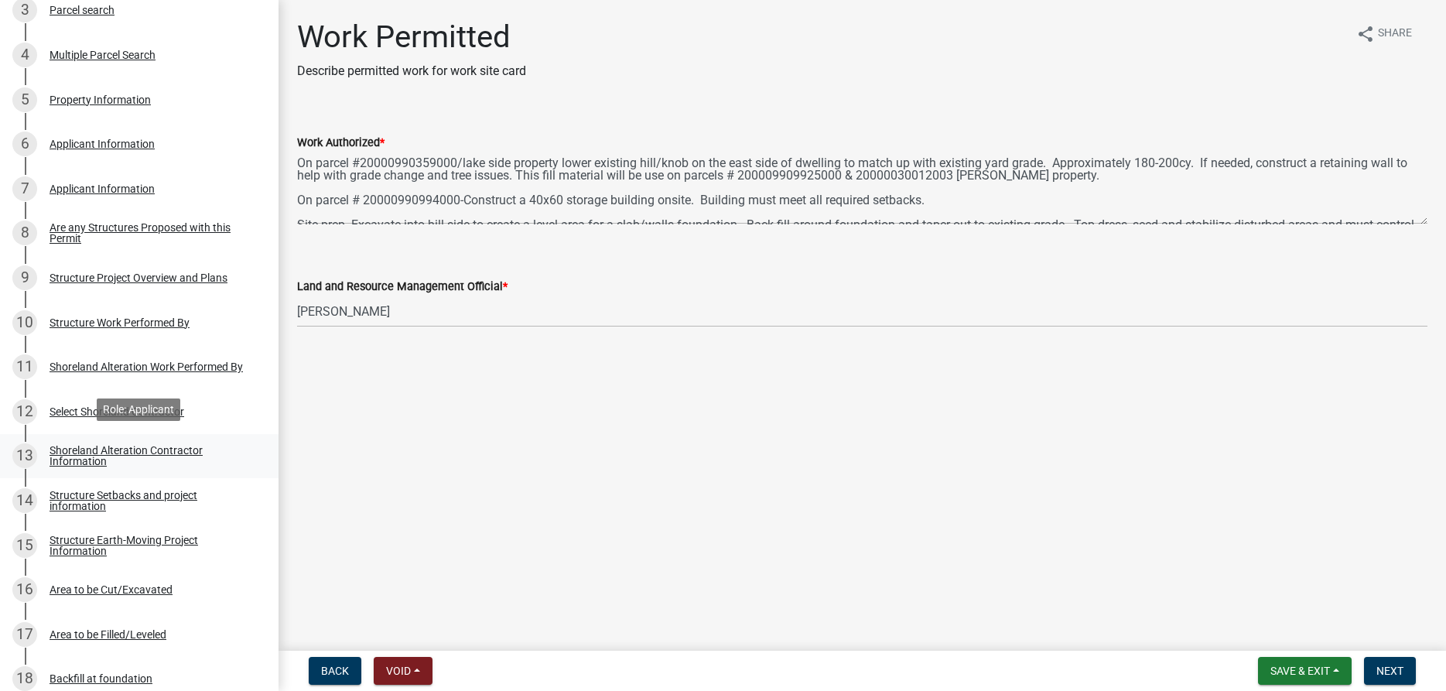
scroll to position [422, 0]
click at [67, 500] on div "Structure Setbacks and project information" at bounding box center [152, 501] width 204 height 22
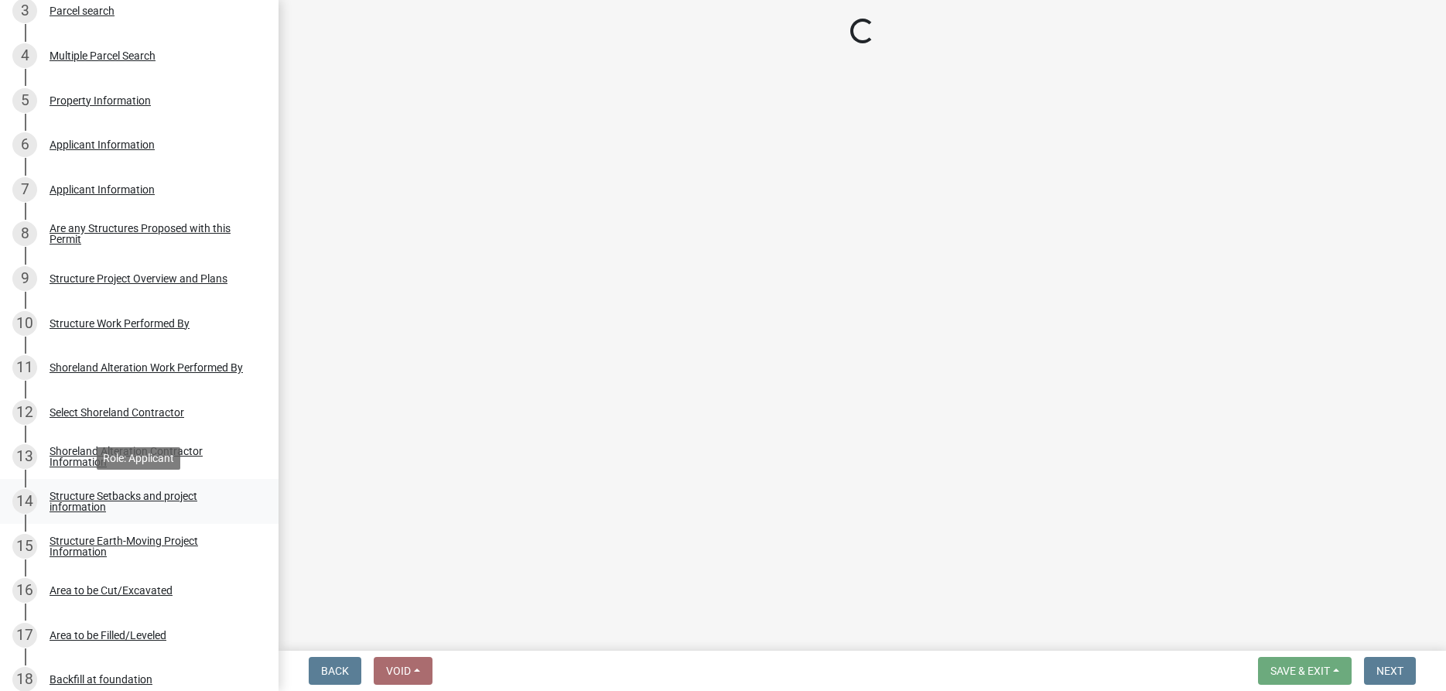
select select "25a02ecf-16f8-4dec-ac47-822d39ad9576"
select select "c185e313-3403-4239-bd61-bb563c58a77a"
select select "e560a688-e561-477d-b756-2b3ad714d8bd"
select select "b13ed3f6-1f73-490c-b6b9-92dfa0212ca3"
select select "e80e3e2c-e9d0-4b64-95b5-c0b12854bba2"
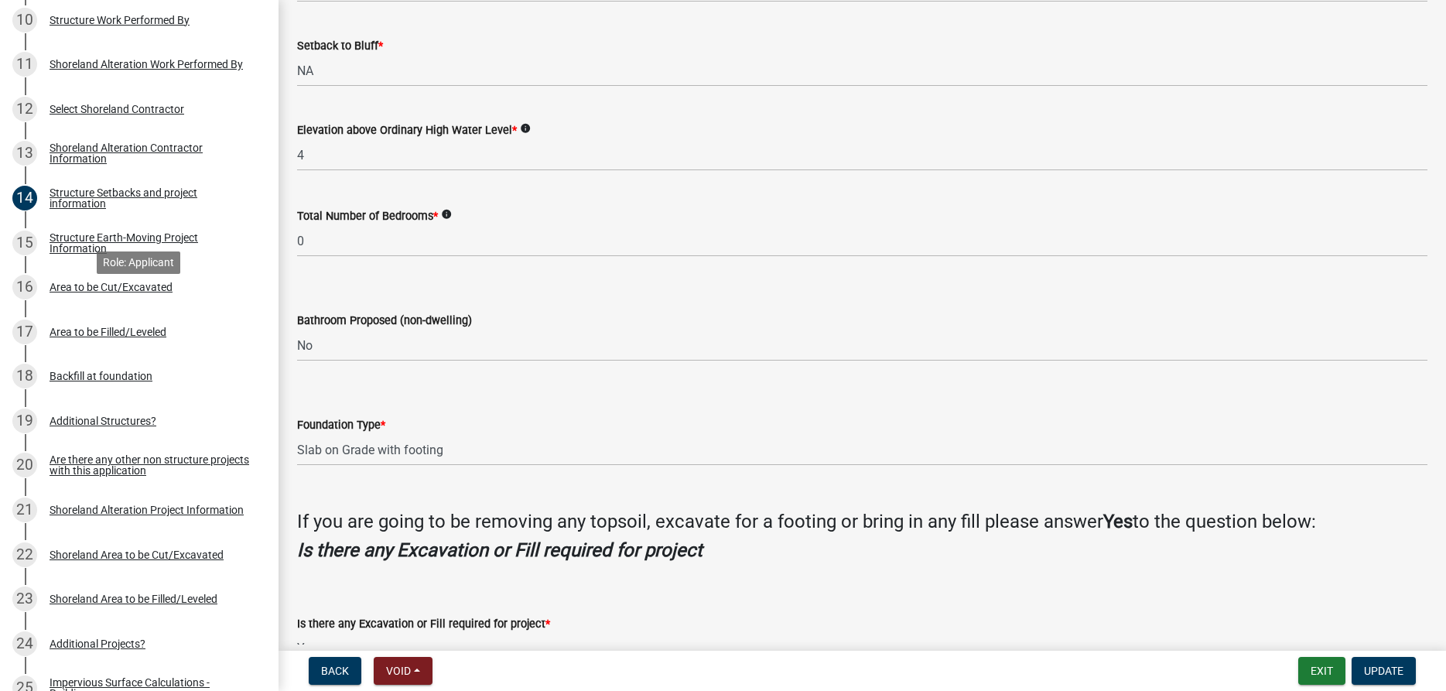
scroll to position [737, 0]
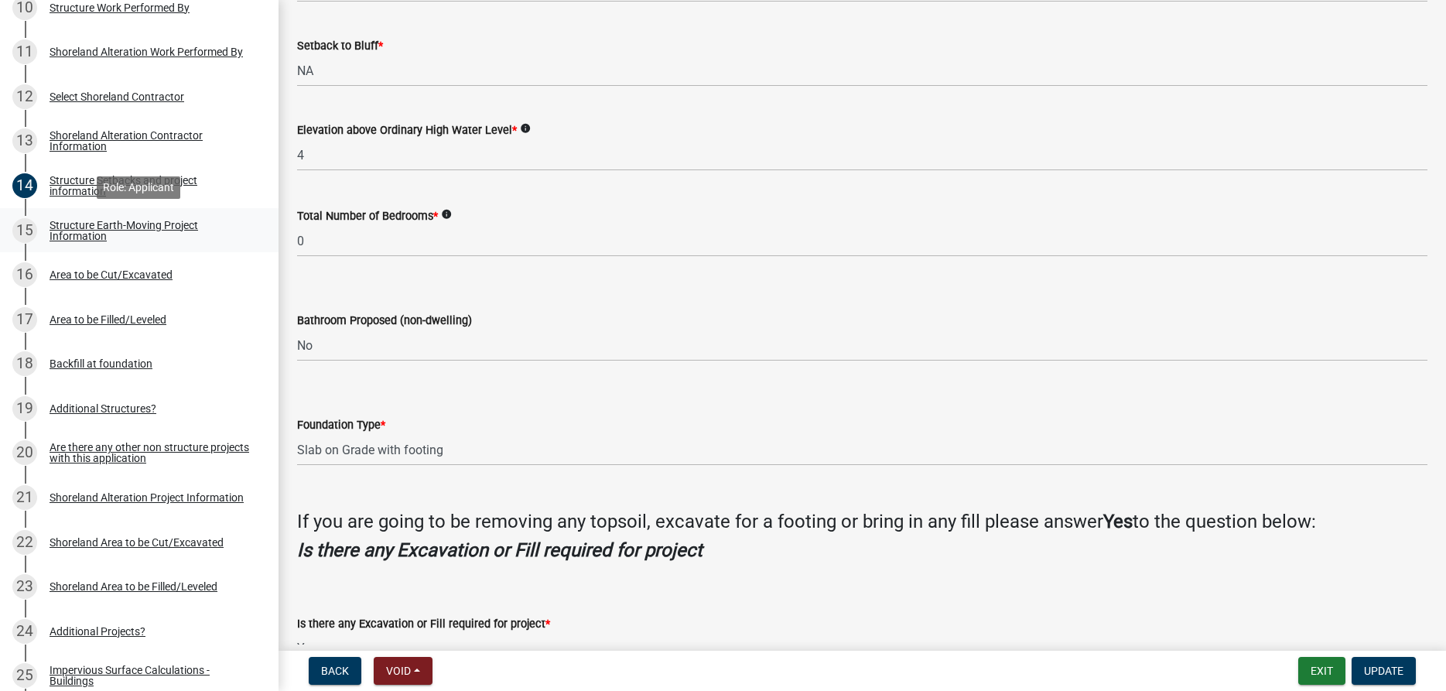
click at [108, 227] on div "Structure Earth-Moving Project Information" at bounding box center [152, 231] width 204 height 22
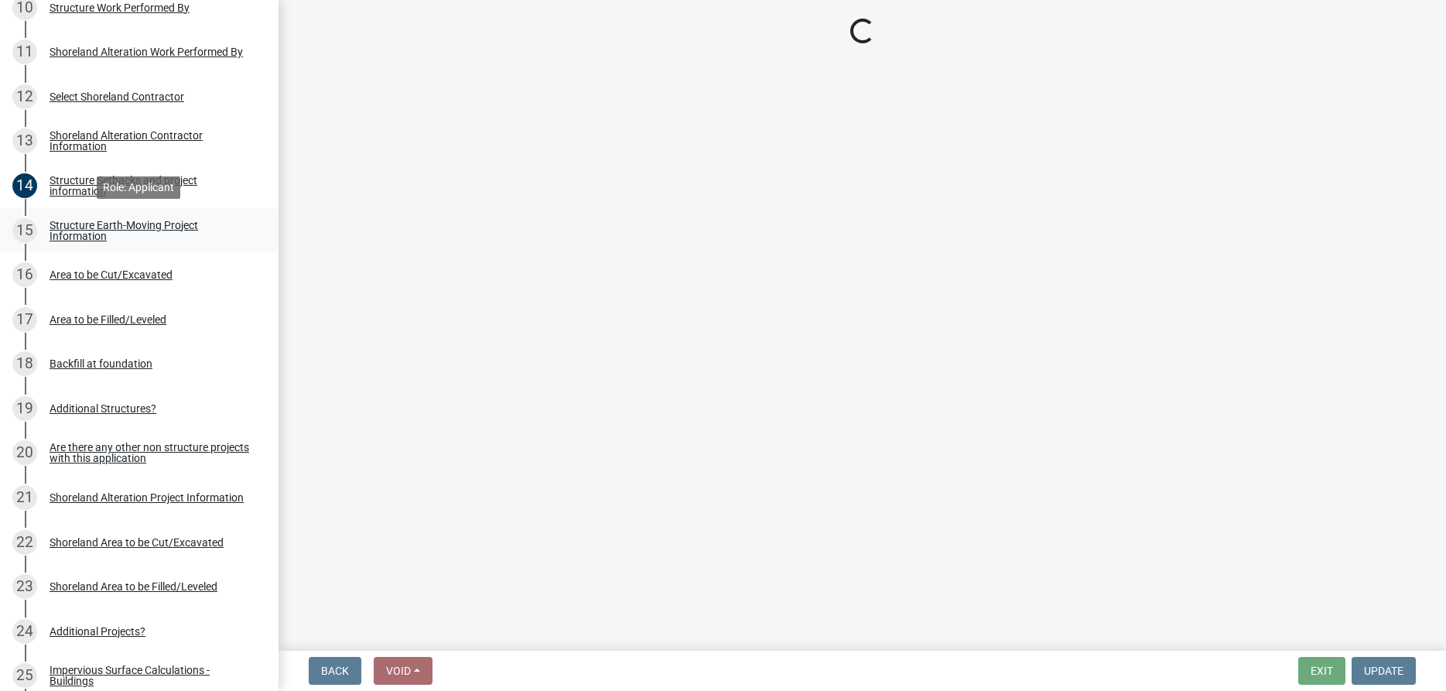
scroll to position [0, 0]
select select "b8421175-b552-4ccd-8b9a-ab44db0ff0ba"
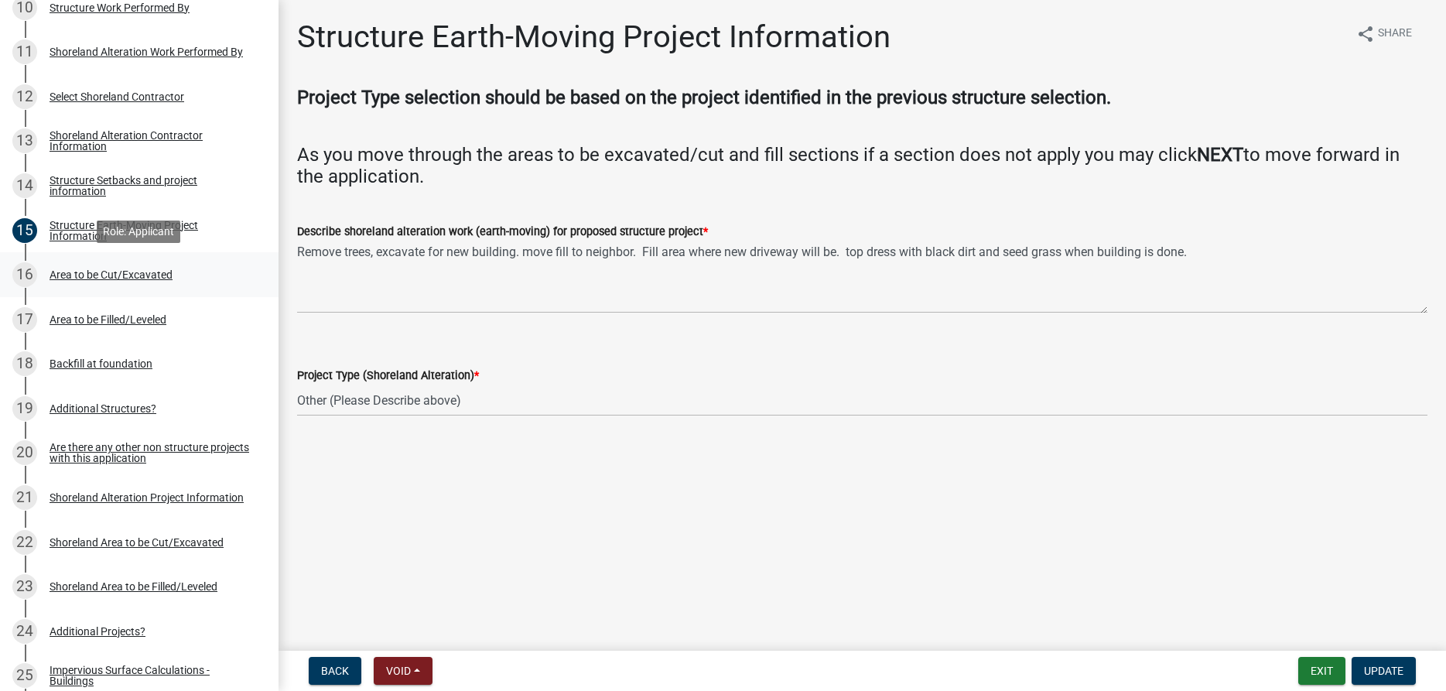
click at [101, 272] on div "Area to be Cut/Excavated" at bounding box center [111, 274] width 123 height 11
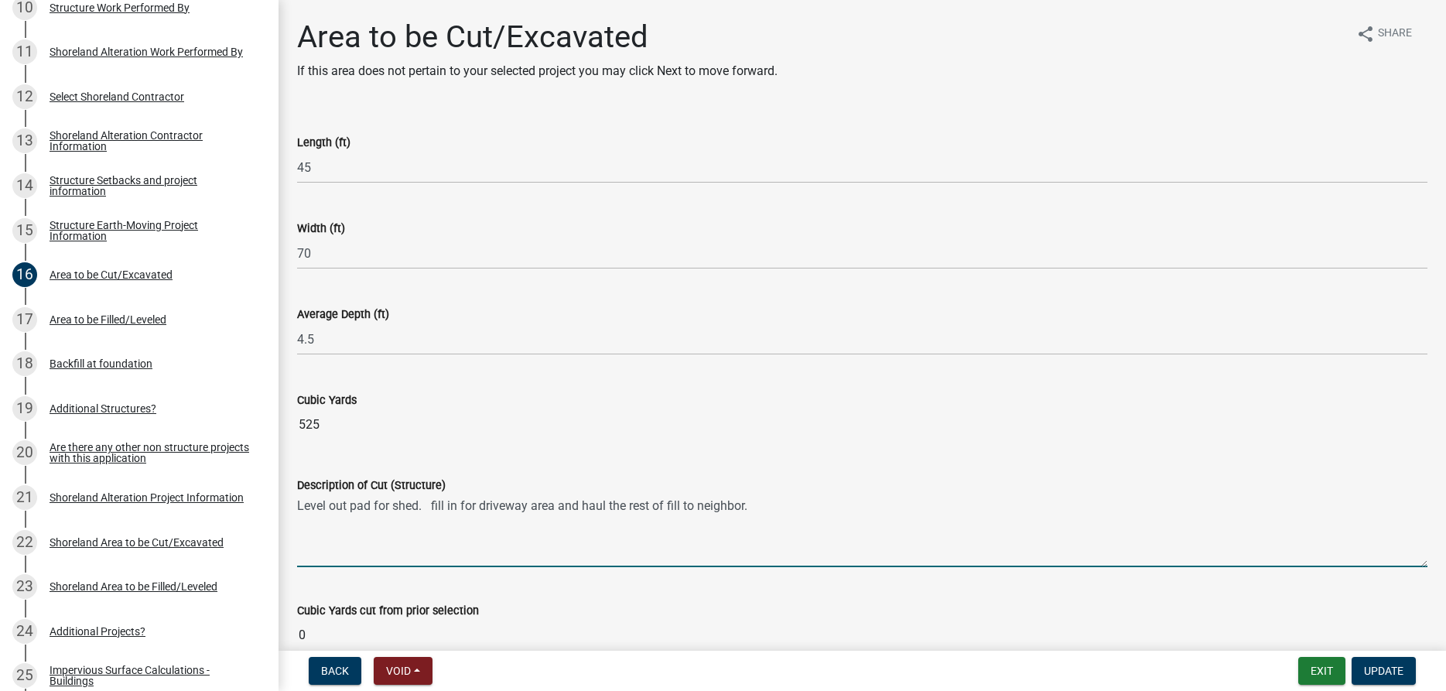
drag, startPoint x: 753, startPoint y: 505, endPoint x: 299, endPoint y: 508, distance: 454.1
click at [299, 508] on textarea "Level out pad for shed. fill in for driveway area and haul the rest of fill to …" at bounding box center [862, 530] width 1130 height 73
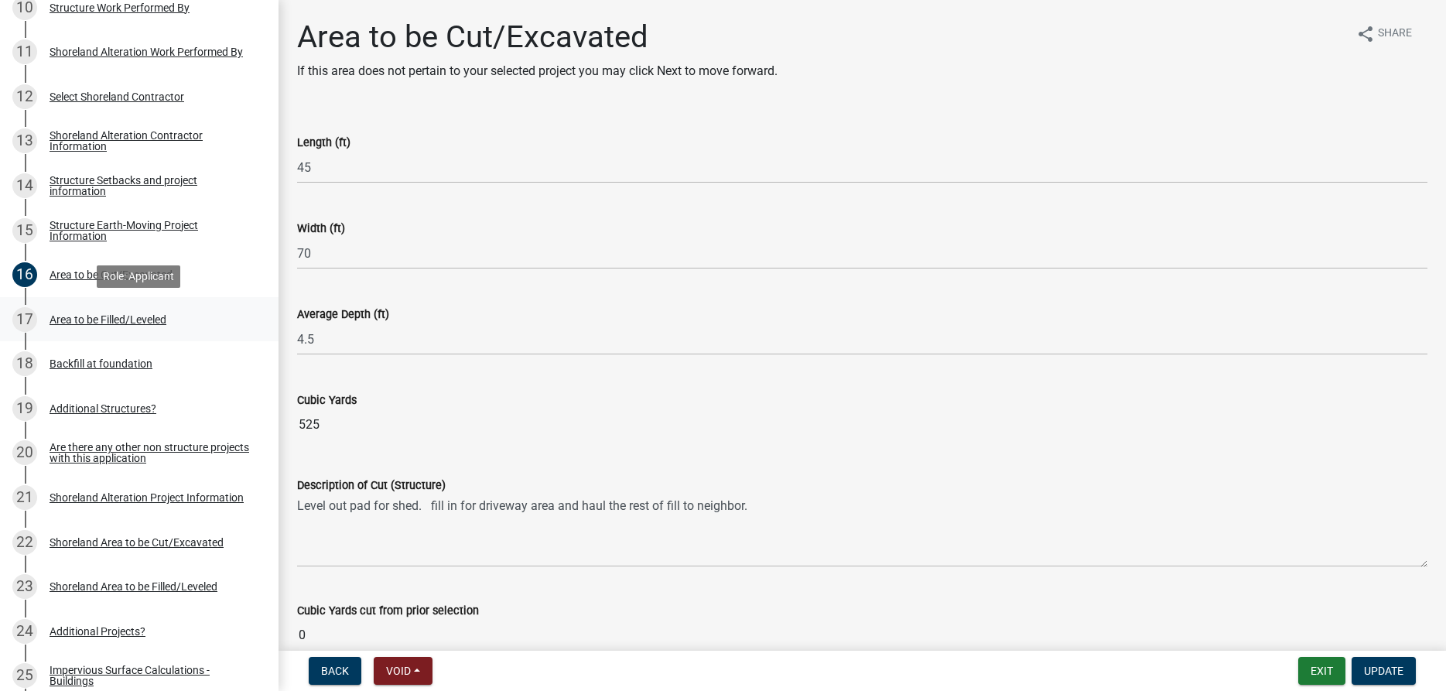
click at [93, 321] on div "Area to be Filled/Leveled" at bounding box center [108, 319] width 117 height 11
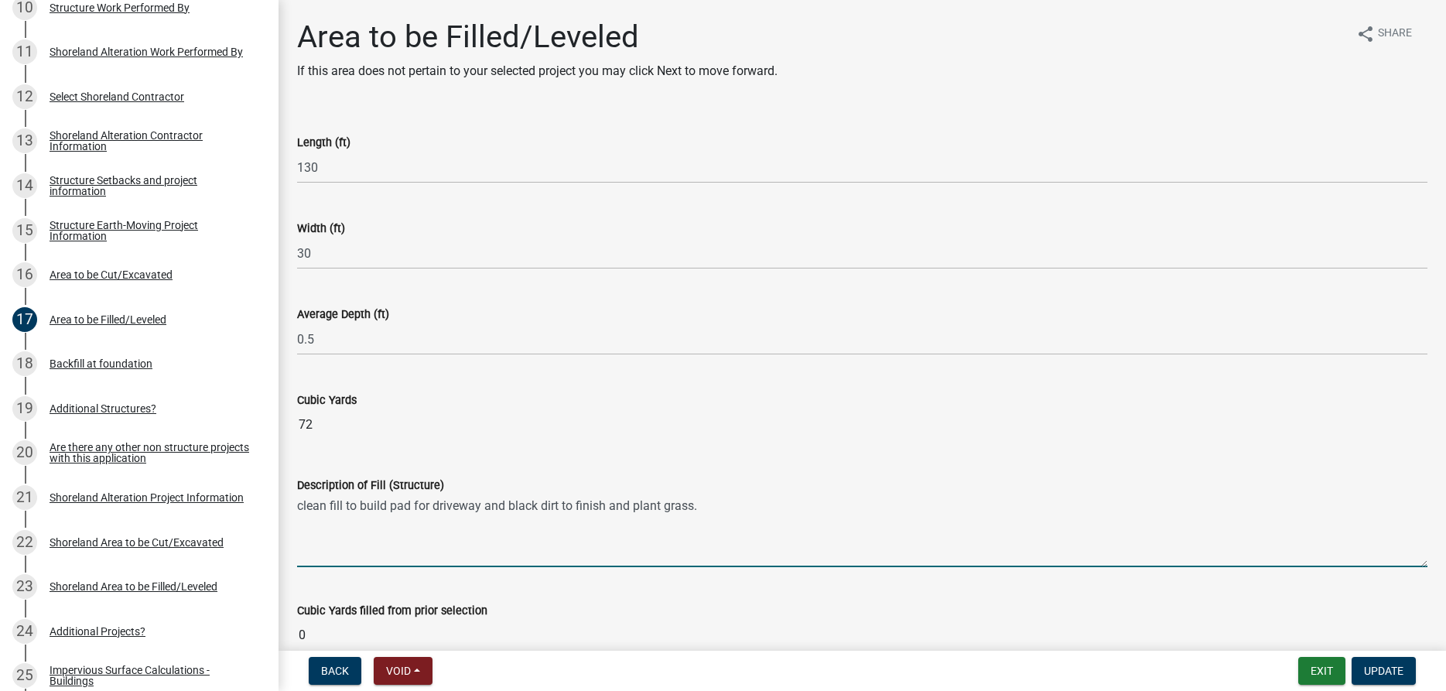
drag, startPoint x: 697, startPoint y: 507, endPoint x: 295, endPoint y: 511, distance: 402.3
click at [297, 511] on textarea "clean fill to build pad for driveway and black dirt to finish and plant grass." at bounding box center [862, 530] width 1130 height 73
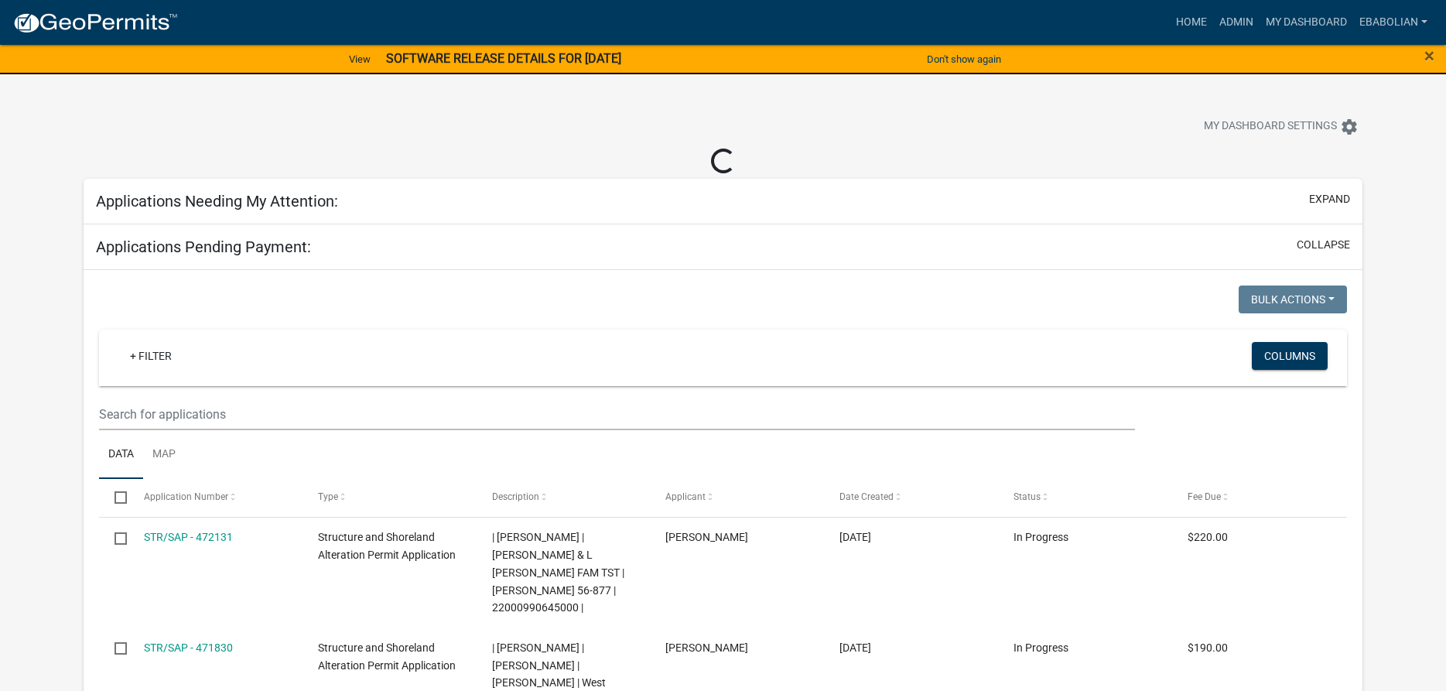
select select "3: 100"
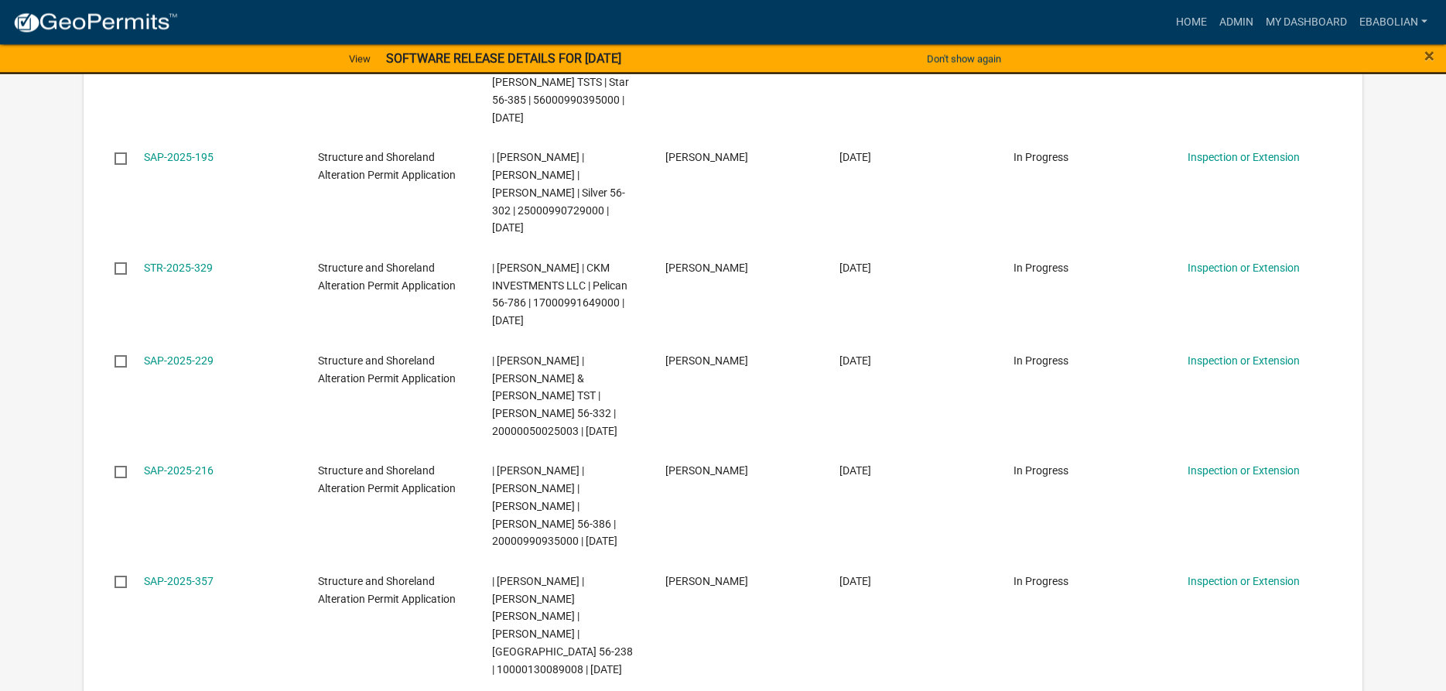
scroll to position [9548, 0]
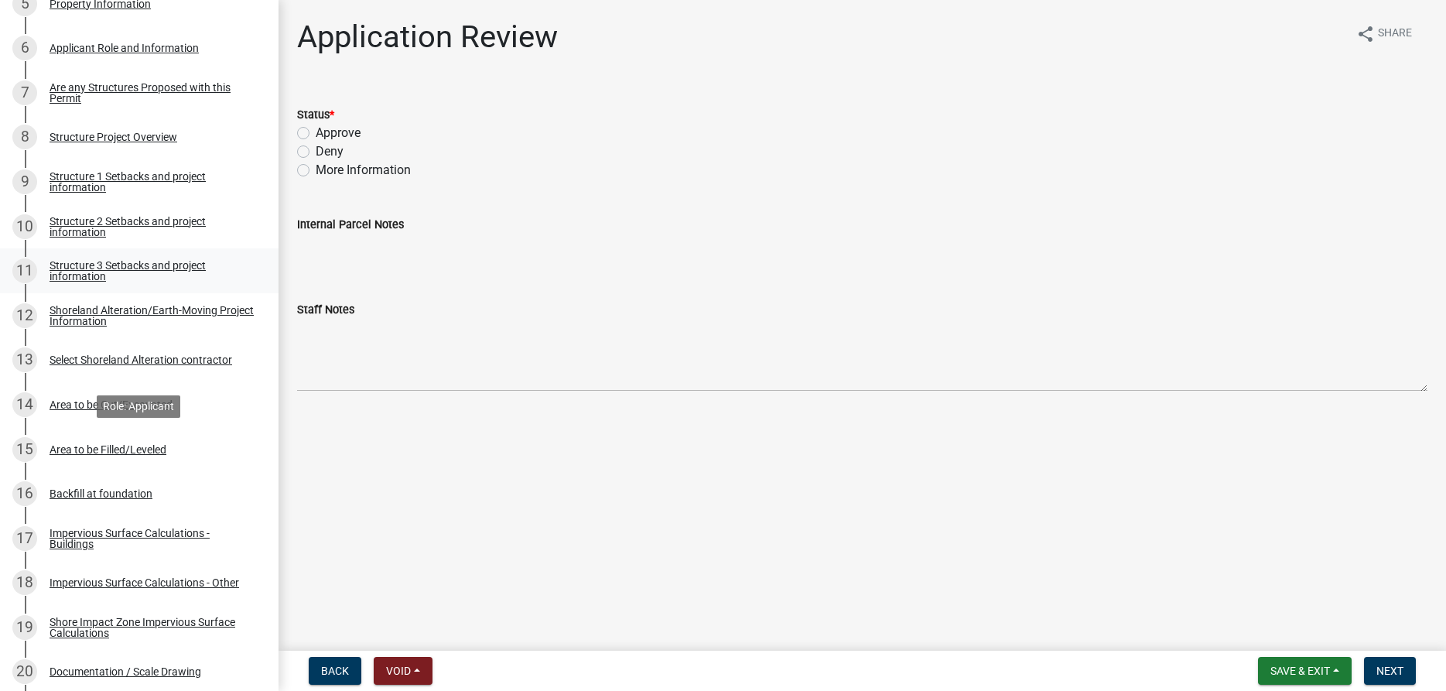
scroll to position [473, 0]
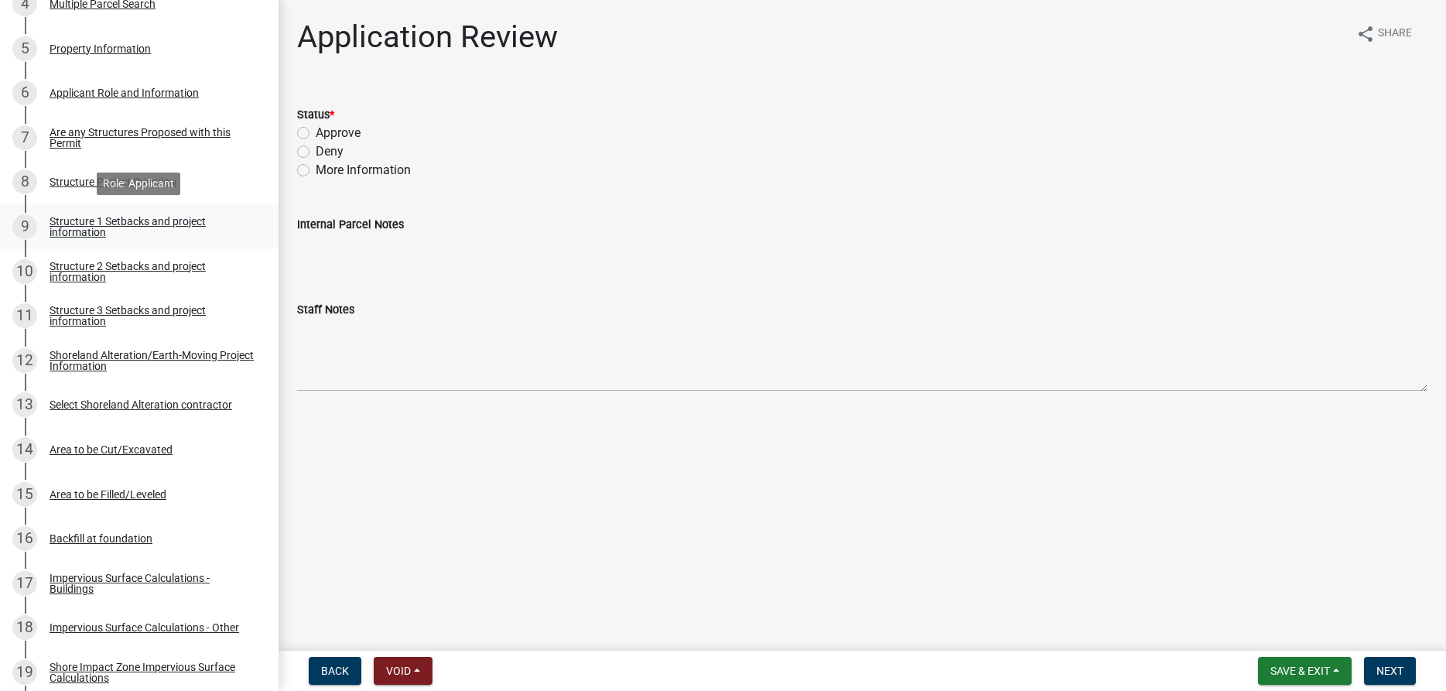
click at [69, 227] on div "Structure 1 Setbacks and project information" at bounding box center [152, 227] width 204 height 22
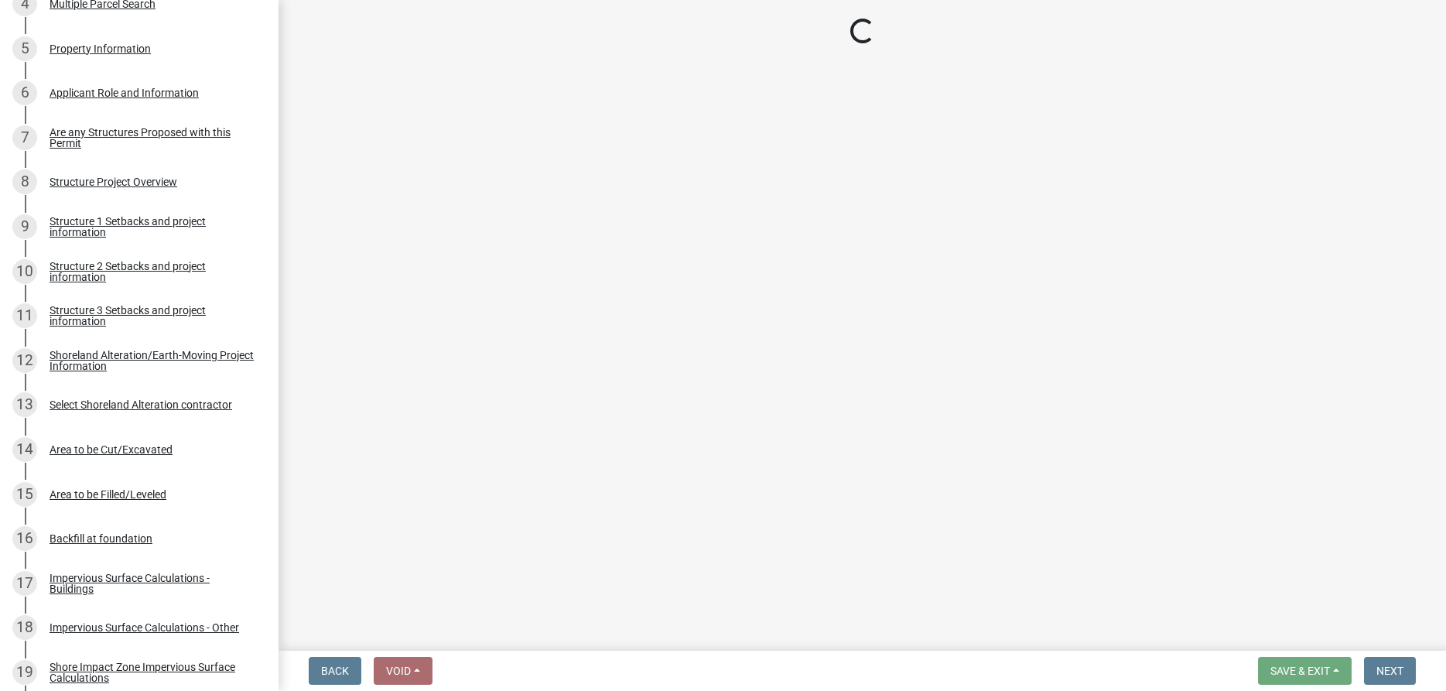
select select "c185e313-3403-4239-bd61-bb563c58a77a"
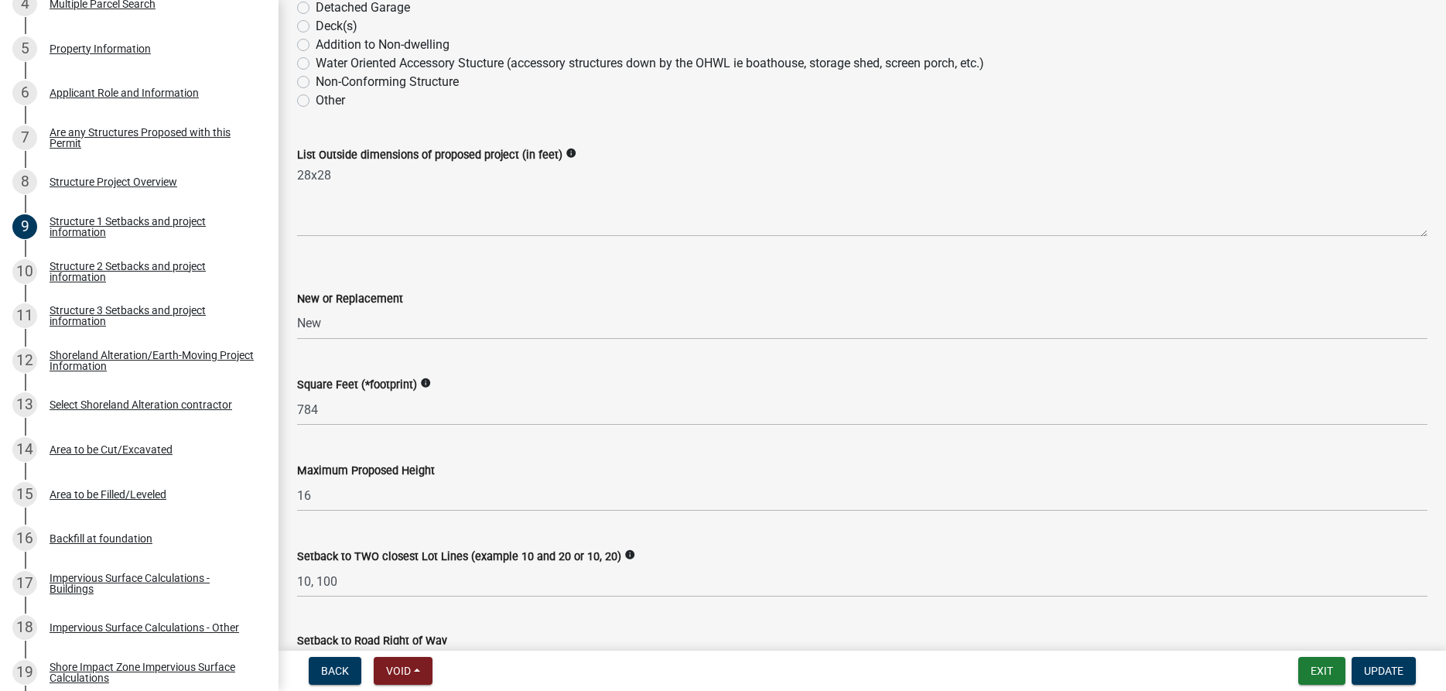
scroll to position [529, 0]
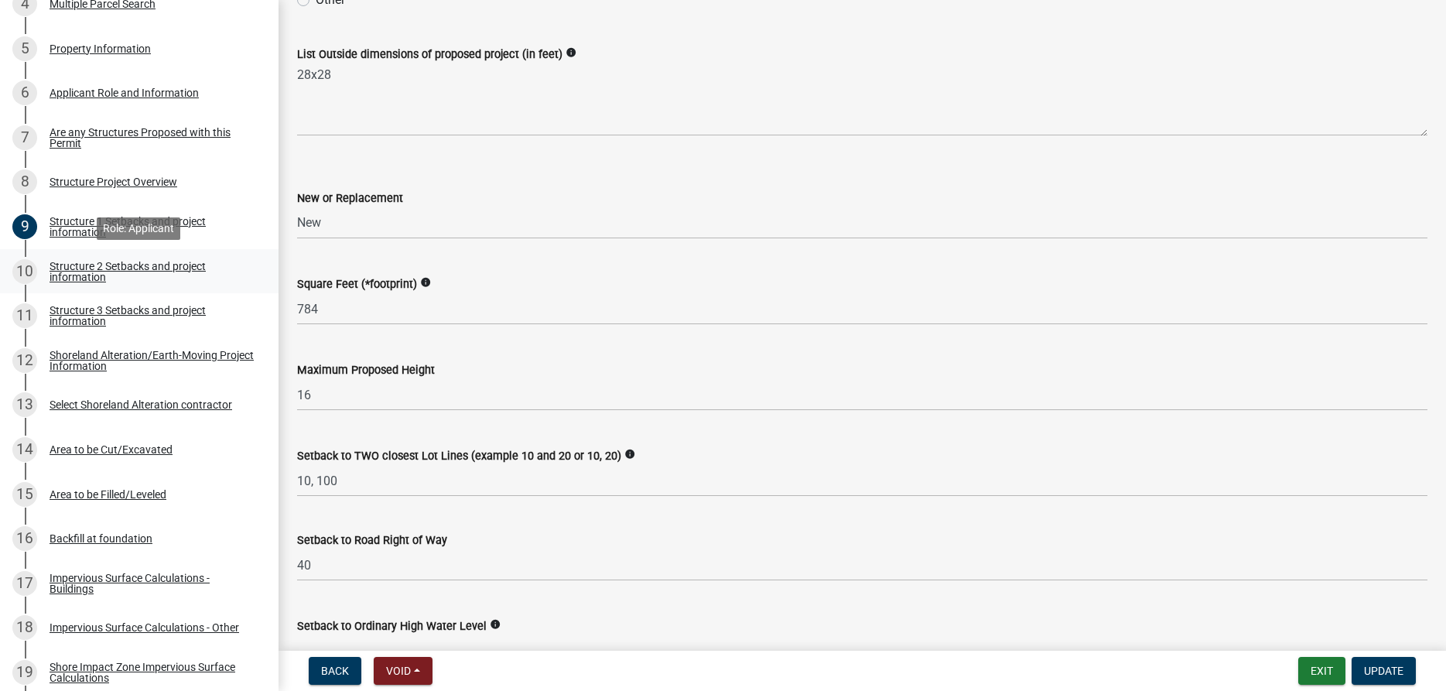
click at [87, 266] on div "Structure 2 Setbacks and project information" at bounding box center [152, 272] width 204 height 22
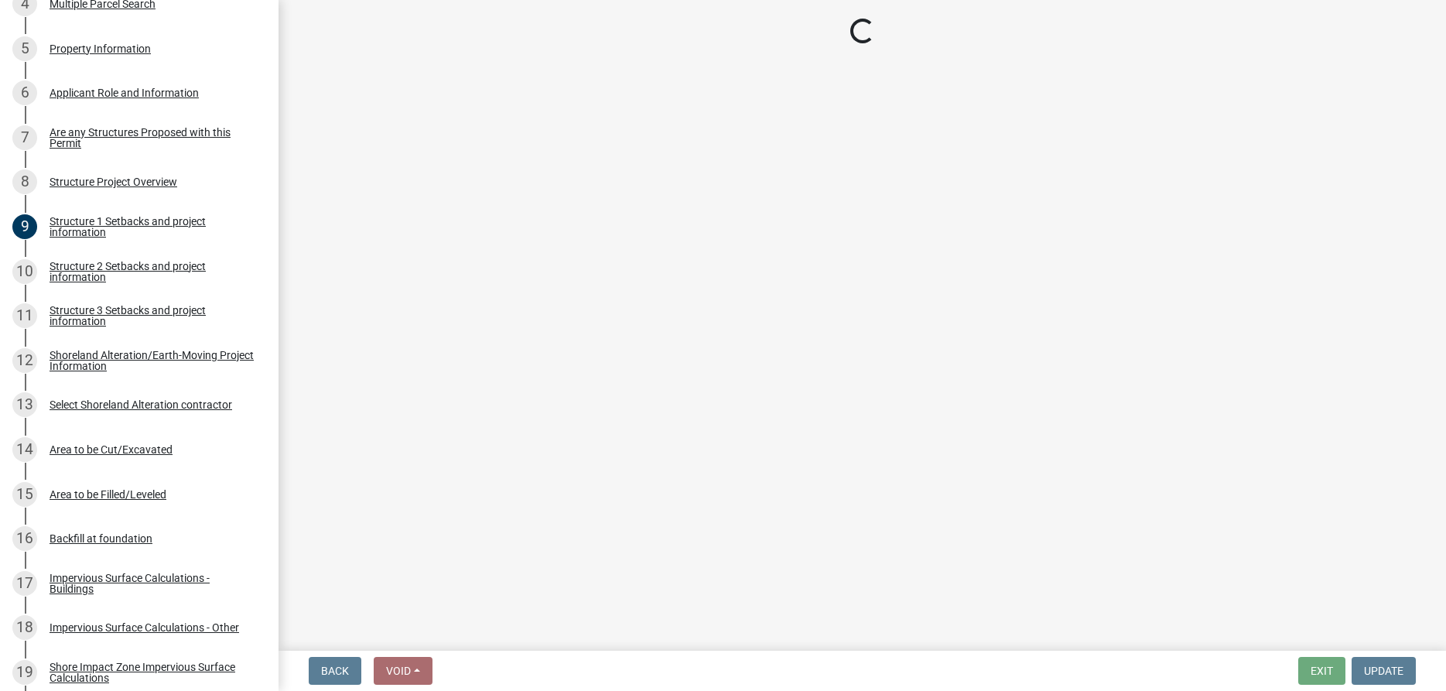
select select "c185e313-3403-4239-bd61-bb563c58a77a"
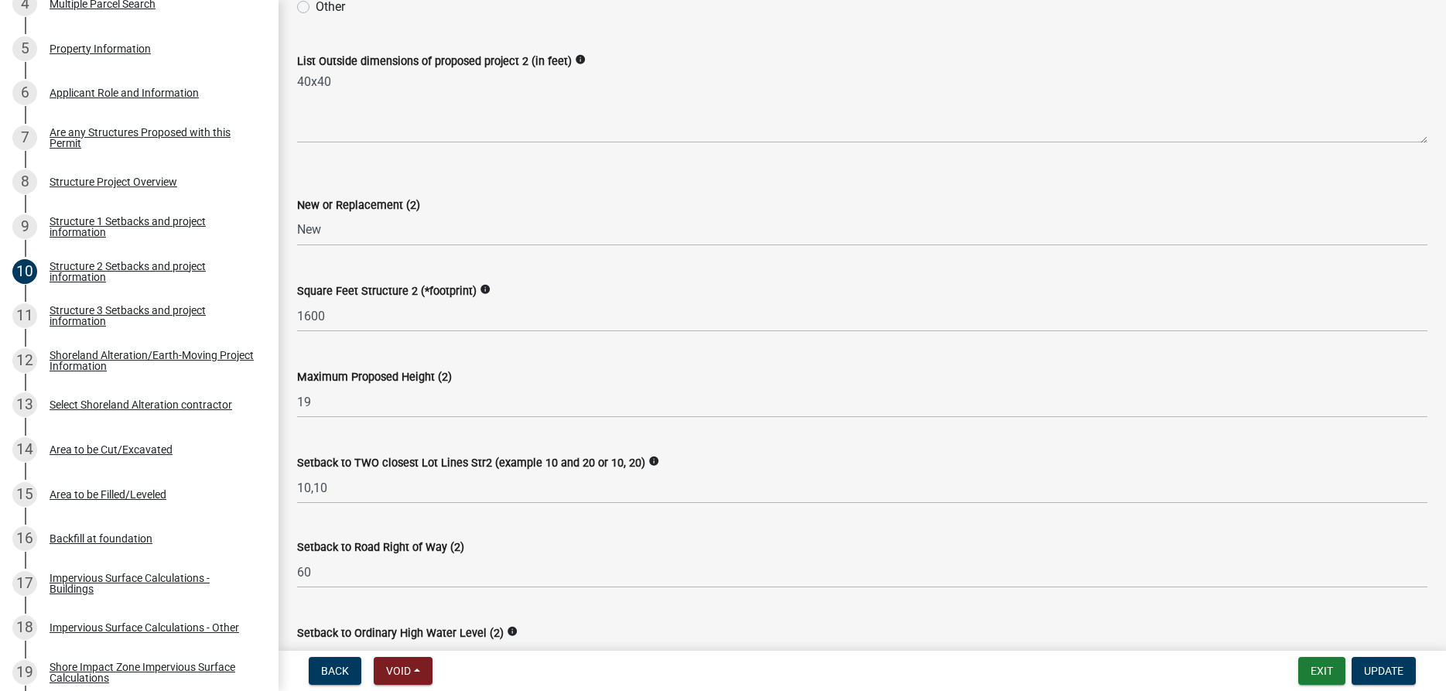
scroll to position [353, 0]
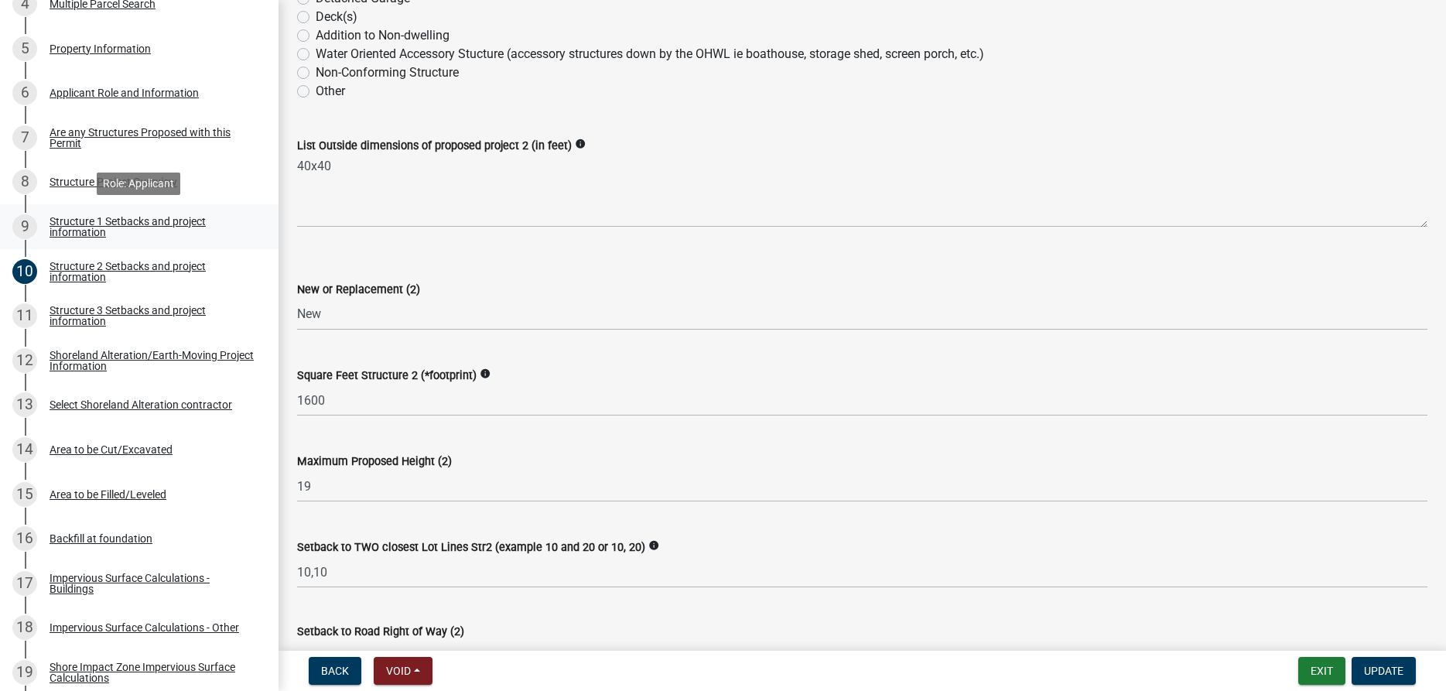
click at [104, 220] on div "Structure 1 Setbacks and project information" at bounding box center [152, 227] width 204 height 22
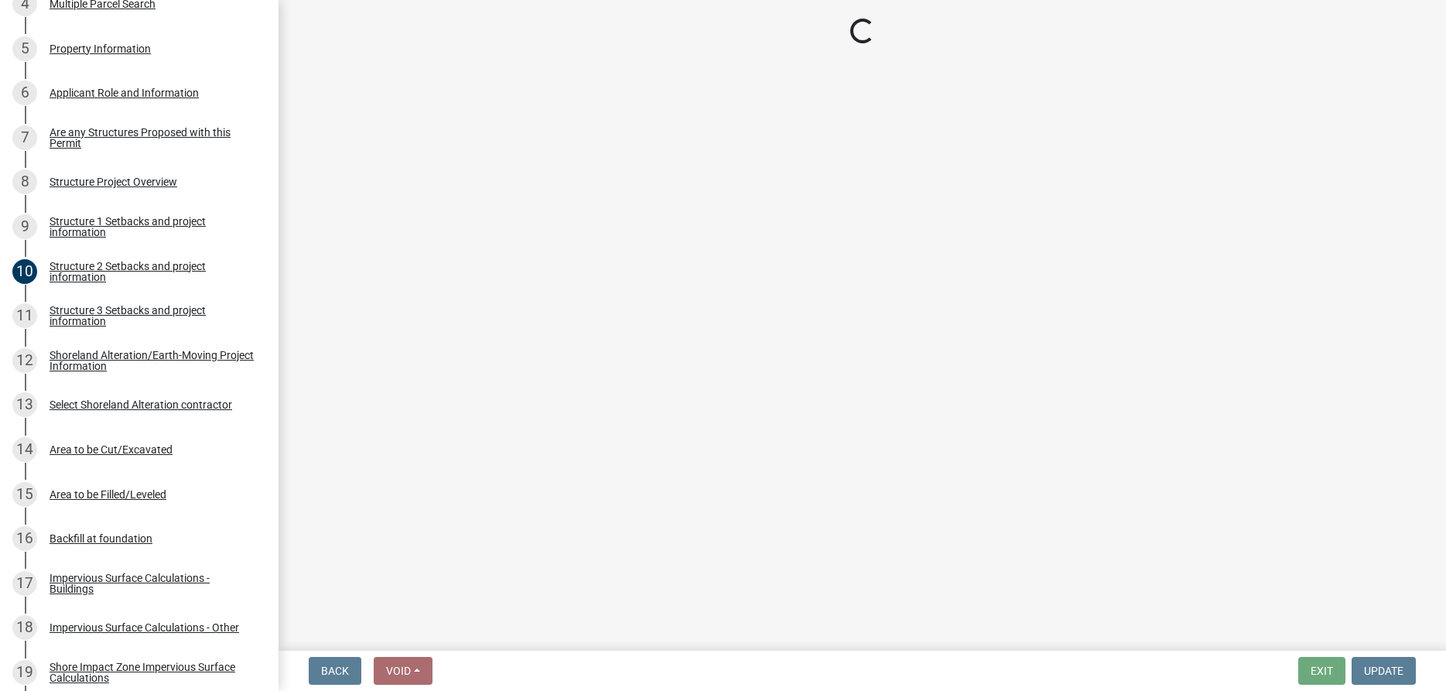
select select "c185e313-3403-4239-bd61-bb563c58a77a"
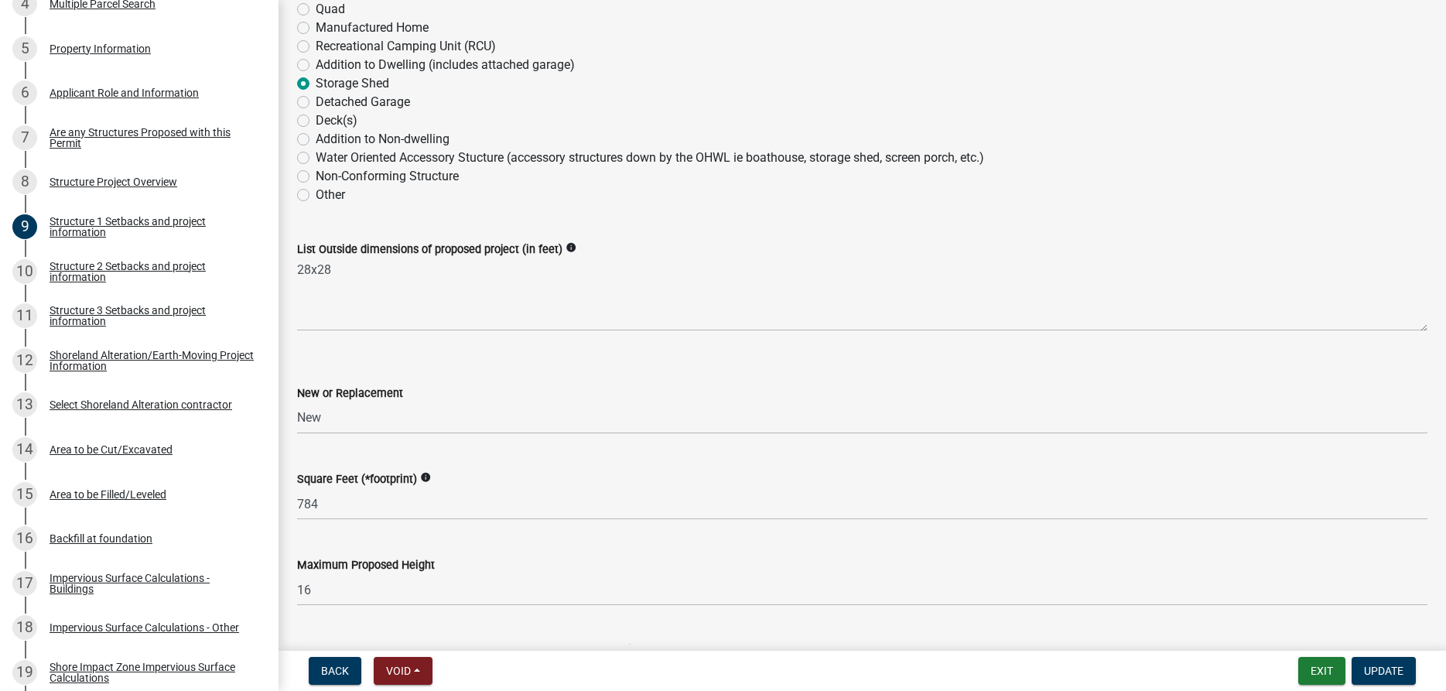
scroll to position [353, 0]
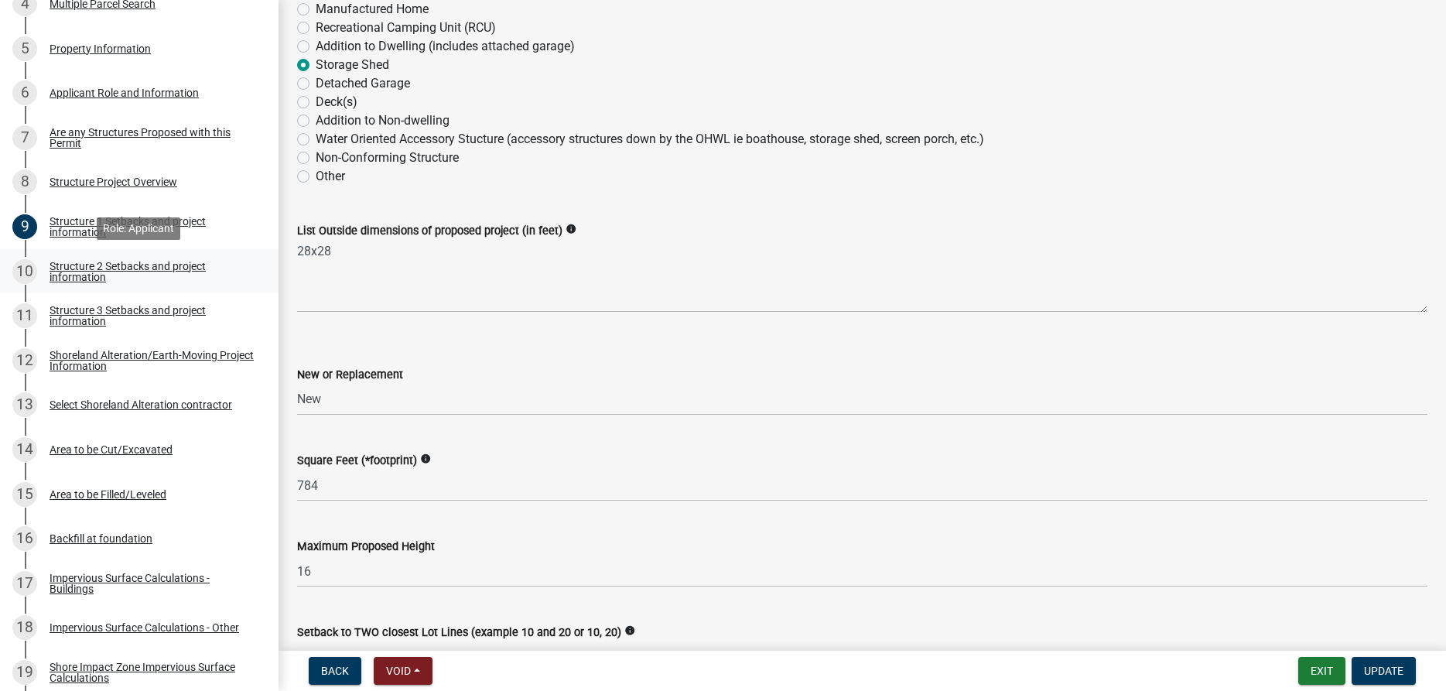
click at [97, 277] on div "Structure 2 Setbacks and project information" at bounding box center [152, 272] width 204 height 22
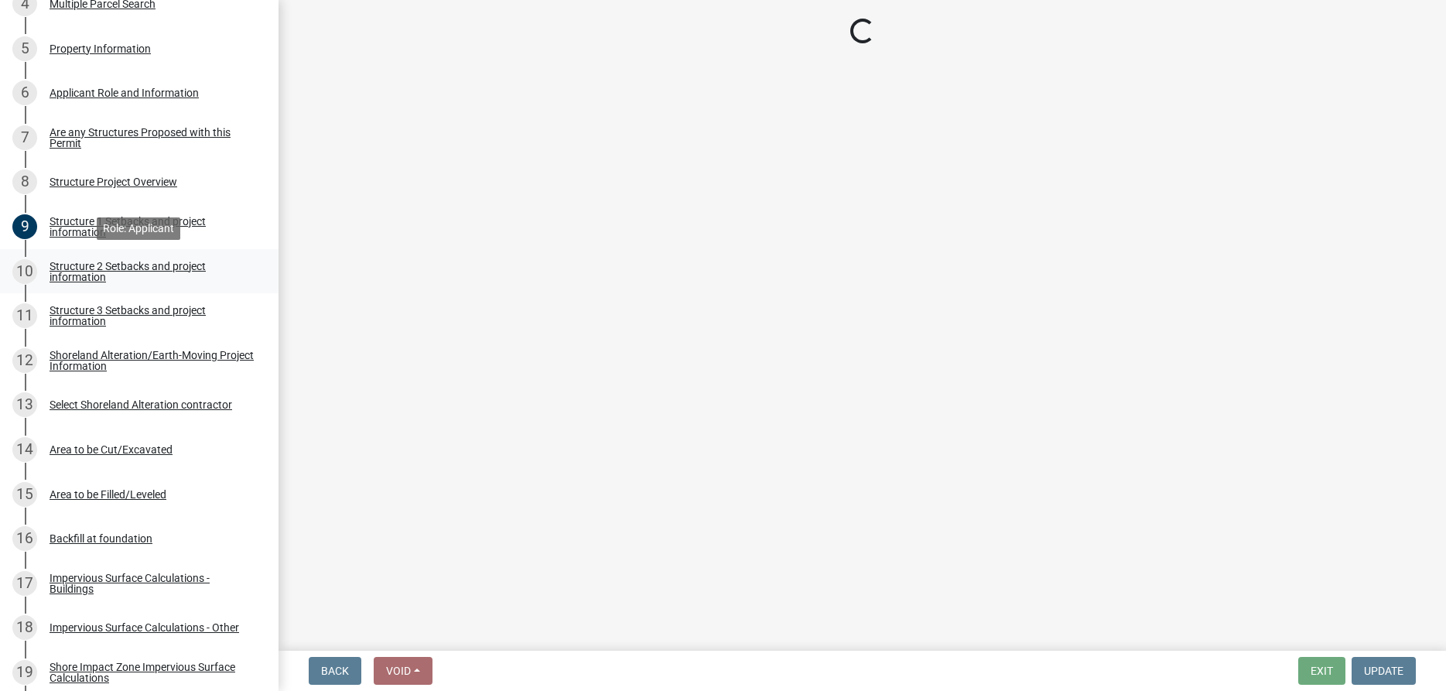
scroll to position [0, 0]
select select "c185e313-3403-4239-bd61-bb563c58a77a"
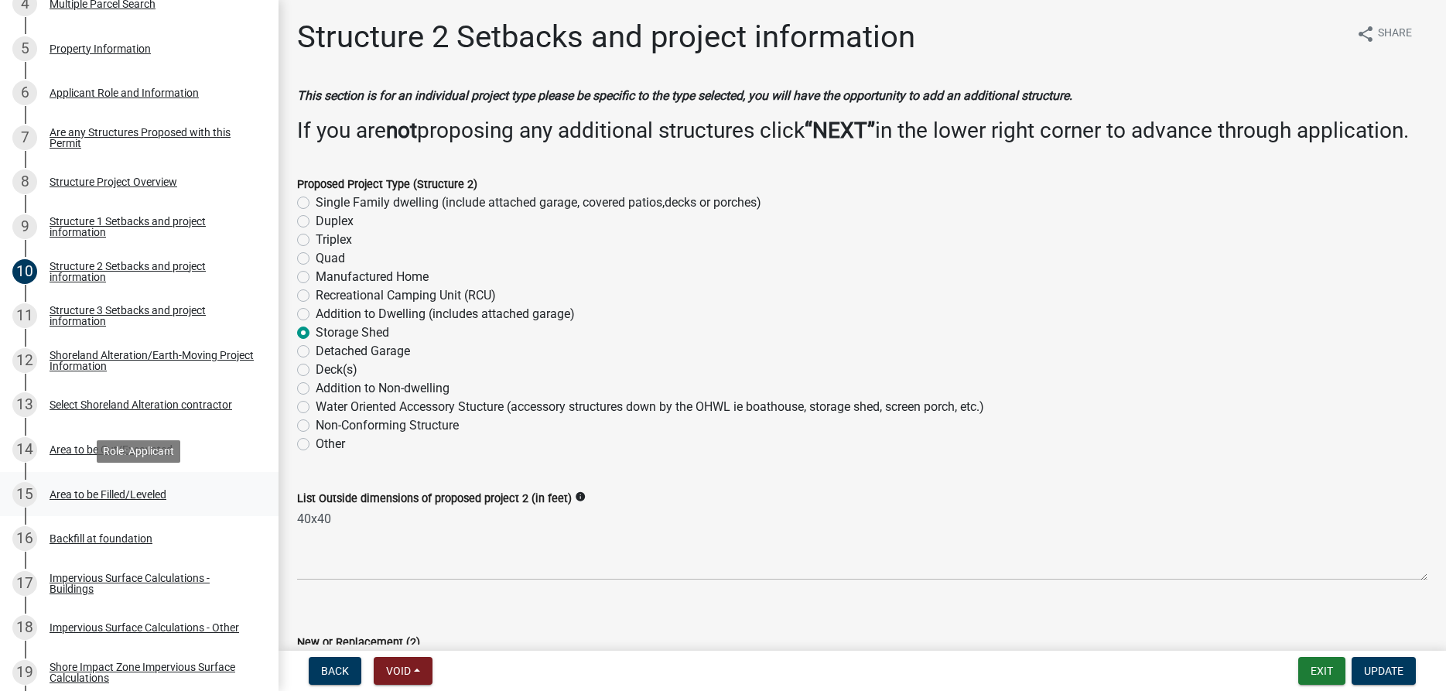
click at [151, 495] on div "Area to be Filled/Leveled" at bounding box center [108, 494] width 117 height 11
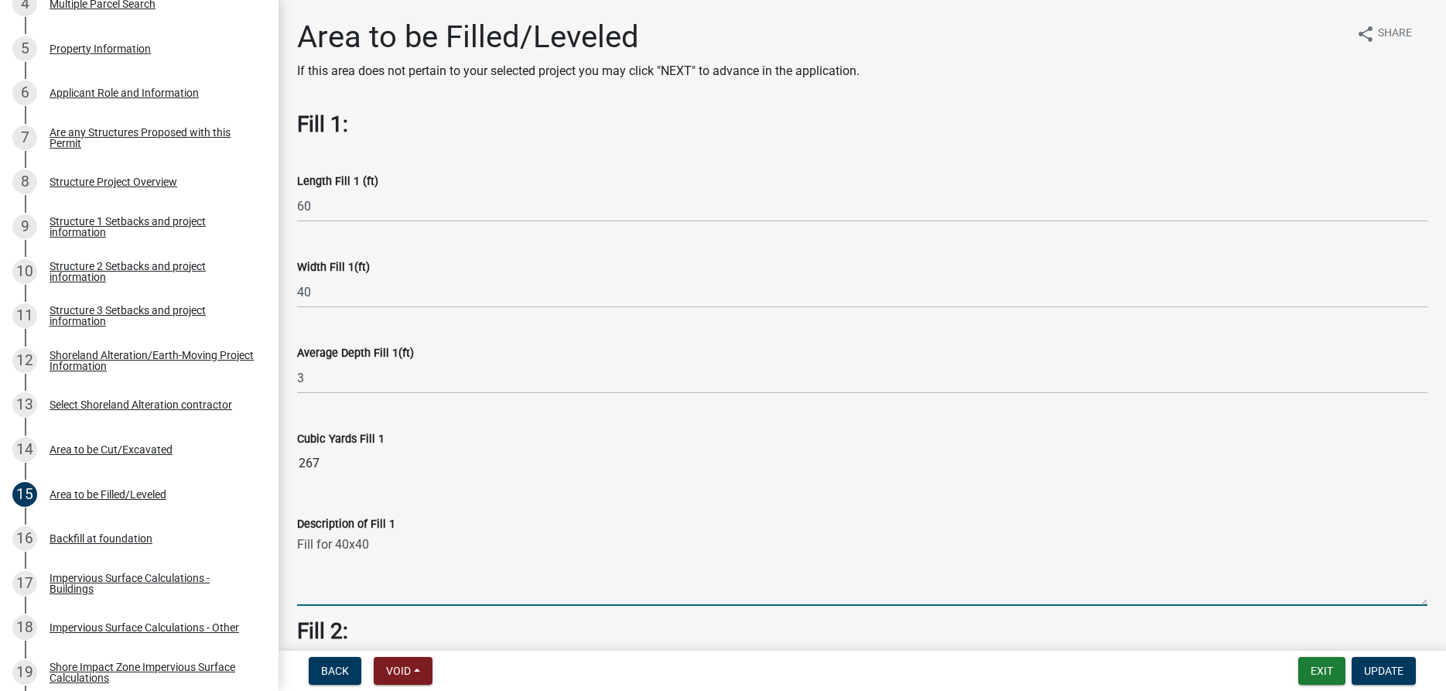
drag, startPoint x: 374, startPoint y: 545, endPoint x: 296, endPoint y: 548, distance: 78.9
click at [297, 548] on textarea "Fill for 40x40" at bounding box center [862, 569] width 1130 height 73
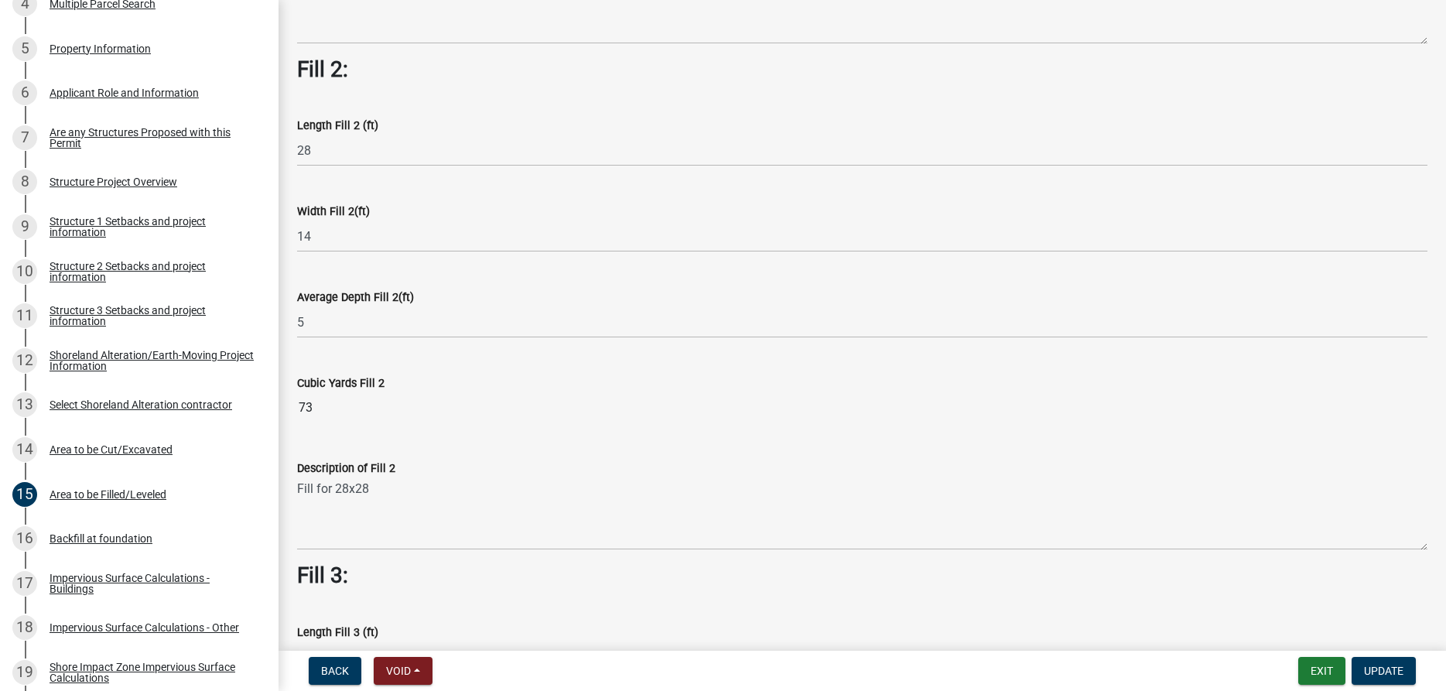
scroll to position [514, 0]
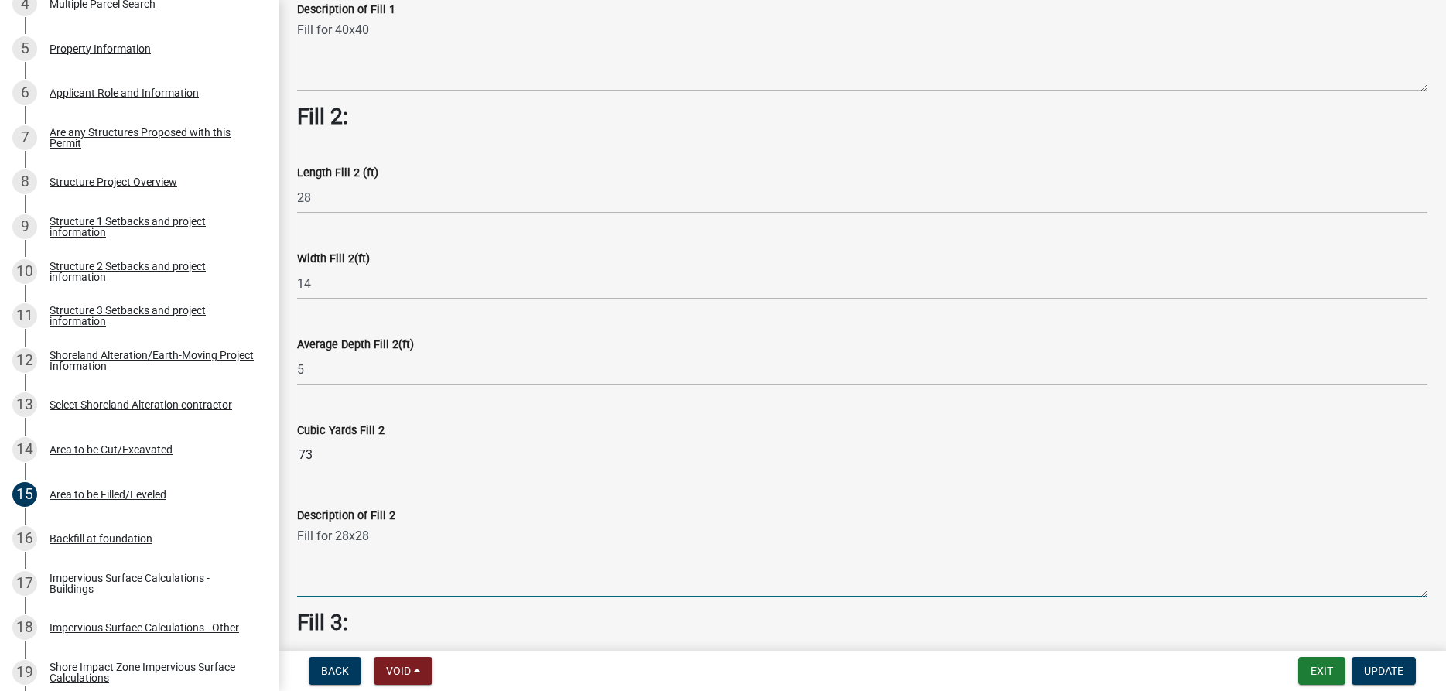
drag, startPoint x: 375, startPoint y: 538, endPoint x: 298, endPoint y: 543, distance: 77.5
click at [298, 543] on textarea "Fill for 28x28" at bounding box center [862, 561] width 1130 height 73
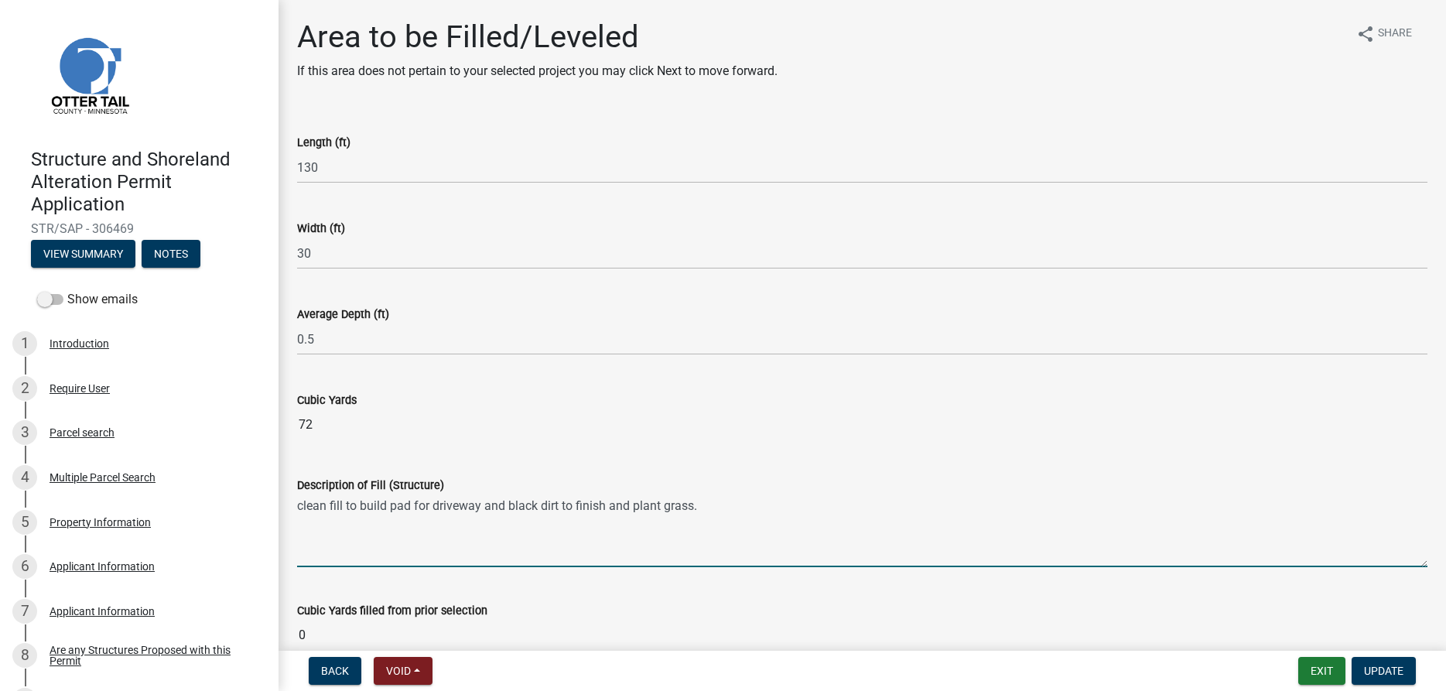
scroll to position [737, 0]
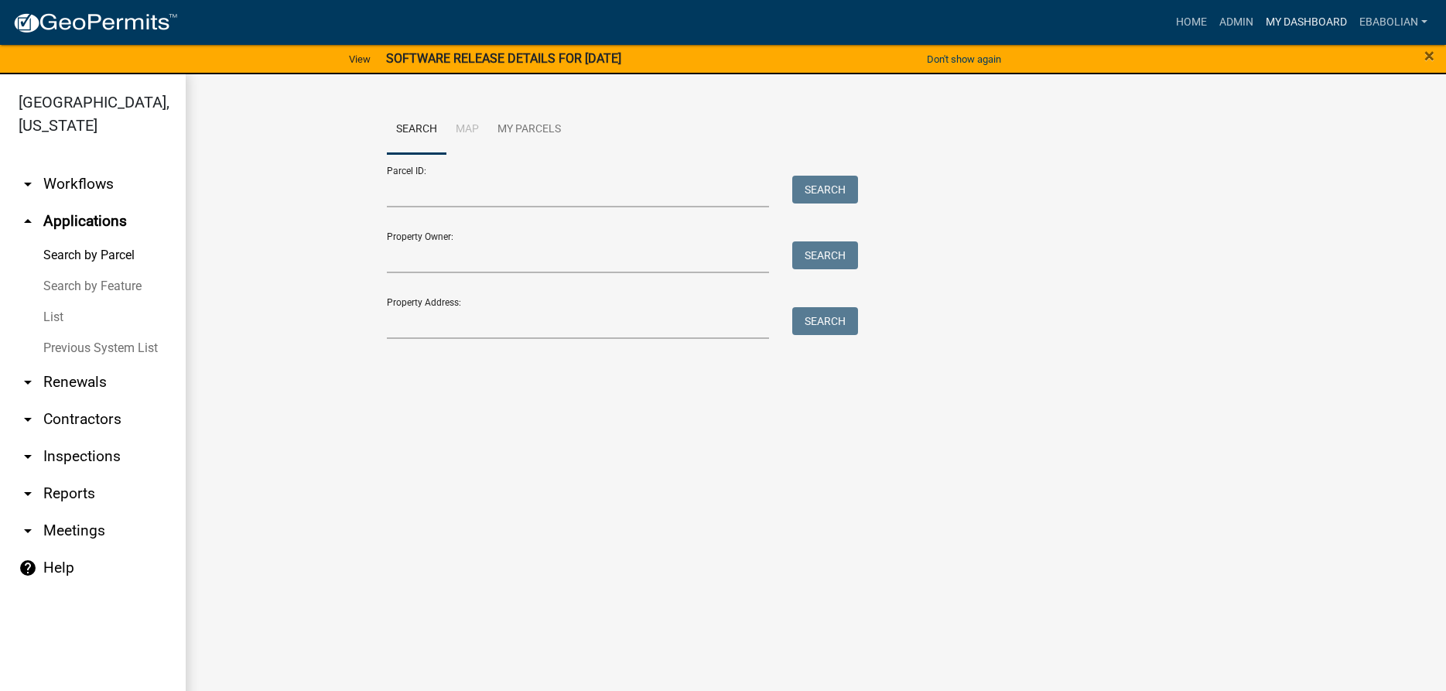
click at [1307, 24] on link "My Dashboard" at bounding box center [1306, 22] width 94 height 29
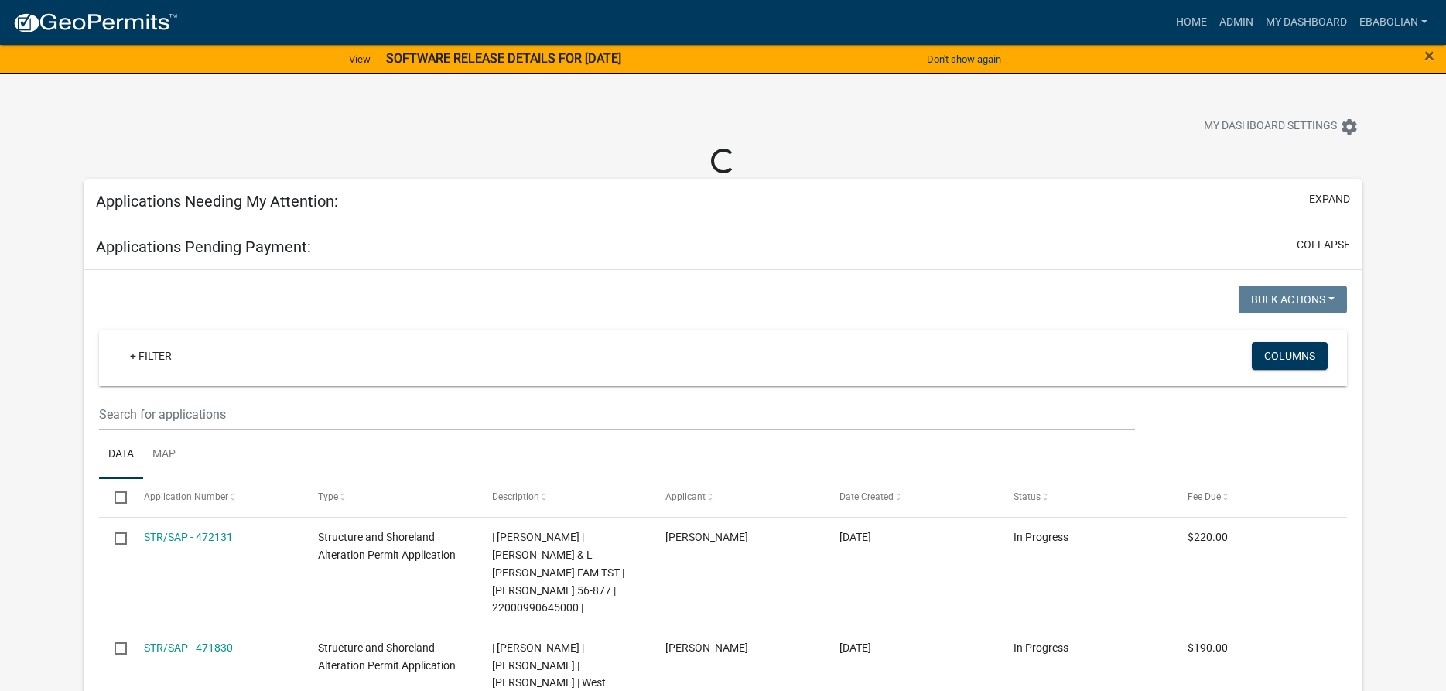
select select "3: 100"
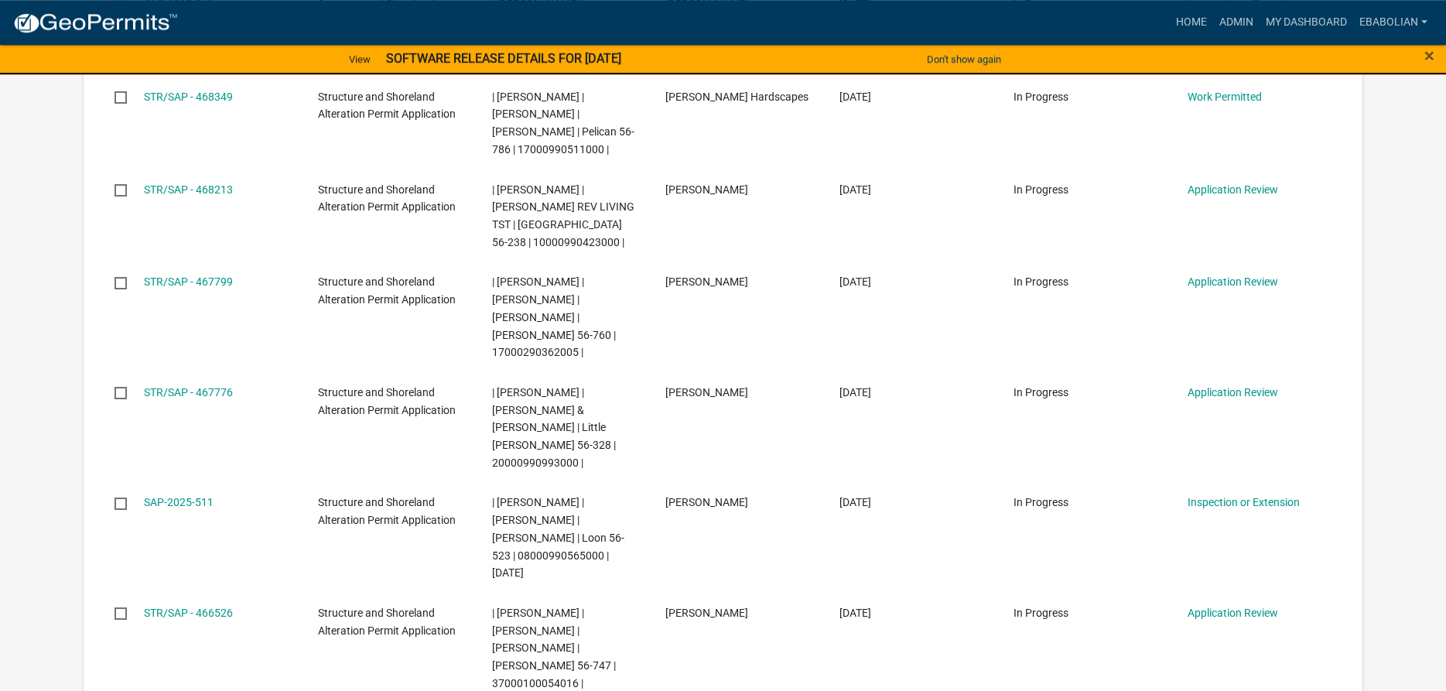
scroll to position [1499, 0]
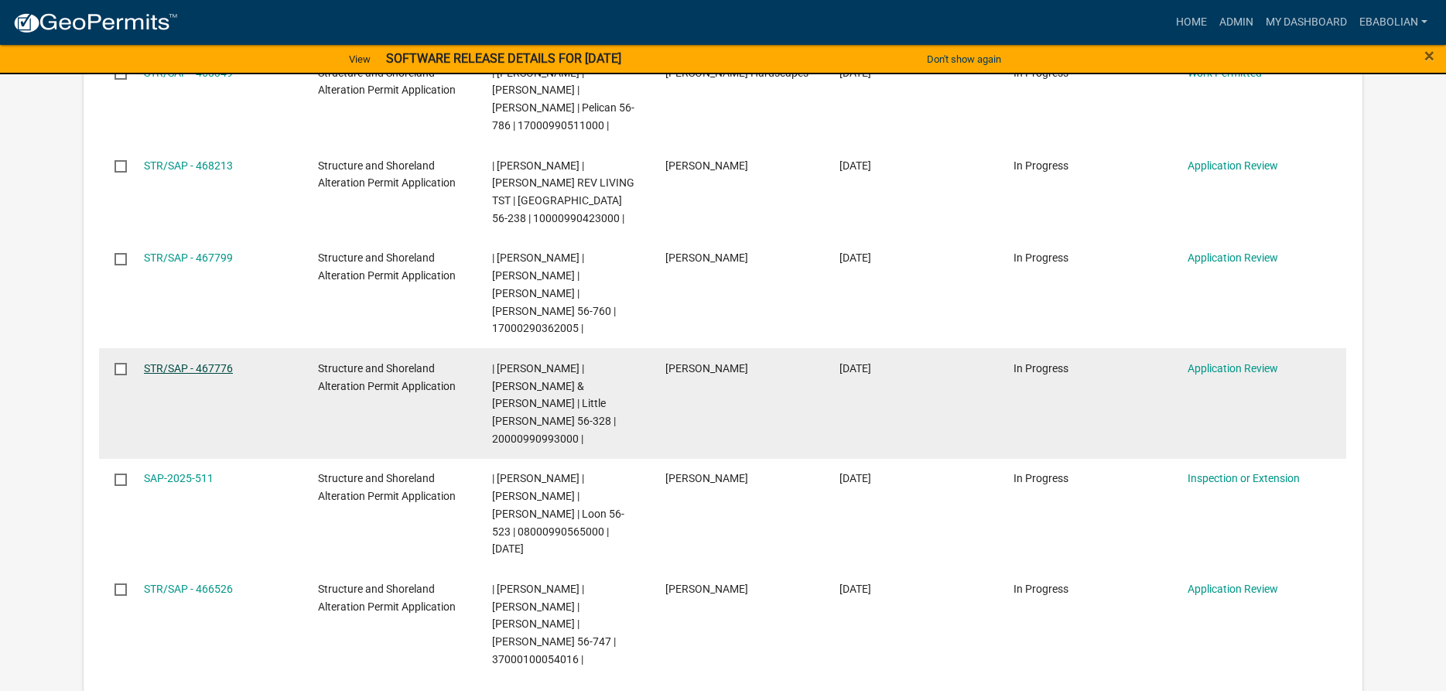
click at [209, 362] on link "STR/SAP - 467776" at bounding box center [188, 368] width 89 height 12
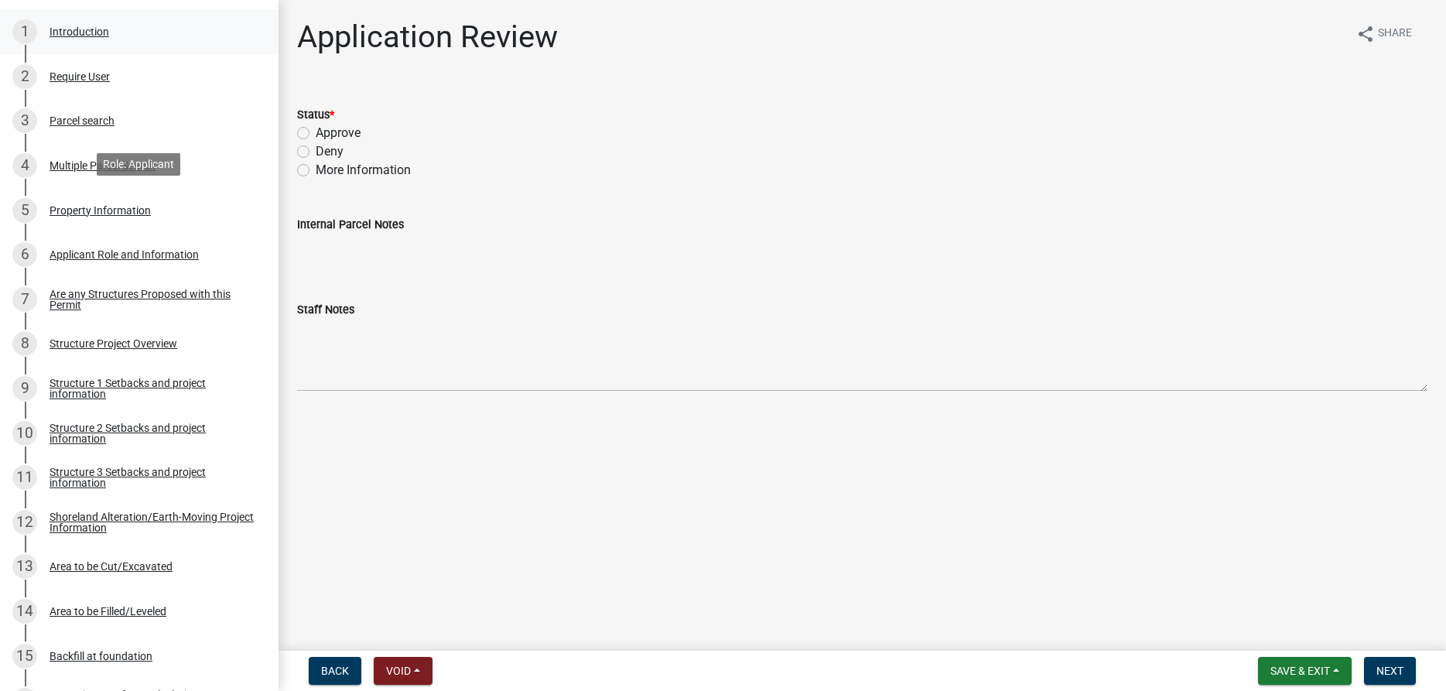
scroll to position [395, 0]
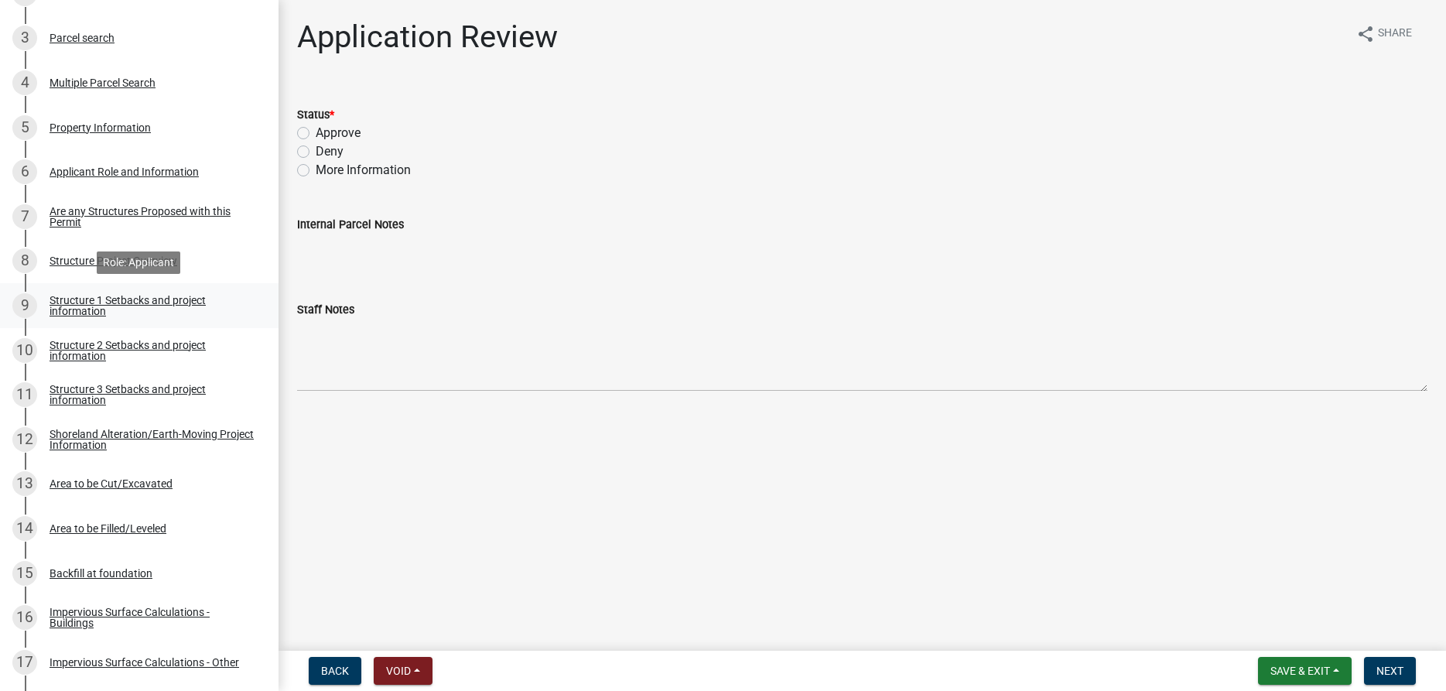
click at [73, 299] on div "Structure 1 Setbacks and project information" at bounding box center [152, 306] width 204 height 22
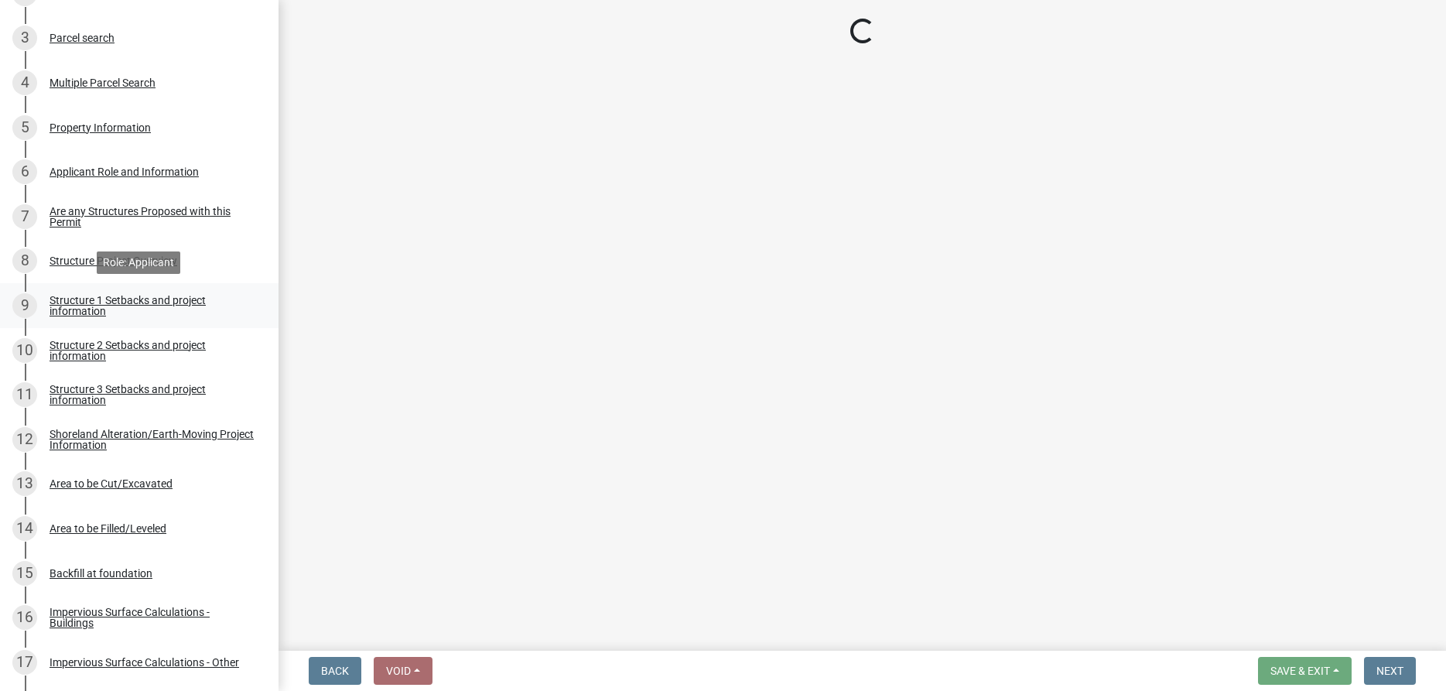
select select "c185e313-3403-4239-bd61-bb563c58a77a"
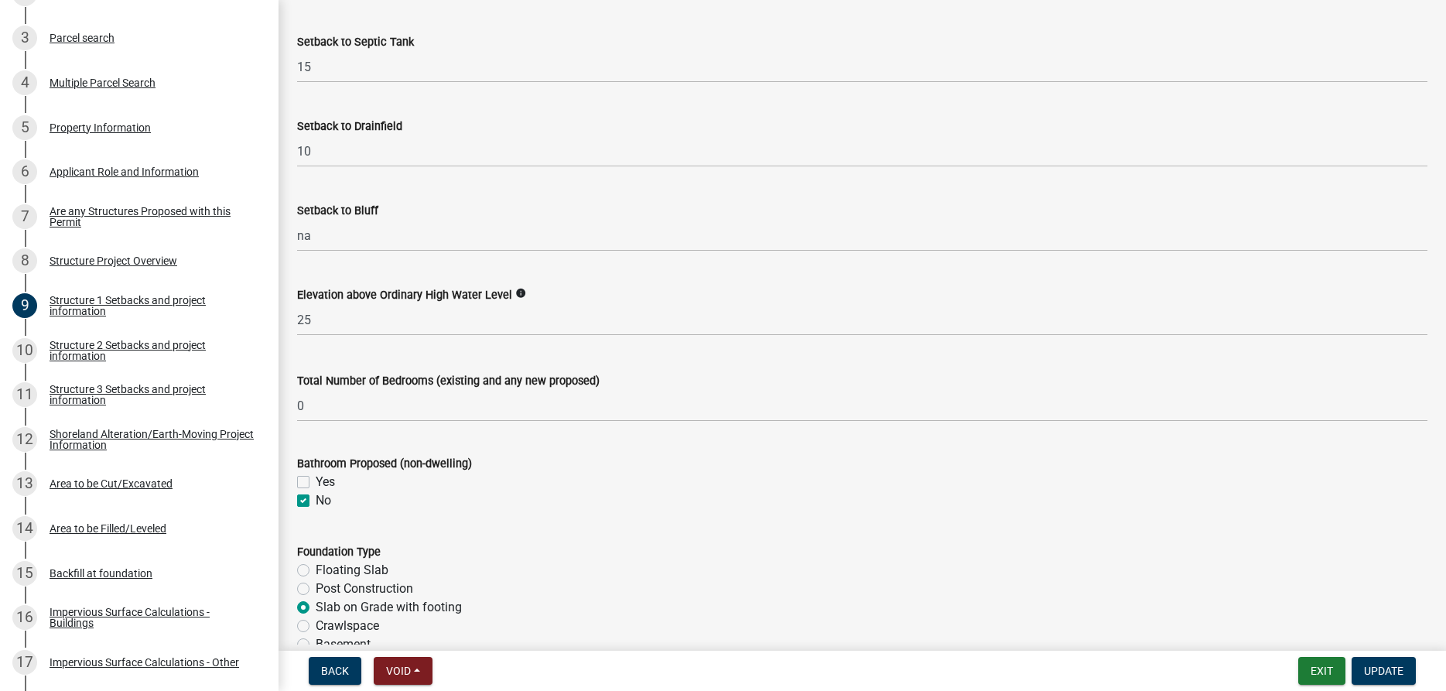
scroll to position [1499, 0]
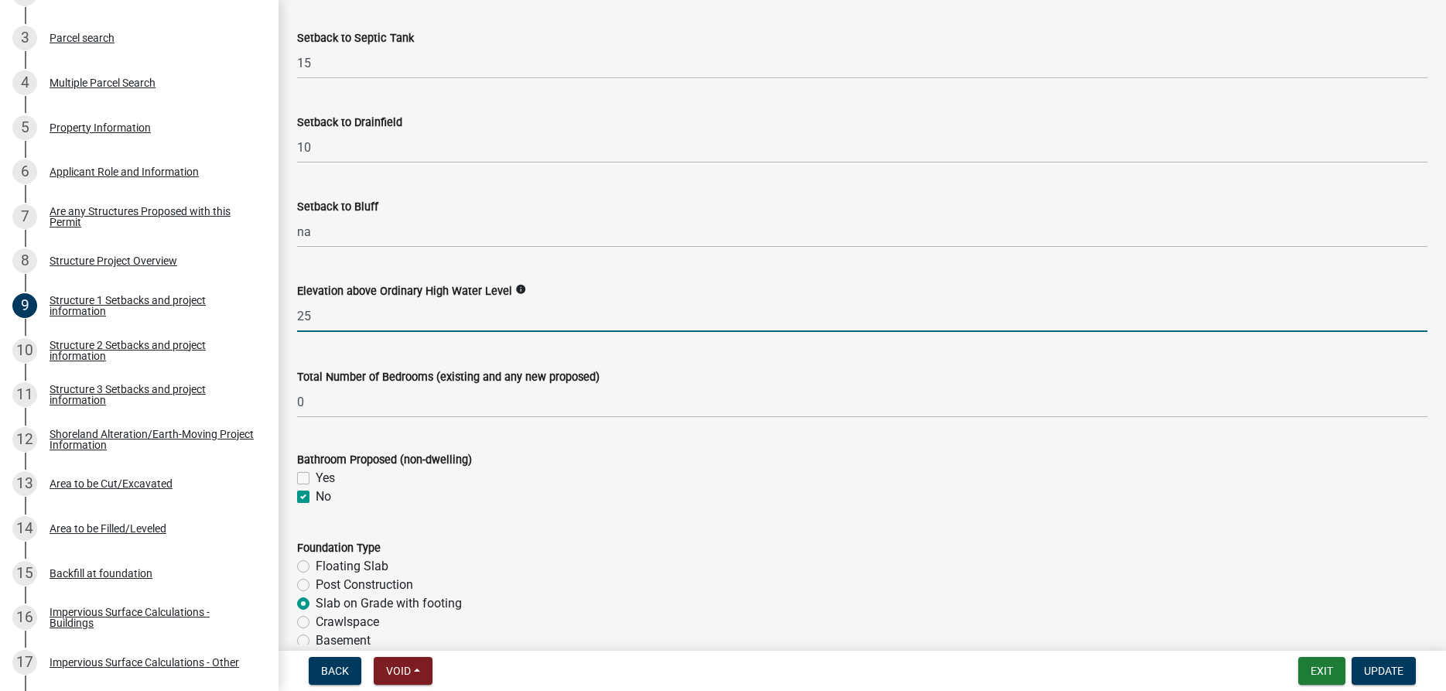
click at [319, 332] on input "25" at bounding box center [862, 316] width 1130 height 32
type input "2"
type input "0"
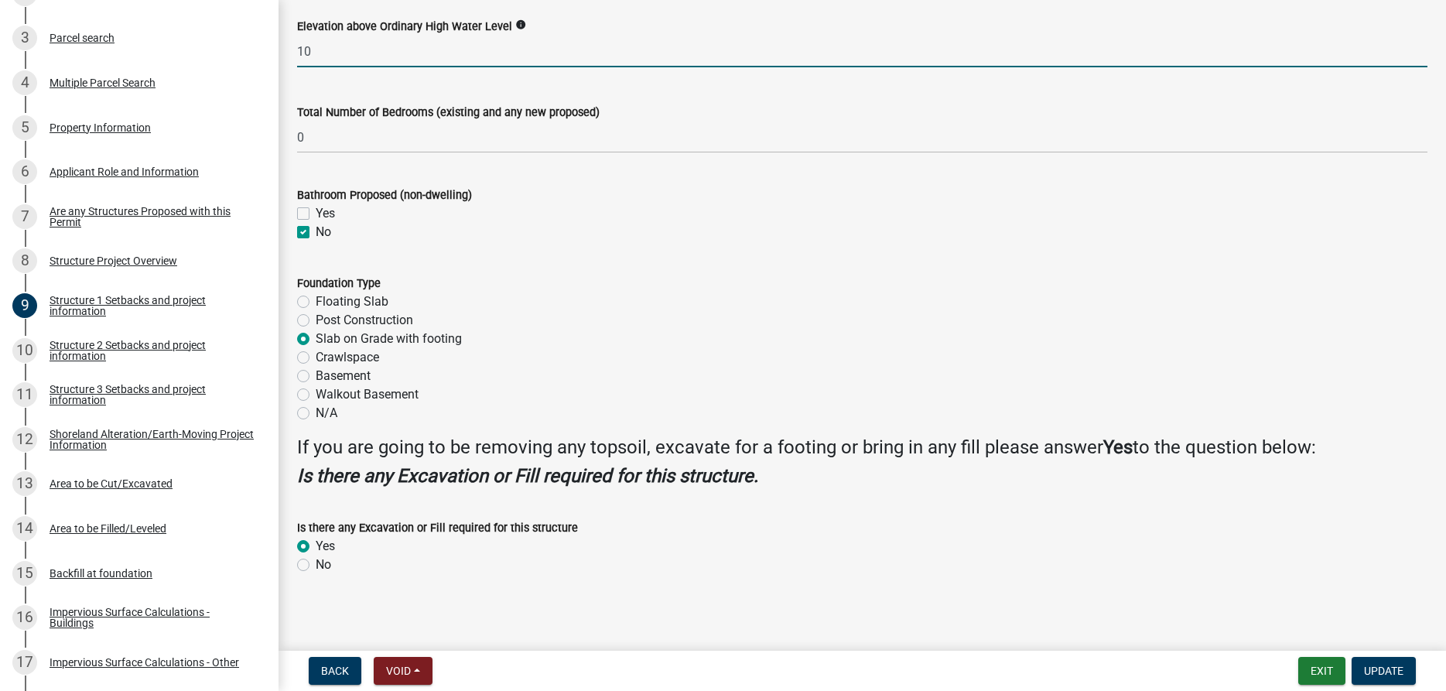
scroll to position [1789, 0]
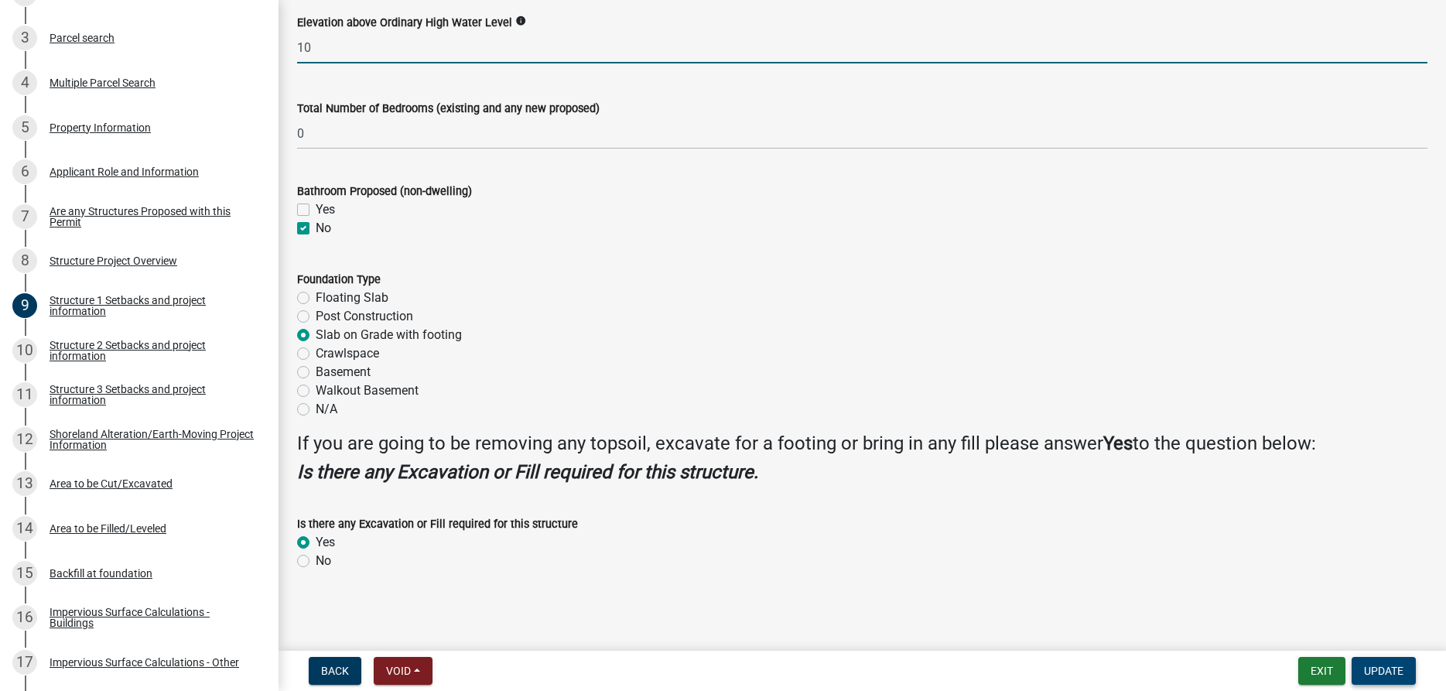
type input "10"
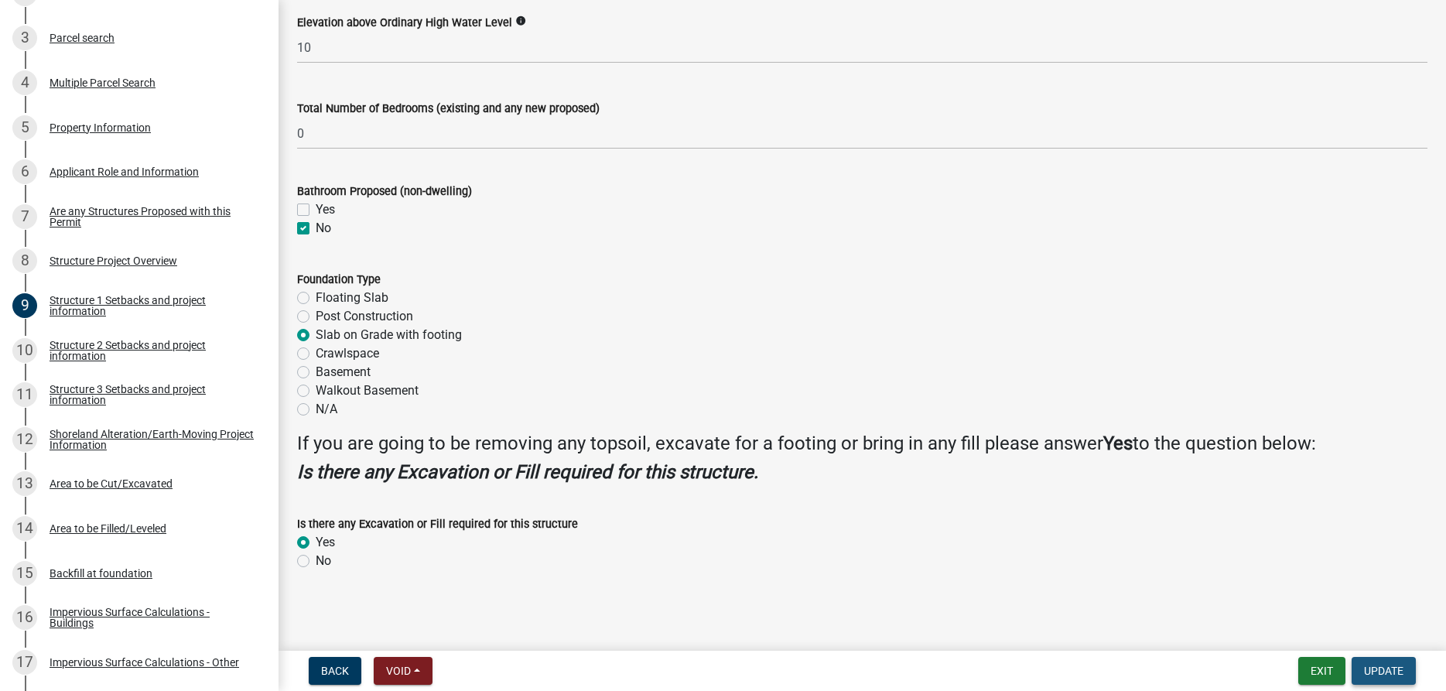
click at [1379, 668] on span "Update" at bounding box center [1383, 671] width 39 height 12
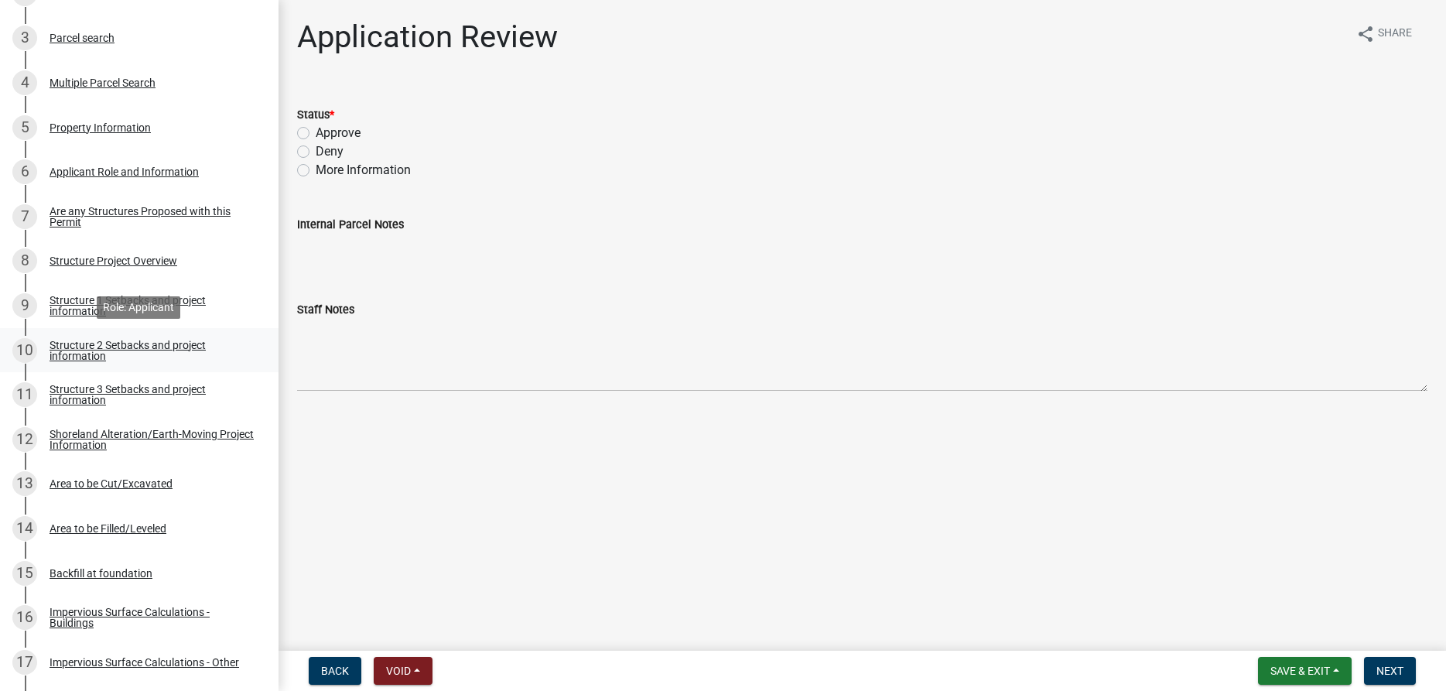
click at [138, 344] on div "Structure 2 Setbacks and project information" at bounding box center [152, 351] width 204 height 22
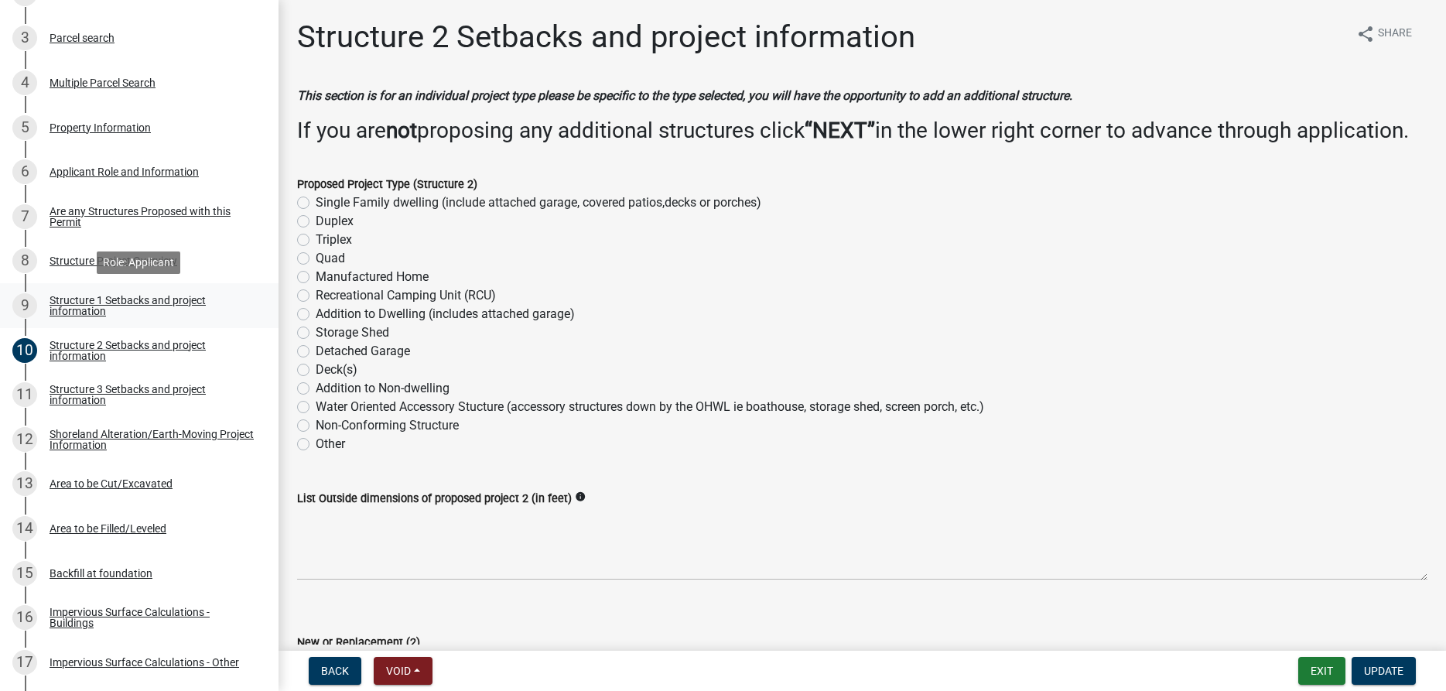
click at [70, 321] on link "9 Structure 1 Setbacks and project information" at bounding box center [139, 305] width 278 height 45
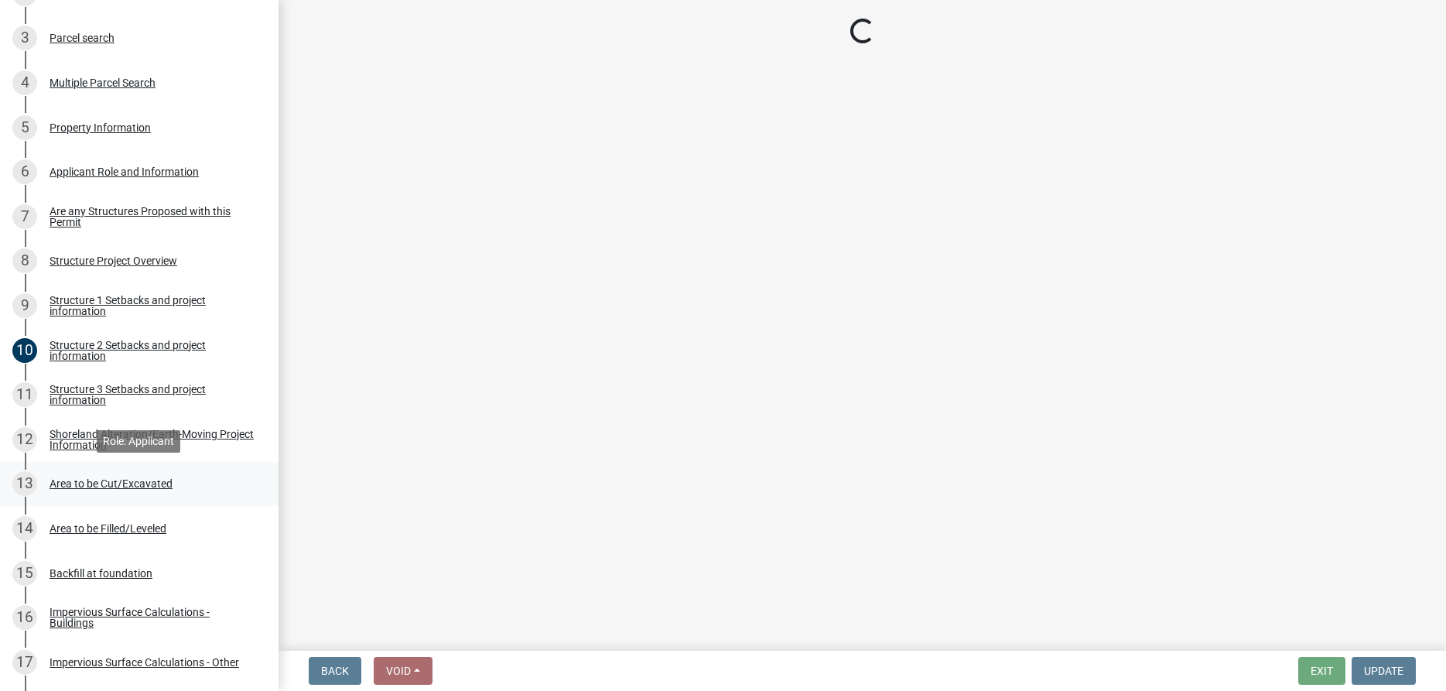
select select "c185e313-3403-4239-bd61-bb563c58a77a"
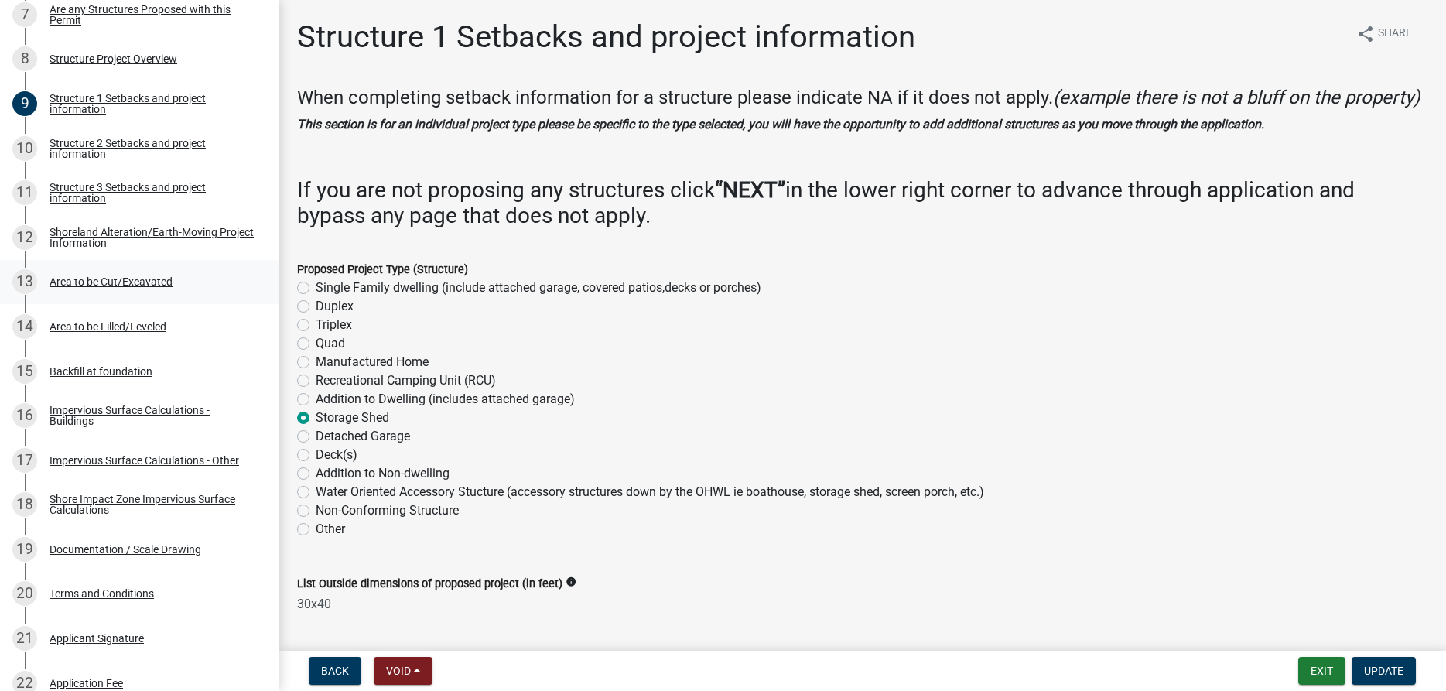
scroll to position [631, 0]
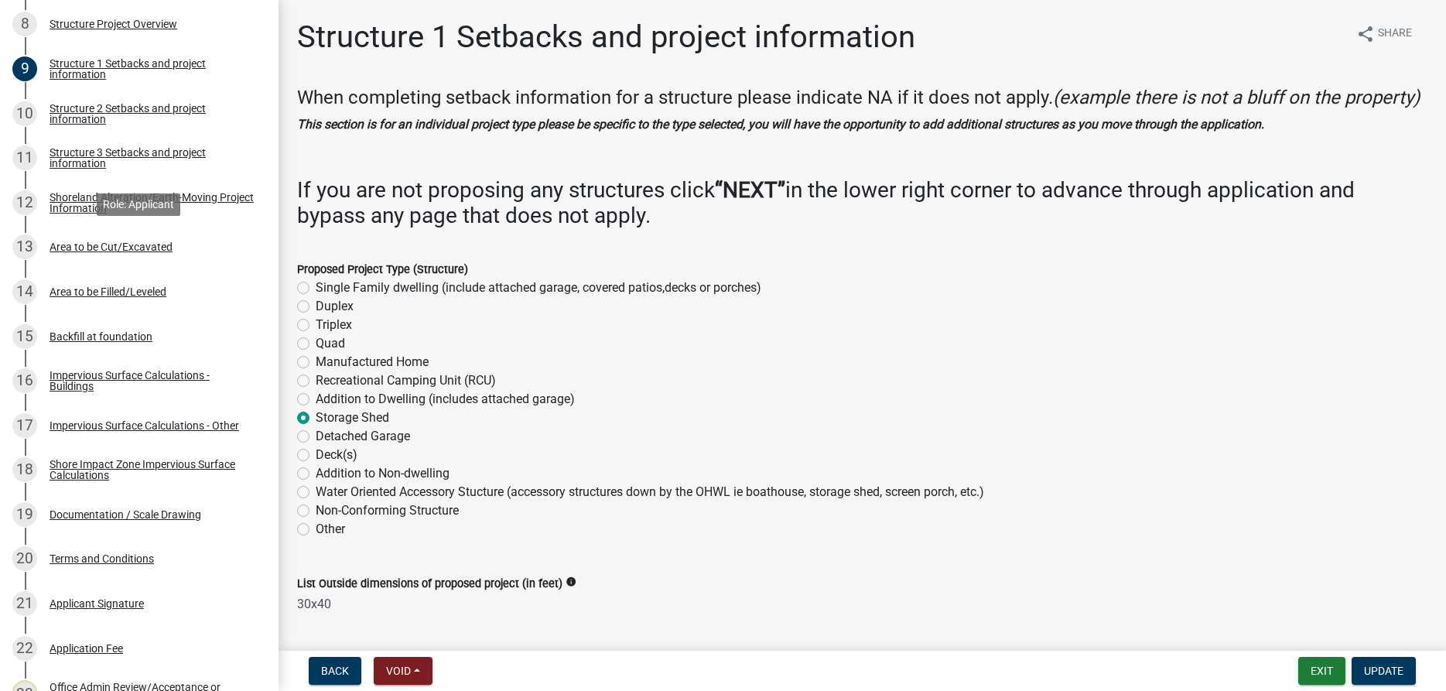
click at [130, 254] on div "13 Area to be Cut/Excavated" at bounding box center [132, 246] width 241 height 25
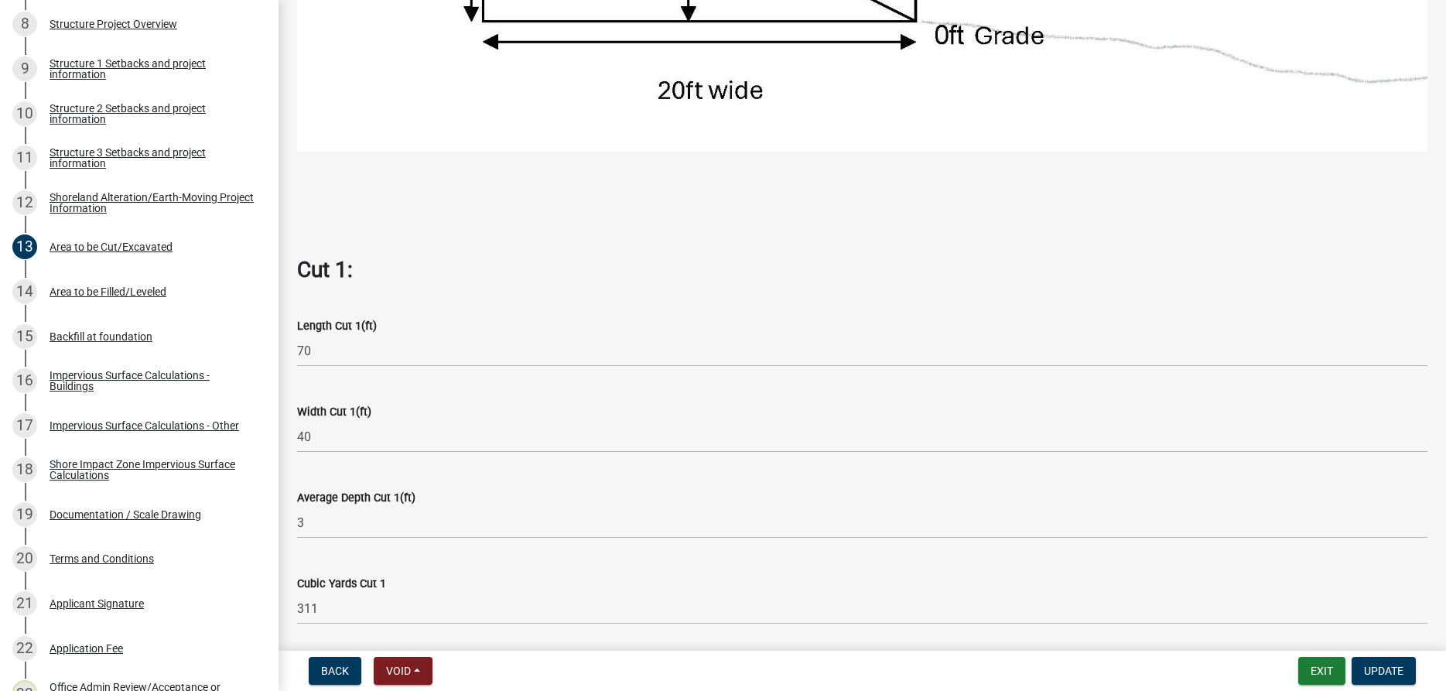
scroll to position [490, 0]
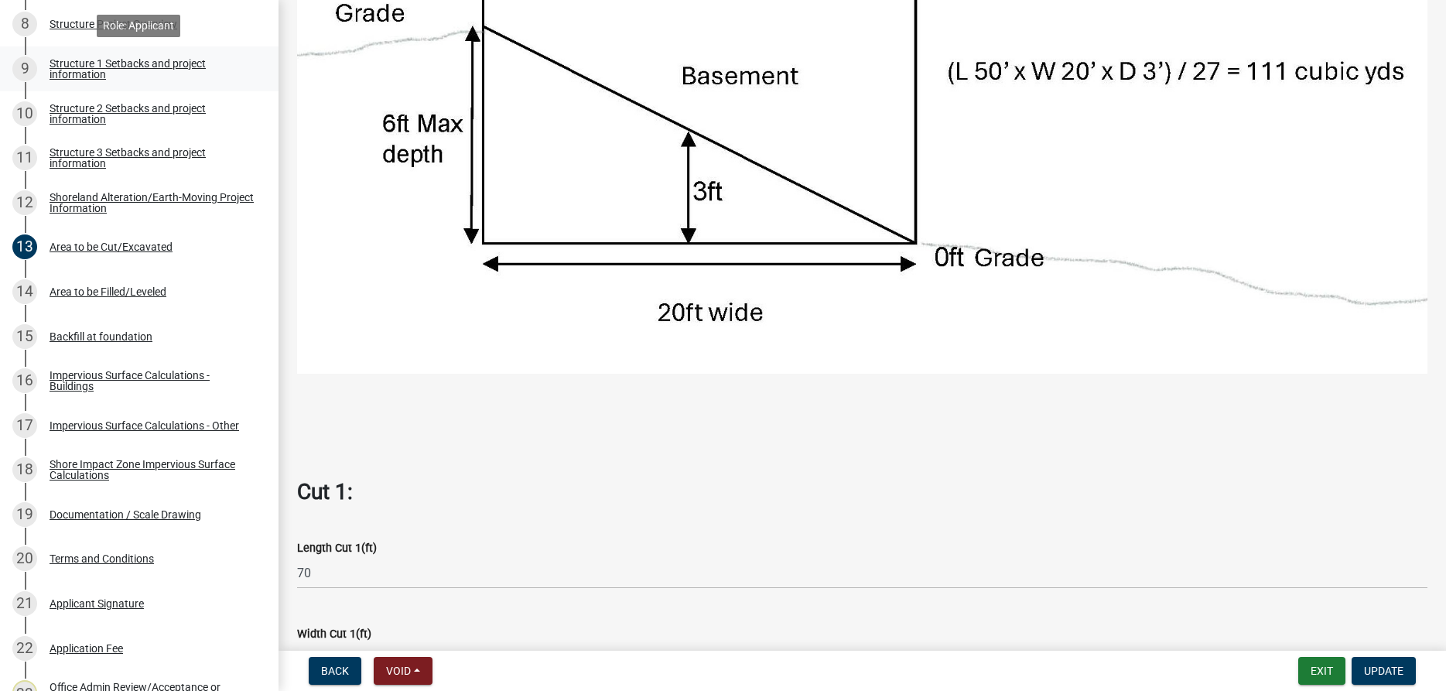
click at [82, 67] on div "Structure 1 Setbacks and project information" at bounding box center [152, 69] width 204 height 22
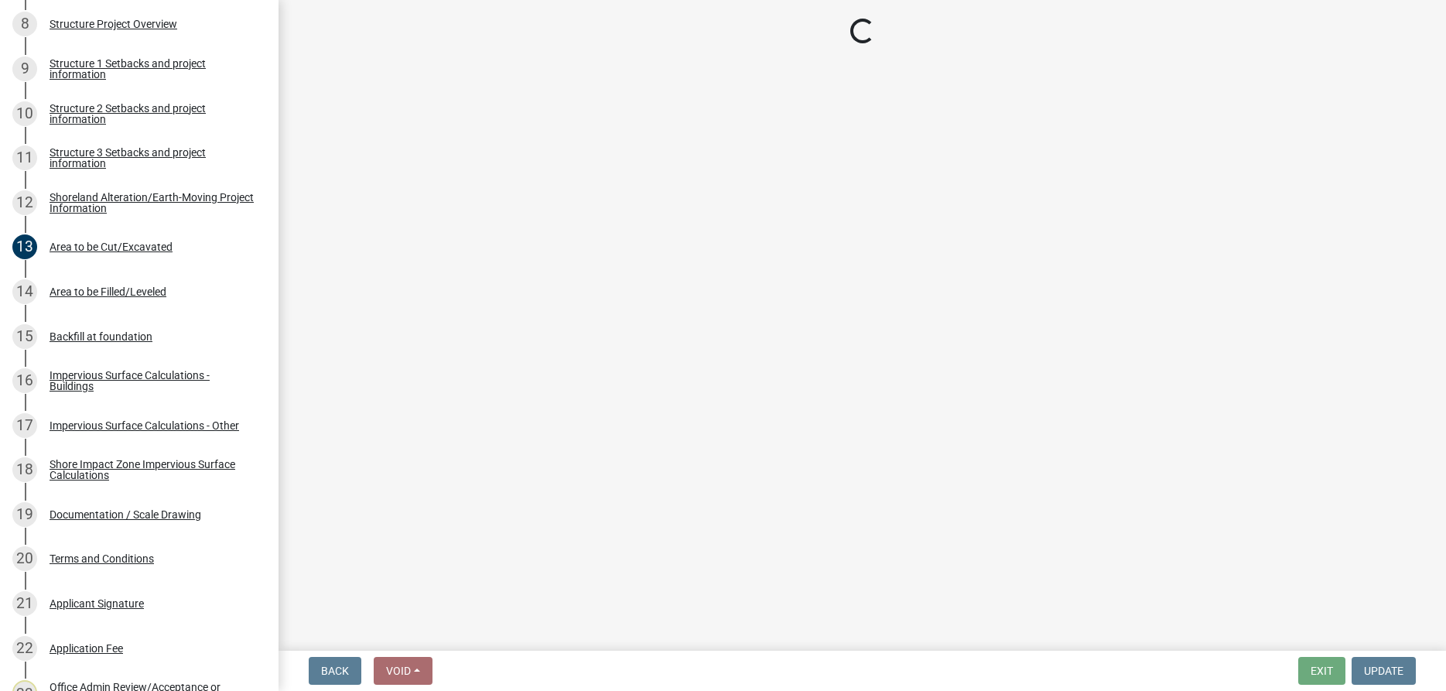
select select "c185e313-3403-4239-bd61-bb563c58a77a"
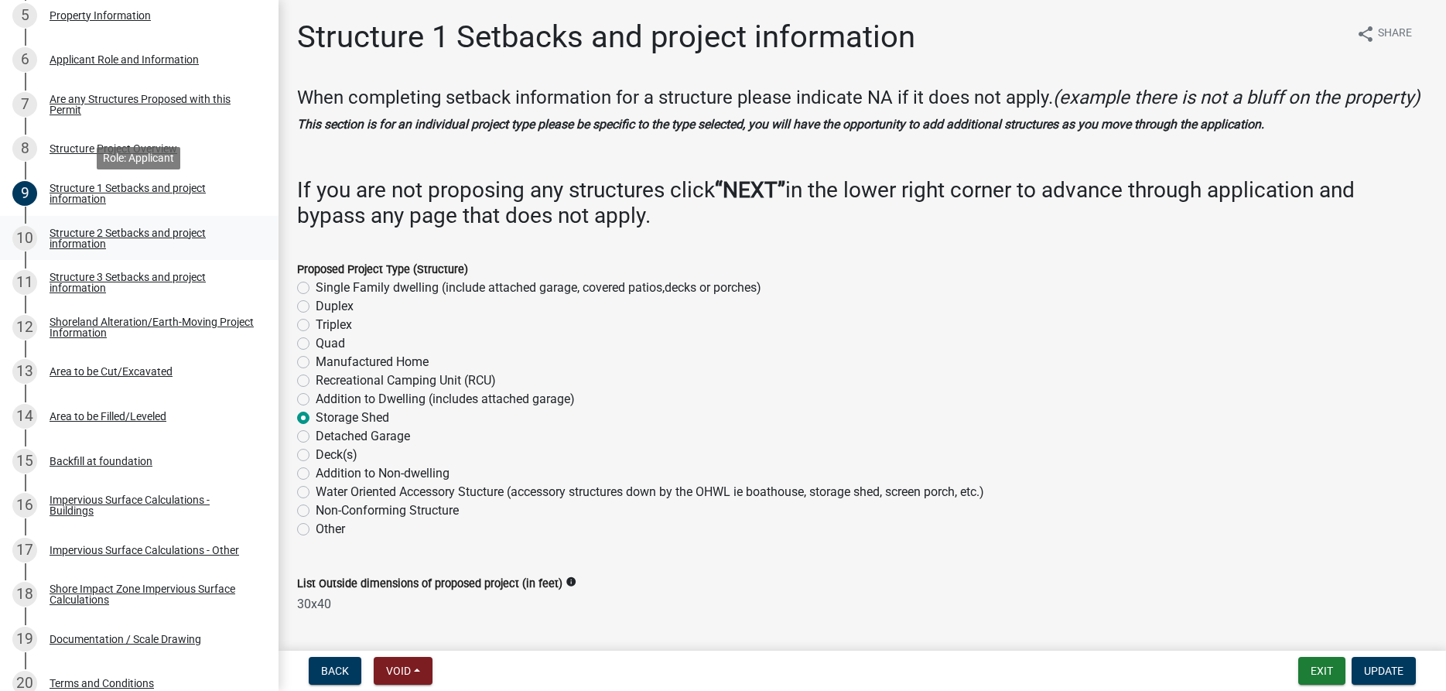
scroll to position [473, 0]
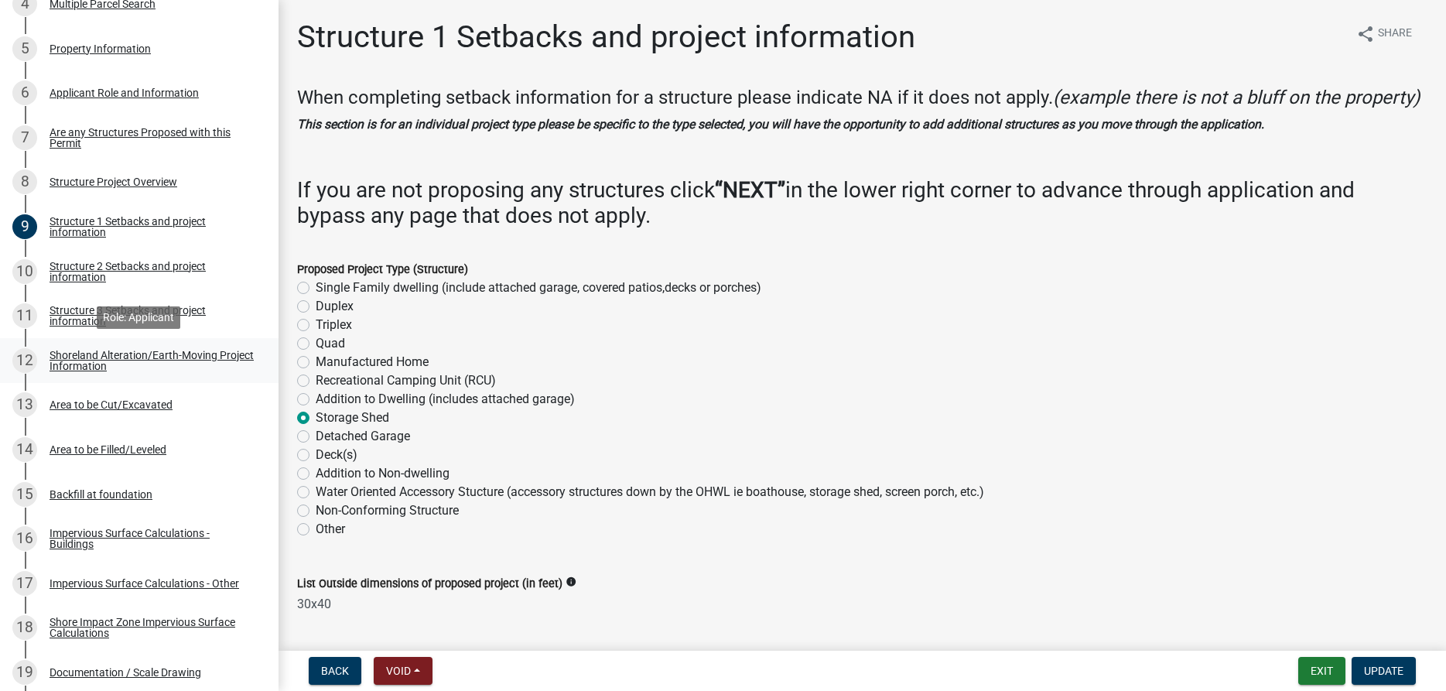
click at [93, 353] on div "Shoreland Alteration/Earth-Moving Project Information" at bounding box center [152, 361] width 204 height 22
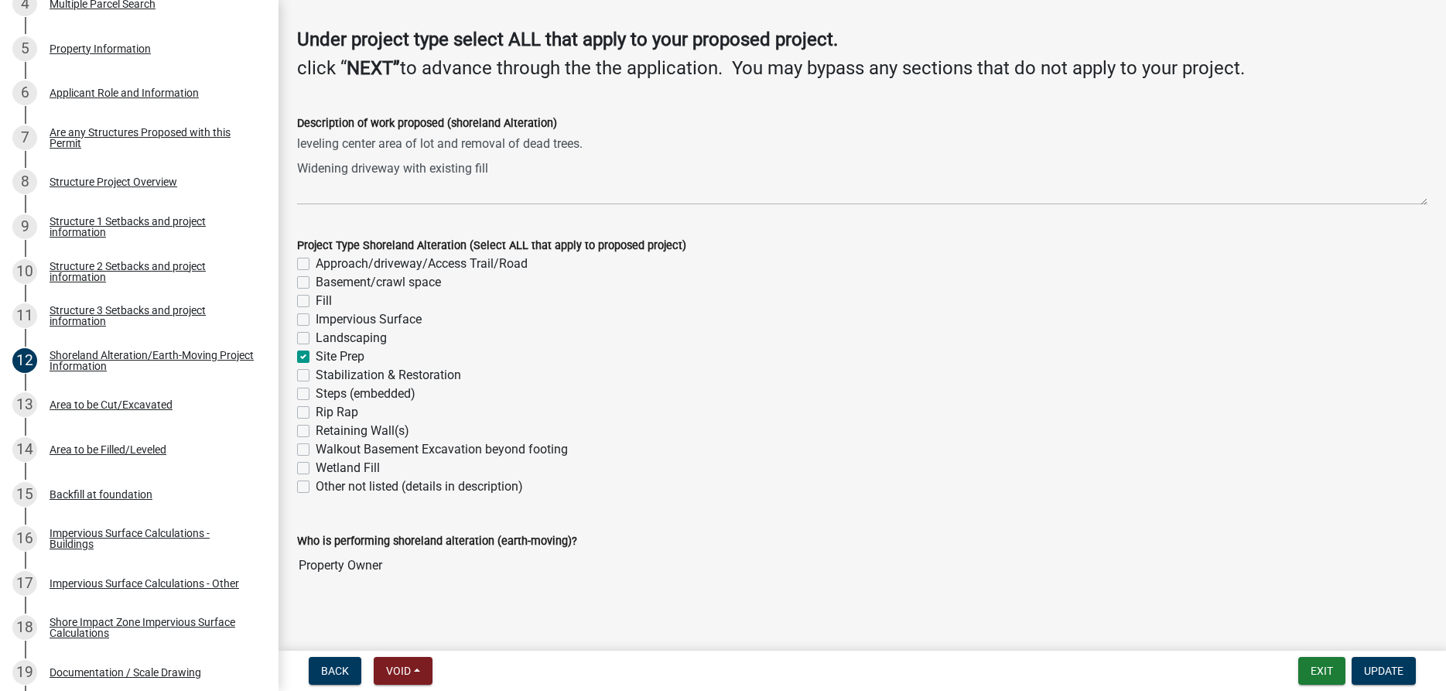
scroll to position [111, 0]
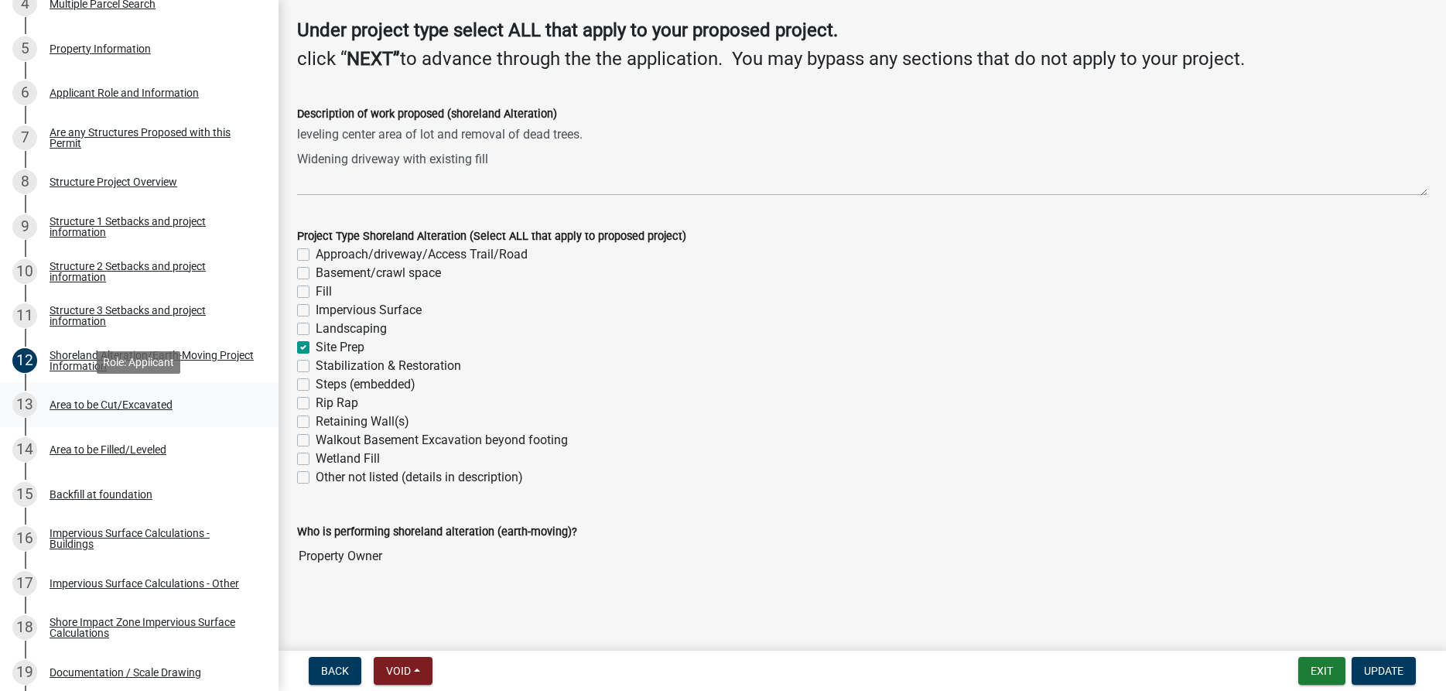
click at [117, 406] on div "Area to be Cut/Excavated" at bounding box center [111, 404] width 123 height 11
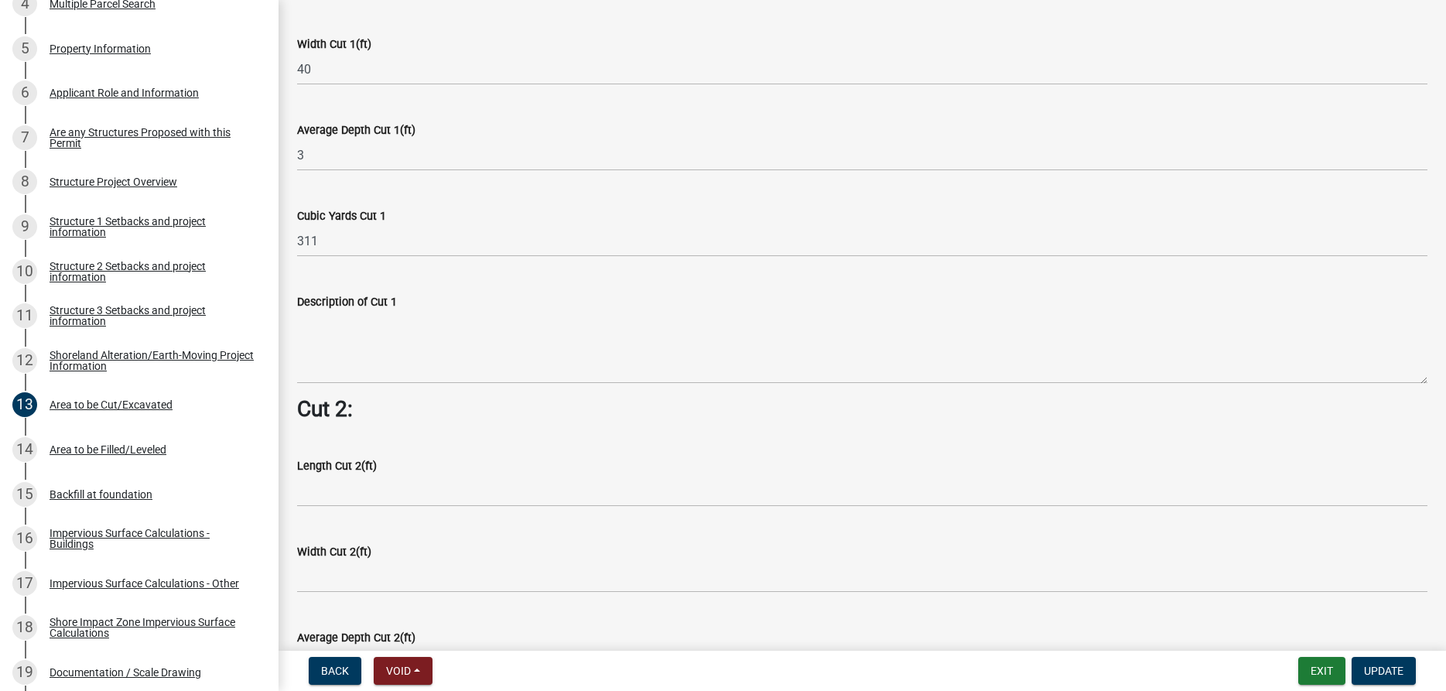
scroll to position [1058, 0]
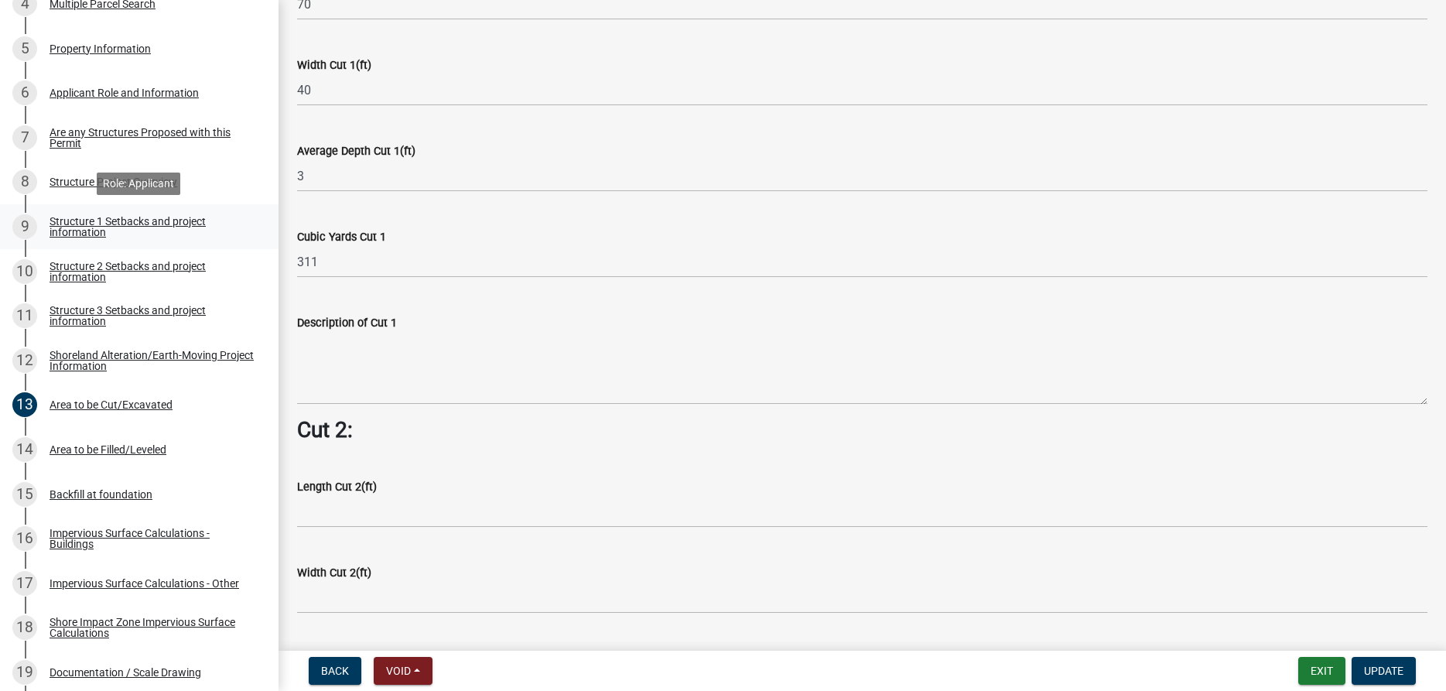
click at [82, 227] on div "Structure 1 Setbacks and project information" at bounding box center [152, 227] width 204 height 22
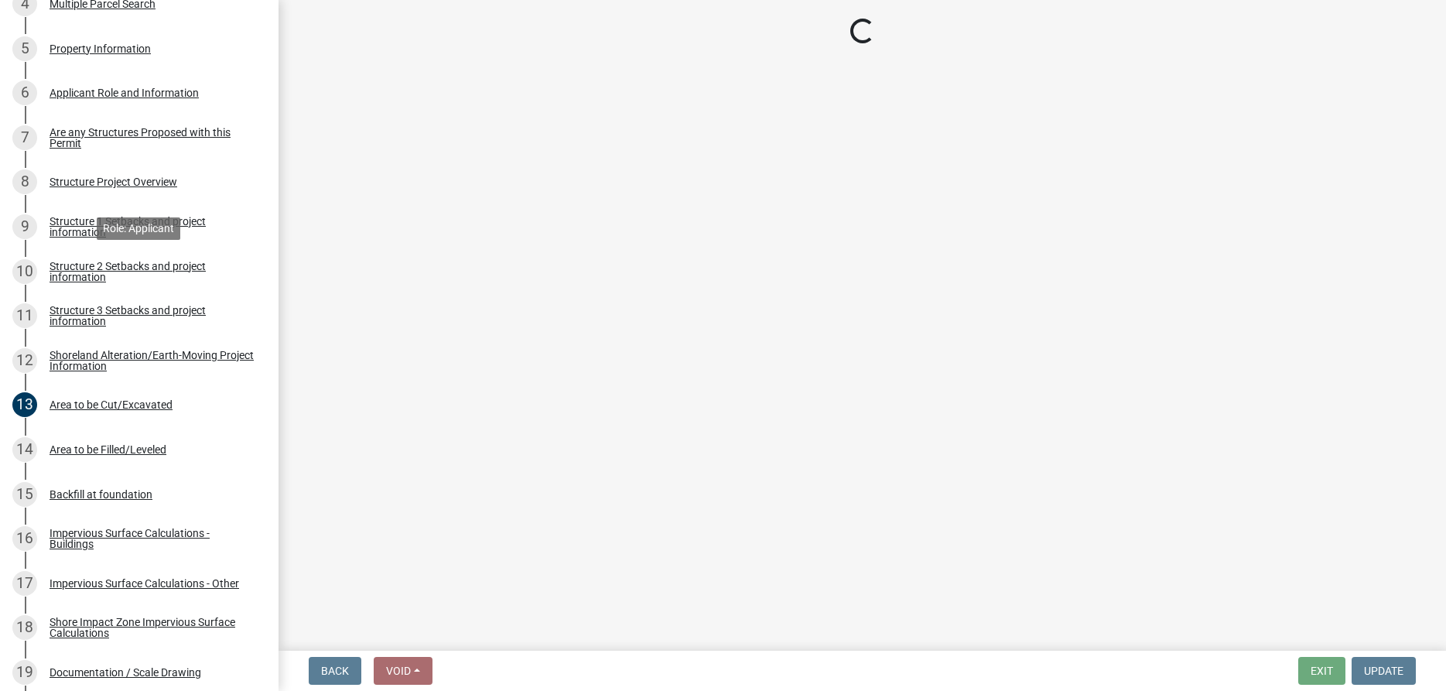
scroll to position [0, 0]
select select "c185e313-3403-4239-bd61-bb563c58a77a"
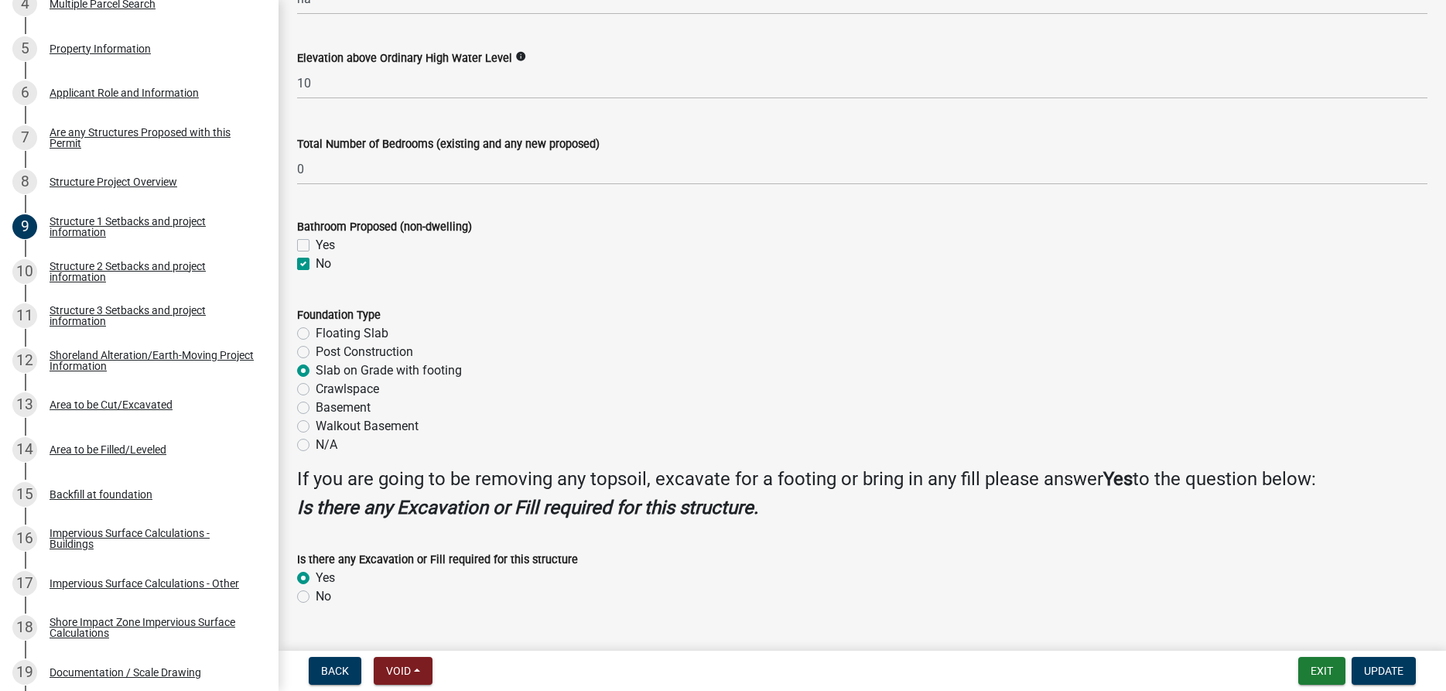
scroll to position [1764, 0]
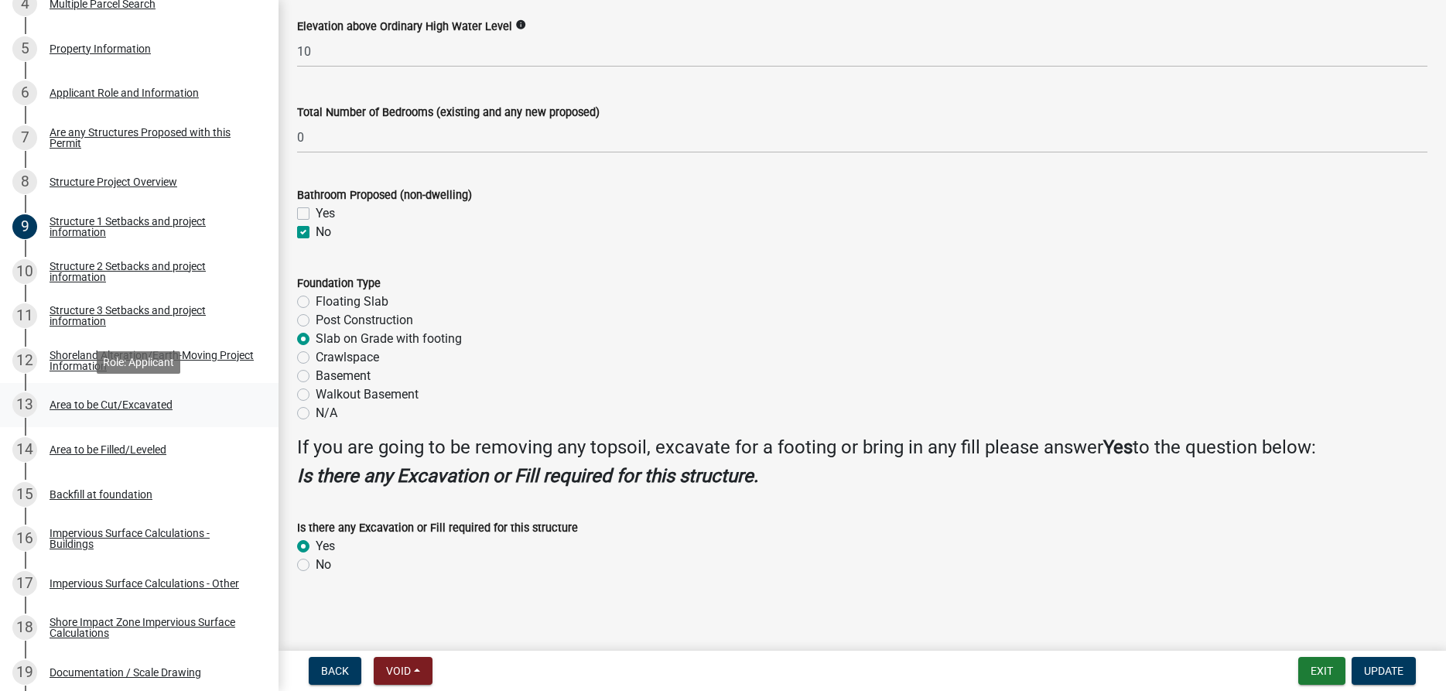
click at [130, 408] on div "Area to be Cut/Excavated" at bounding box center [111, 404] width 123 height 11
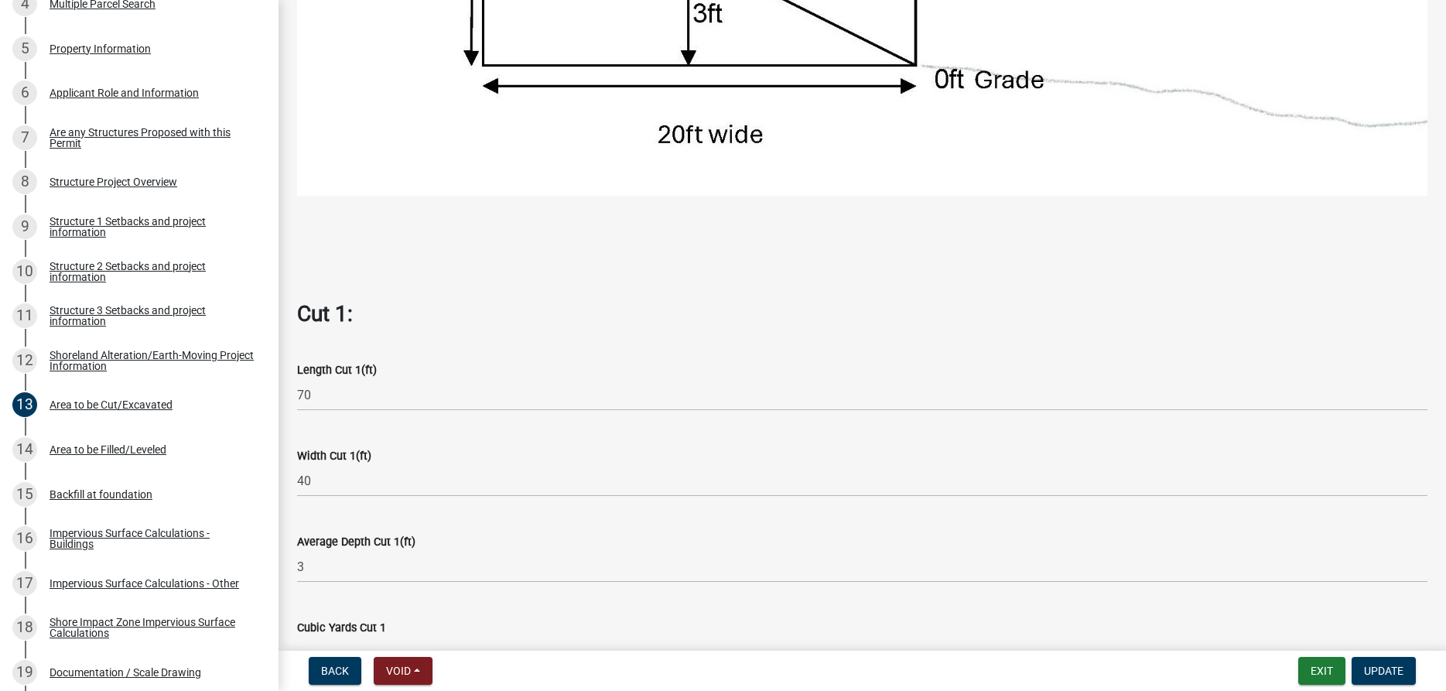
scroll to position [706, 0]
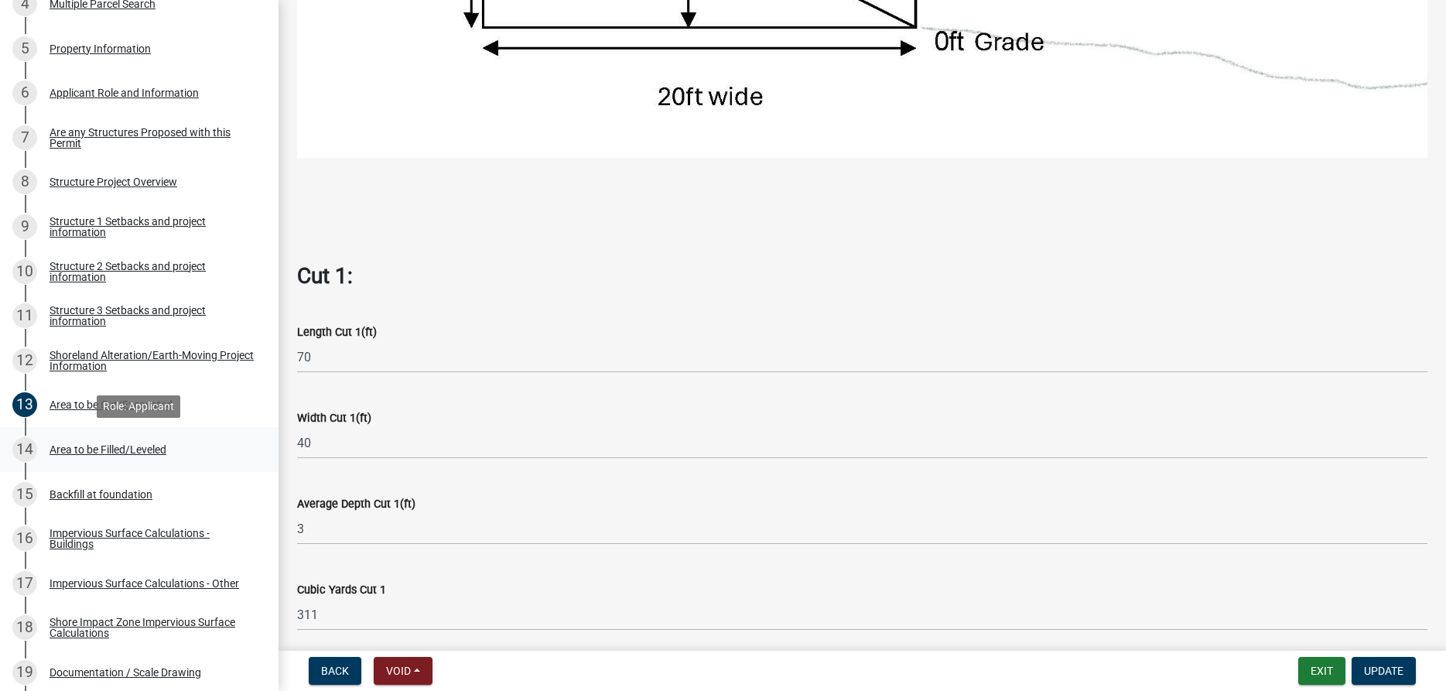
click at [114, 446] on div "Area to be Filled/Leveled" at bounding box center [108, 449] width 117 height 11
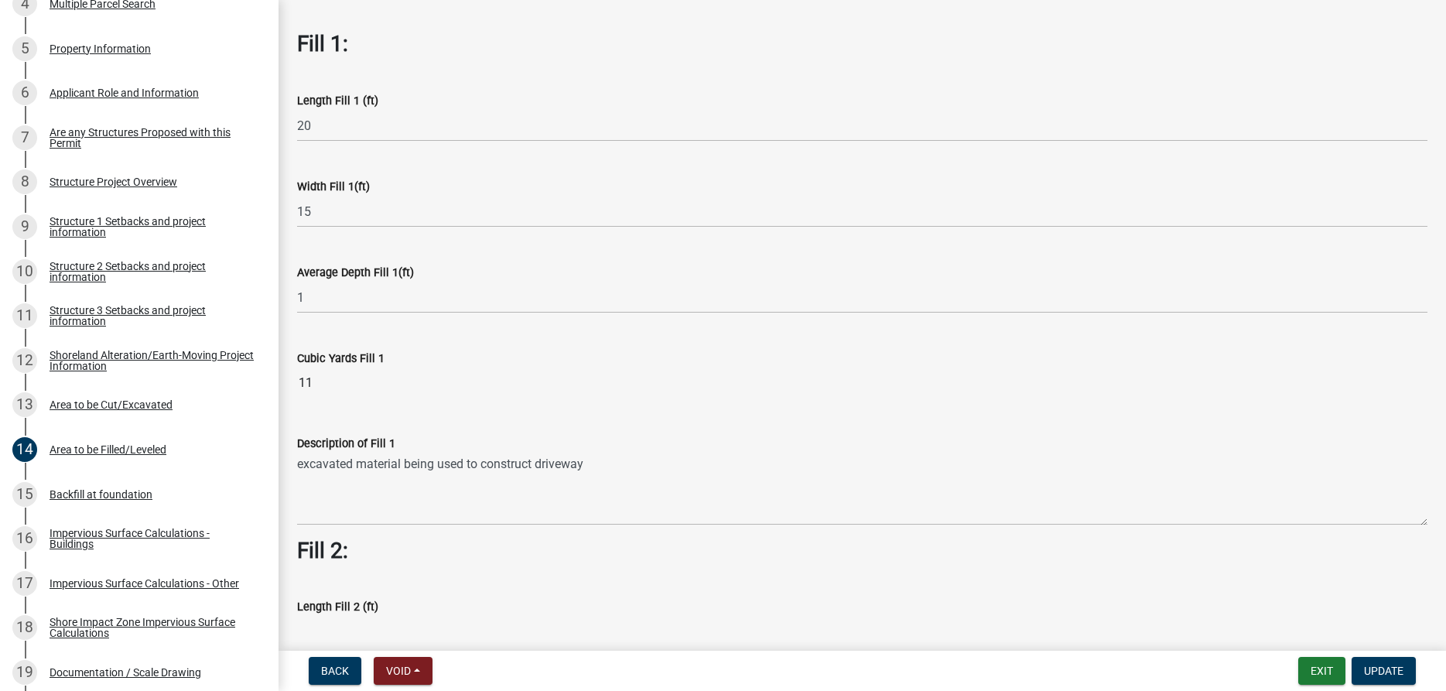
scroll to position [0, 0]
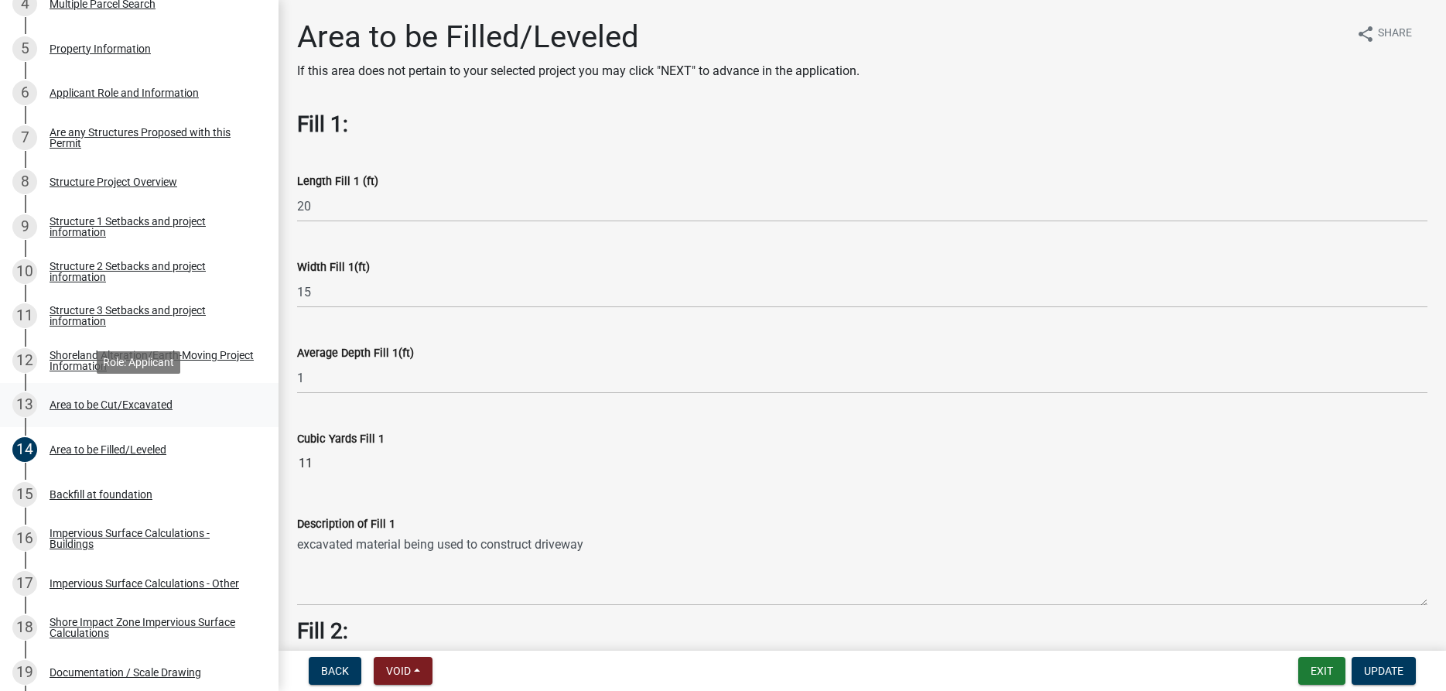
click at [120, 406] on div "Area to be Cut/Excavated" at bounding box center [111, 404] width 123 height 11
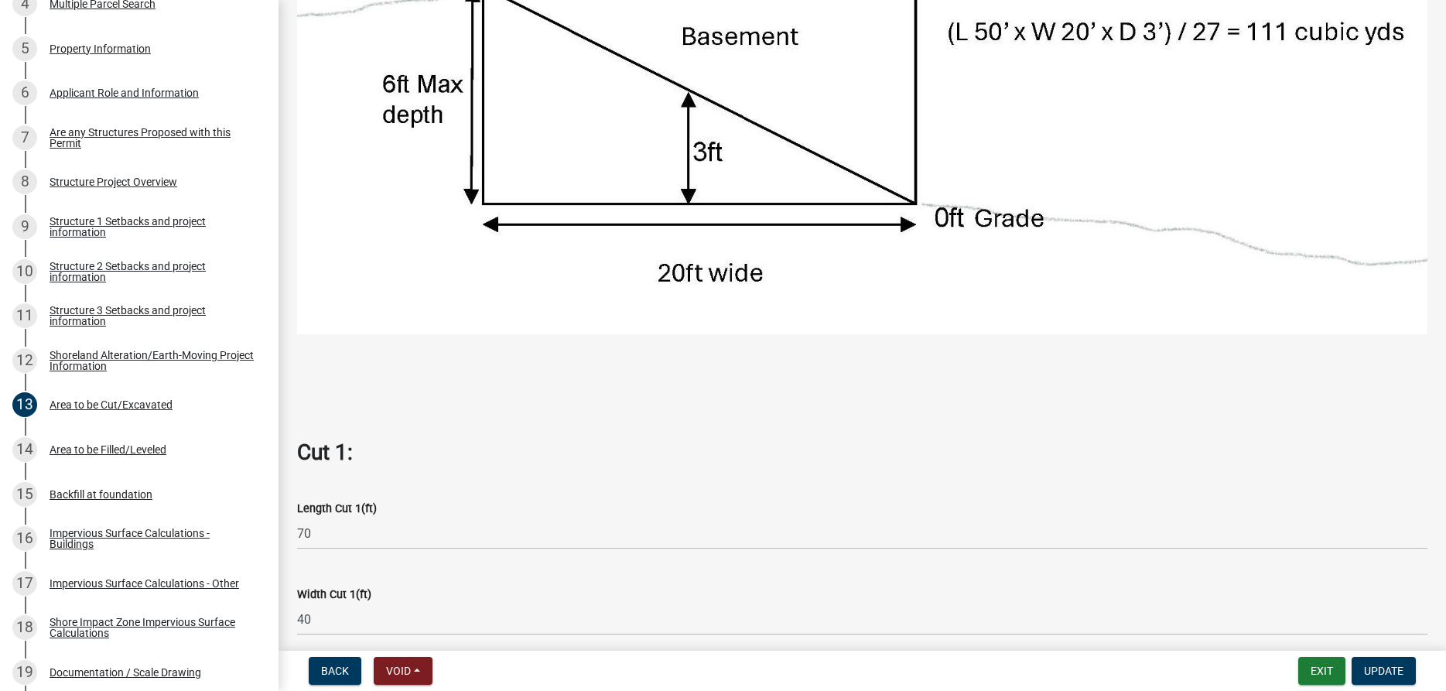
scroll to position [882, 0]
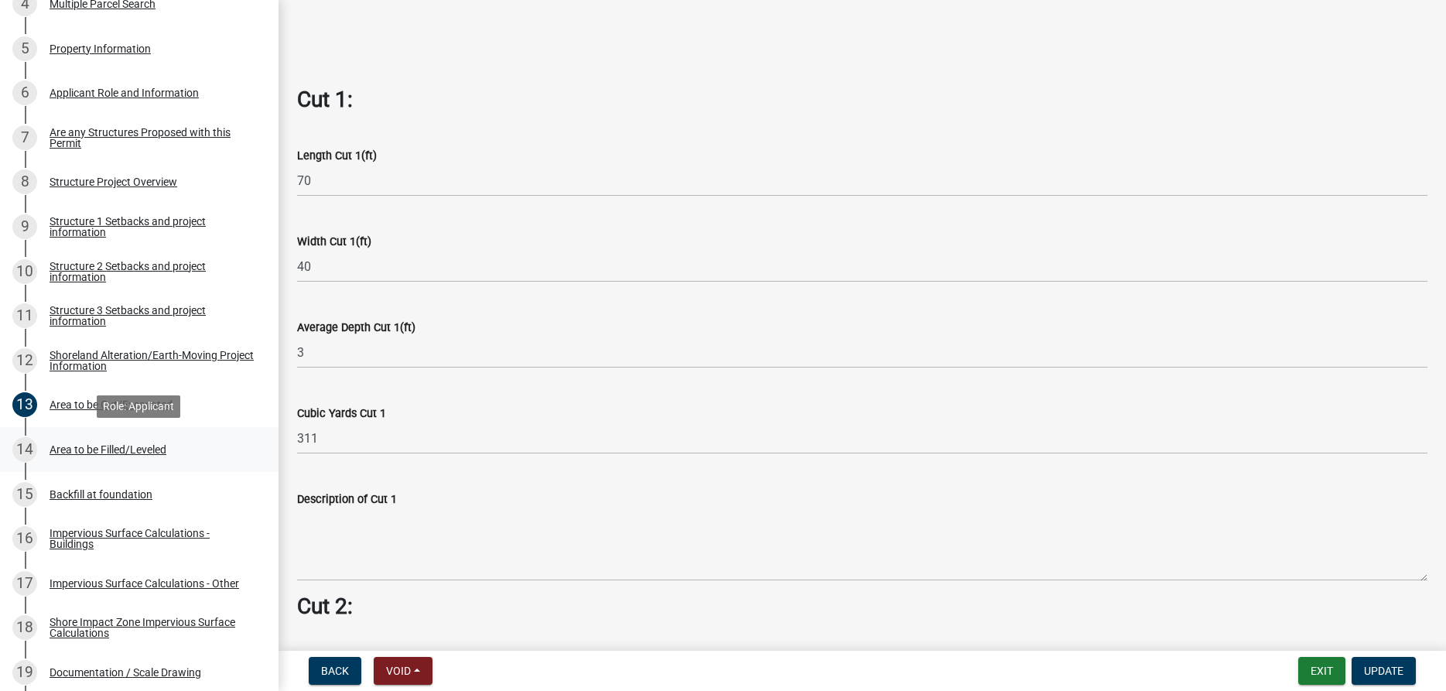
click at [128, 451] on div "Area to be Filled/Leveled" at bounding box center [108, 449] width 117 height 11
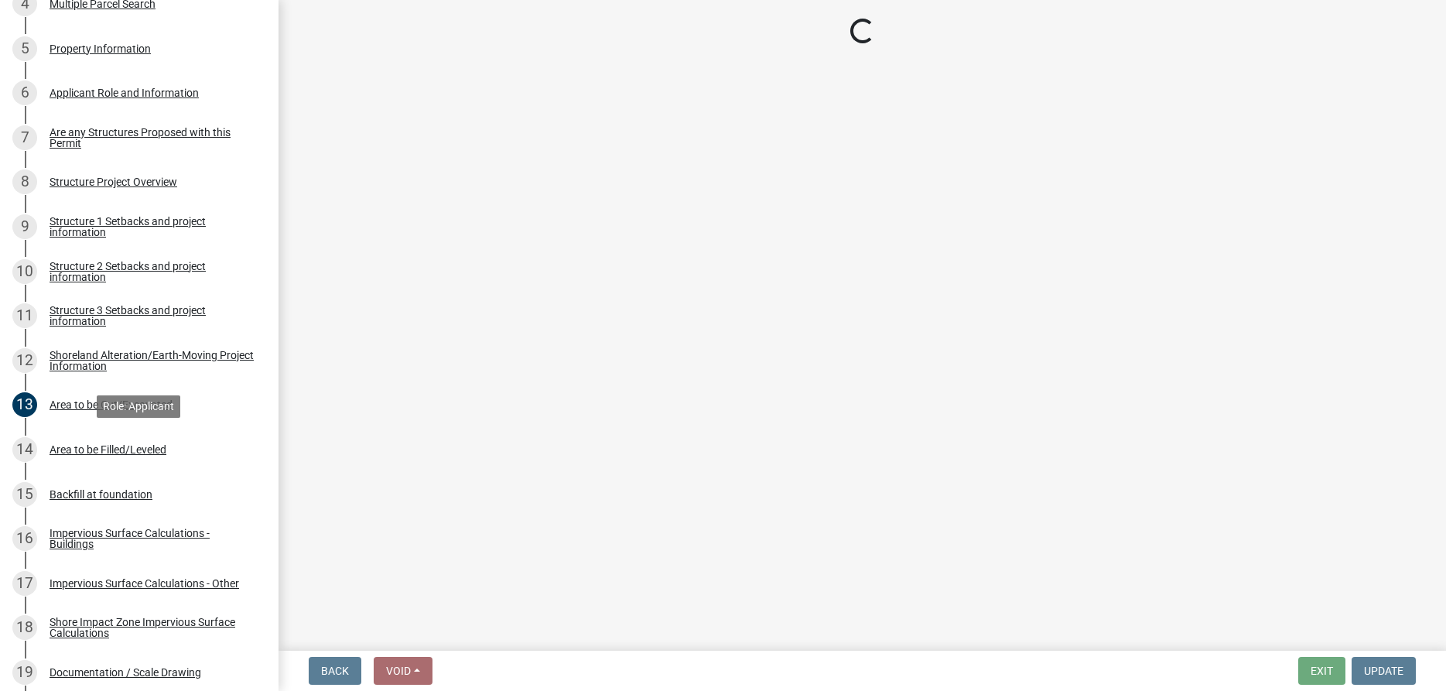
scroll to position [0, 0]
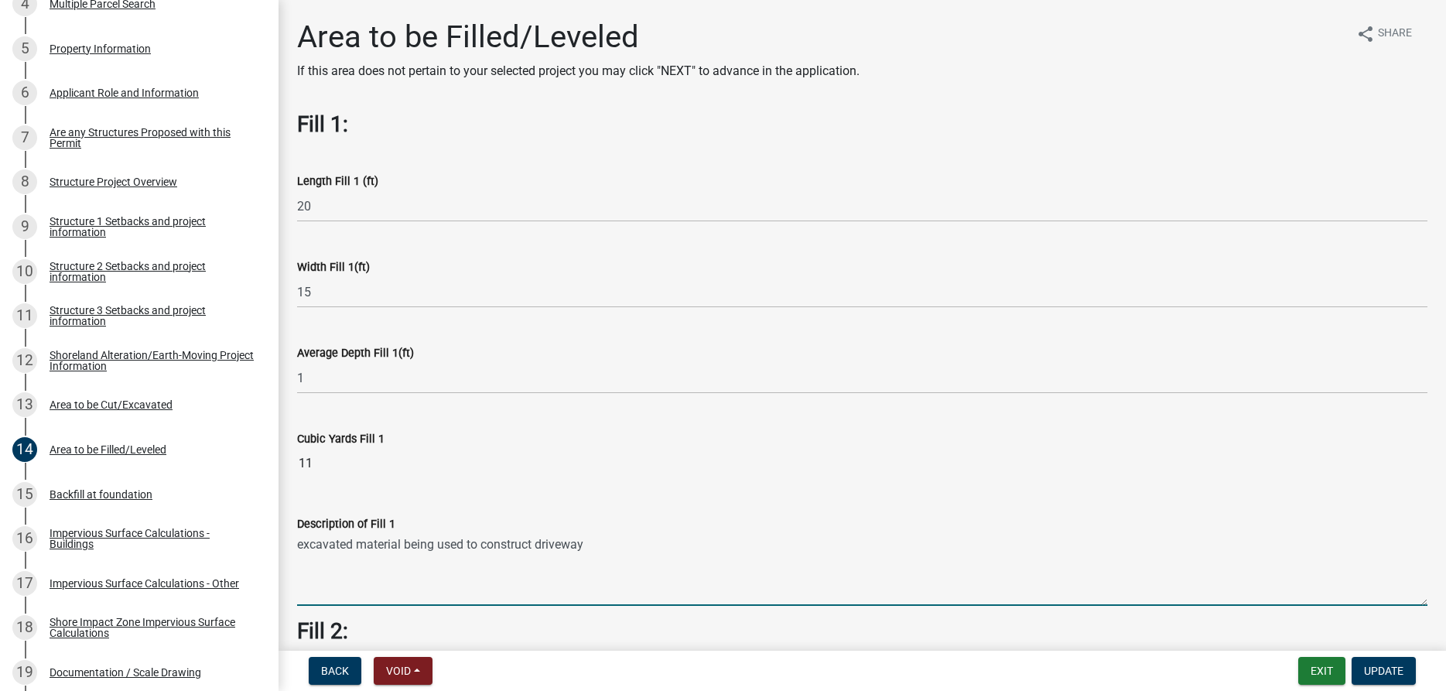
drag, startPoint x: 586, startPoint y: 545, endPoint x: 299, endPoint y: 545, distance: 287.8
click at [299, 545] on textarea "excavated material being used to construct driveway" at bounding box center [862, 569] width 1130 height 73
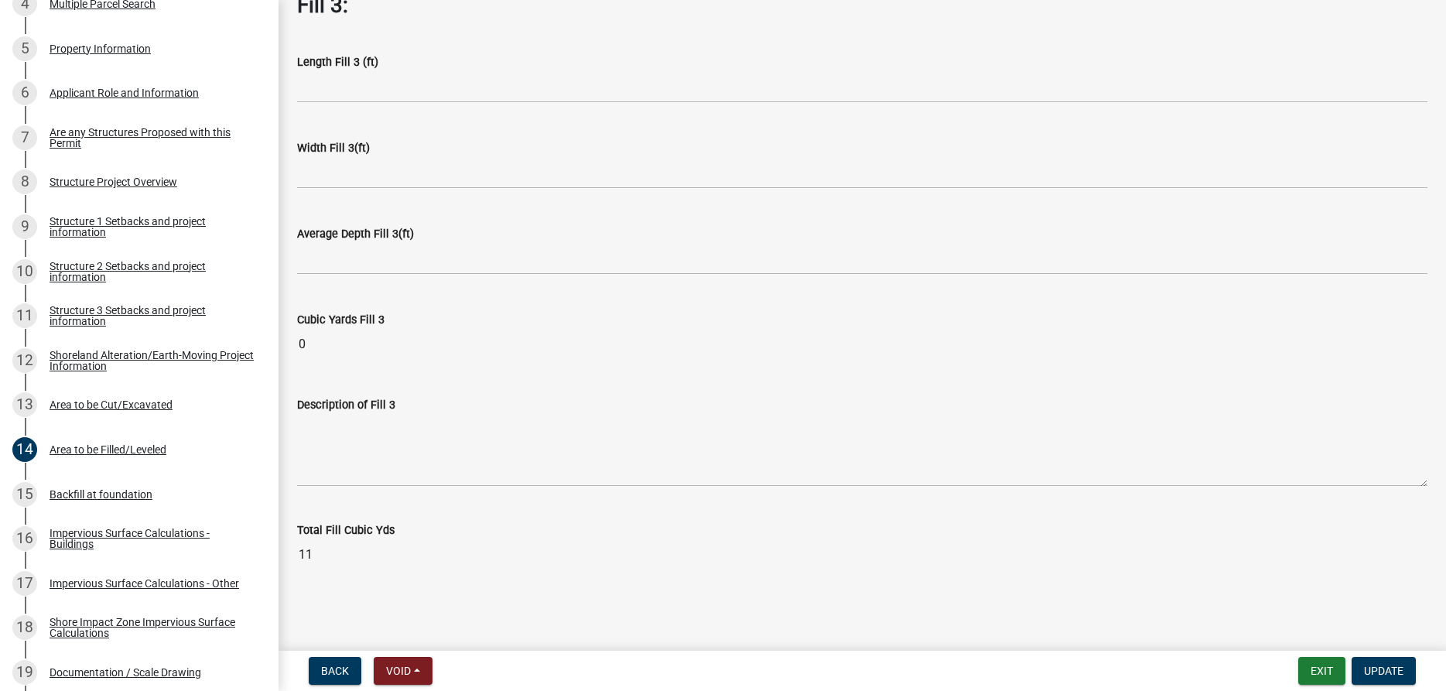
scroll to position [426, 0]
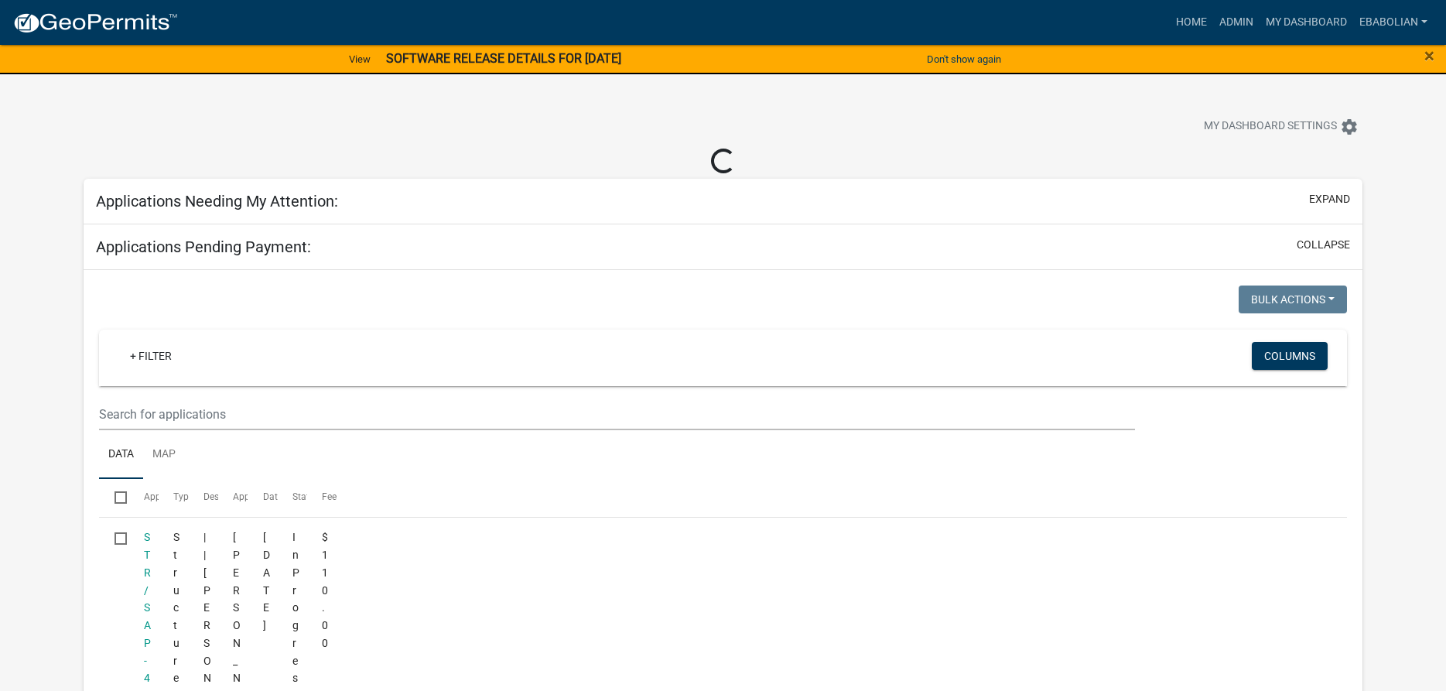
select select "3: 100"
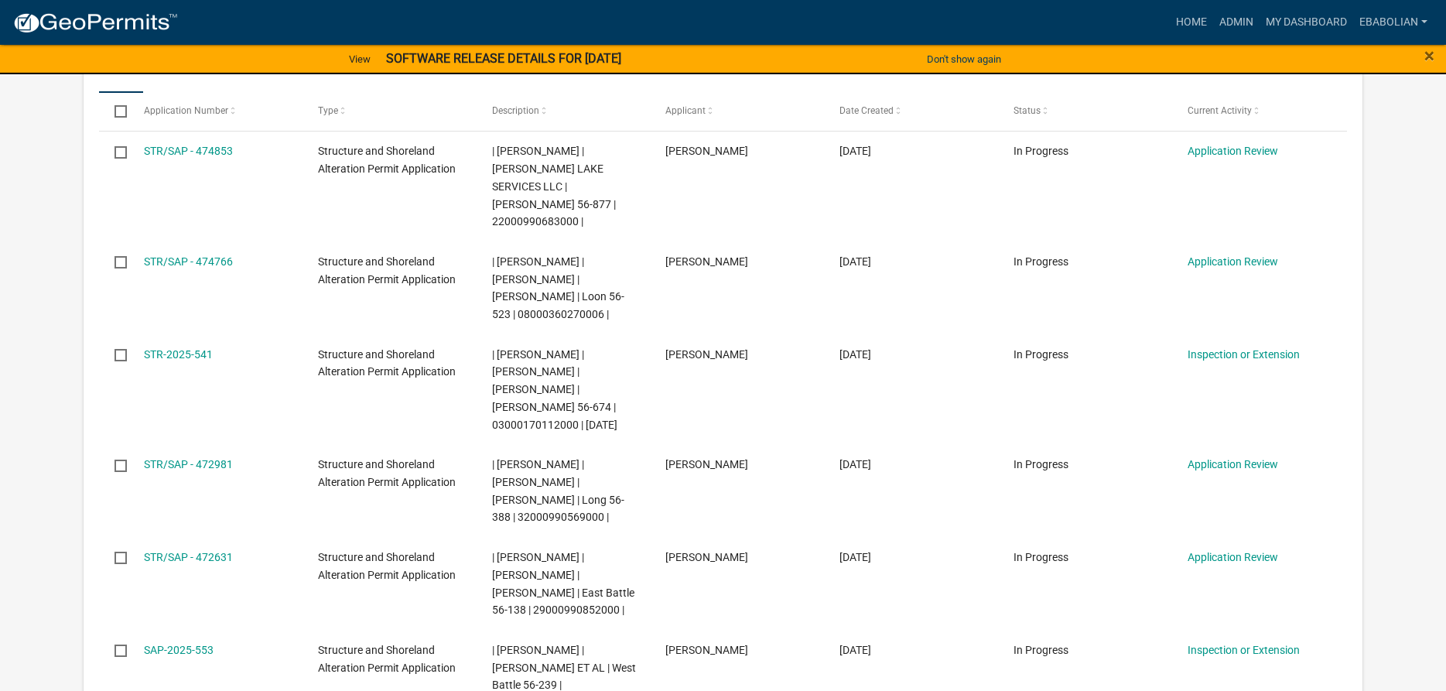
scroll to position [316, 0]
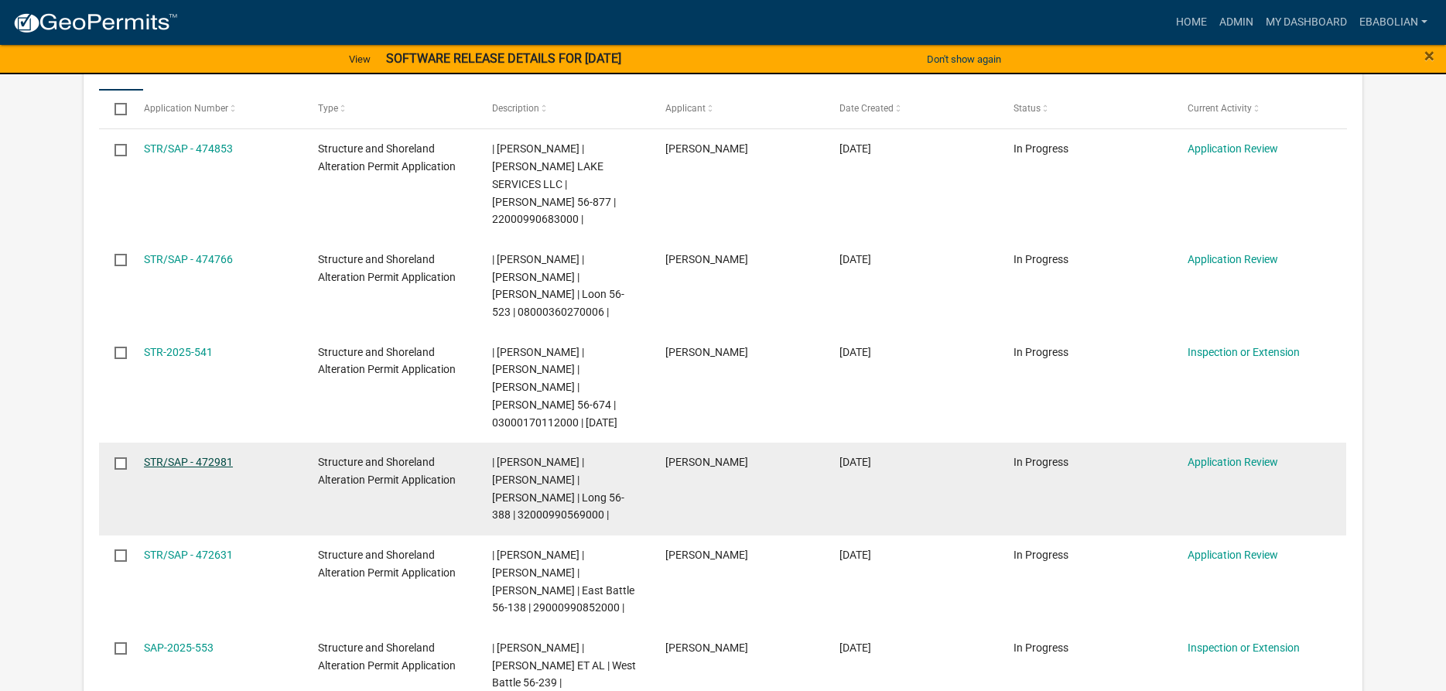
click at [215, 456] on link "STR/SAP - 472981" at bounding box center [188, 462] width 89 height 12
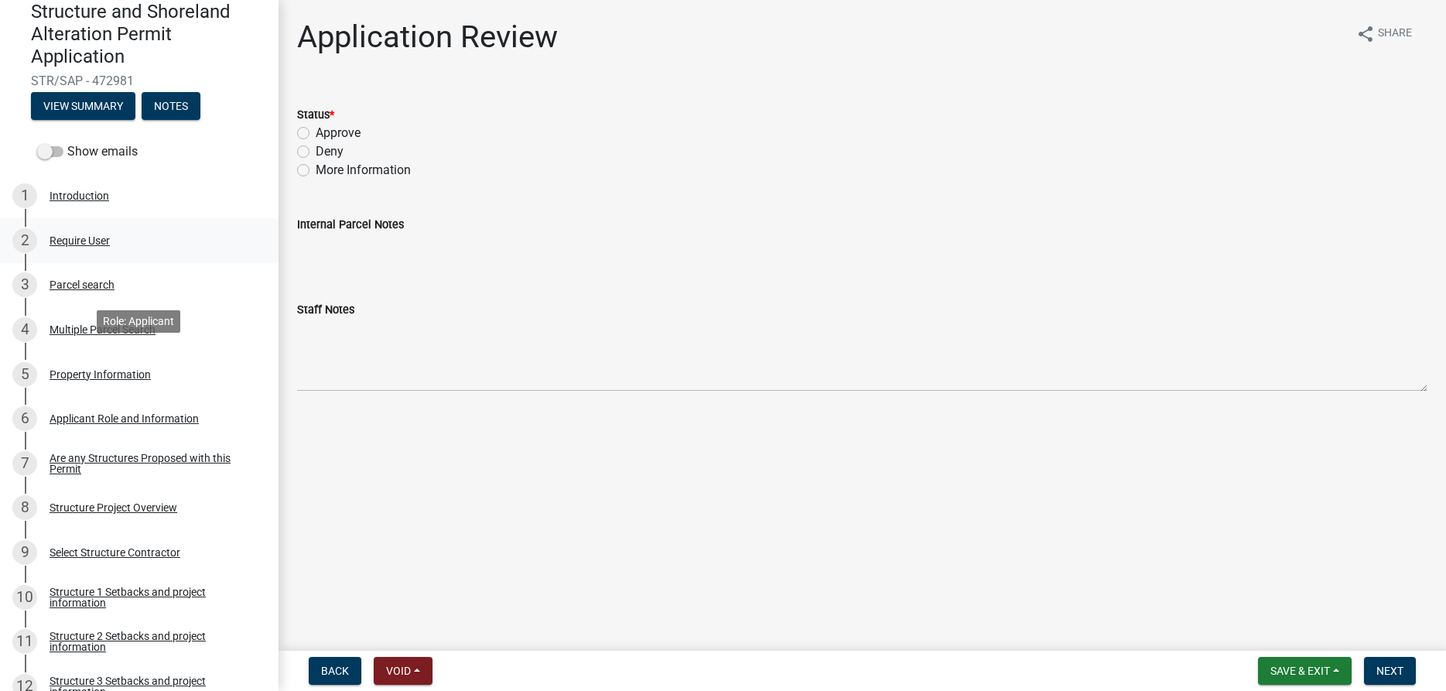
scroll to position [158, 0]
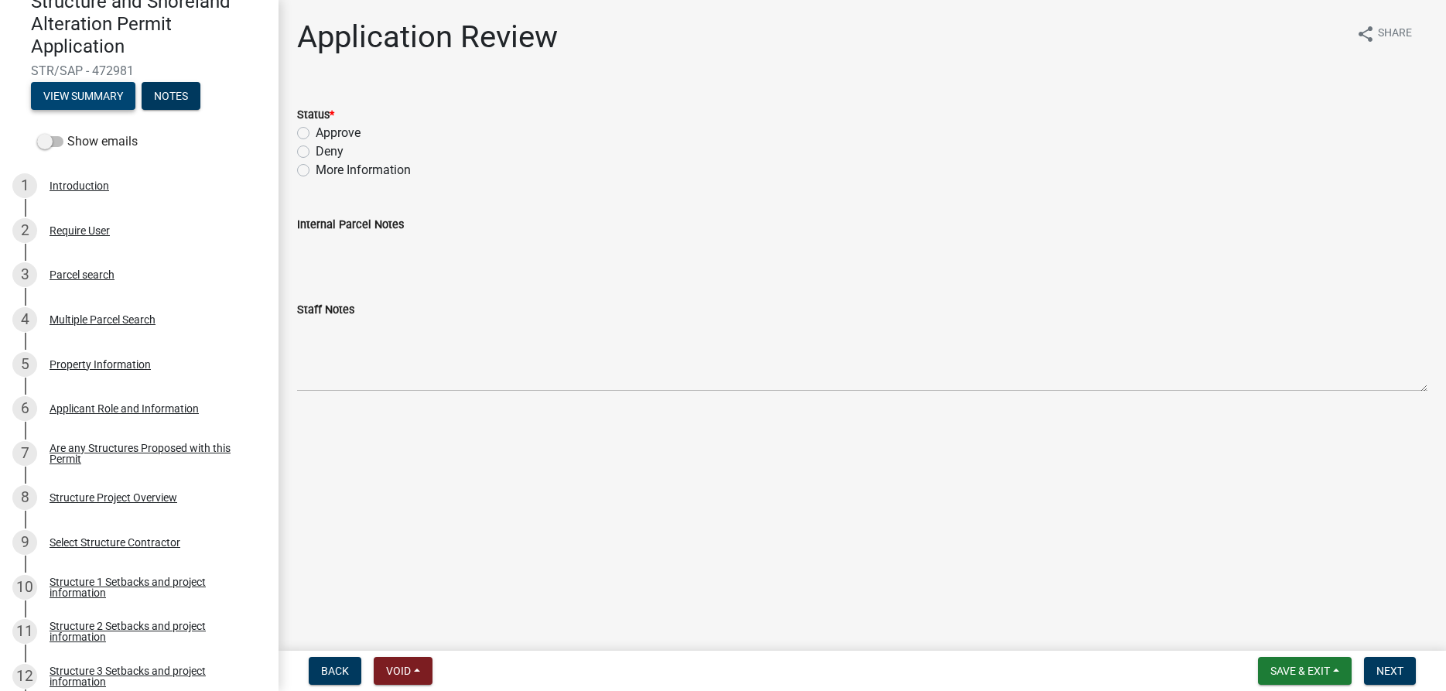
click at [84, 94] on button "View Summary" at bounding box center [83, 96] width 104 height 28
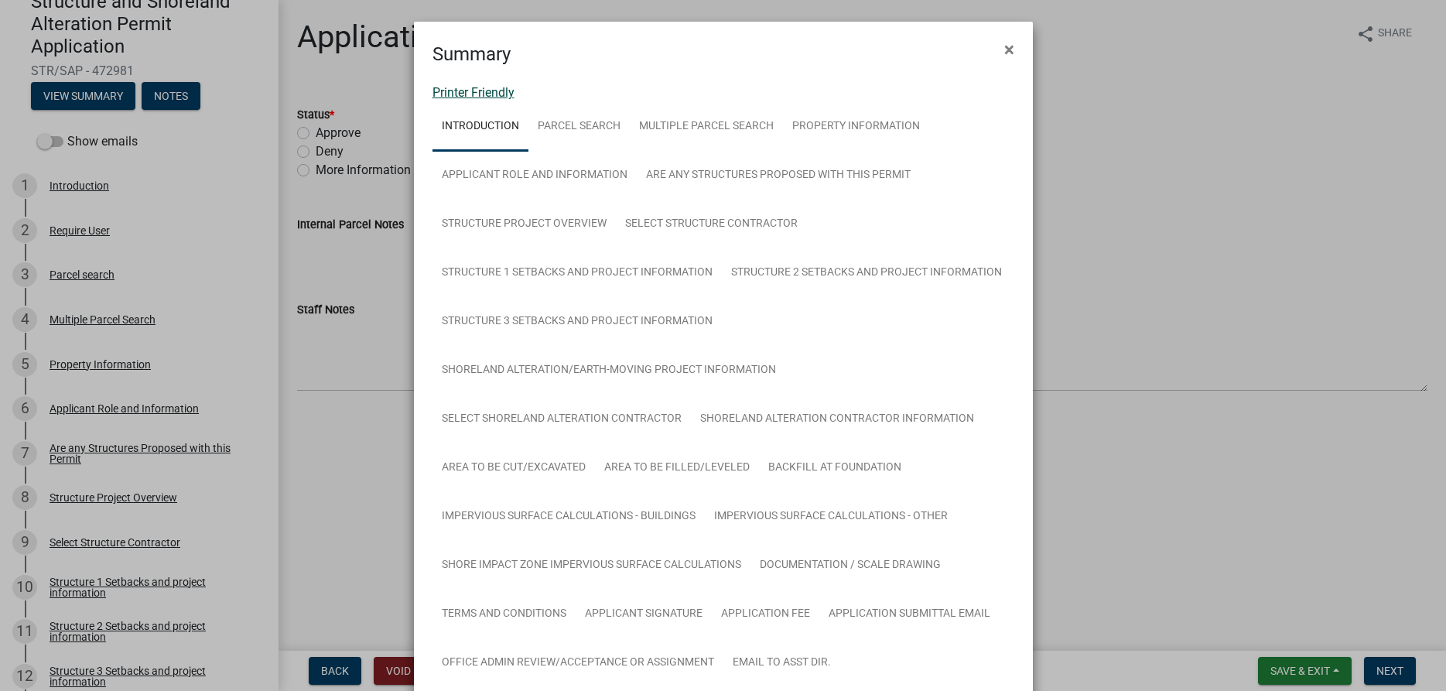
click at [476, 92] on link "Printer Friendly" at bounding box center [473, 92] width 82 height 15
click at [1013, 48] on span "×" at bounding box center [1009, 50] width 10 height 22
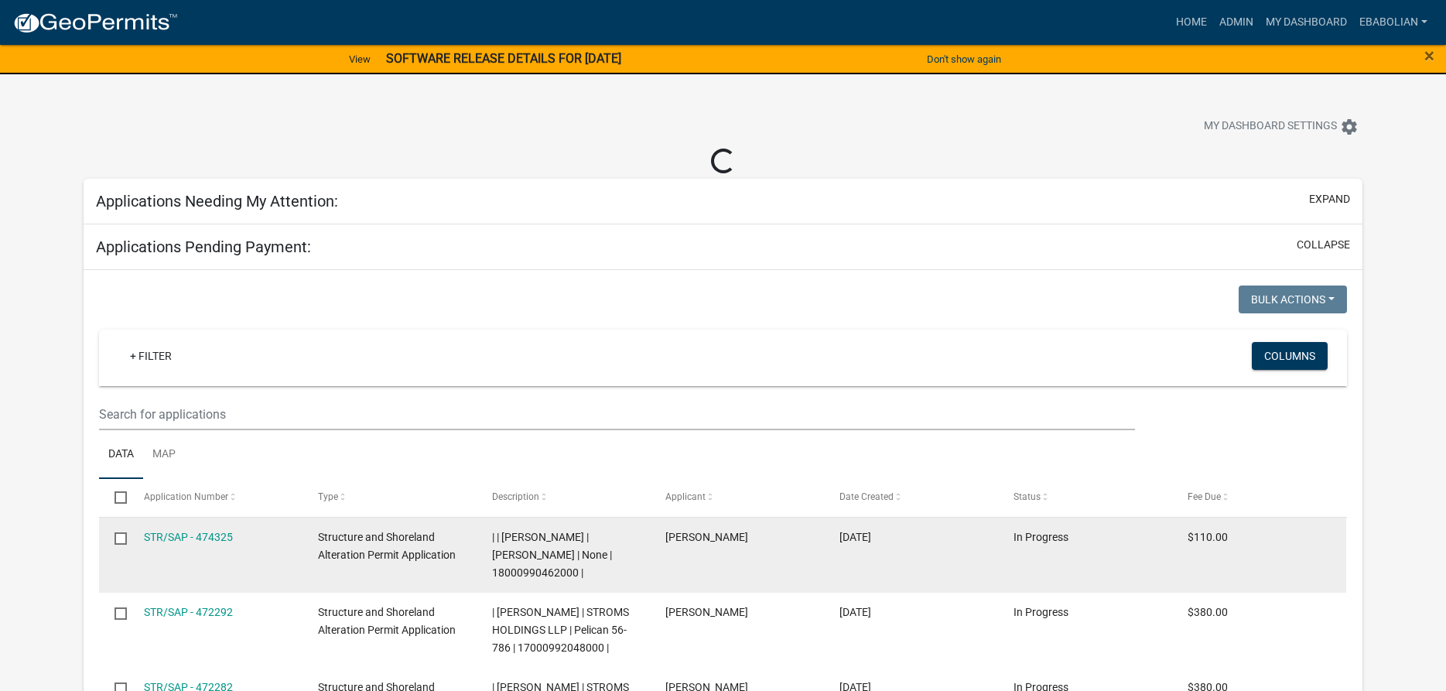
select select "3: 100"
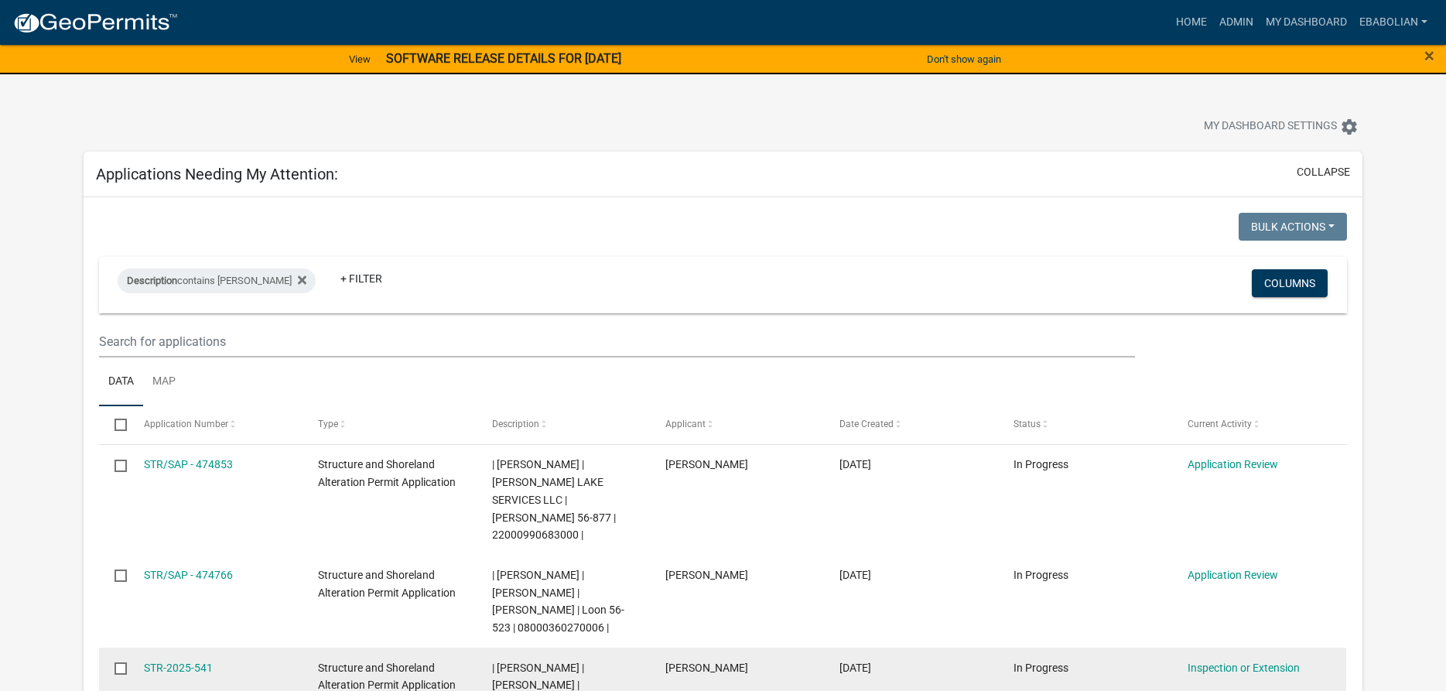
scroll to position [237, 0]
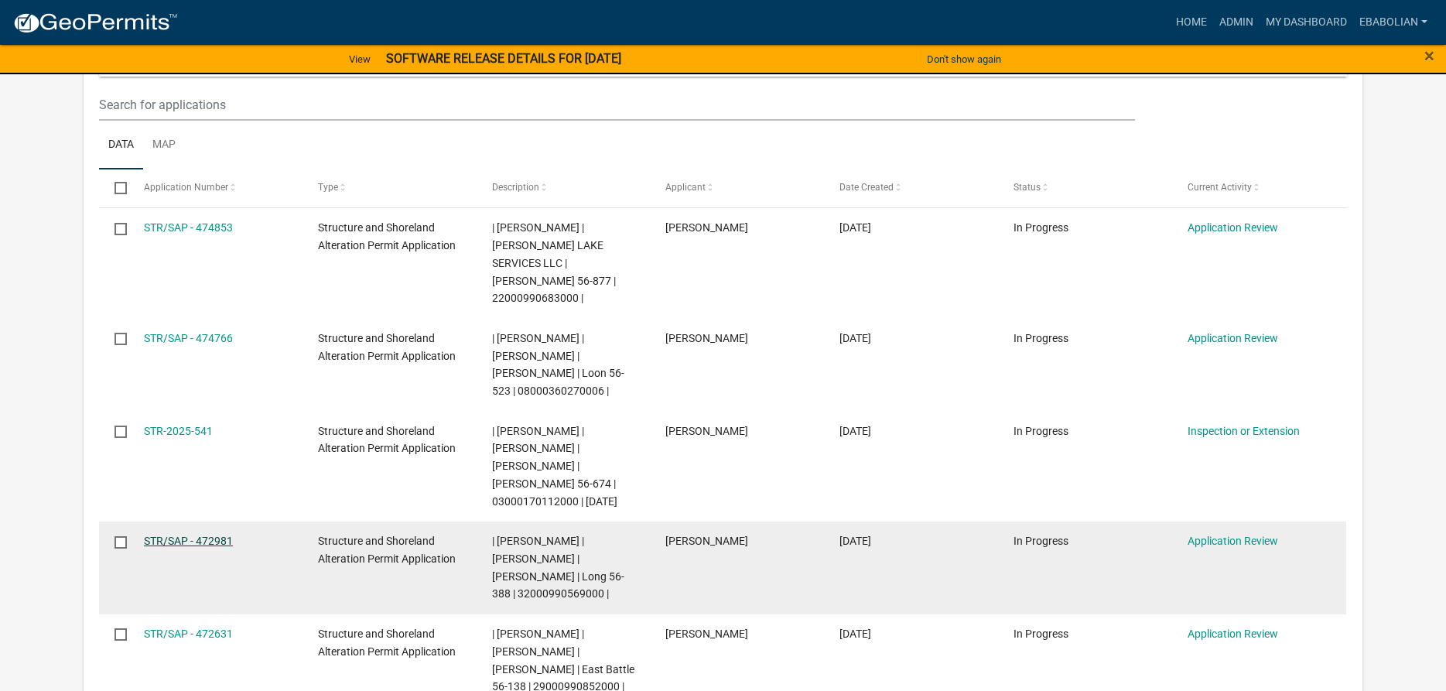
click at [217, 535] on link "STR/SAP - 472981" at bounding box center [188, 541] width 89 height 12
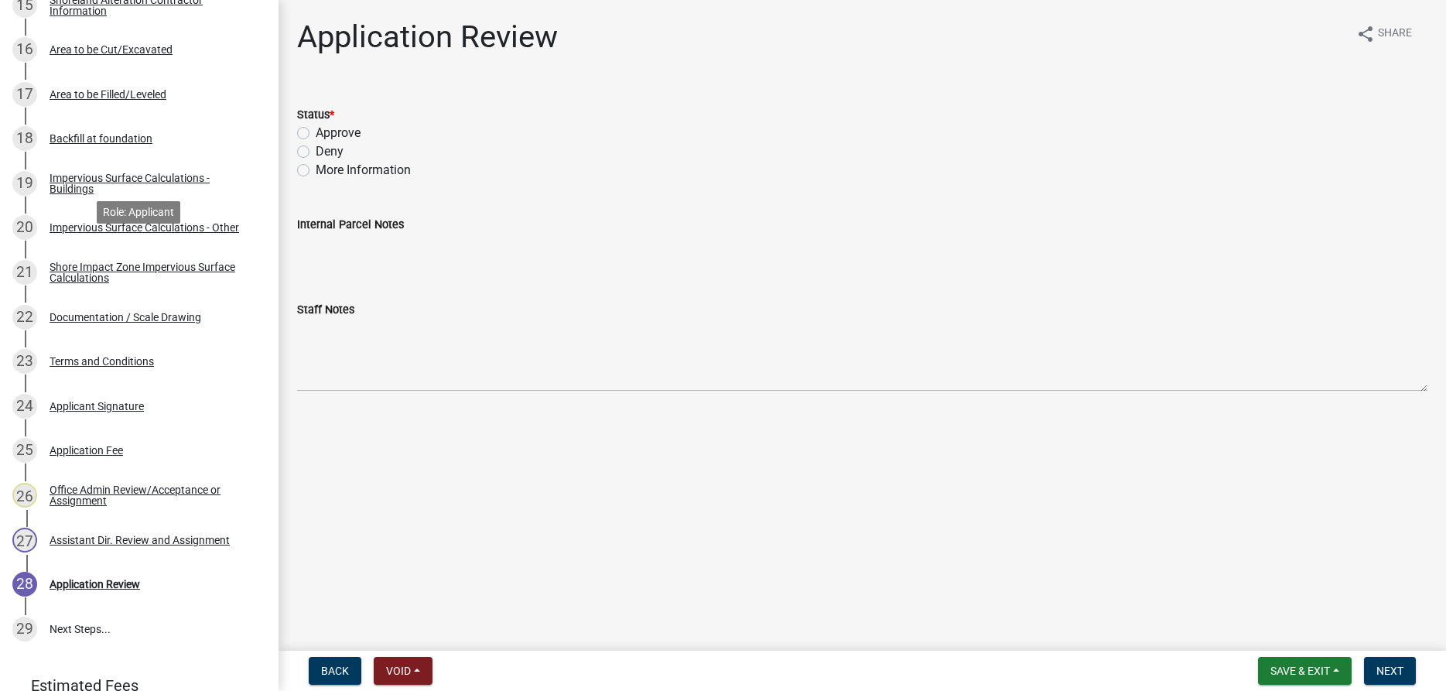
scroll to position [1026, 0]
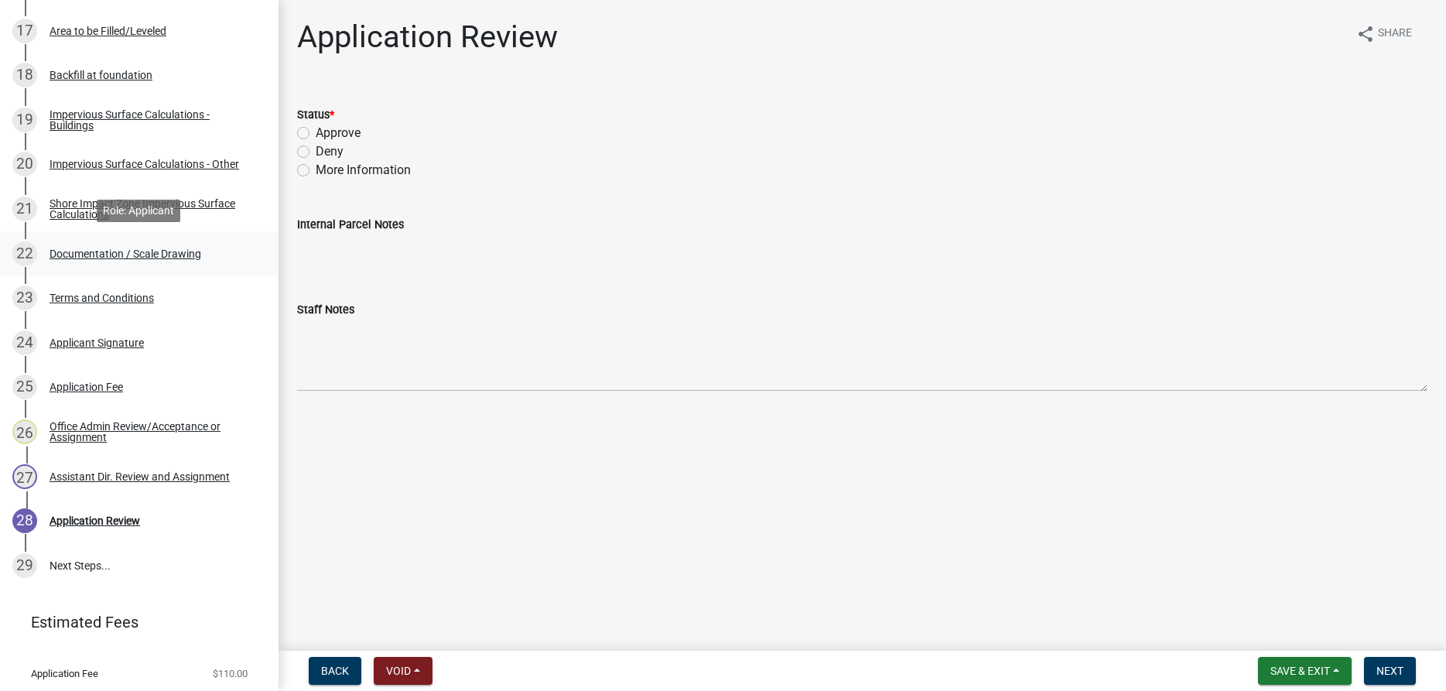
click at [170, 252] on div "Documentation / Scale Drawing" at bounding box center [126, 253] width 152 height 11
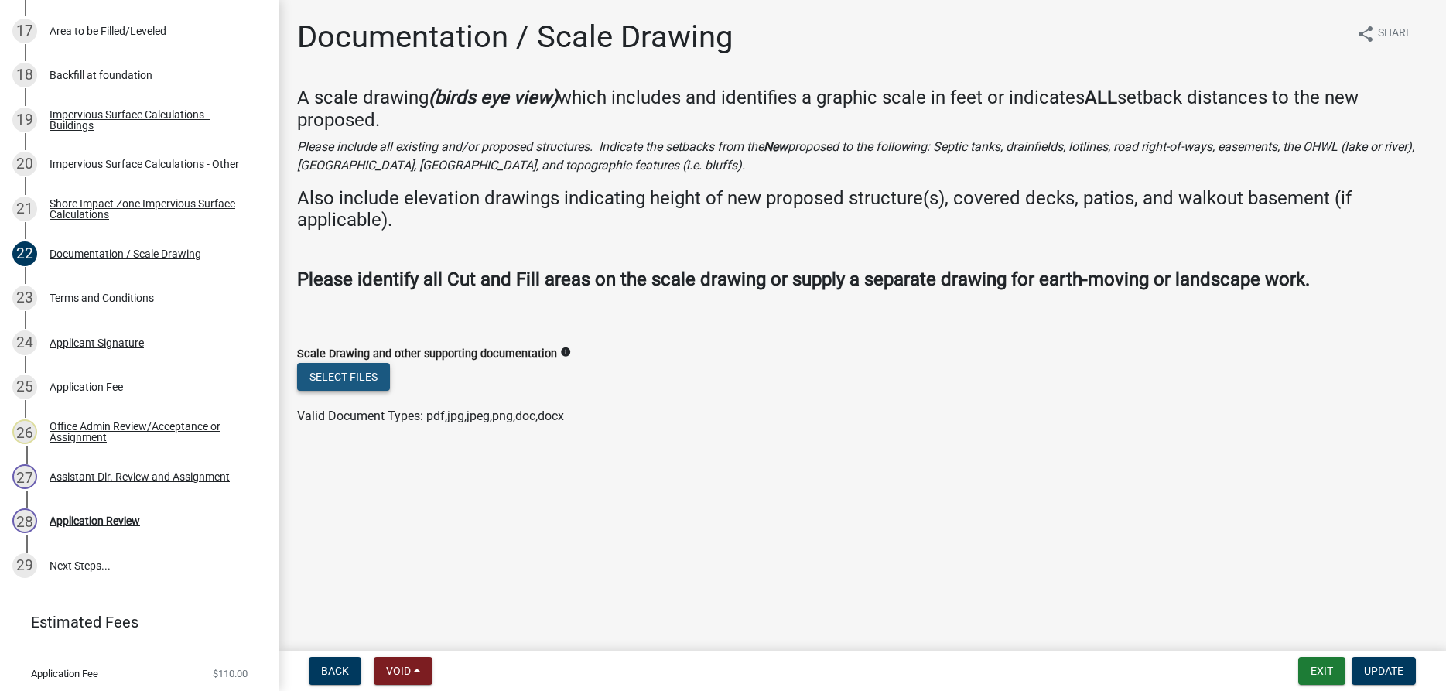
click at [347, 377] on button "Select files" at bounding box center [343, 377] width 93 height 28
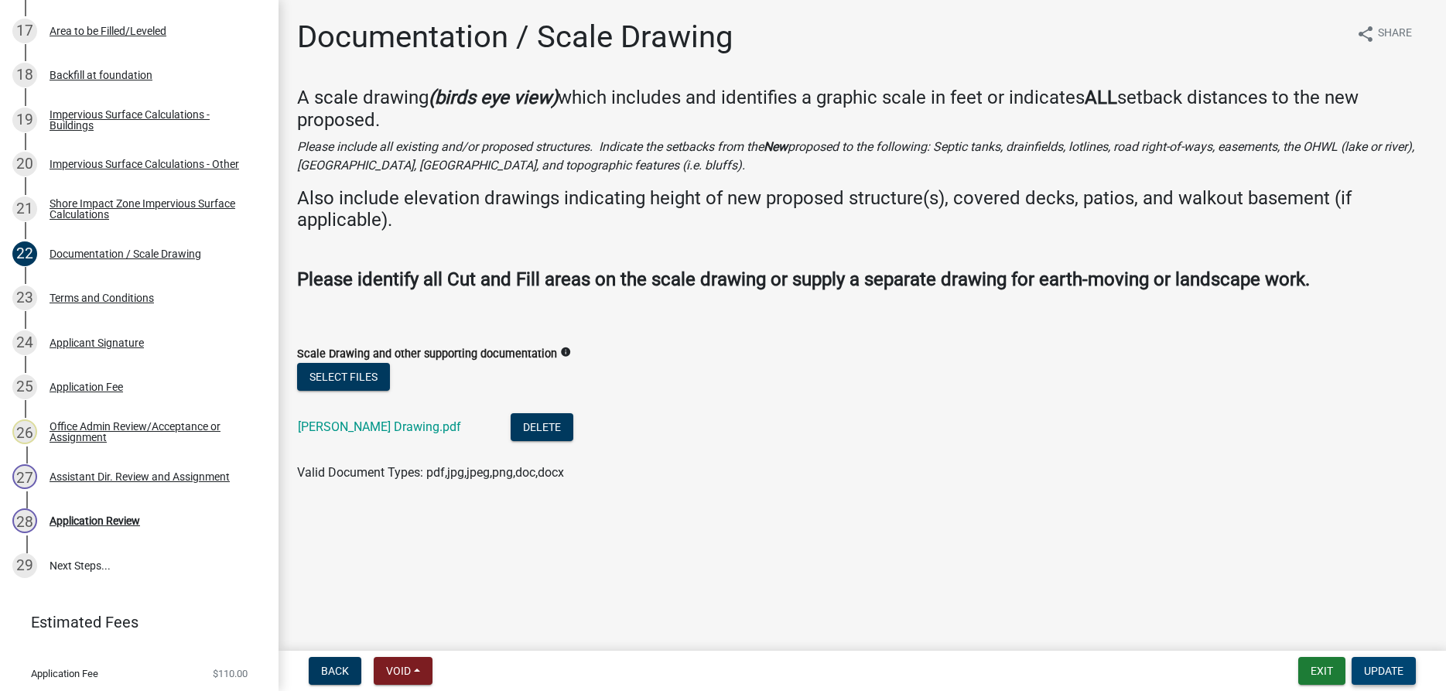
click at [1380, 665] on span "Update" at bounding box center [1383, 671] width 39 height 12
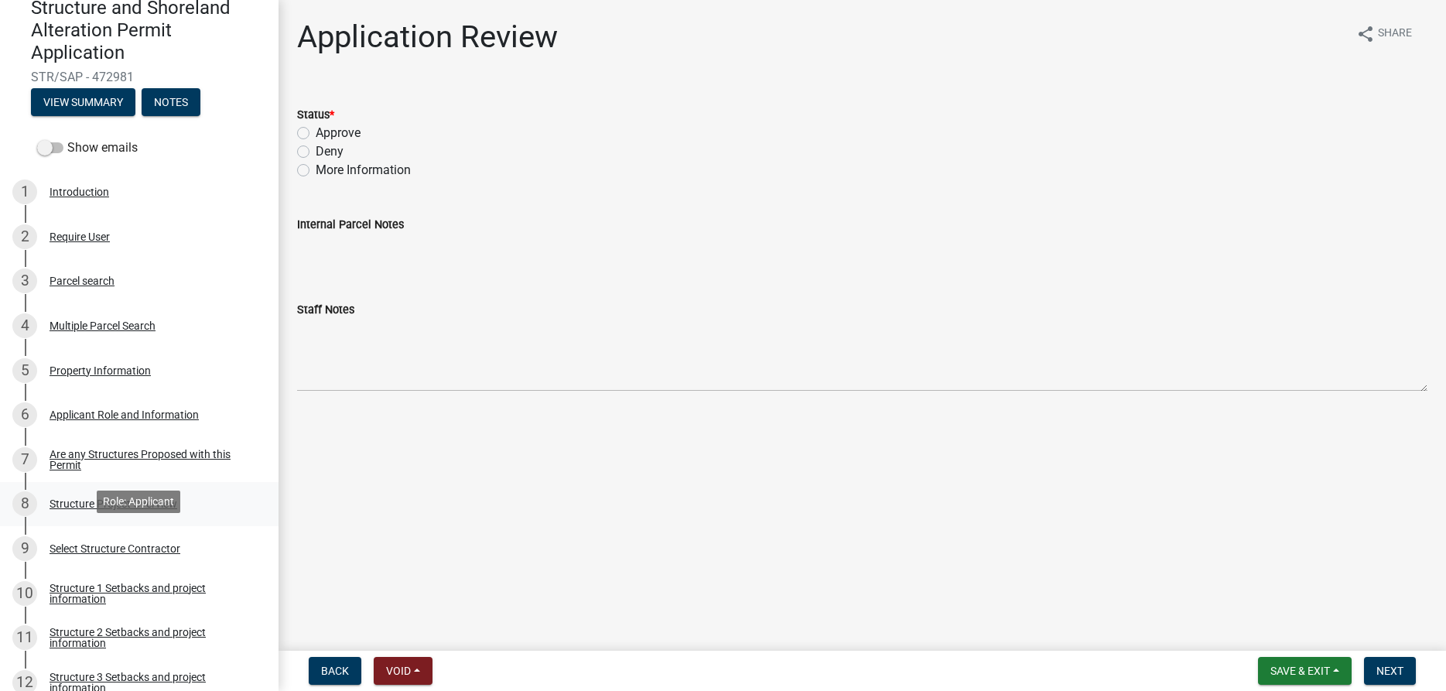
scroll to position [0, 0]
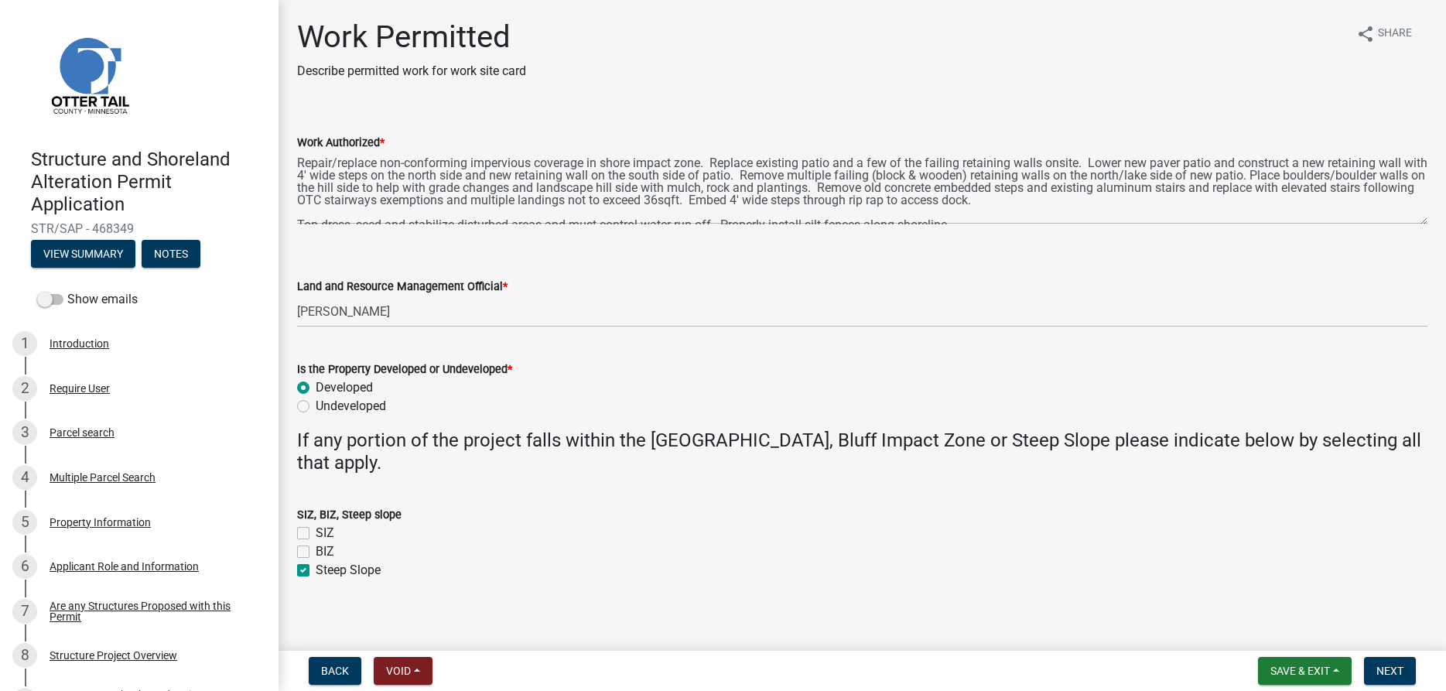
select select "f66be788-4dd6-459d-a9ec-6d83f4dfb709"
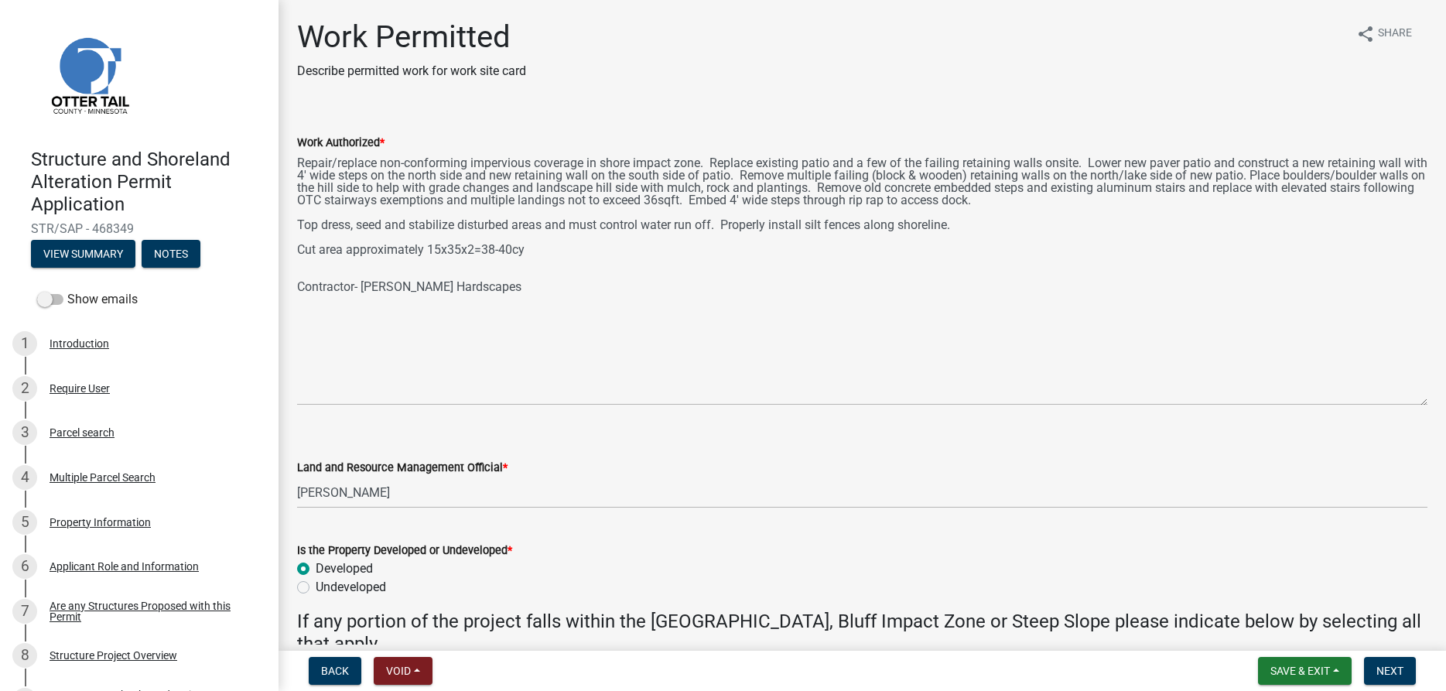
drag, startPoint x: 1424, startPoint y: 219, endPoint x: 1429, endPoint y: 400, distance: 181.1
click at [1427, 400] on textarea "Repair/replace non-conforming impervious coverage in shore impact zone. Replace…" at bounding box center [862, 279] width 1130 height 254
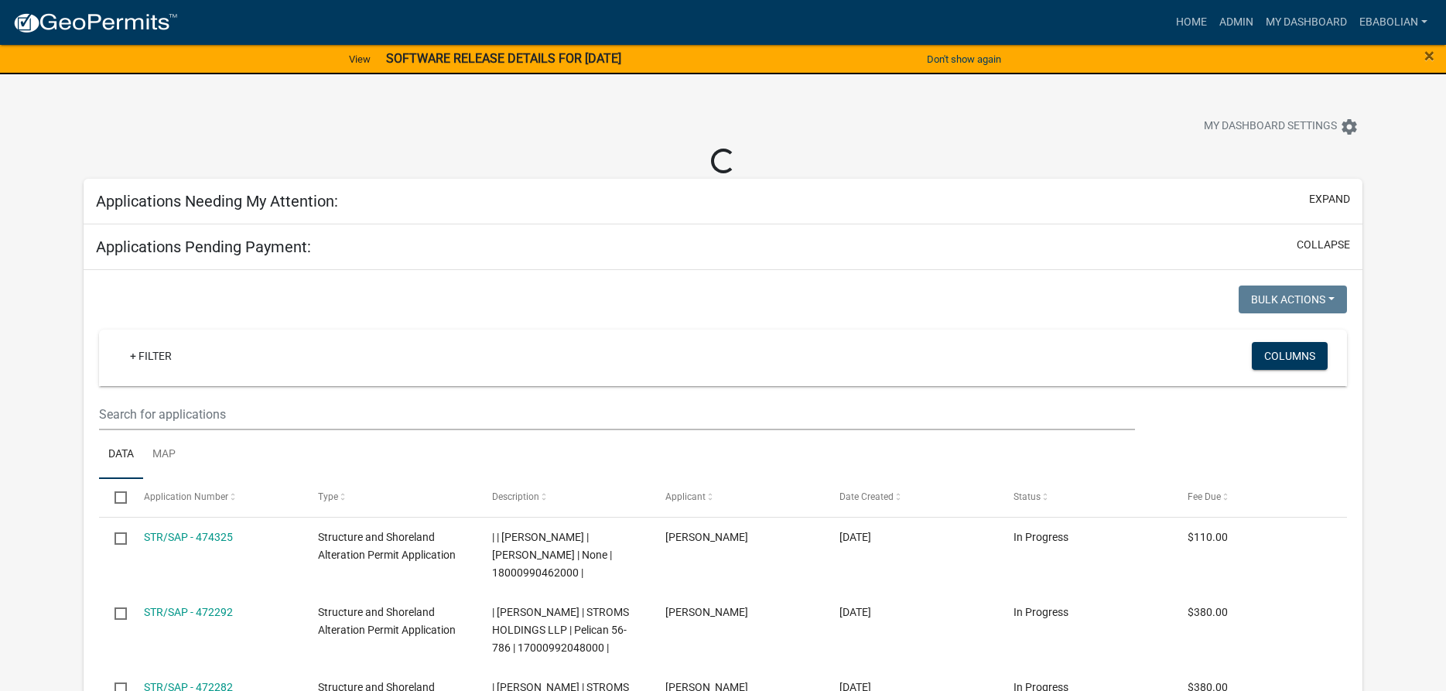
select select "3: 100"
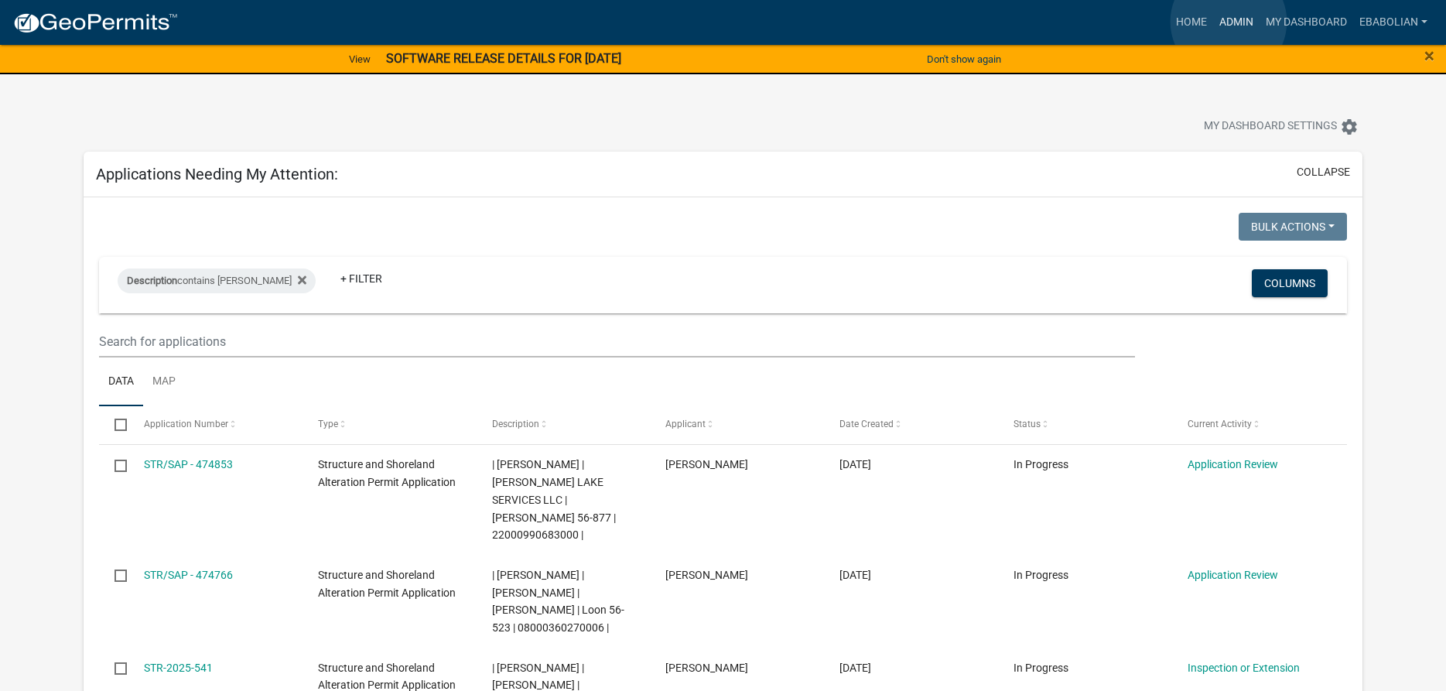
click at [1228, 22] on link "Admin" at bounding box center [1236, 22] width 46 height 29
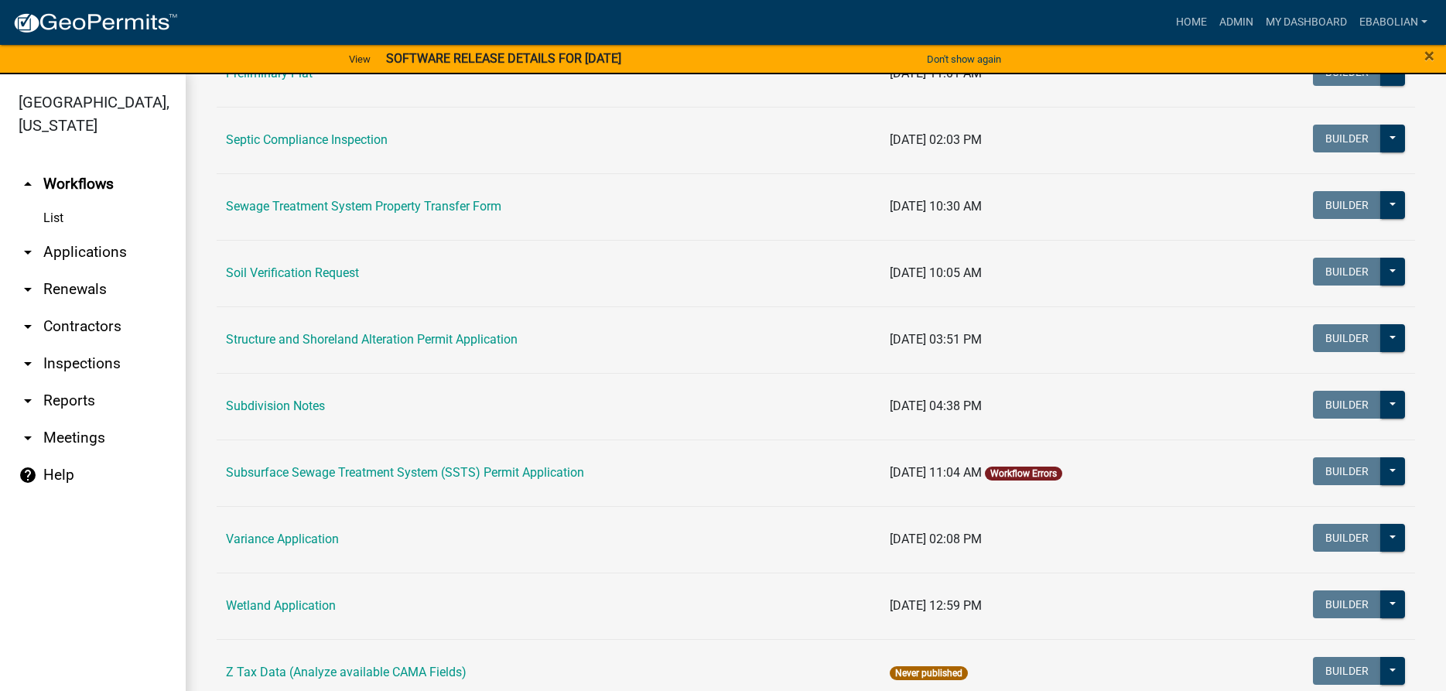
scroll to position [764, 0]
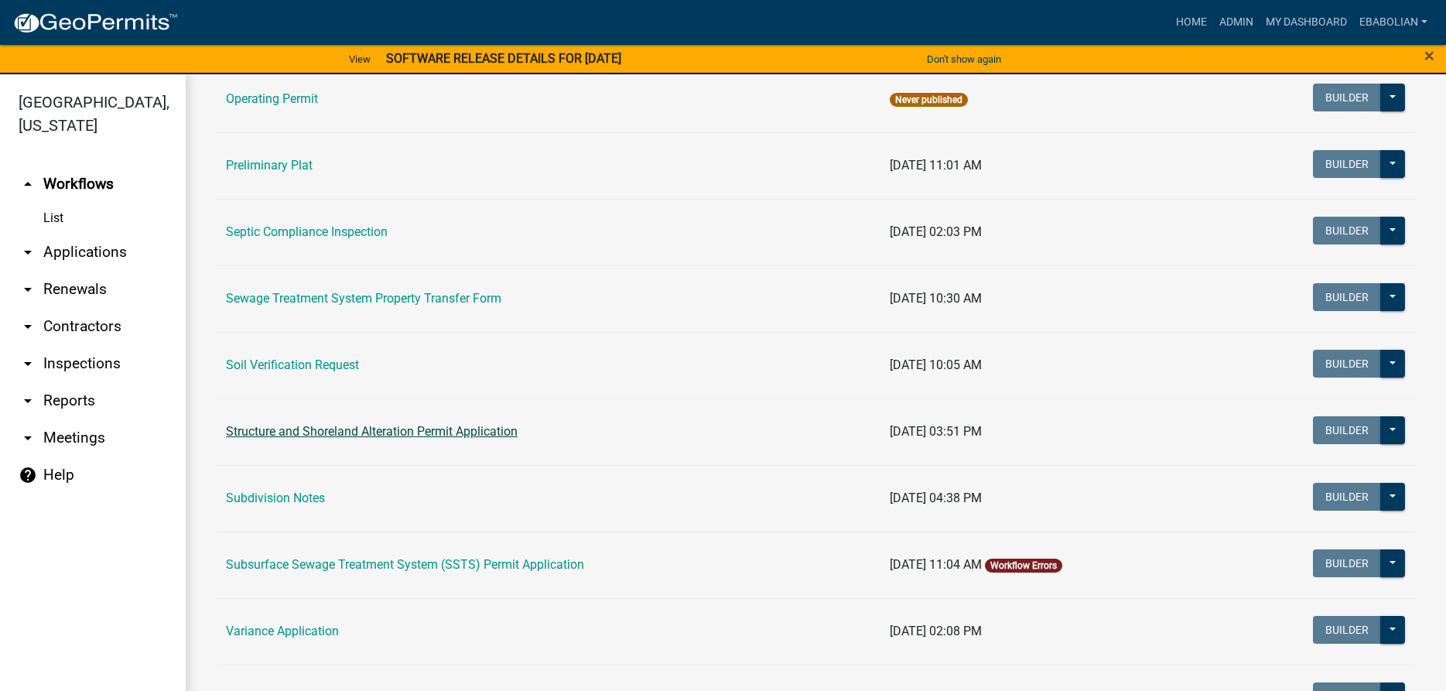
click at [438, 437] on link "Structure and Shoreland Alteration Permit Application" at bounding box center [372, 431] width 292 height 15
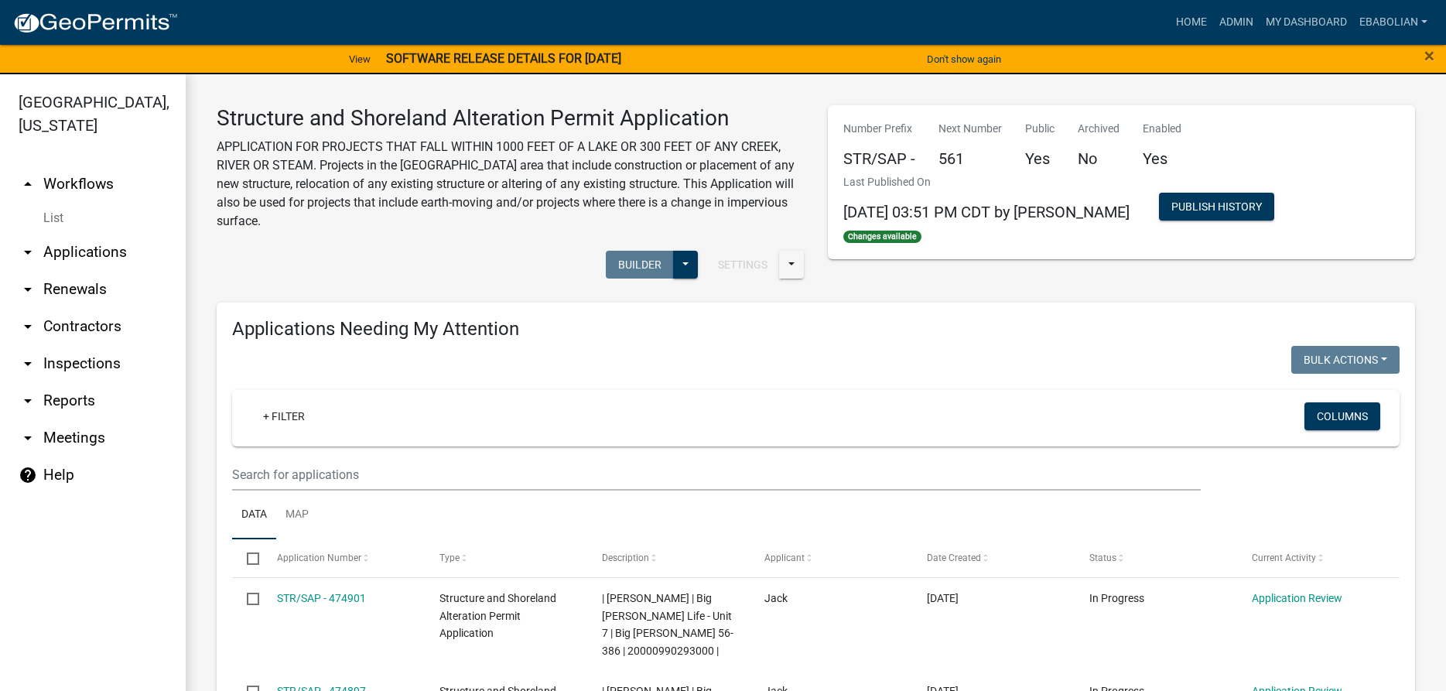
select select "3: 100"
click at [343, 474] on input "text" at bounding box center [716, 475] width 969 height 32
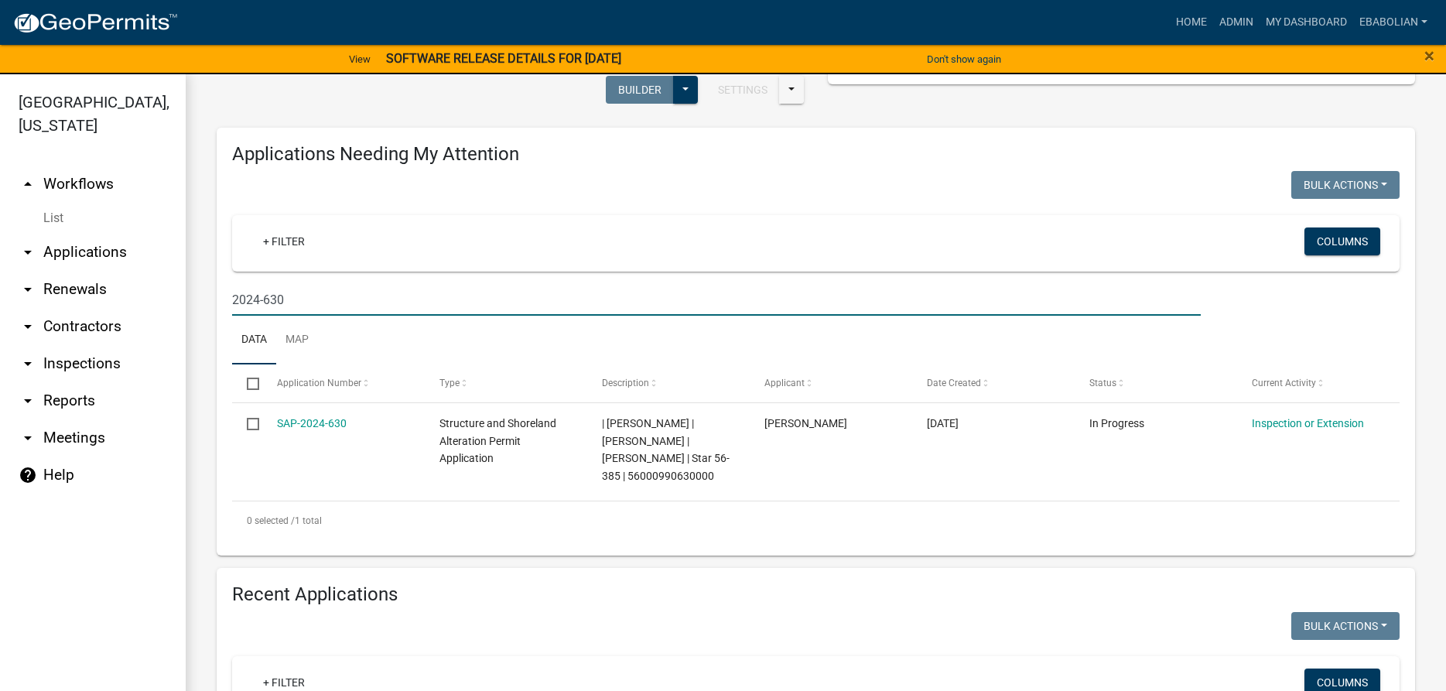
scroll to position [176, 0]
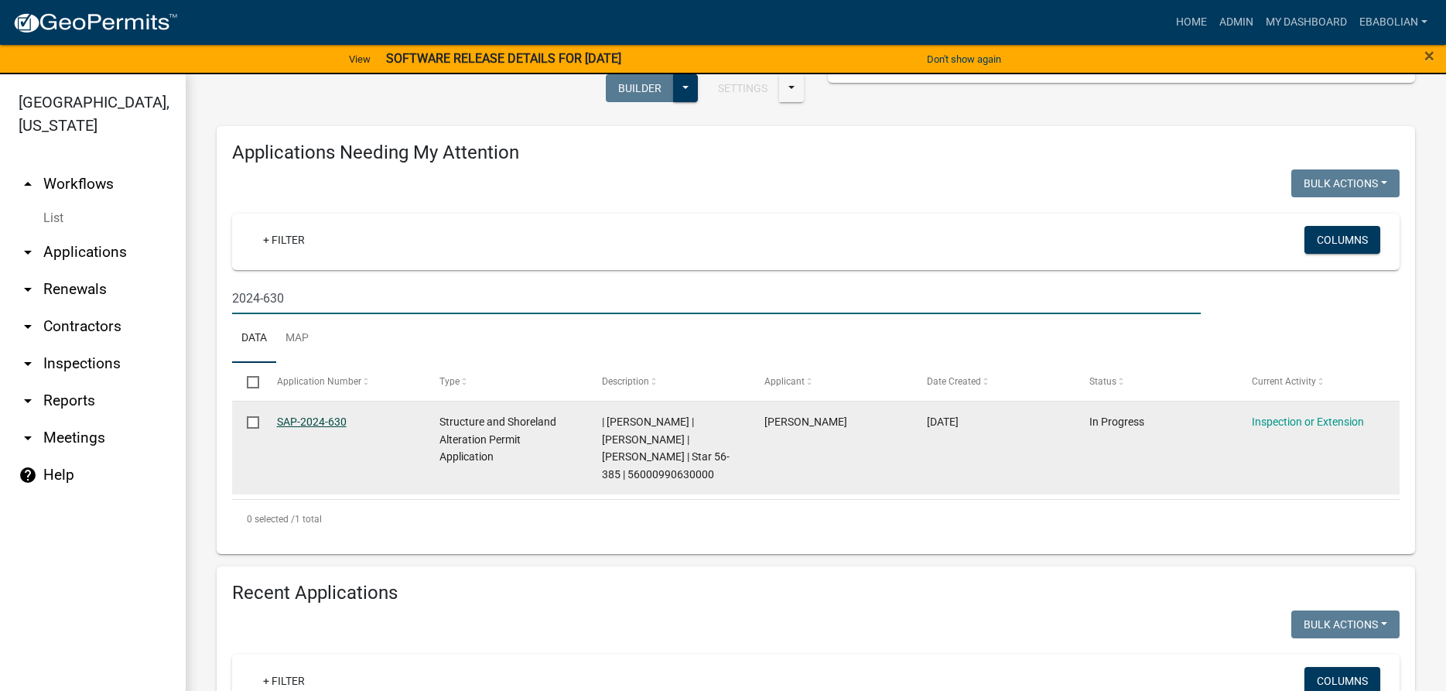
type input "2024-630"
click at [330, 422] on link "SAP-2024-630" at bounding box center [312, 421] width 70 height 12
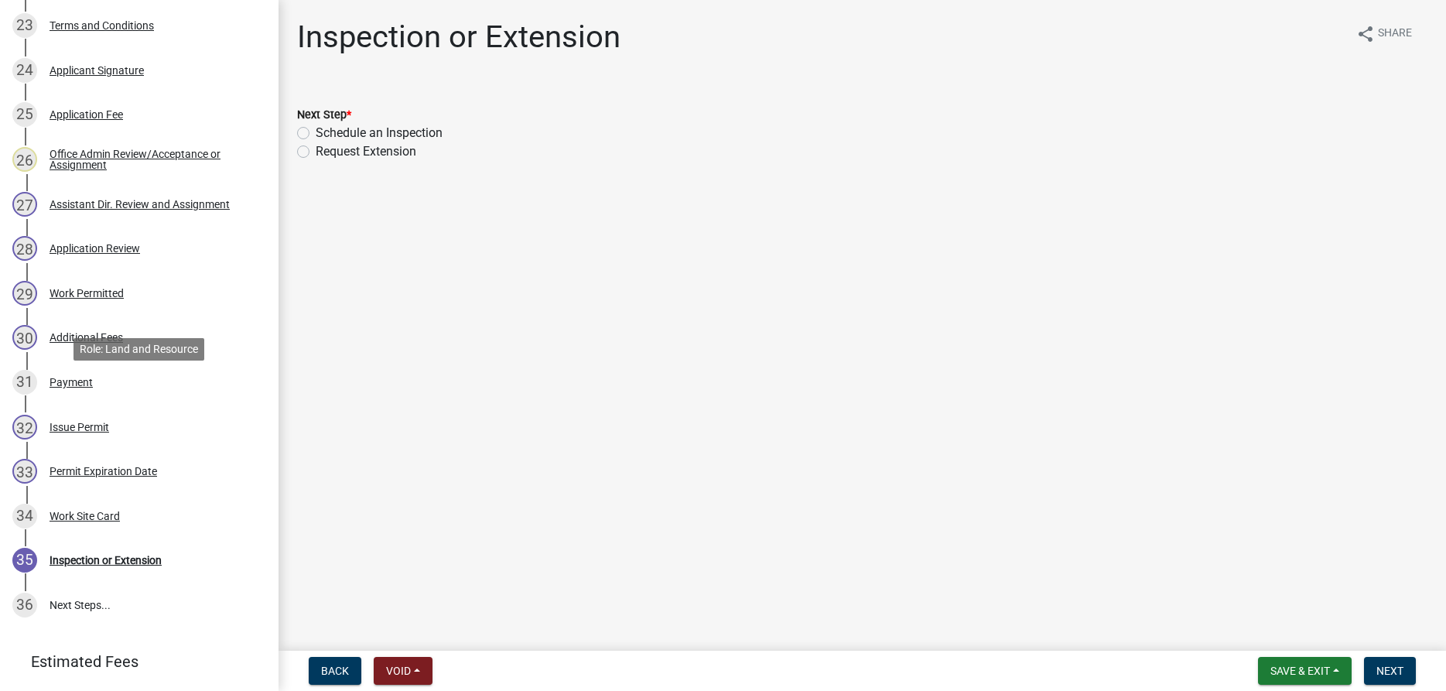
scroll to position [1341, 0]
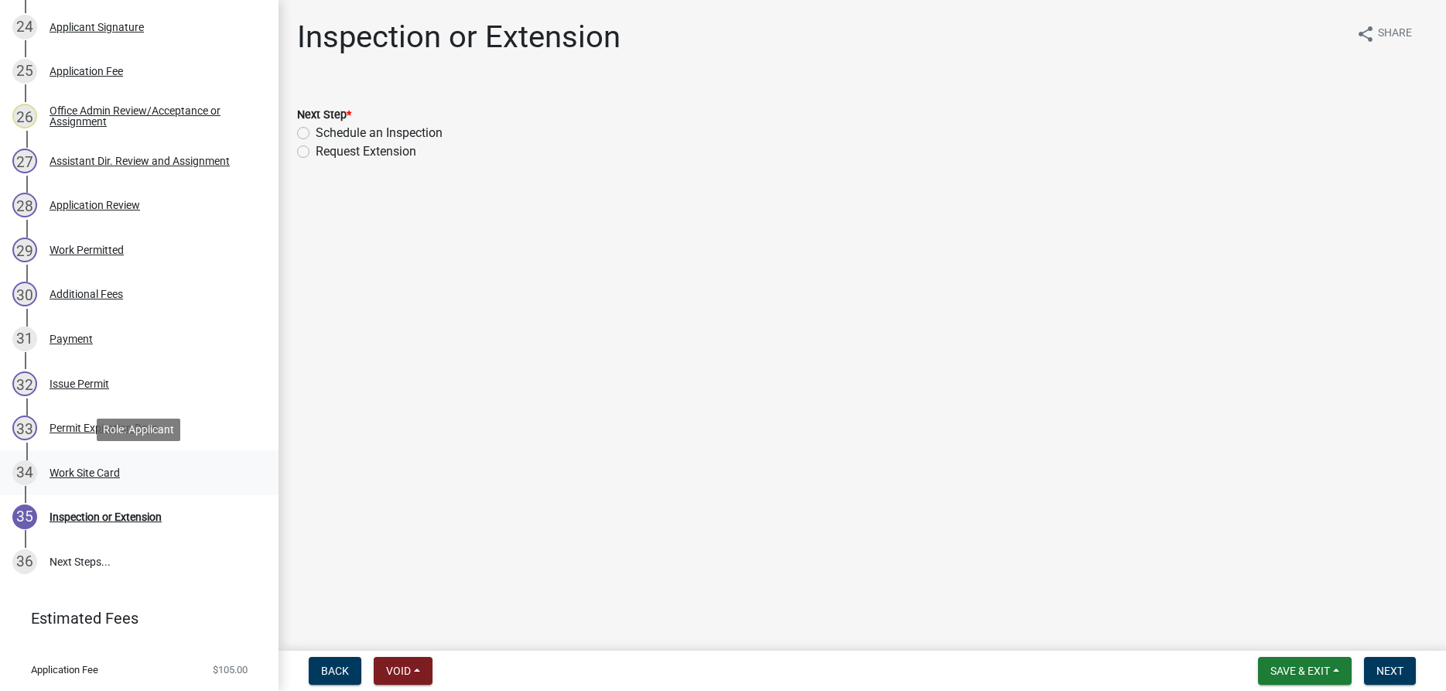
click at [87, 470] on div "Work Site Card" at bounding box center [85, 472] width 70 height 11
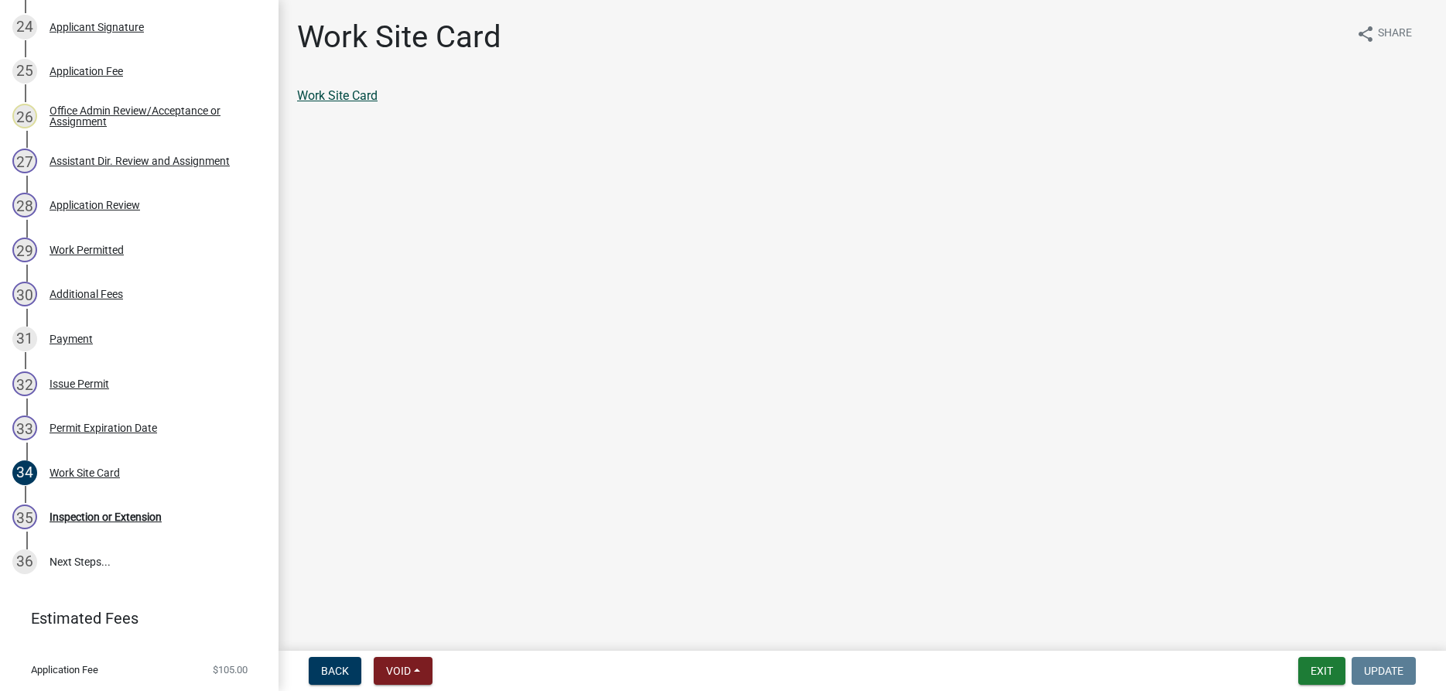
click at [337, 97] on link "Work Site Card" at bounding box center [337, 95] width 80 height 15
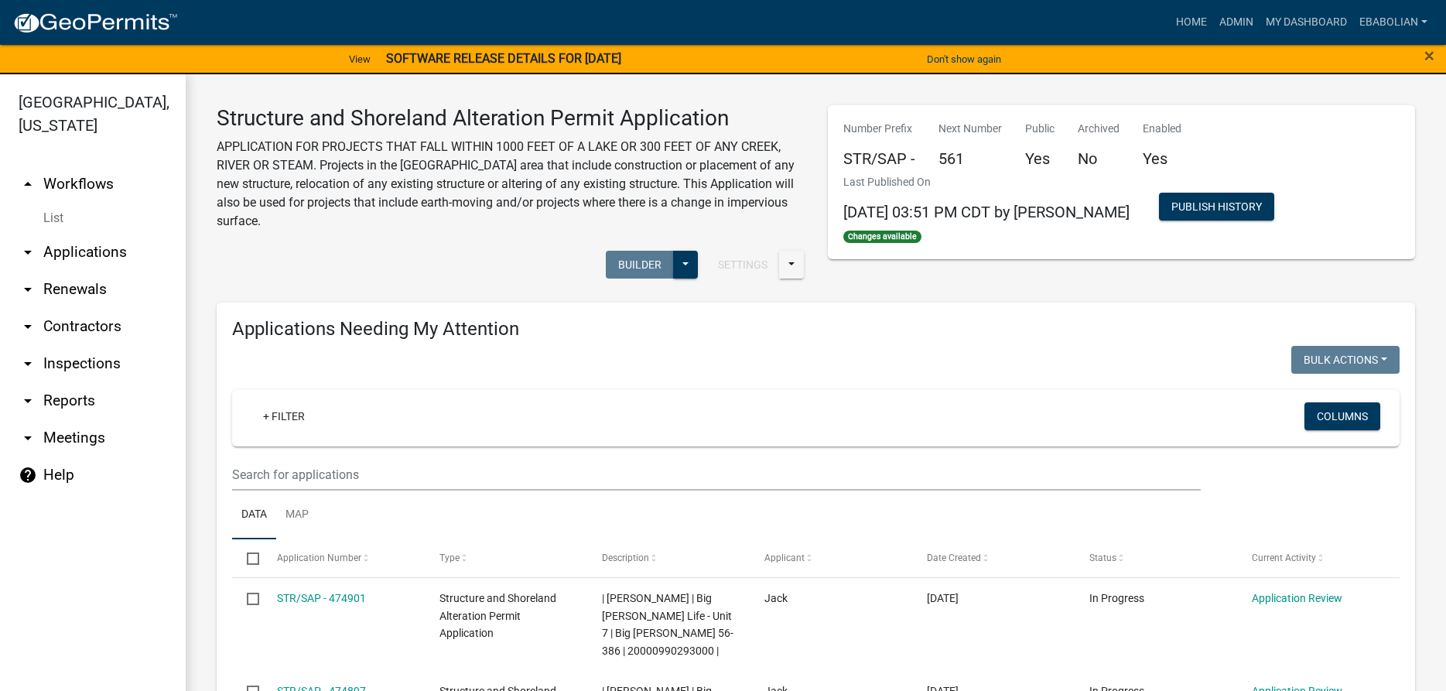
select select "3: 100"
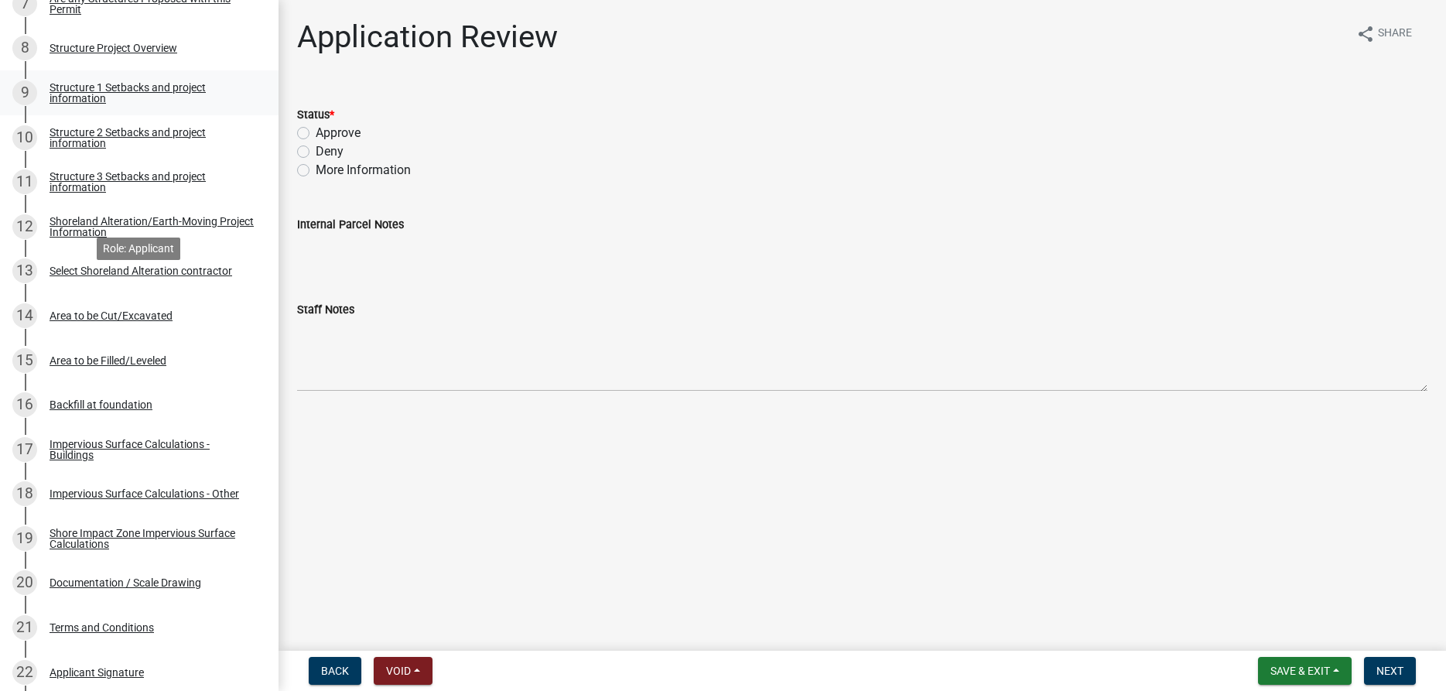
scroll to position [631, 0]
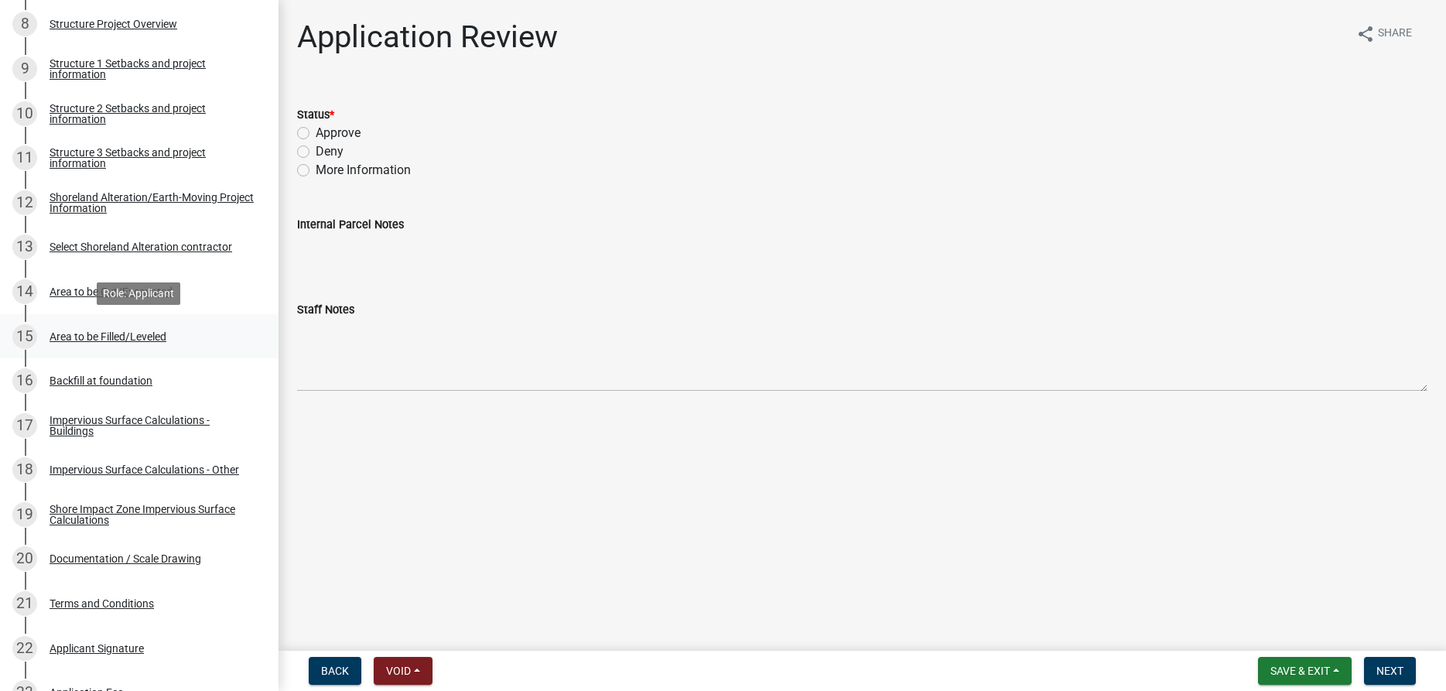
click at [100, 339] on div "Area to be Filled/Leveled" at bounding box center [108, 336] width 117 height 11
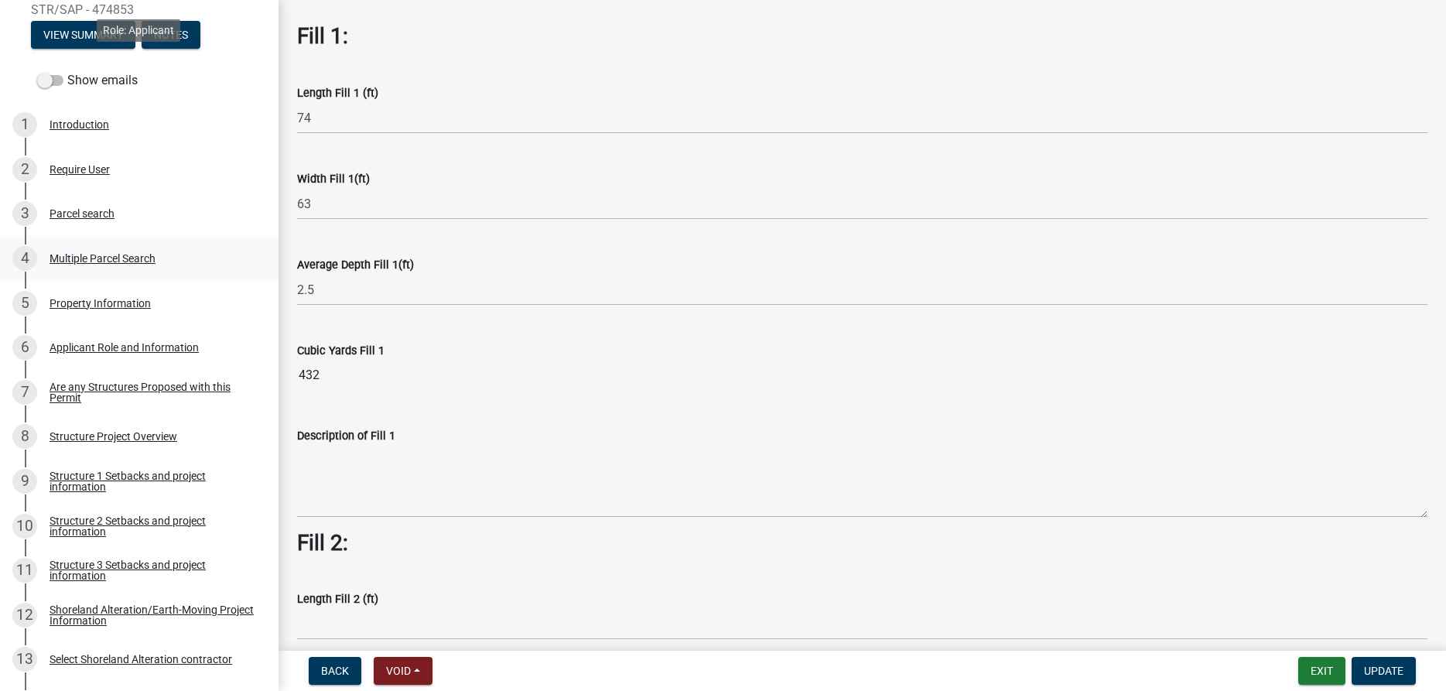
scroll to position [0, 0]
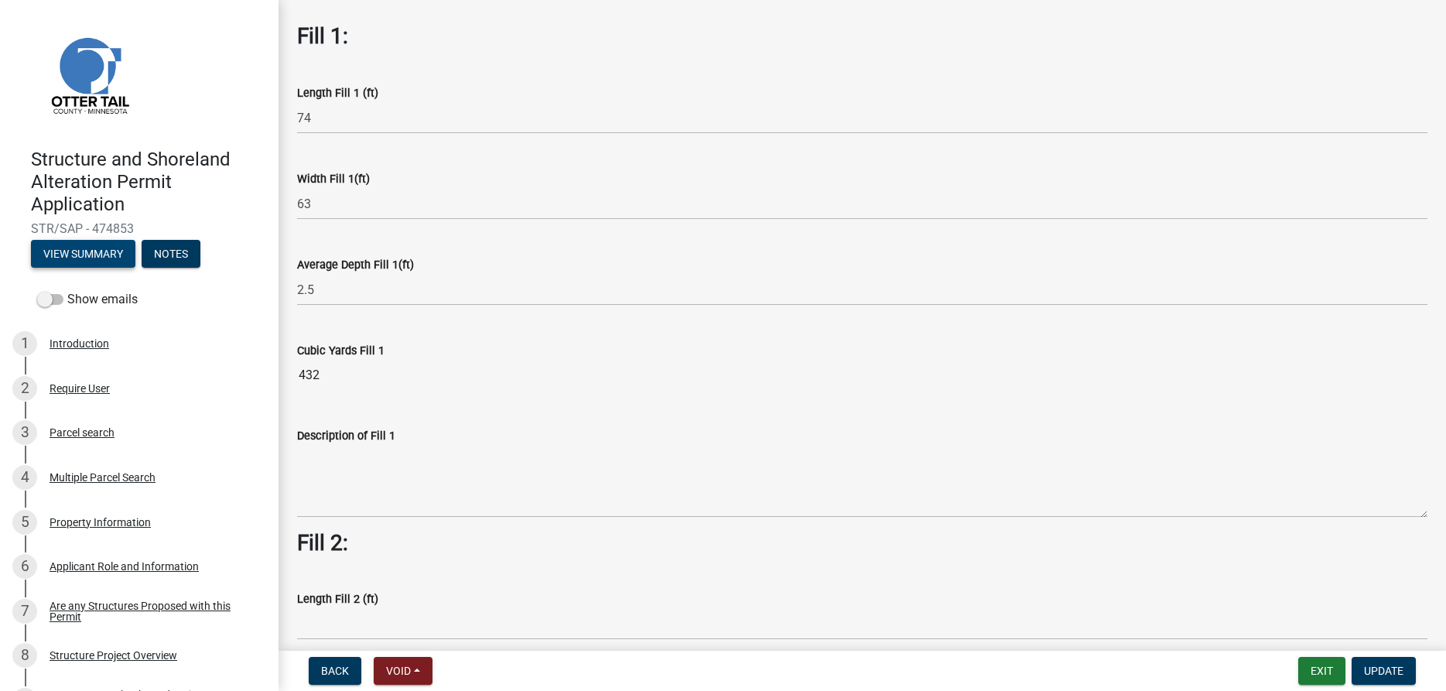
click at [80, 251] on button "View Summary" at bounding box center [83, 254] width 104 height 28
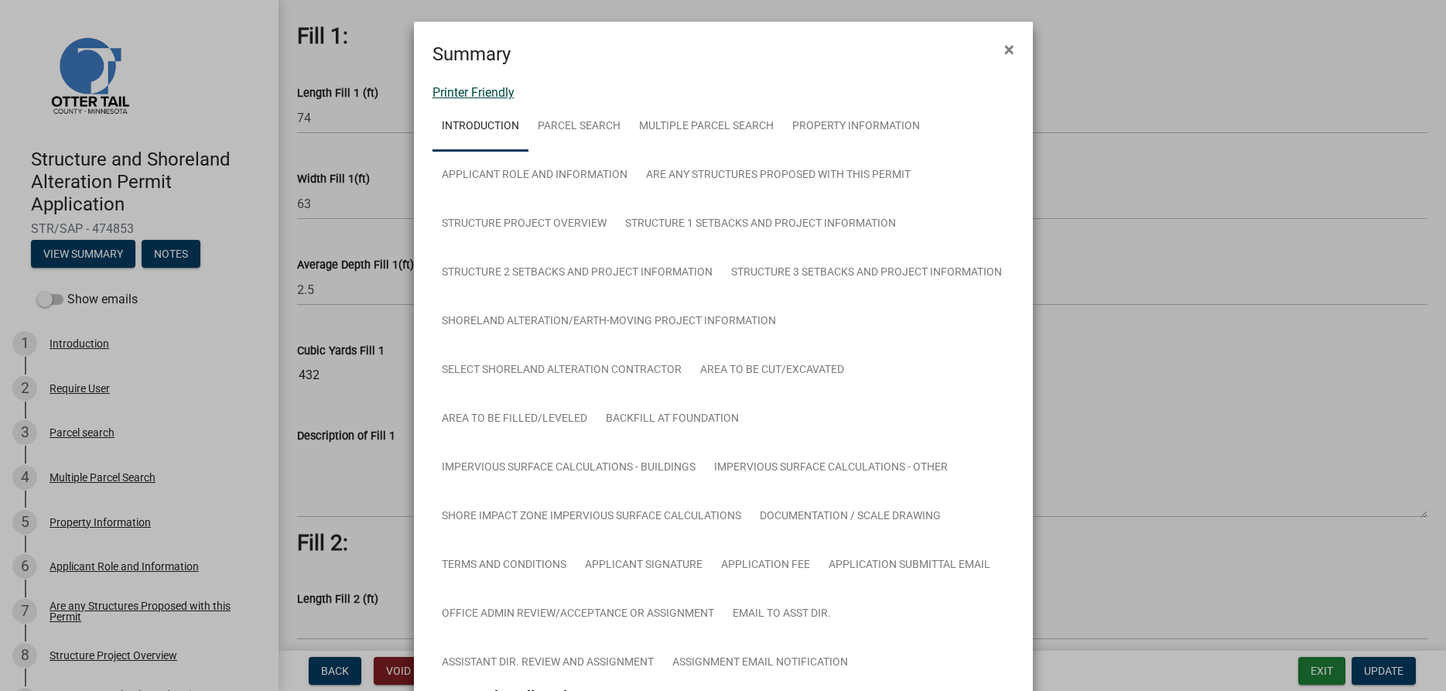
click at [491, 91] on link "Printer Friendly" at bounding box center [473, 92] width 82 height 15
click at [1012, 43] on span "×" at bounding box center [1009, 50] width 10 height 22
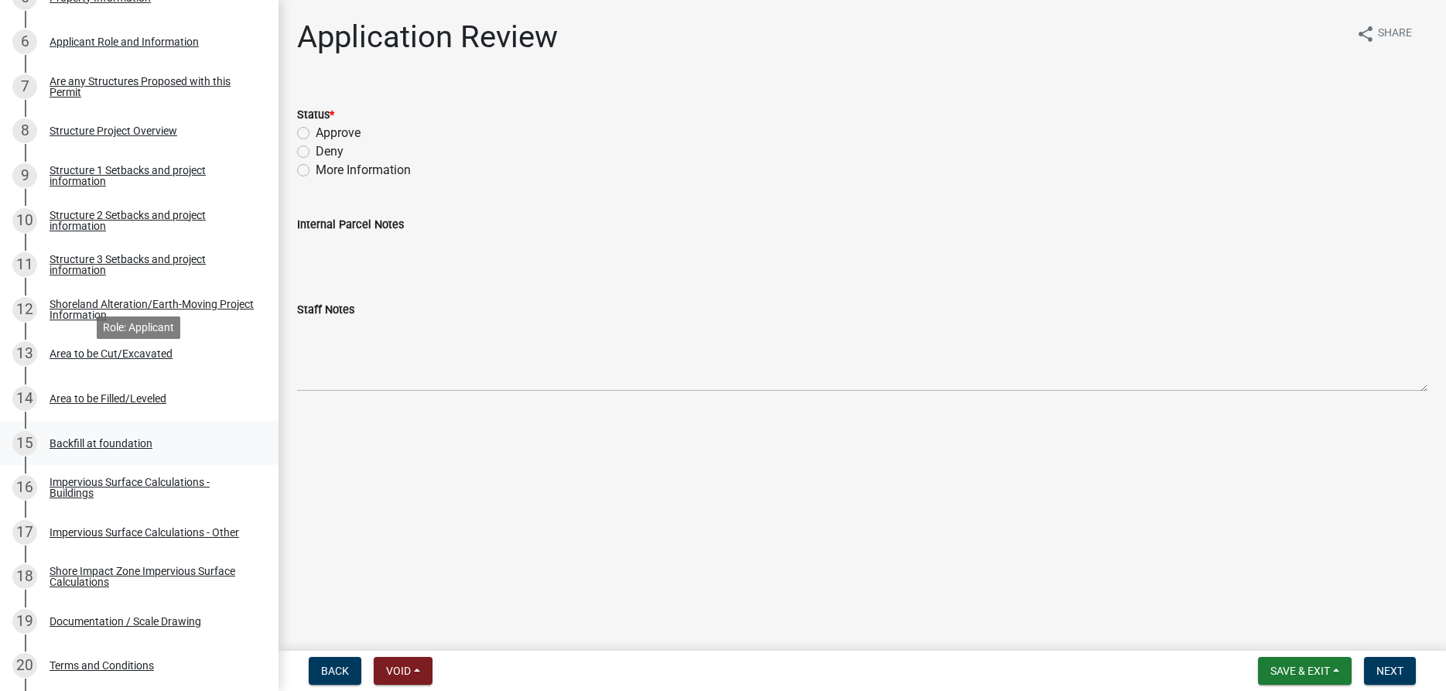
scroll to position [552, 0]
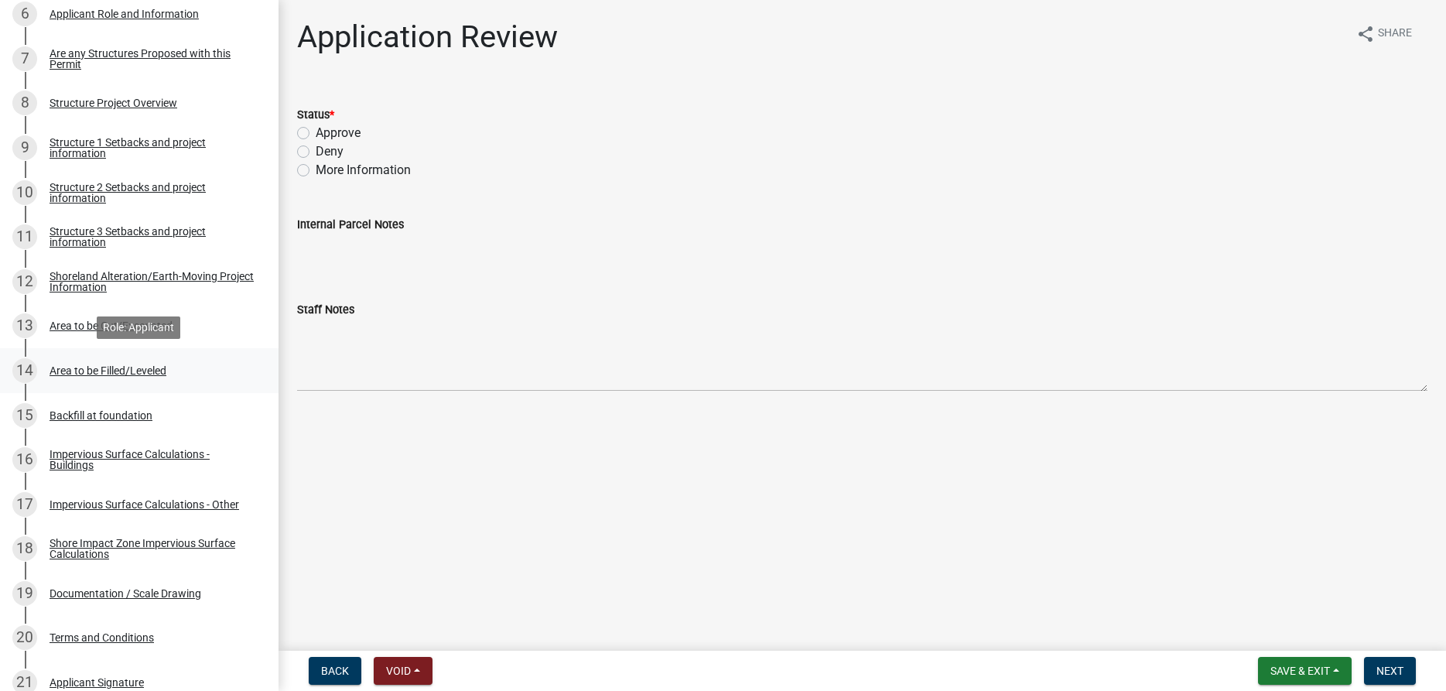
click at [140, 373] on div "Area to be Filled/Leveled" at bounding box center [108, 370] width 117 height 11
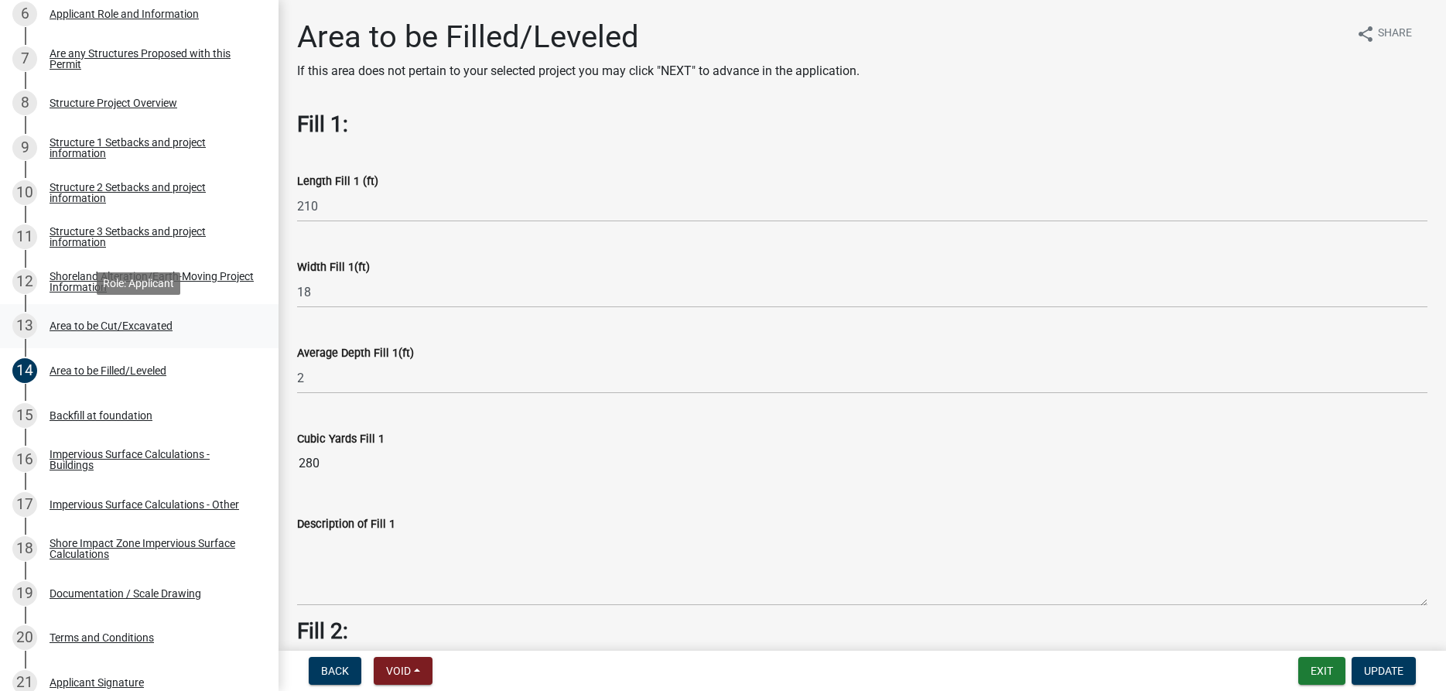
click at [128, 326] on div "Area to be Cut/Excavated" at bounding box center [111, 325] width 123 height 11
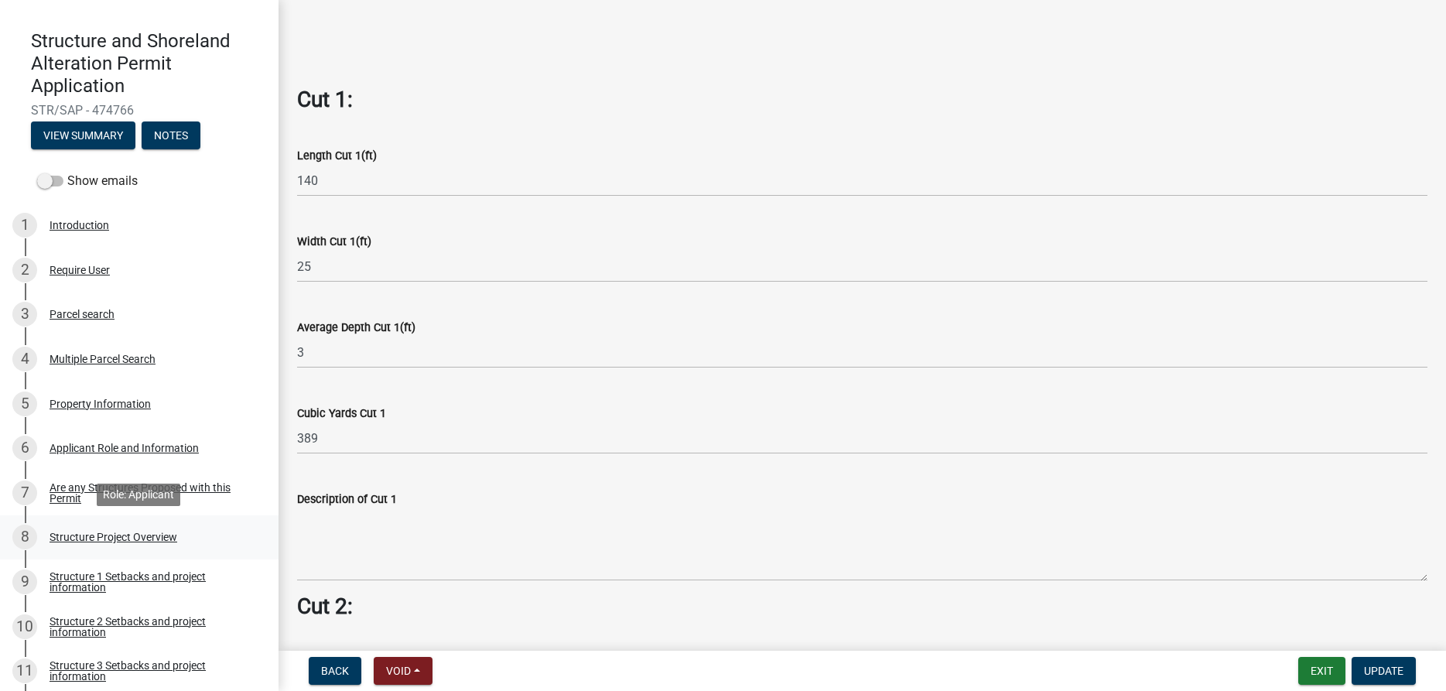
scroll to position [0, 0]
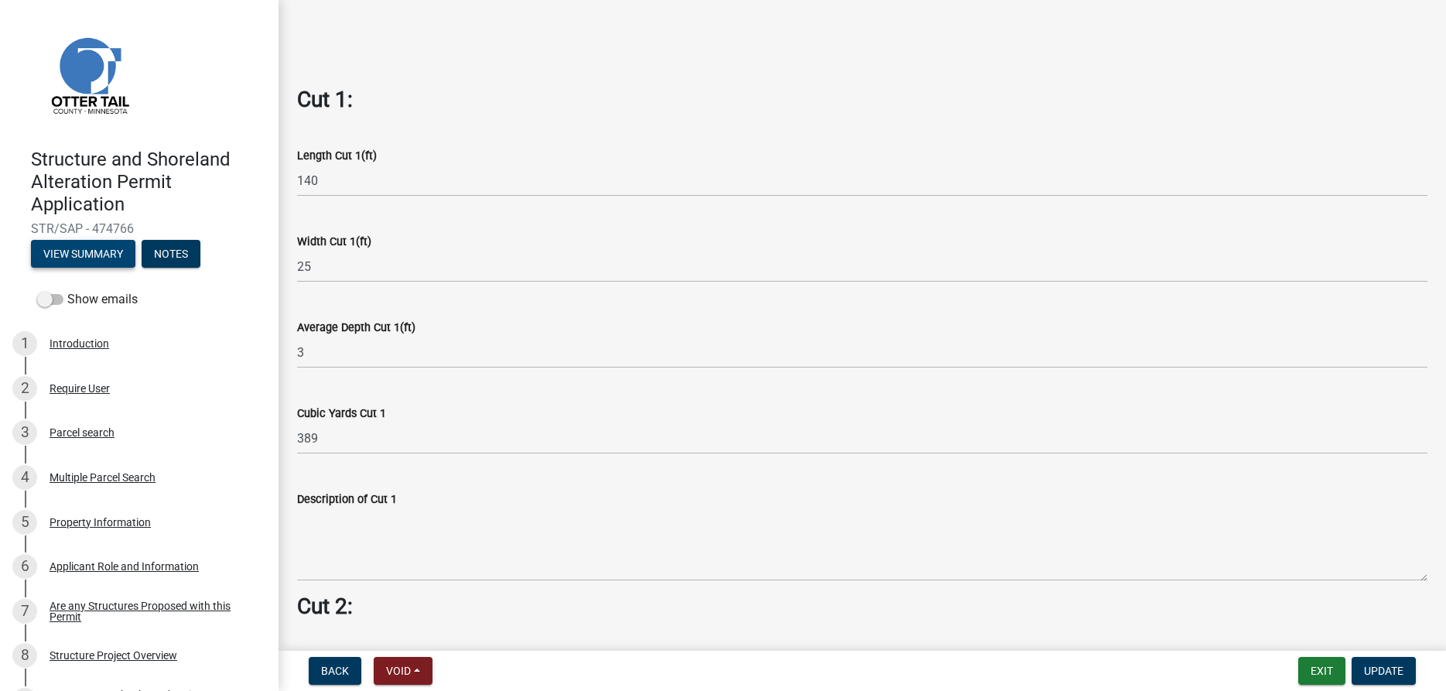
click at [86, 250] on button "View Summary" at bounding box center [83, 254] width 104 height 28
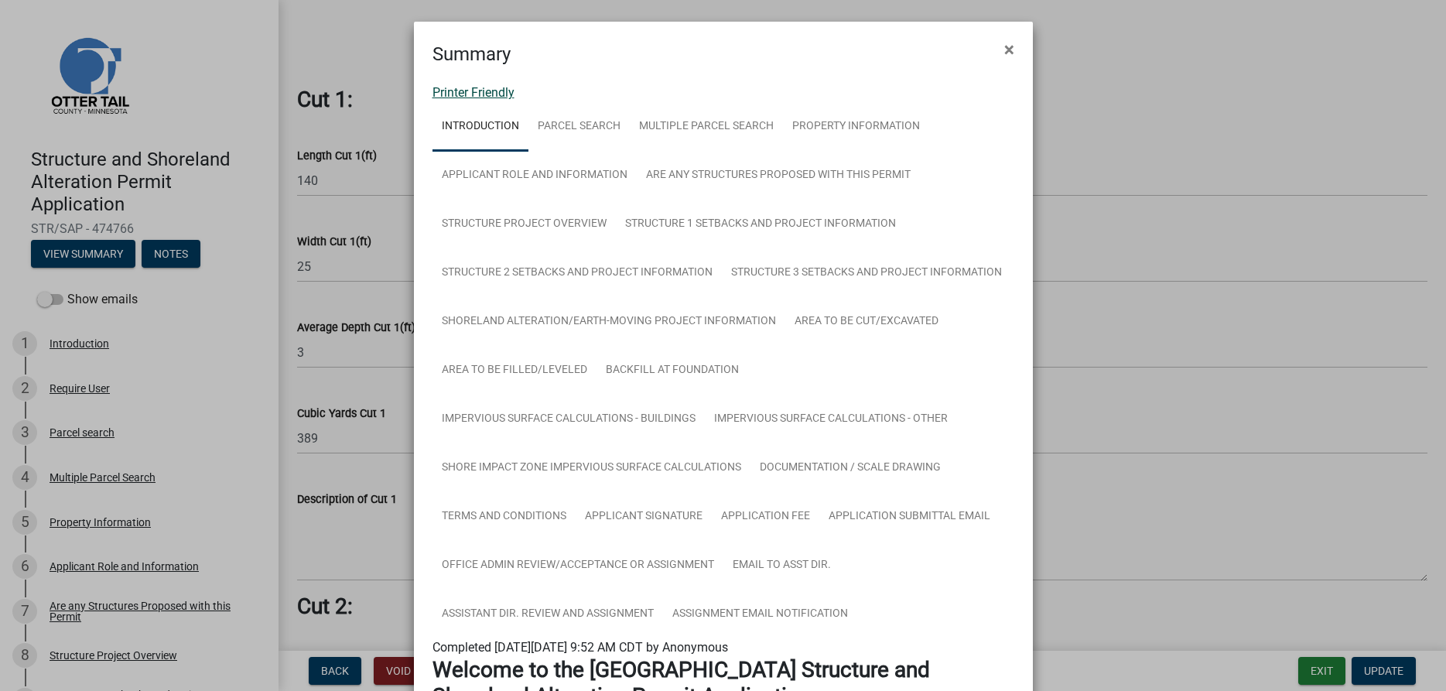
click at [489, 91] on link "Printer Friendly" at bounding box center [473, 92] width 82 height 15
click at [1006, 53] on span "×" at bounding box center [1009, 50] width 10 height 22
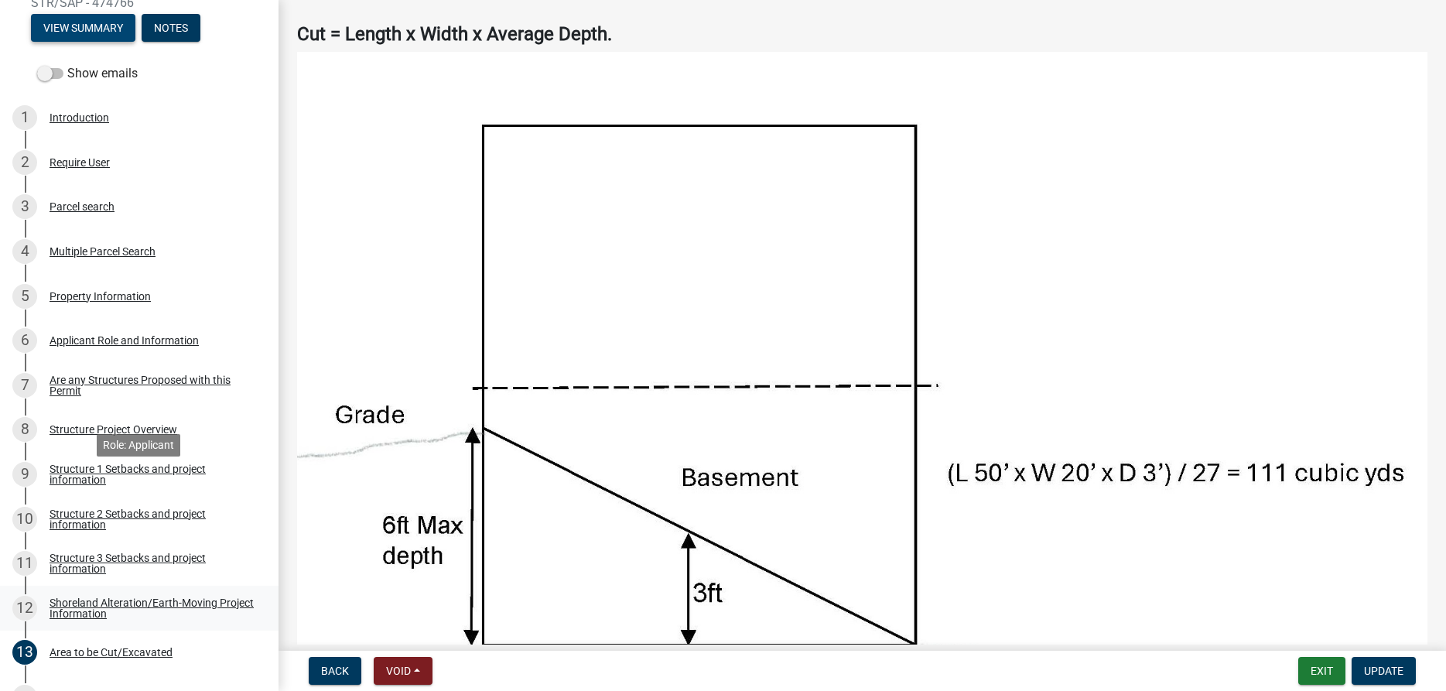
scroll to position [237, 0]
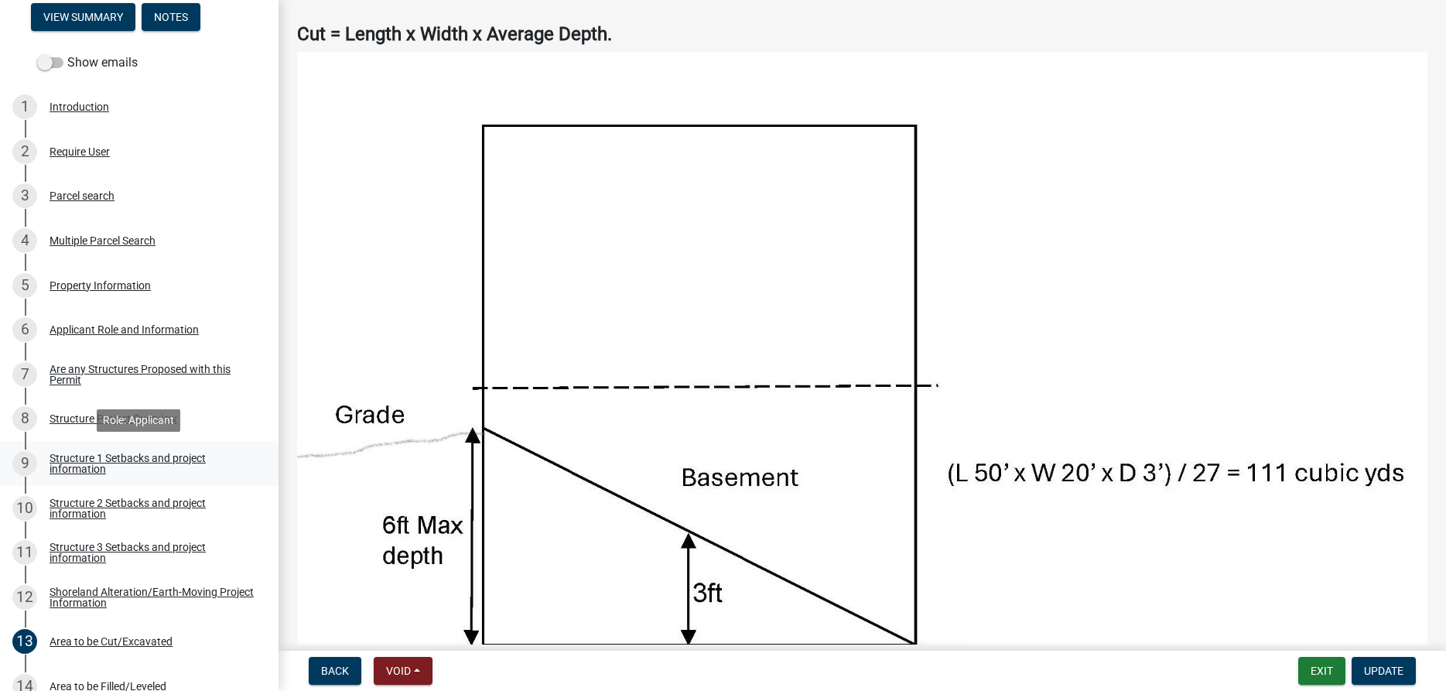
click at [78, 462] on div "Structure 1 Setbacks and project information" at bounding box center [152, 464] width 204 height 22
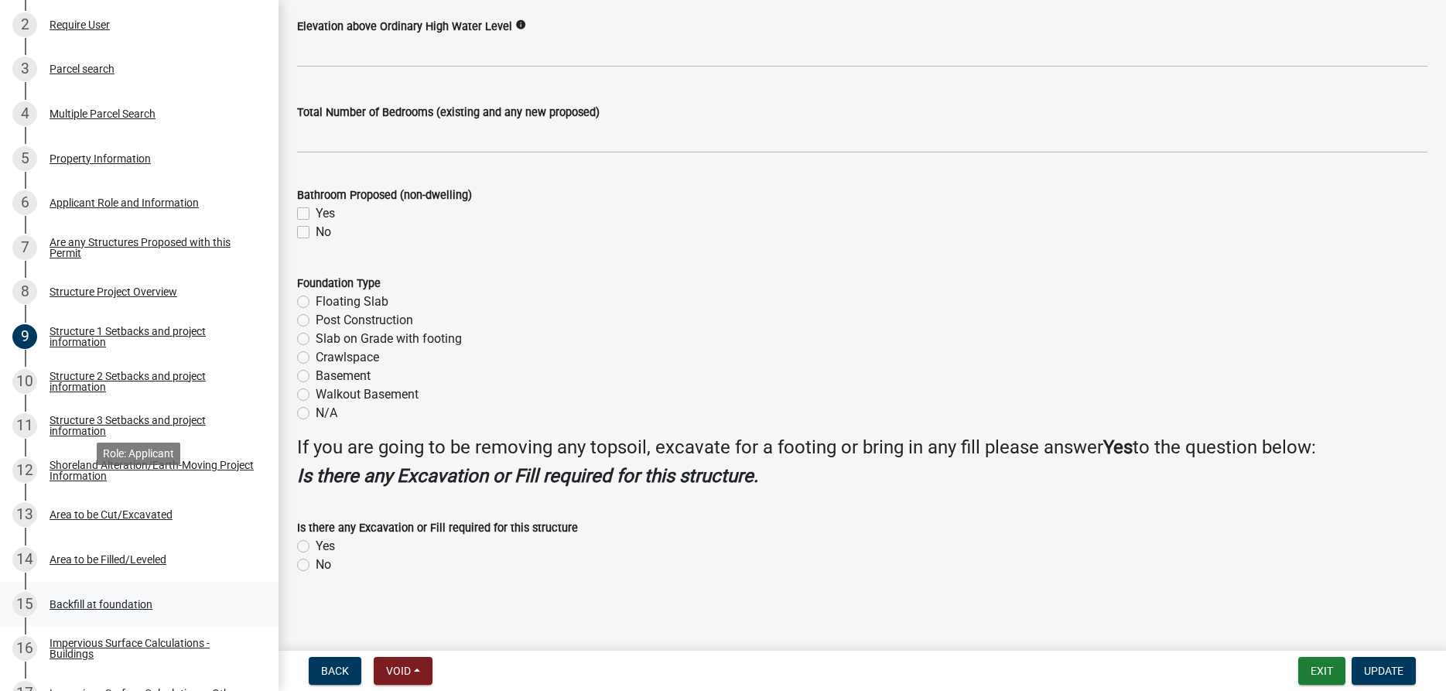
scroll to position [473, 0]
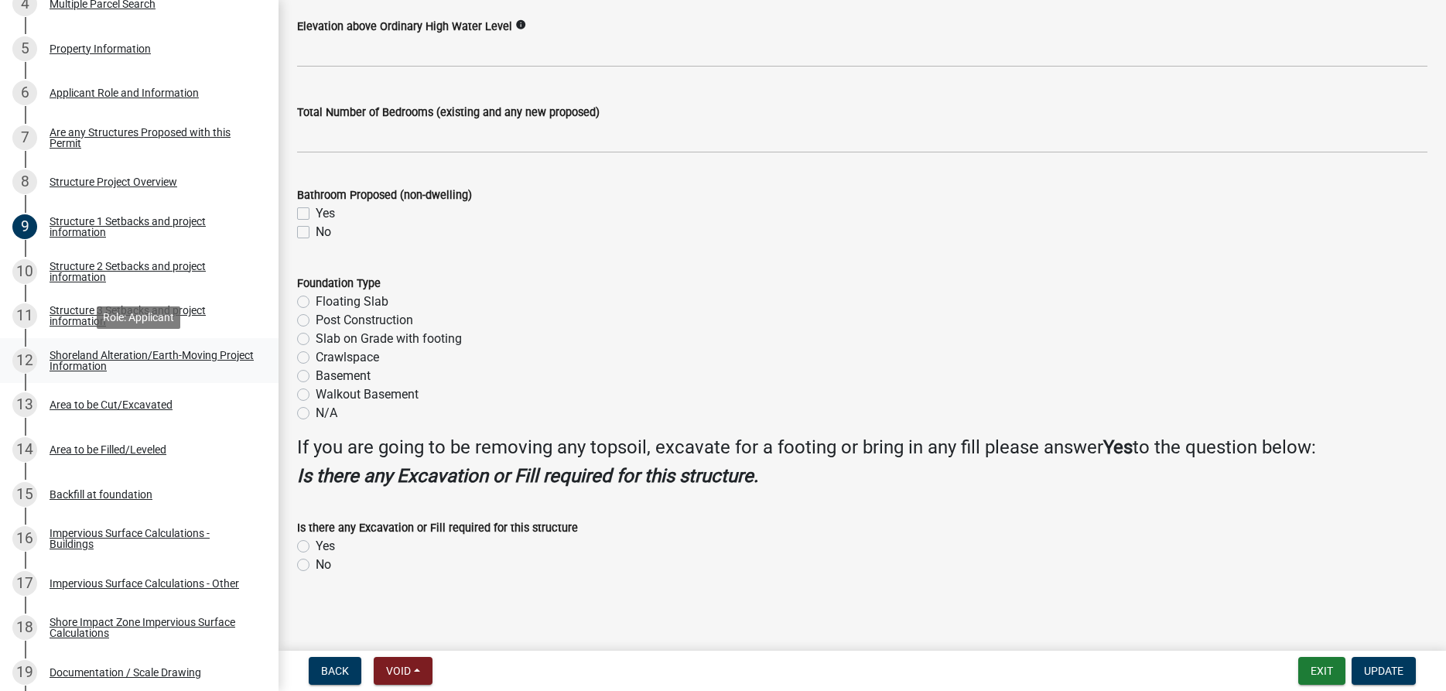
click at [76, 368] on div "Shoreland Alteration/Earth-Moving Project Information" at bounding box center [152, 361] width 204 height 22
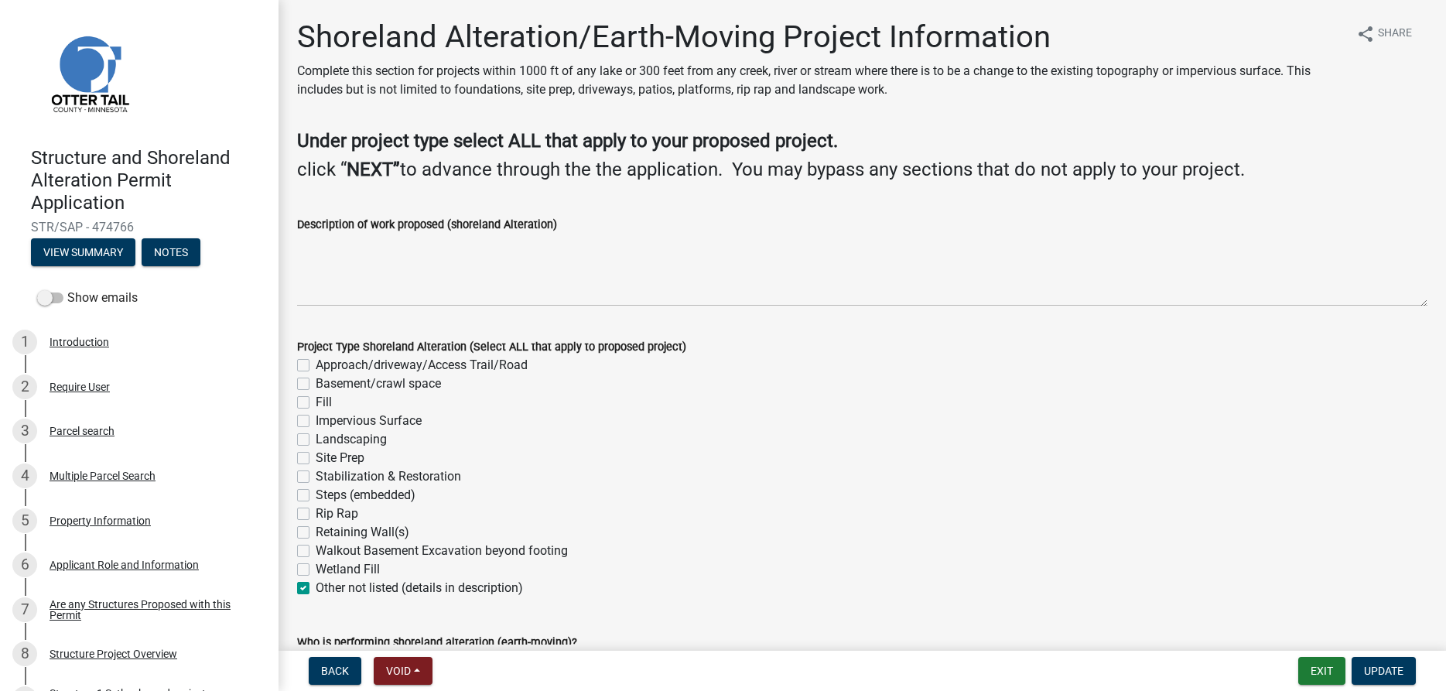
scroll to position [0, 0]
